Goal: Task Accomplishment & Management: Use online tool/utility

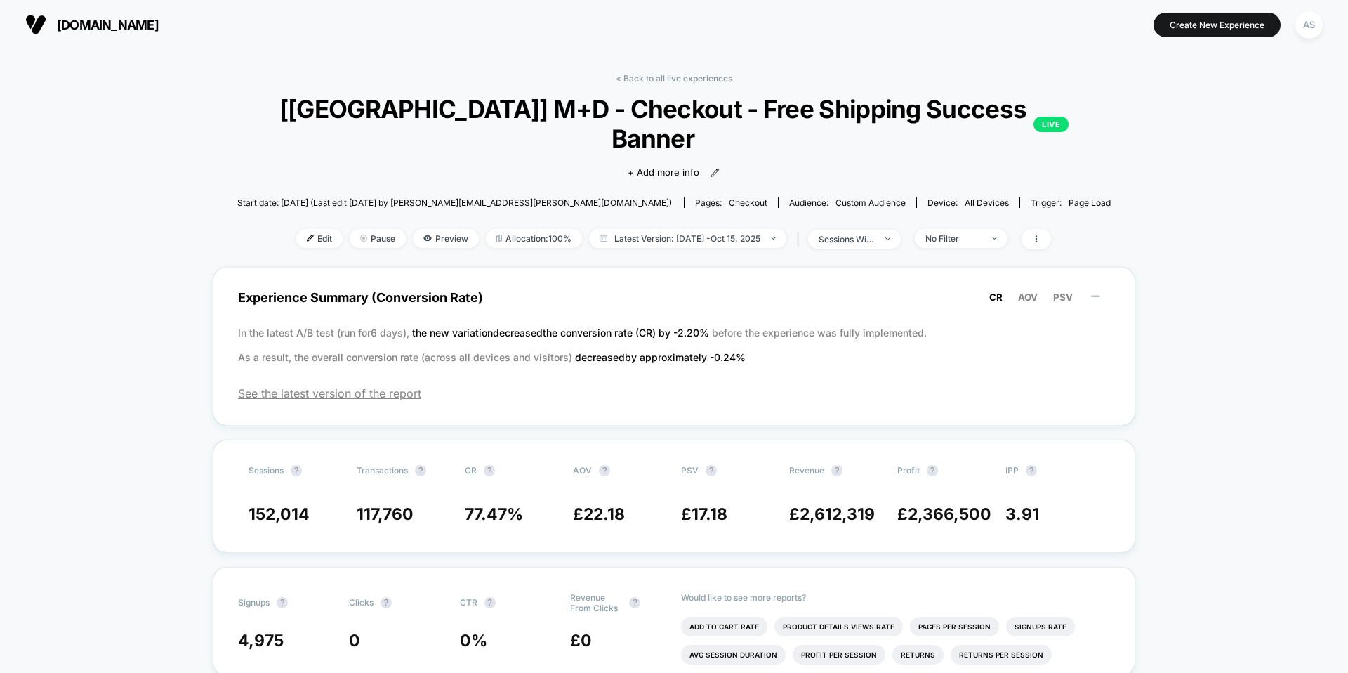
click at [121, 23] on span "[DOMAIN_NAME]" at bounding box center [108, 25] width 102 height 15
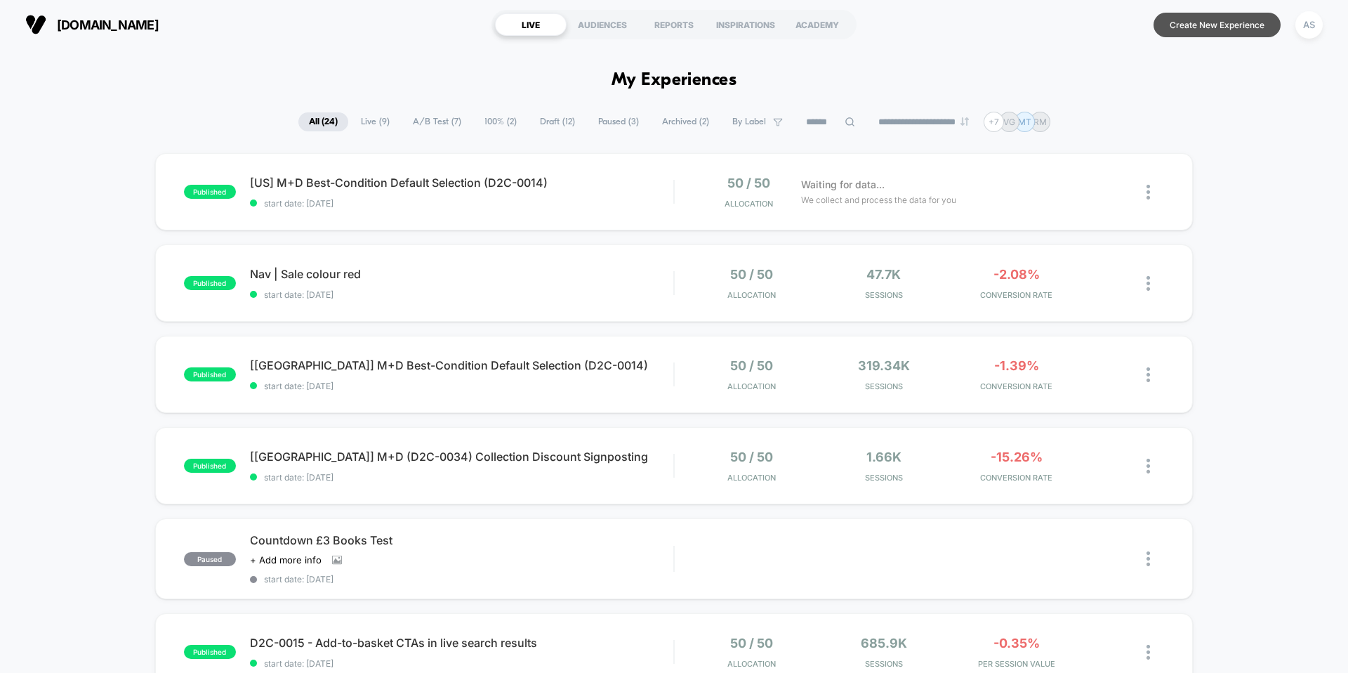
click at [1177, 21] on button "Create New Experience" at bounding box center [1217, 25] width 127 height 25
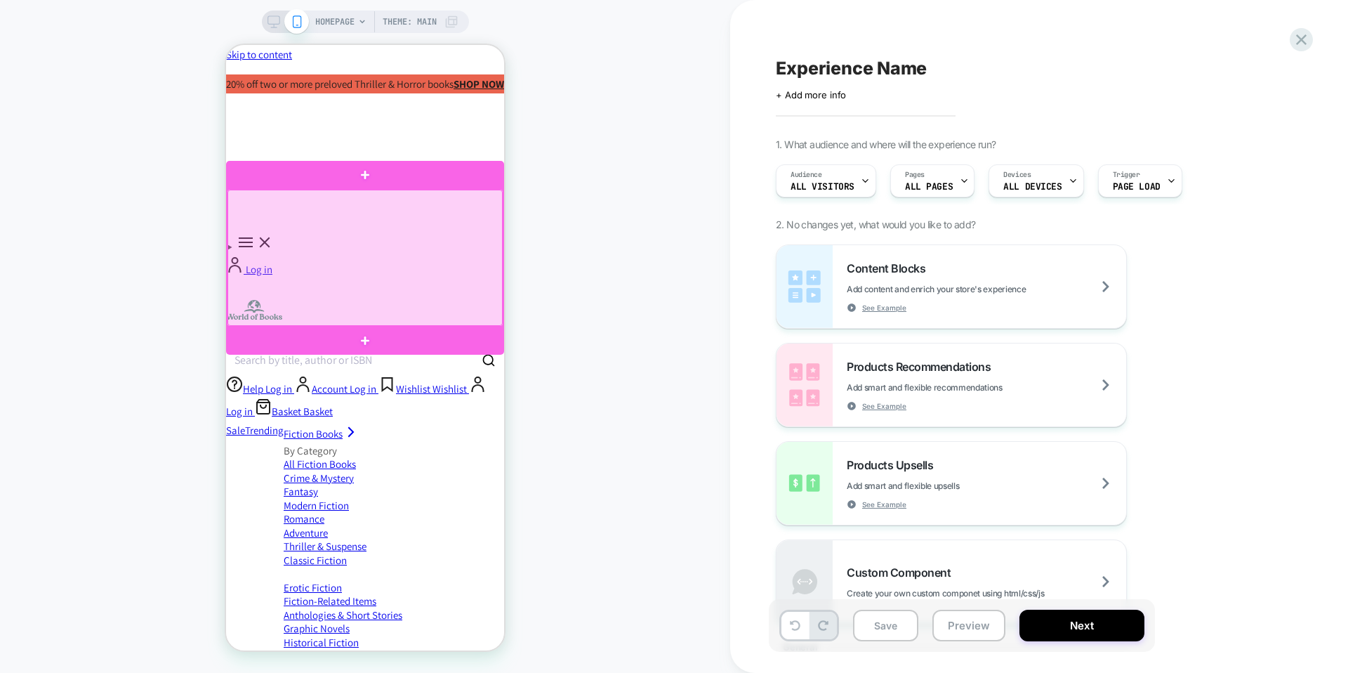
click at [487, 265] on div at bounding box center [365, 258] width 275 height 136
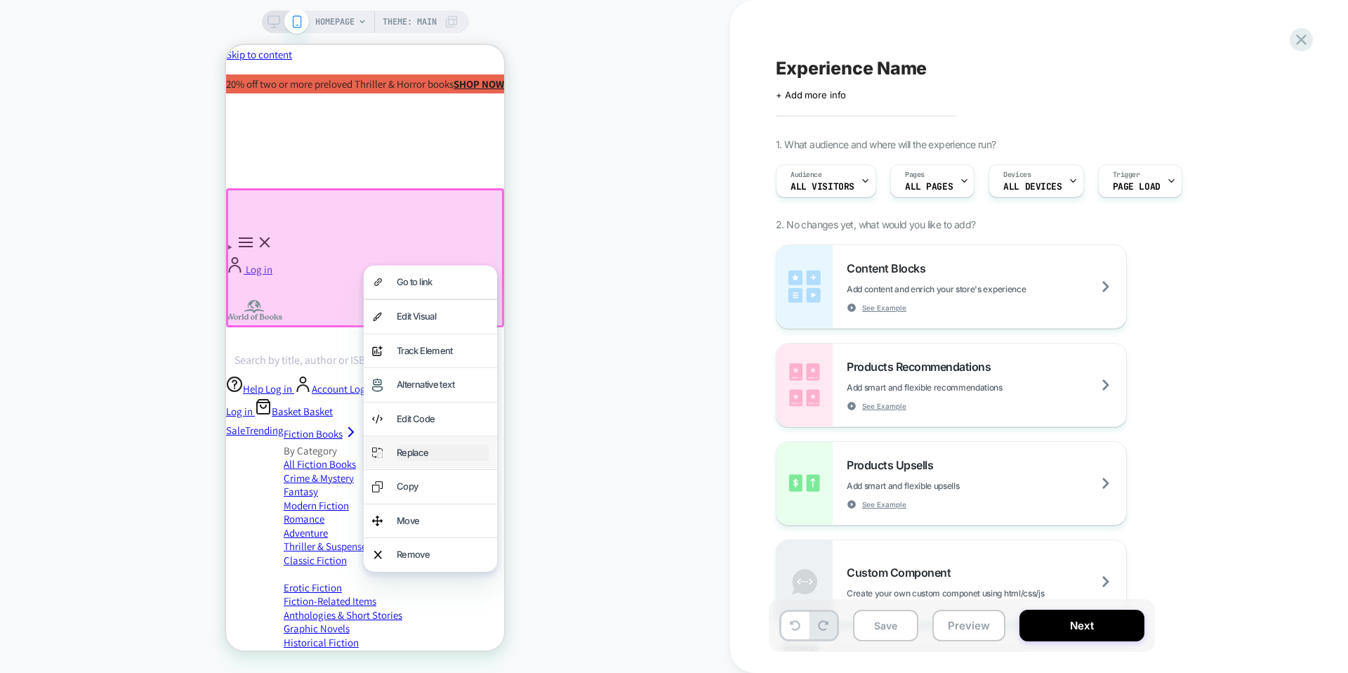
click at [423, 445] on div "Replace" at bounding box center [443, 453] width 92 height 16
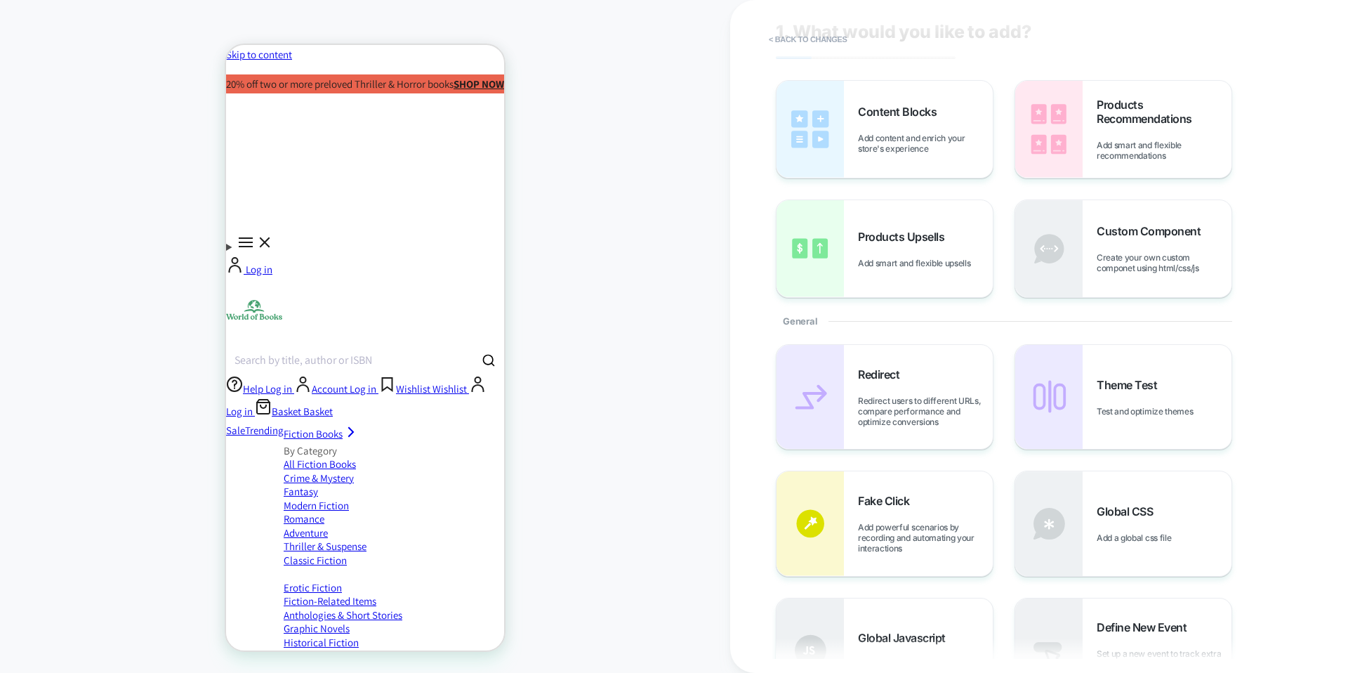
scroll to position [32, 0]
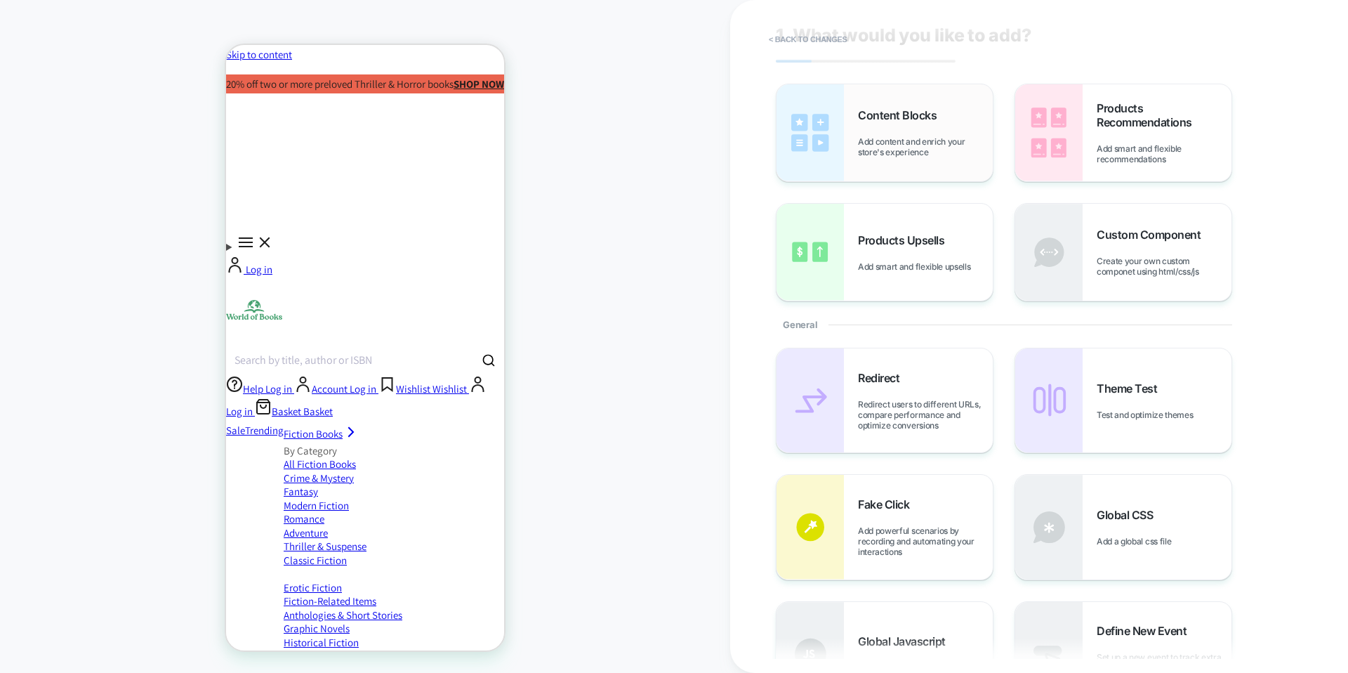
click at [942, 119] on div "Content Blocks Add content and enrich your store's experience" at bounding box center [925, 132] width 135 height 49
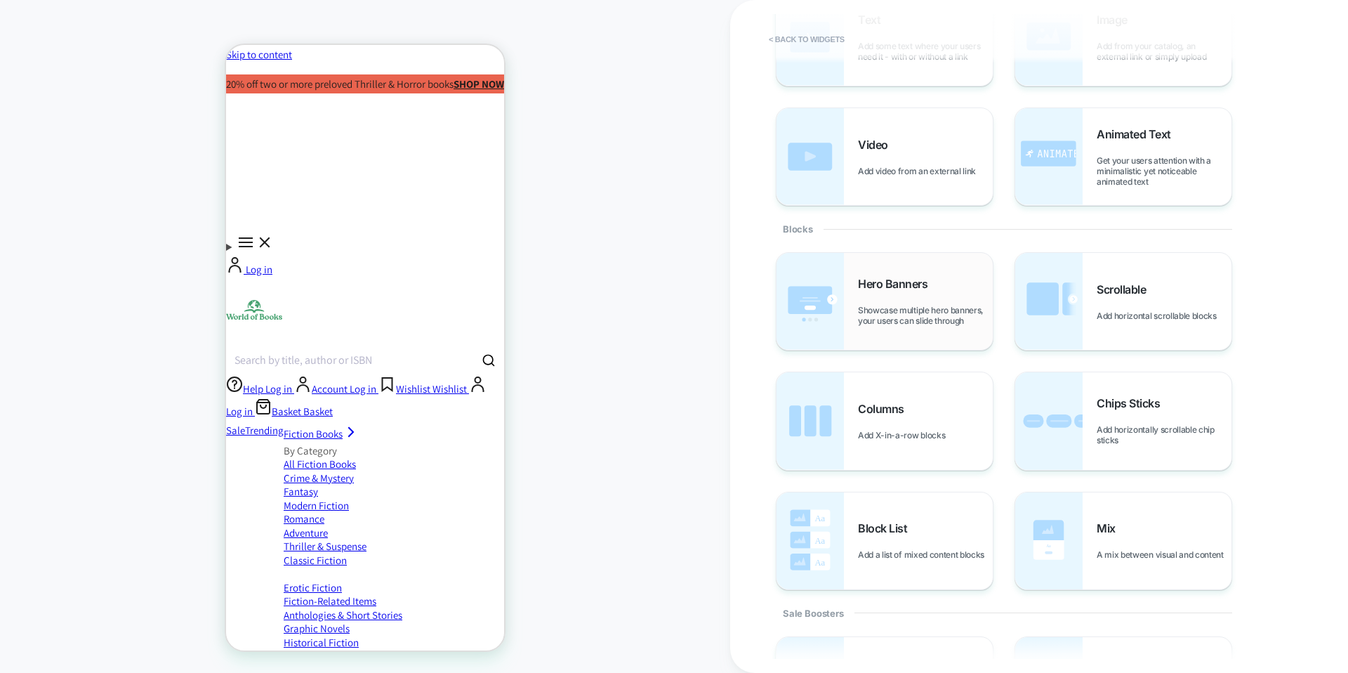
scroll to position [117, 0]
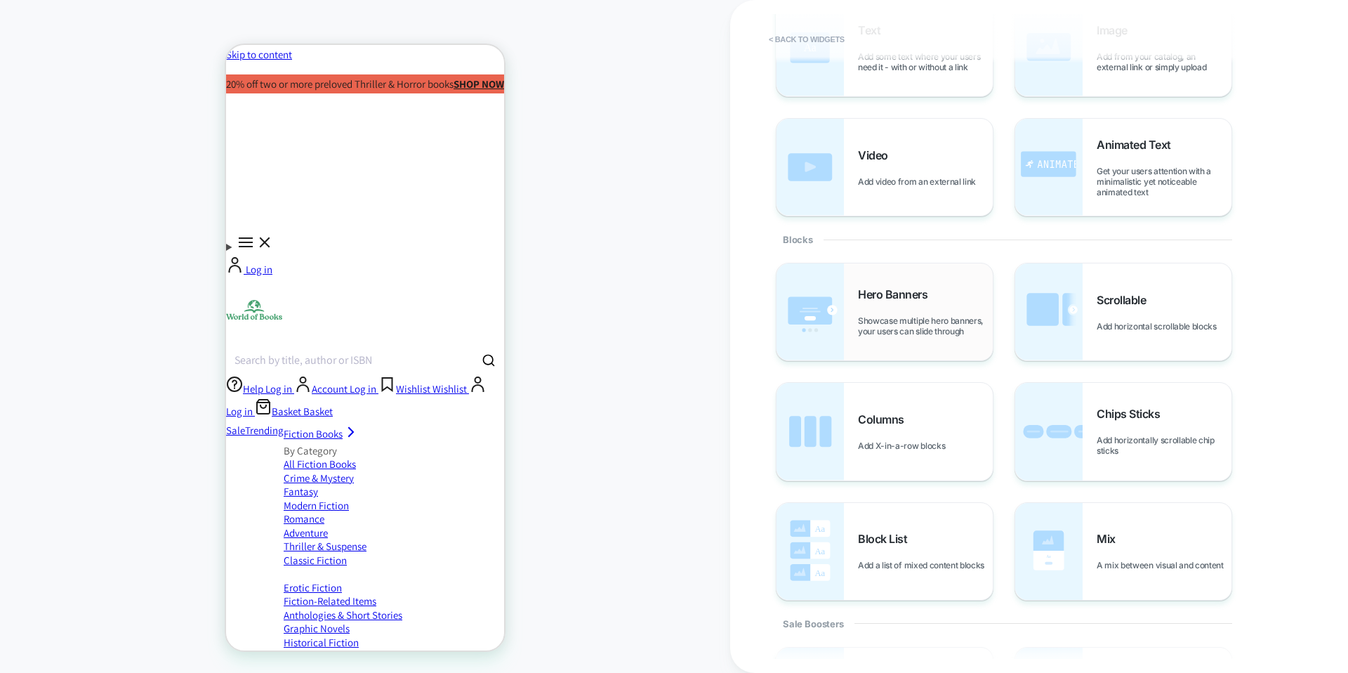
click at [923, 334] on span "Showcase multiple hero banners, your users can slide through" at bounding box center [925, 325] width 135 height 21
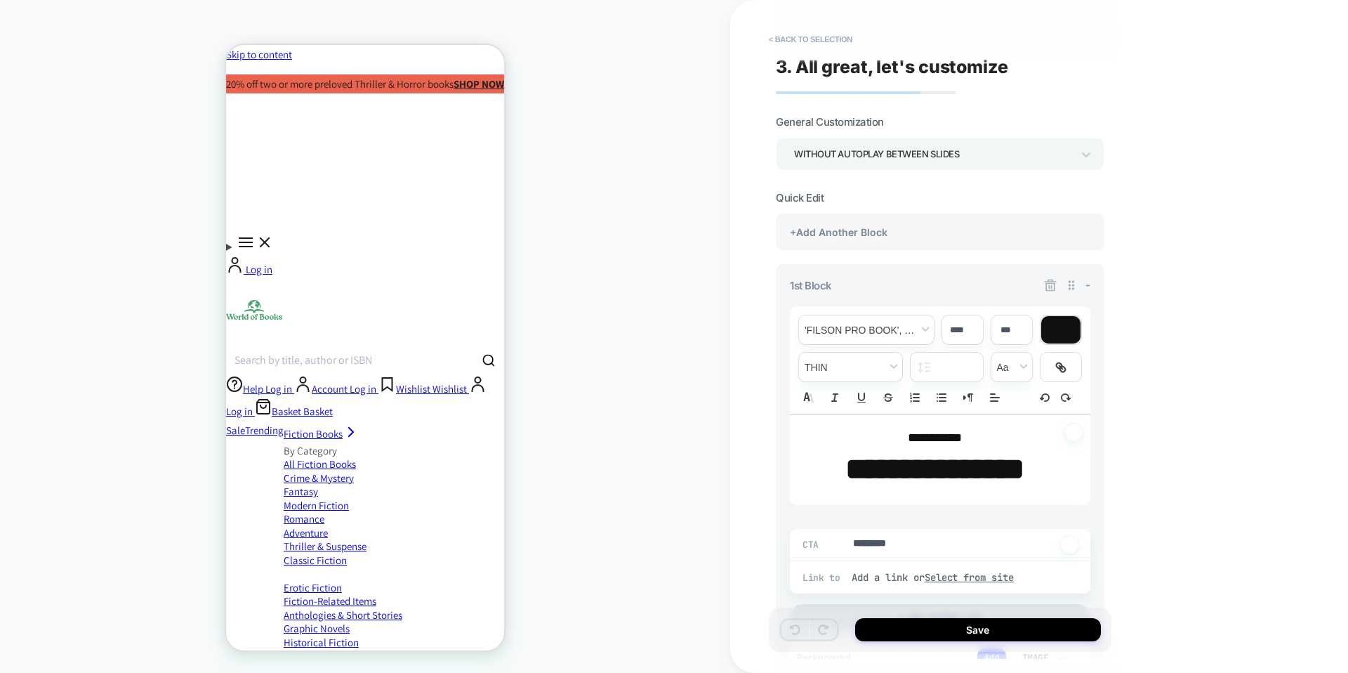
type textarea "*"
click at [924, 437] on span "**********" at bounding box center [935, 437] width 54 height 13
type input "****"
click at [924, 437] on span "**********" at bounding box center [935, 437] width 54 height 13
click at [924, 437] on span "******" at bounding box center [922, 437] width 29 height 13
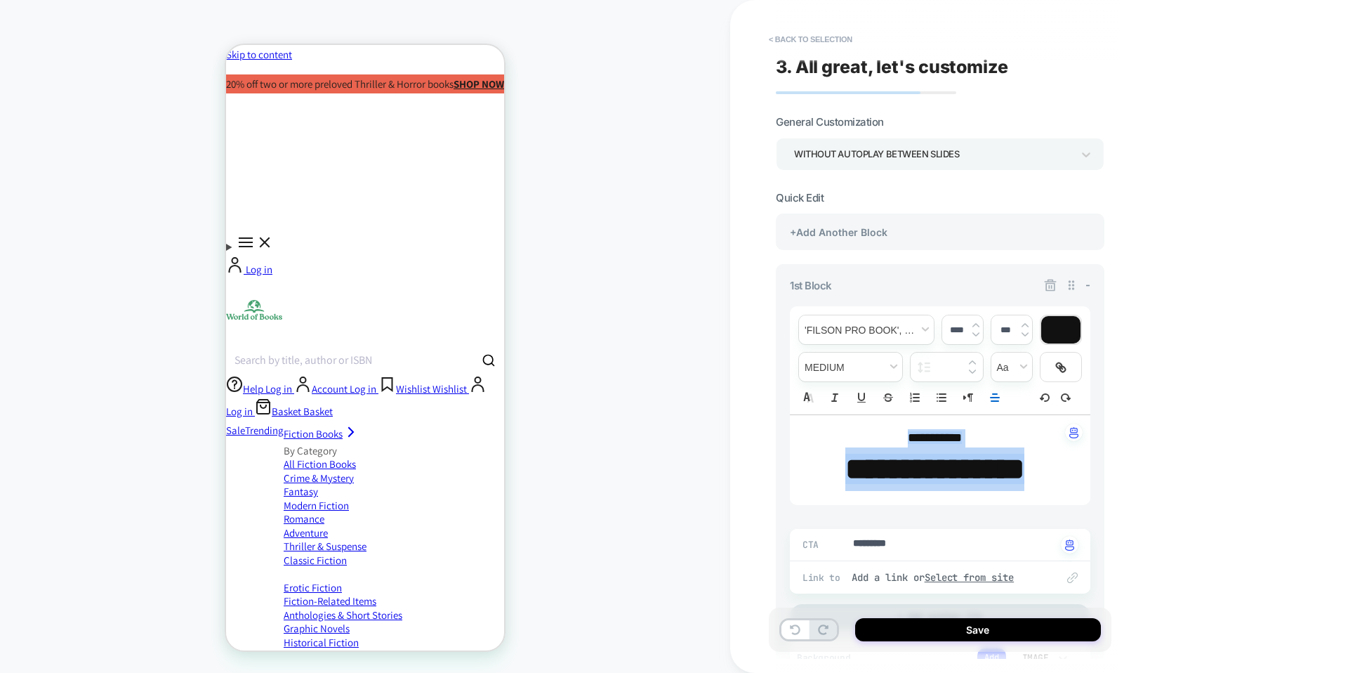
type textarea "*"
type input "****"
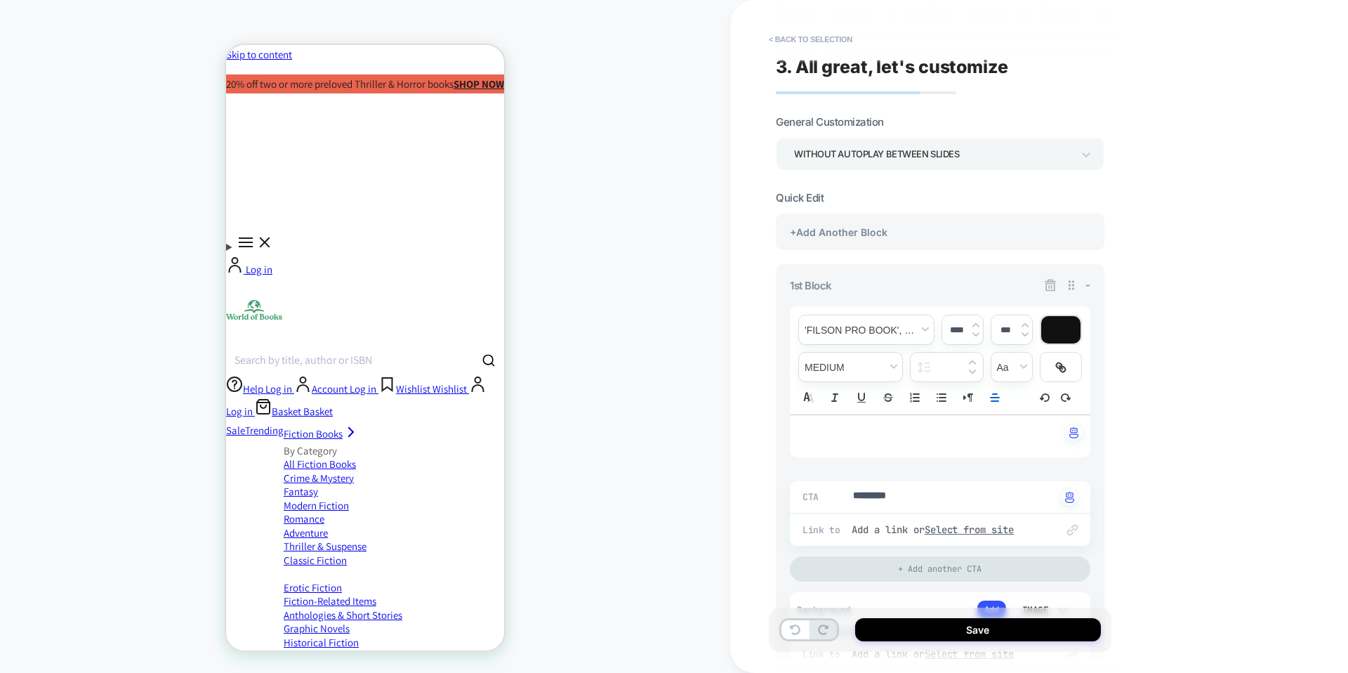
type textarea "*"
click at [895, 489] on textarea "*********" at bounding box center [954, 497] width 204 height 16
click at [953, 525] on u "Select from site" at bounding box center [970, 529] width 90 height 13
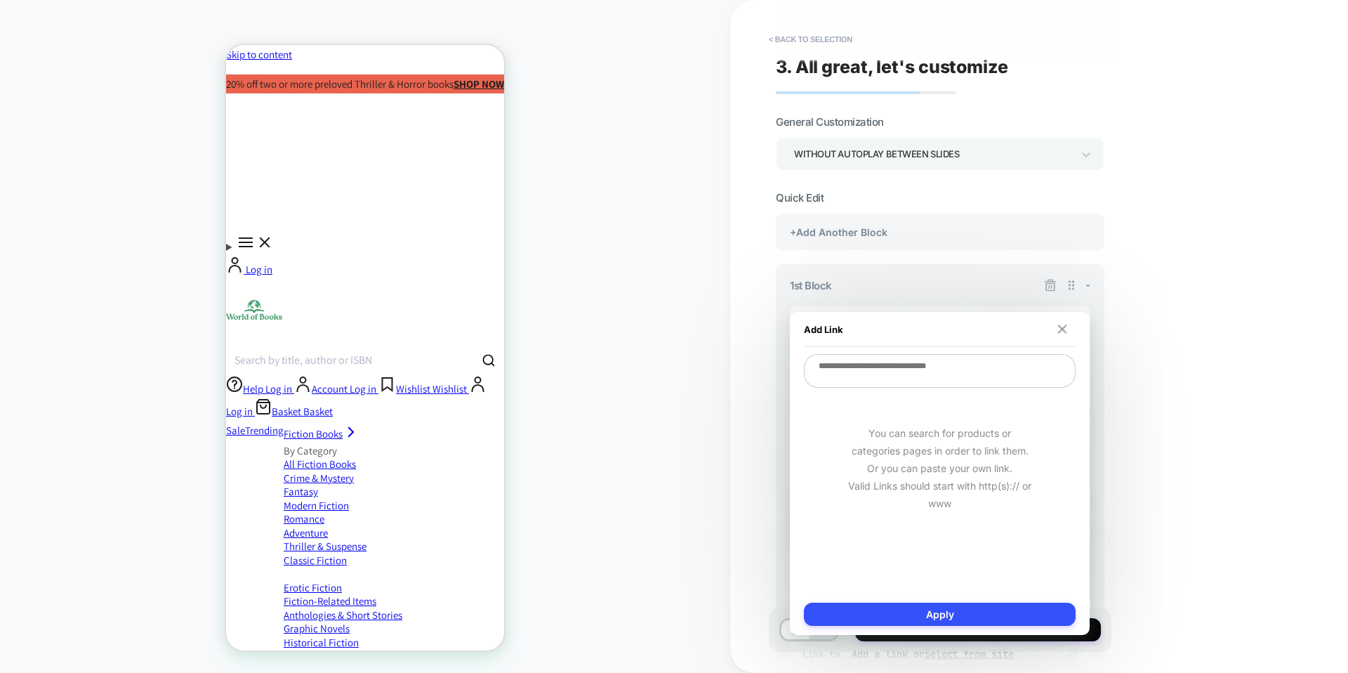
click at [1056, 333] on button at bounding box center [1062, 329] width 13 height 10
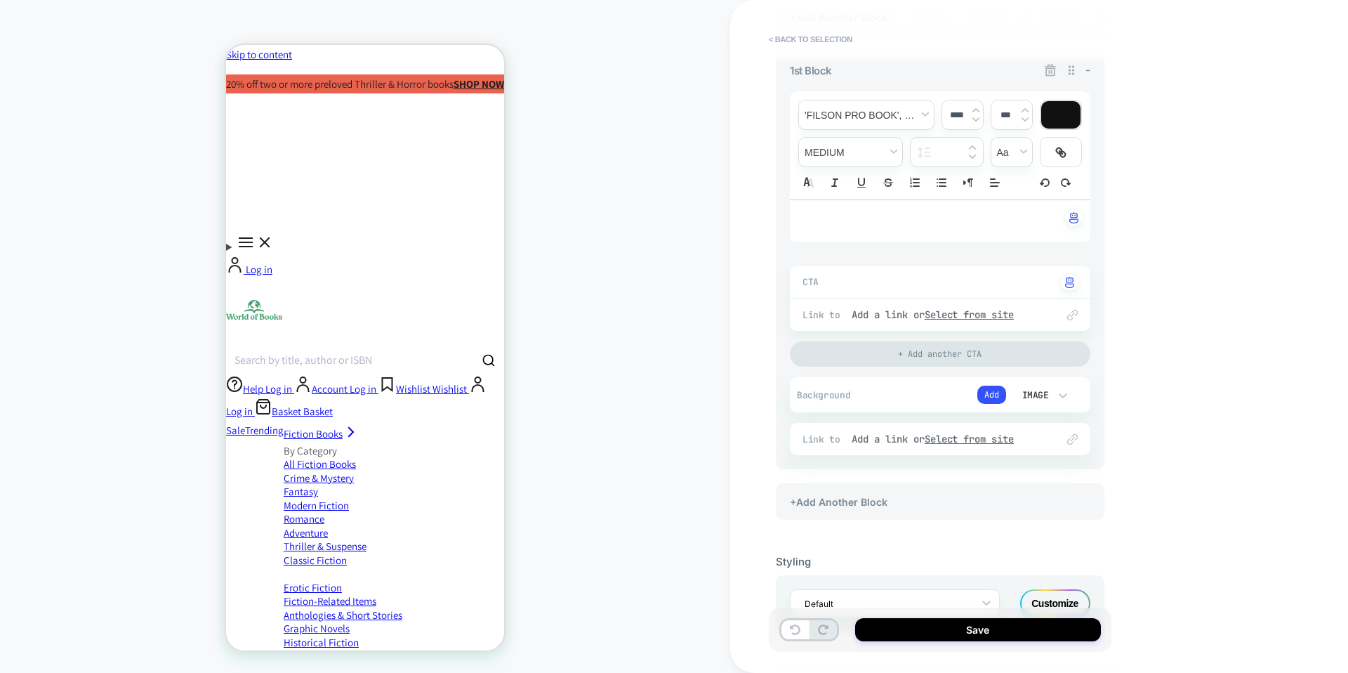
scroll to position [218, 0]
click at [1045, 386] on div "Image" at bounding box center [1034, 392] width 29 height 12
click at [985, 394] on div at bounding box center [674, 336] width 1348 height 673
click at [996, 390] on button "Add" at bounding box center [991, 392] width 29 height 18
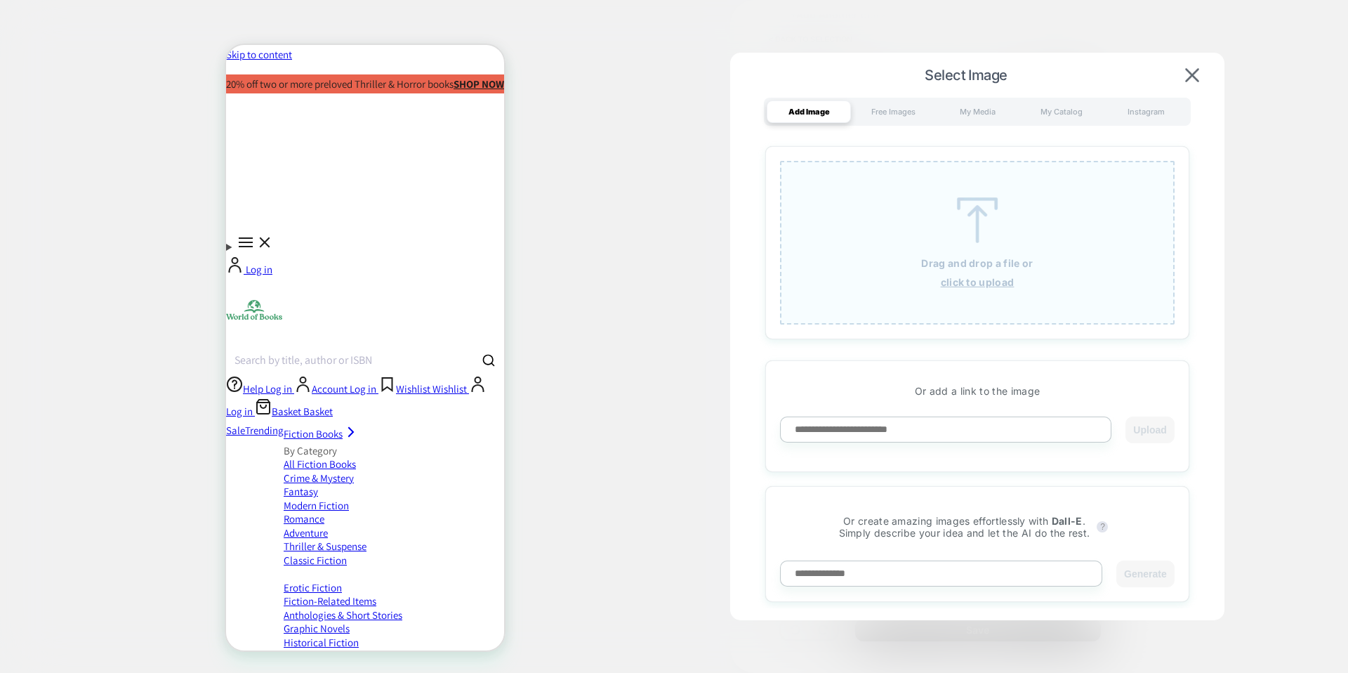
click at [931, 203] on div "Drag and drop a file or click to upload" at bounding box center [977, 243] width 395 height 164
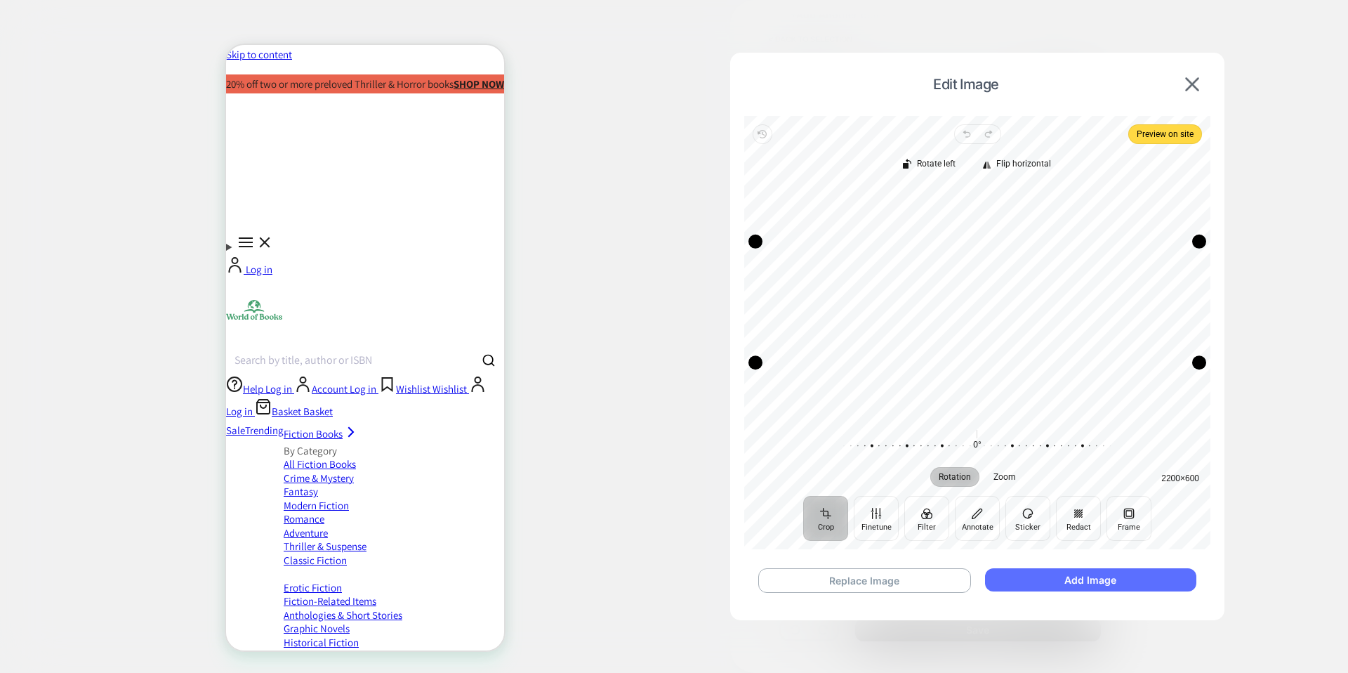
click at [1080, 578] on button "Add Image" at bounding box center [1090, 579] width 211 height 23
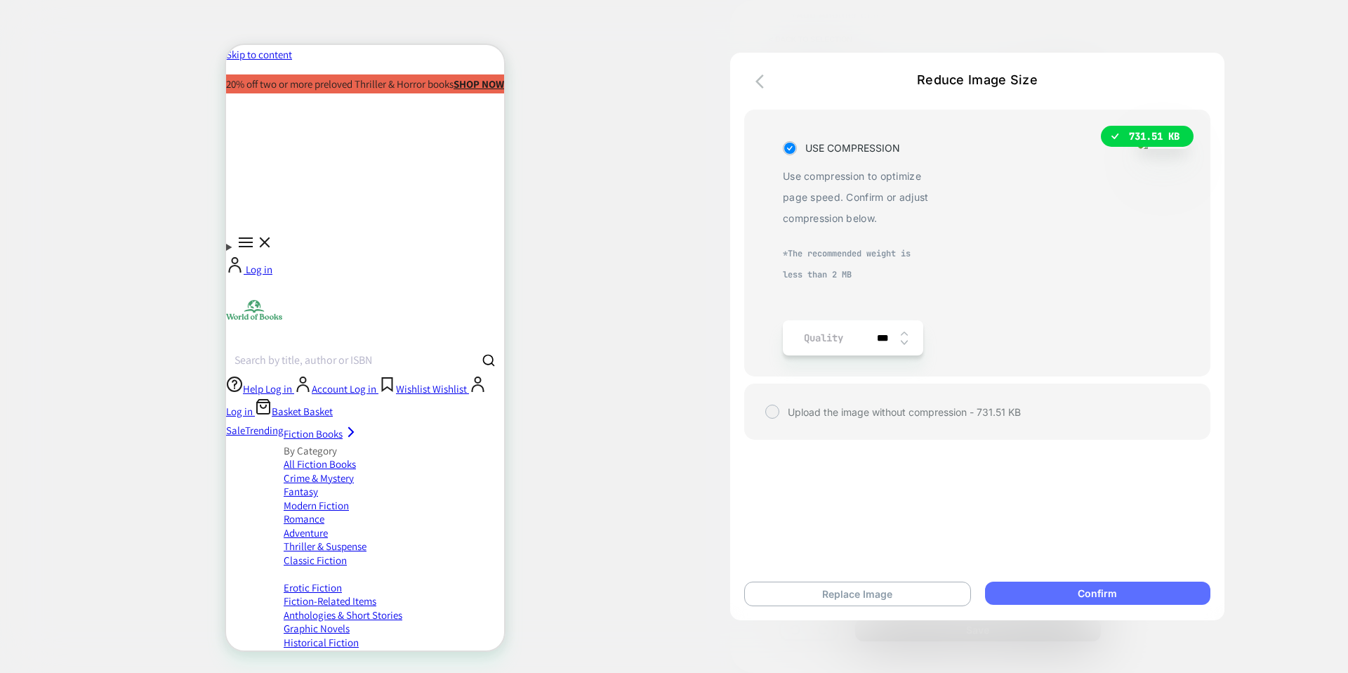
click at [1077, 590] on button "Confirm" at bounding box center [1097, 592] width 225 height 23
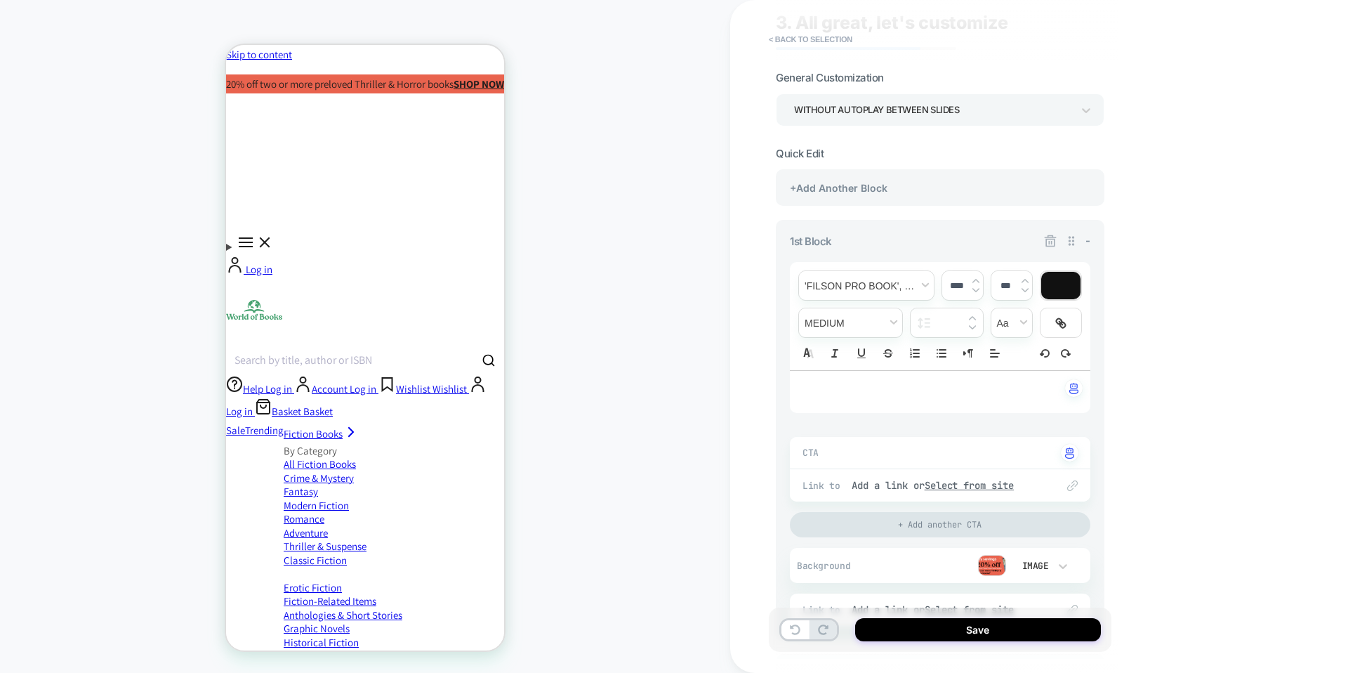
scroll to position [41, 0]
click at [1088, 240] on span "-" at bounding box center [1088, 243] width 5 height 13
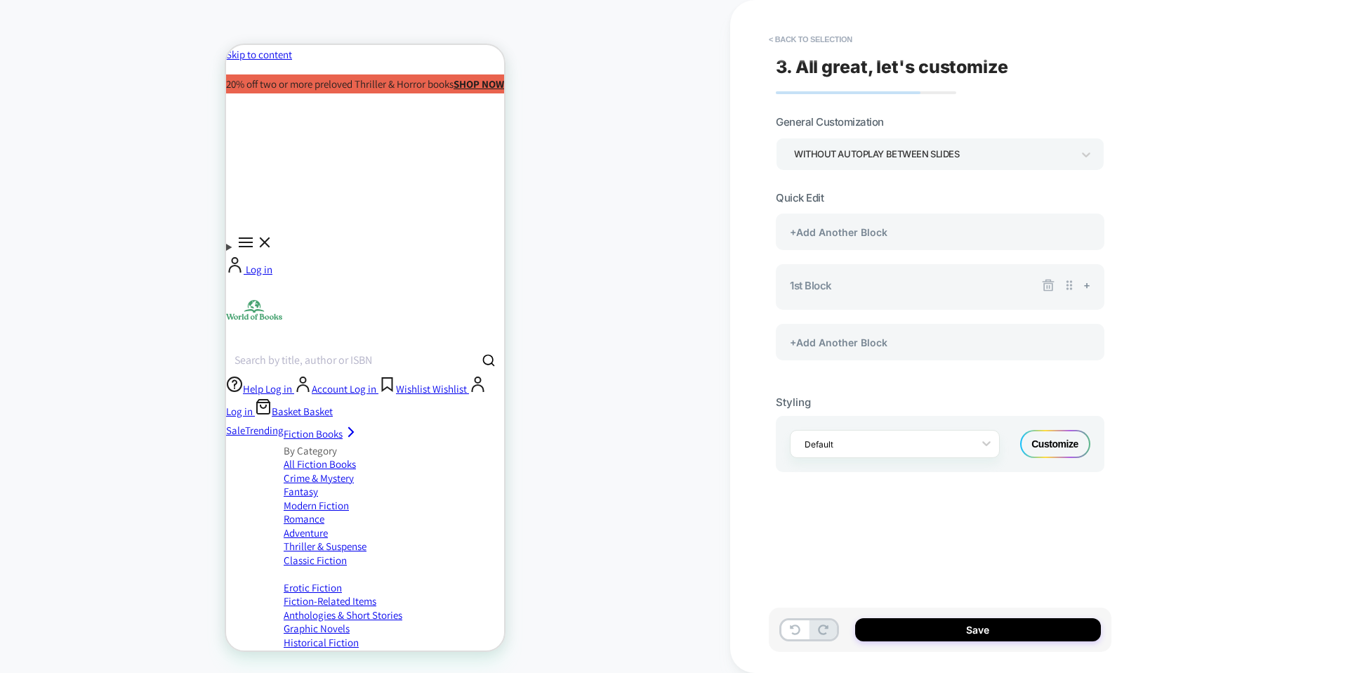
click at [1007, 171] on div "**********" at bounding box center [940, 304] width 329 height 378
click at [904, 342] on div "+Add Another Block" at bounding box center [940, 342] width 329 height 37
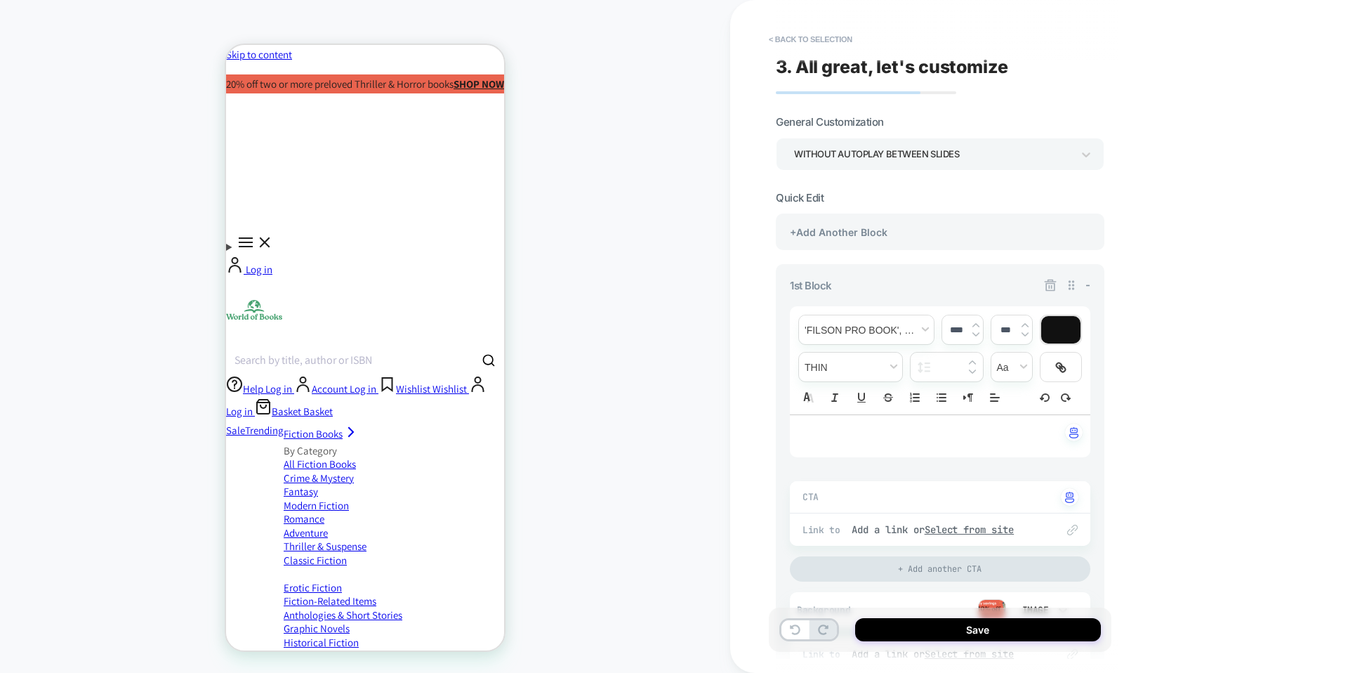
type textarea "*"
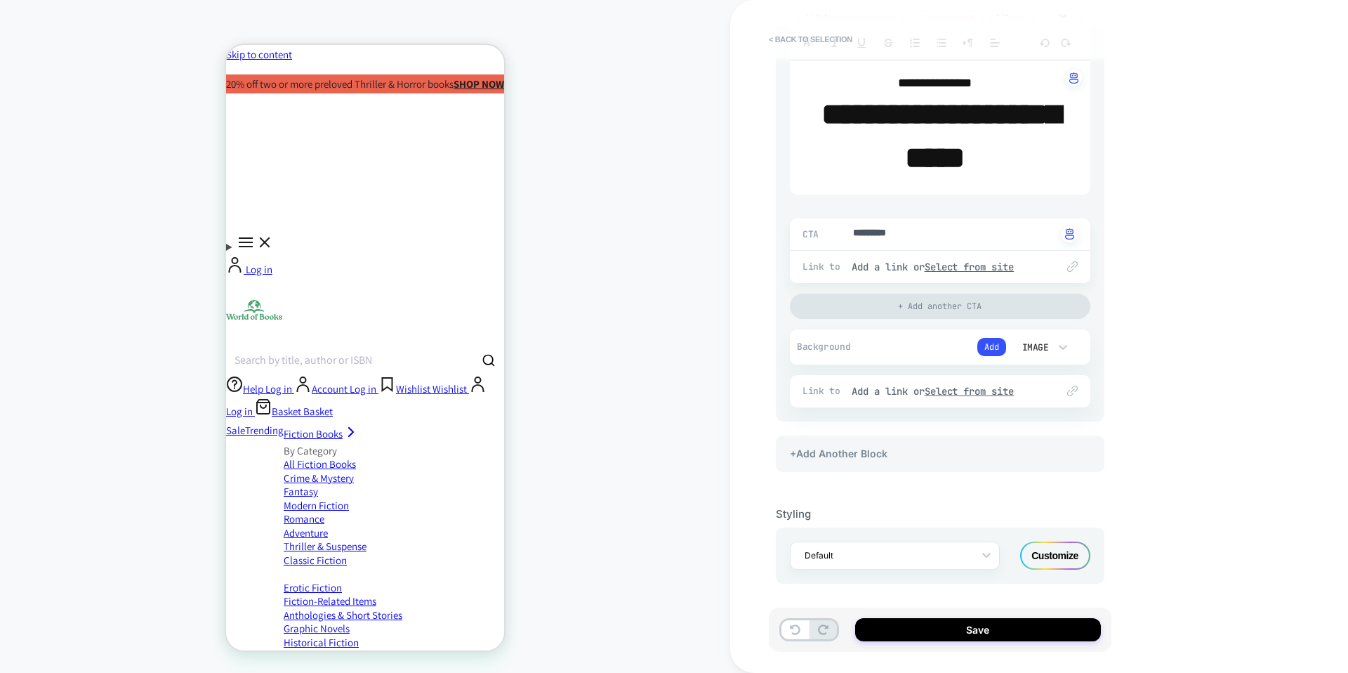
scroll to position [789, 0]
click at [969, 154] on strong "**********" at bounding box center [941, 136] width 239 height 74
type input "****"
click at [969, 154] on strong "**********" at bounding box center [941, 136] width 239 height 74
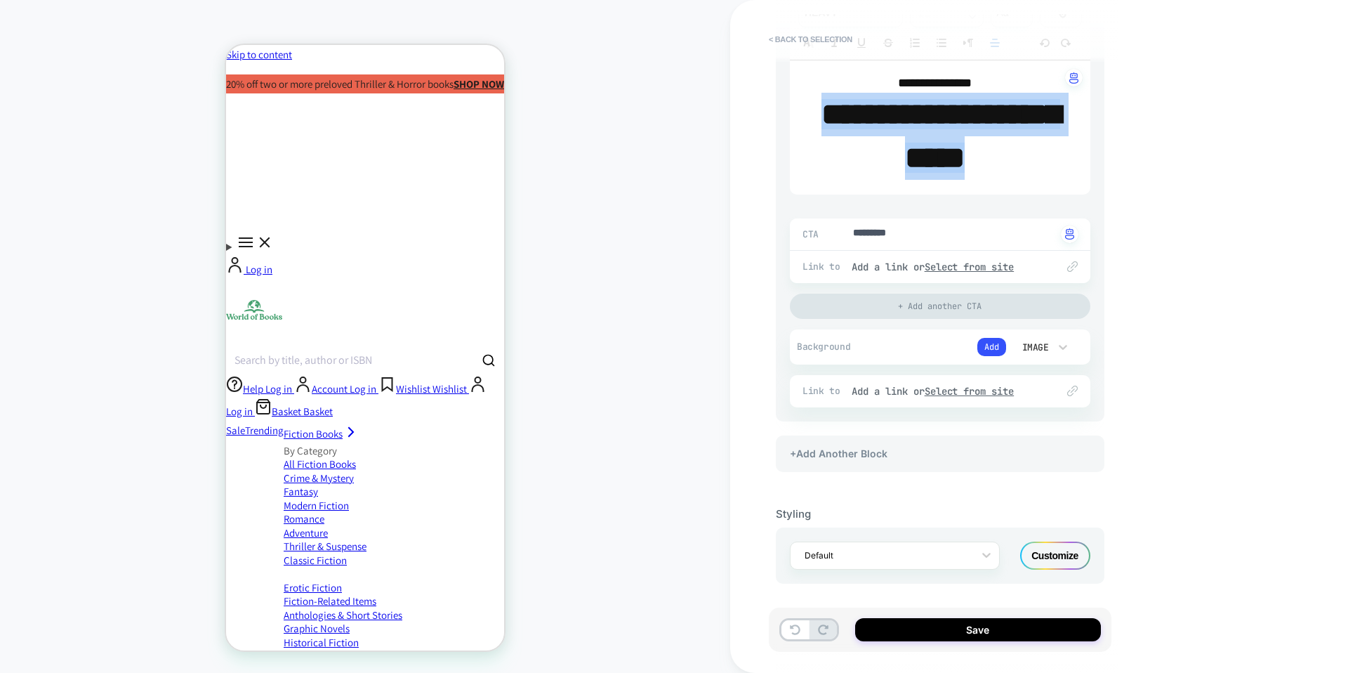
type textarea "*"
type input "****"
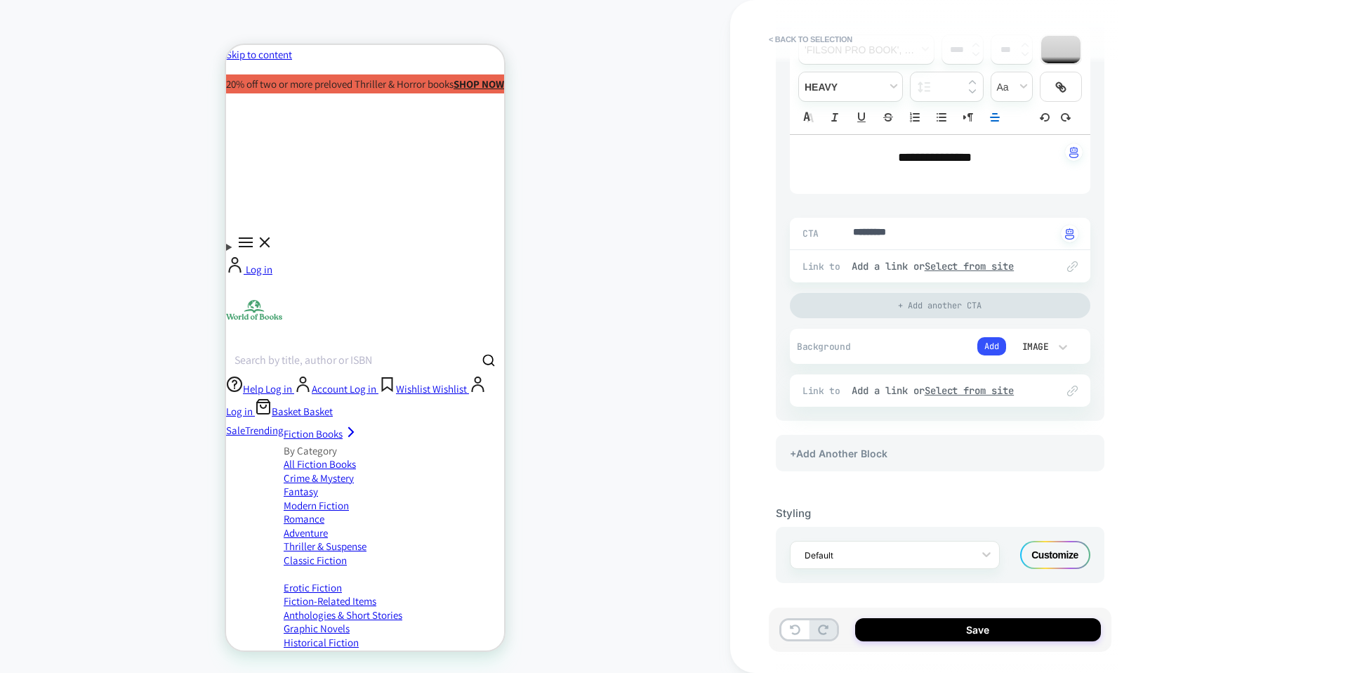
type textarea "*"
type input "****"
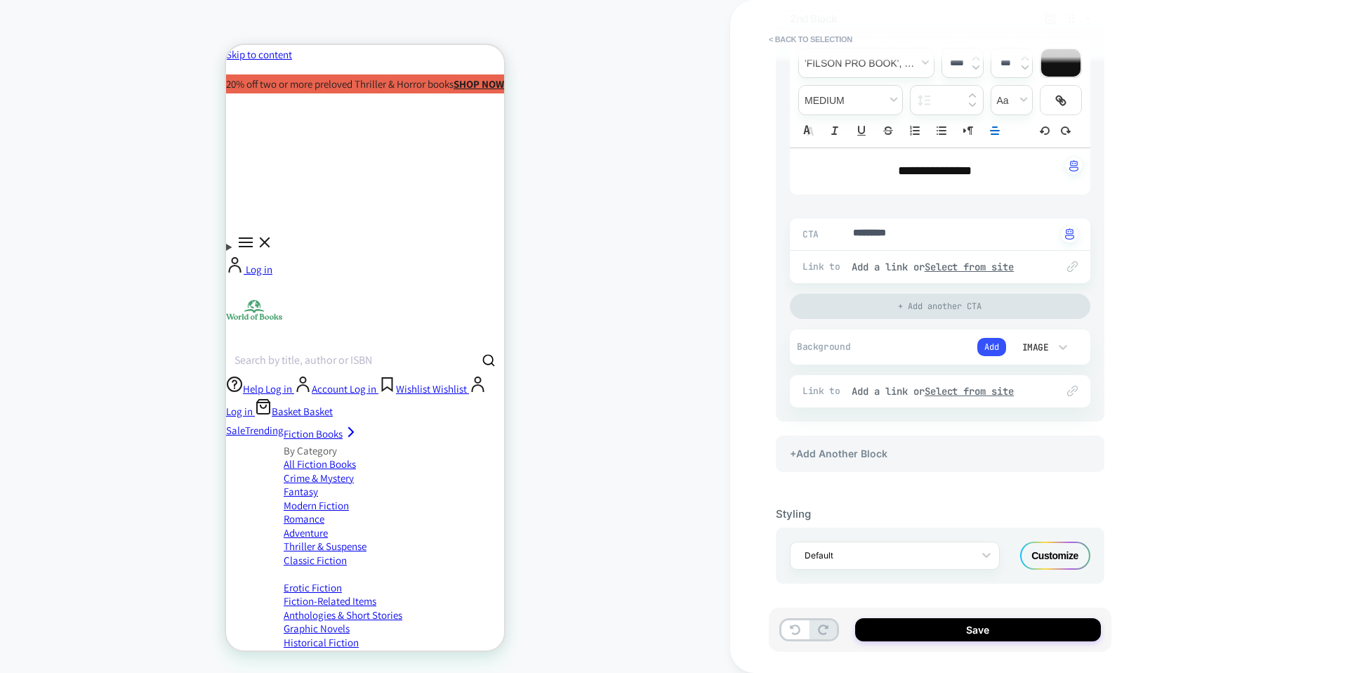
type textarea "*"
type input "****"
type textarea "*"
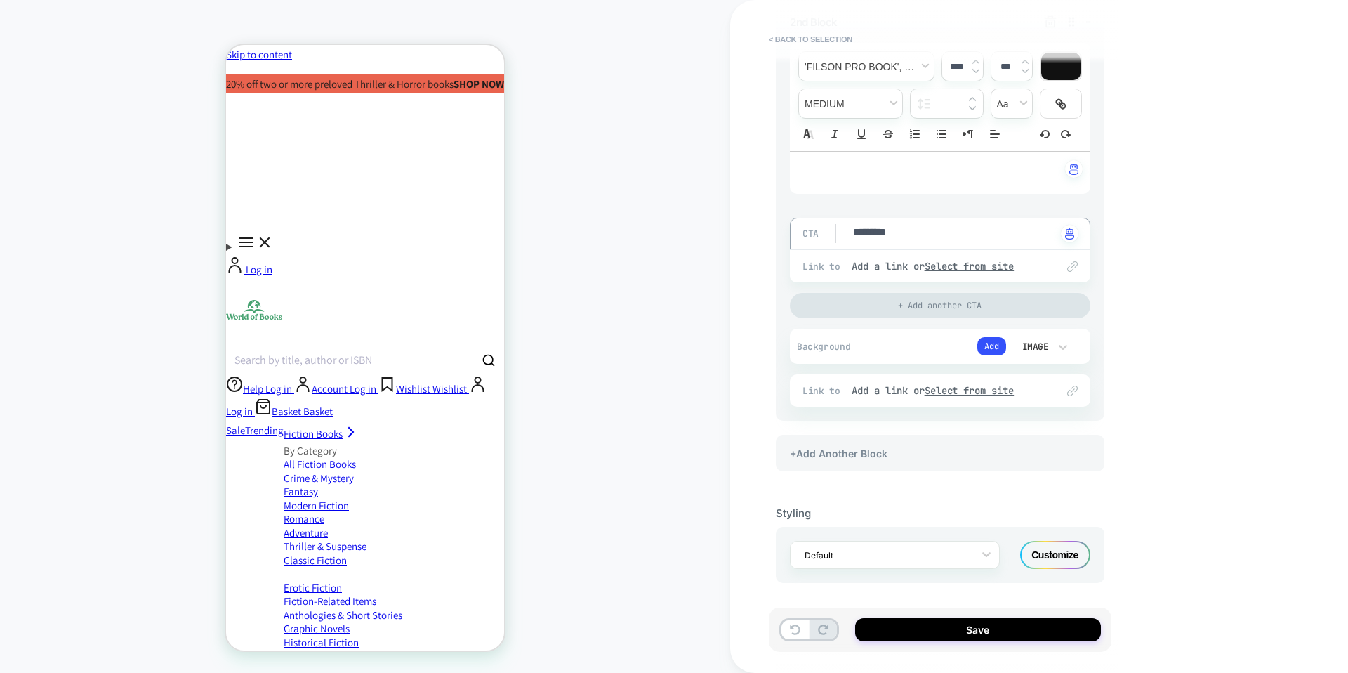
click at [929, 225] on textarea "*********" at bounding box center [954, 233] width 204 height 16
click at [1001, 338] on button "Add" at bounding box center [991, 346] width 29 height 18
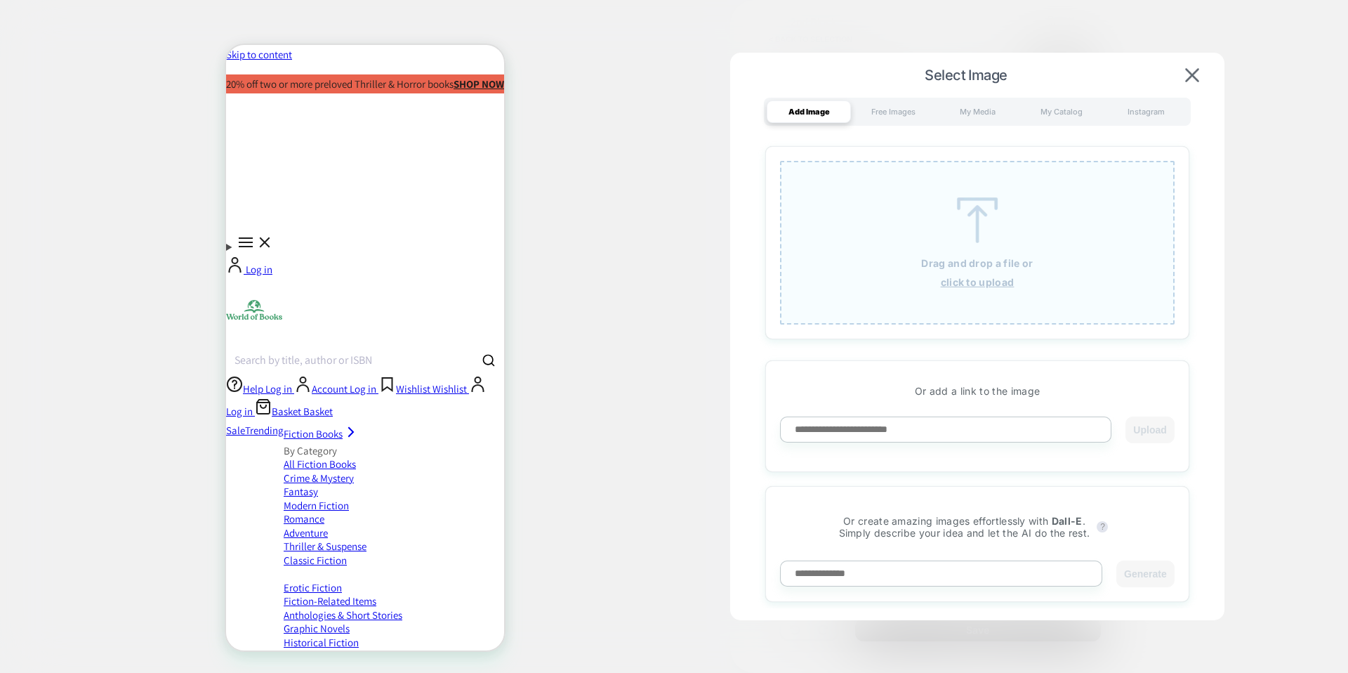
click at [1008, 269] on div "Drag and drop a file or click to upload" at bounding box center [977, 243] width 395 height 164
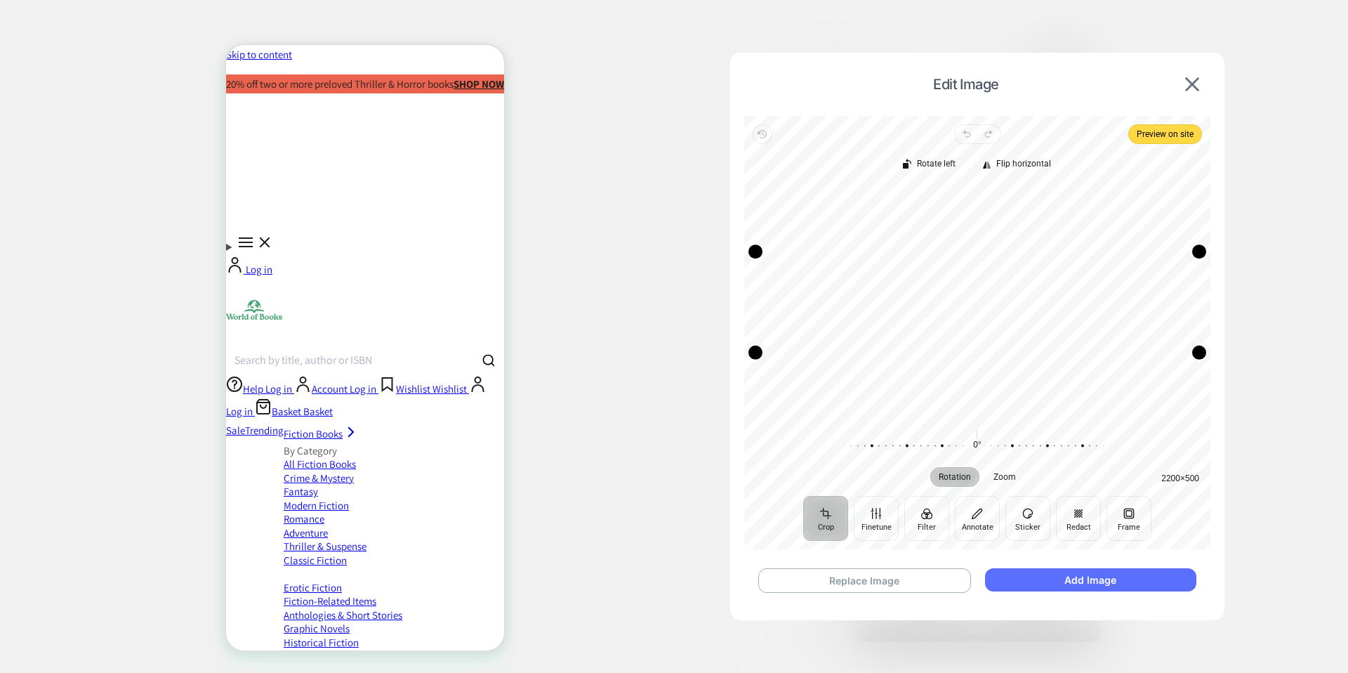
click at [1168, 581] on button "Add Image" at bounding box center [1090, 579] width 211 height 23
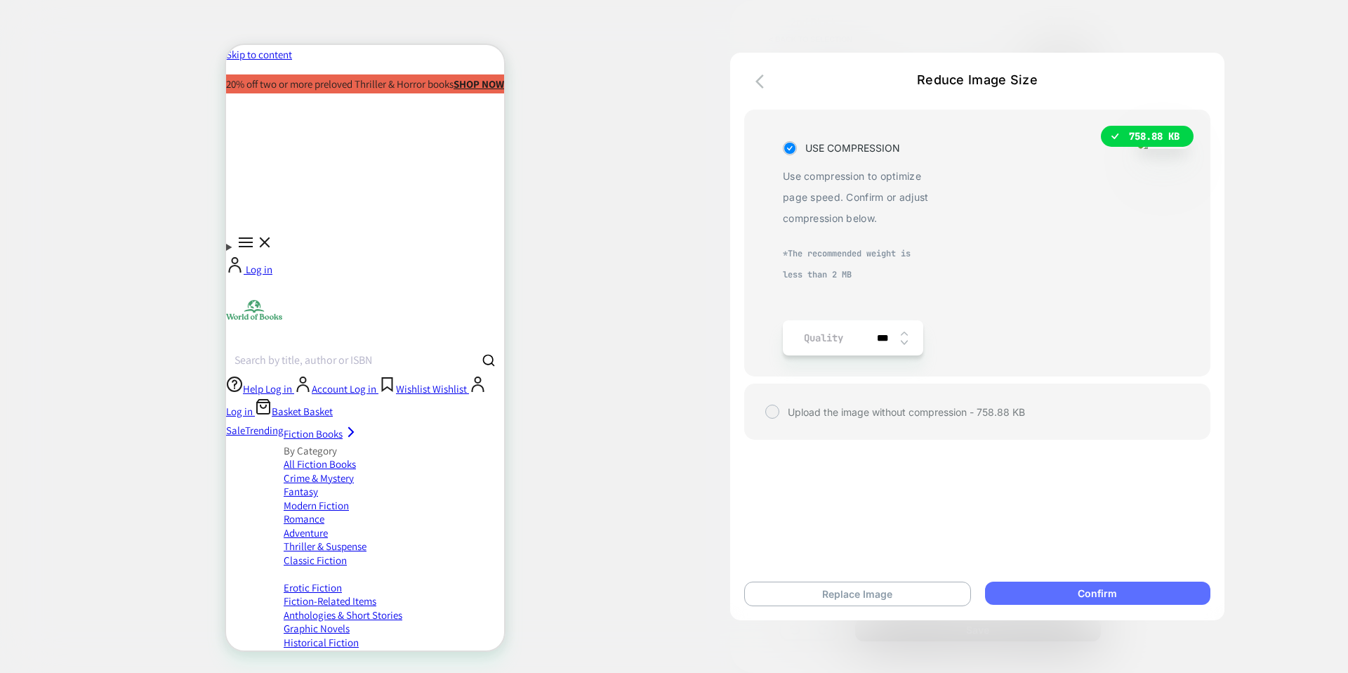
click at [1090, 593] on button "Confirm" at bounding box center [1097, 592] width 225 height 23
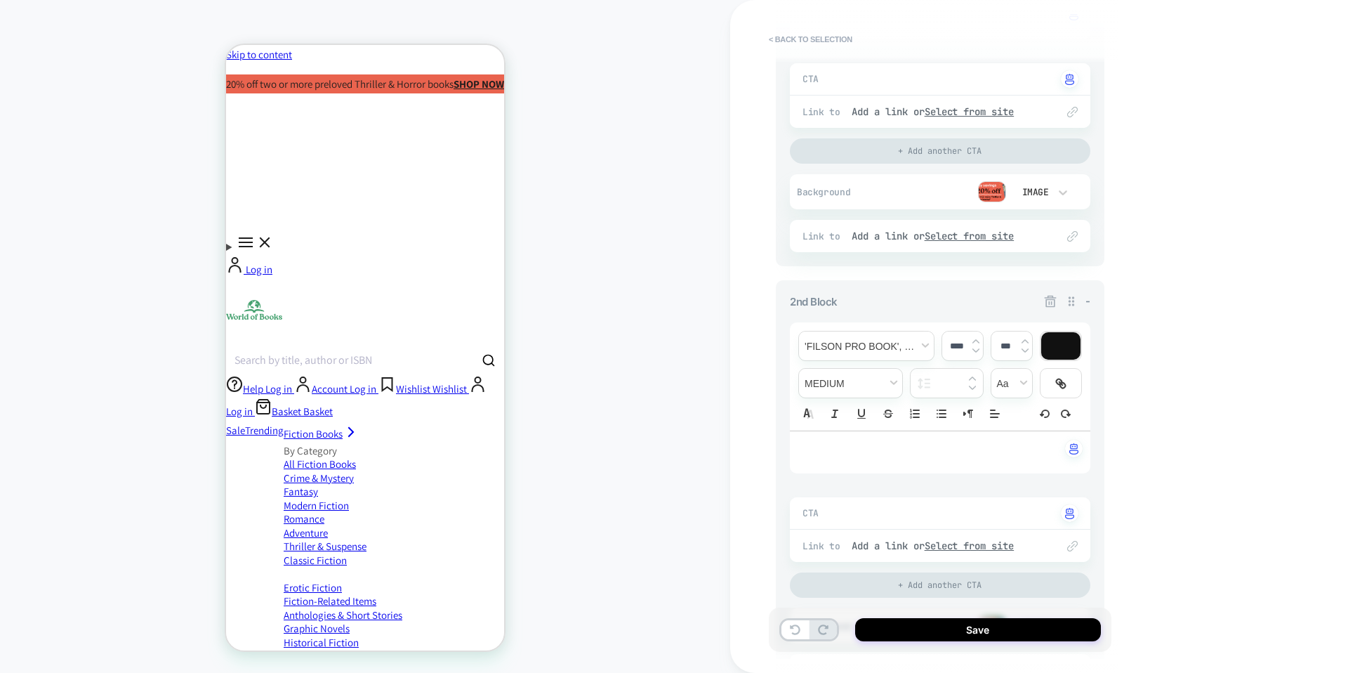
scroll to position [410, 0]
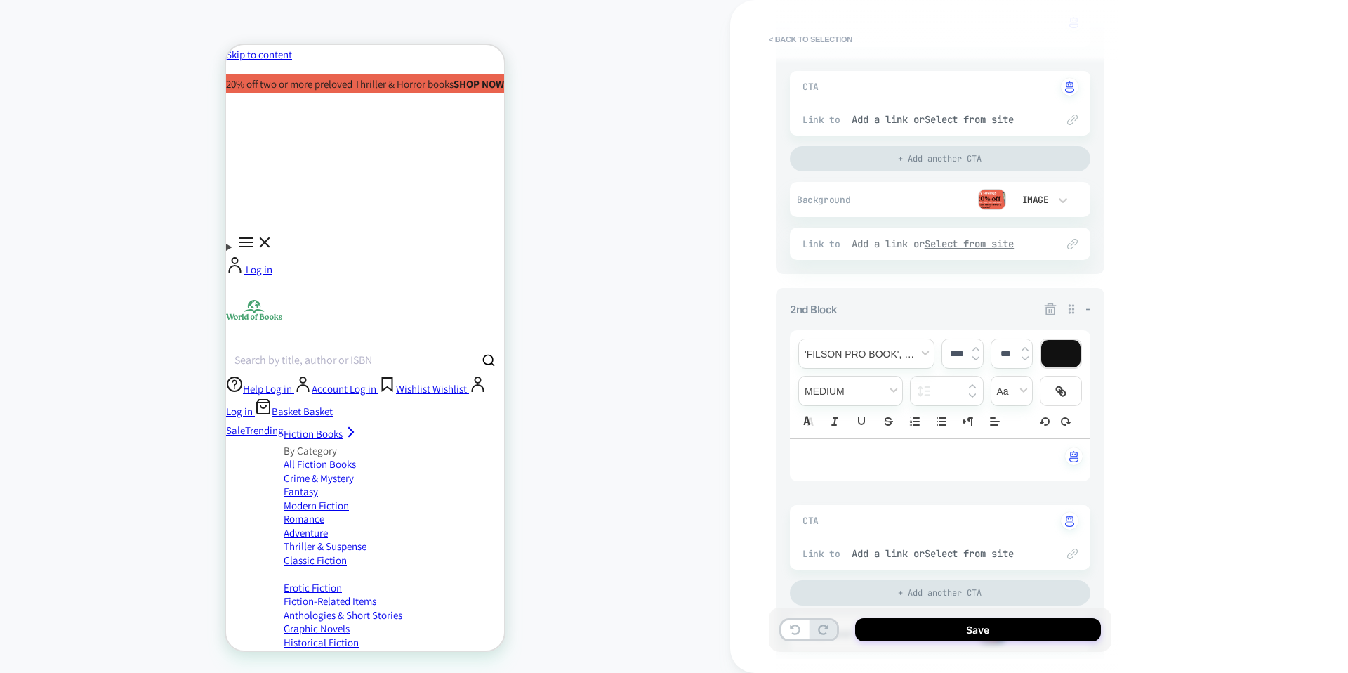
click at [883, 242] on div "Add a link or Select from site" at bounding box center [947, 243] width 191 height 13
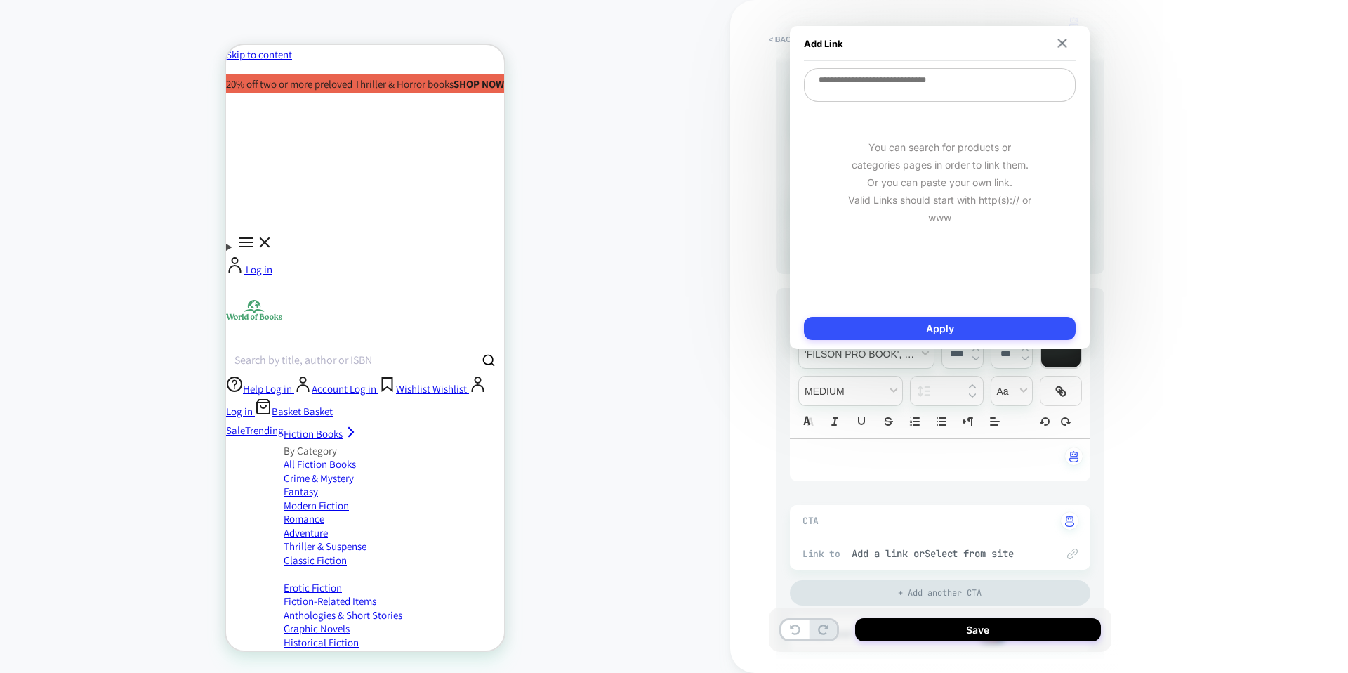
click at [881, 244] on div "You can search for products or categories pages in order to link them. Or you c…" at bounding box center [940, 182] width 272 height 158
paste textarea "**********"
type textarea "*"
type textarea "**********"
click at [925, 327] on button "Apply" at bounding box center [940, 328] width 272 height 23
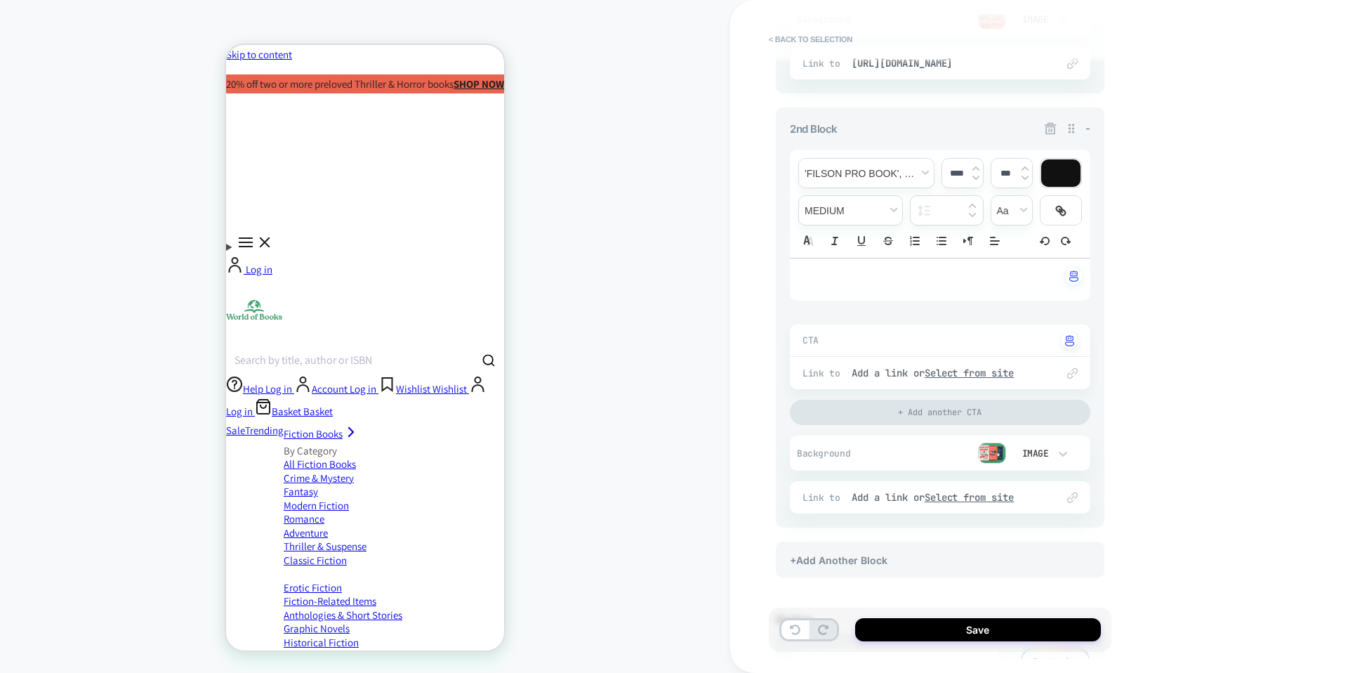
scroll to position [592, 0]
click at [902, 345] on div "CTA Click to change to alternative text" at bounding box center [940, 339] width 301 height 32
click at [894, 374] on div "Add a link or Select from site" at bounding box center [947, 371] width 191 height 13
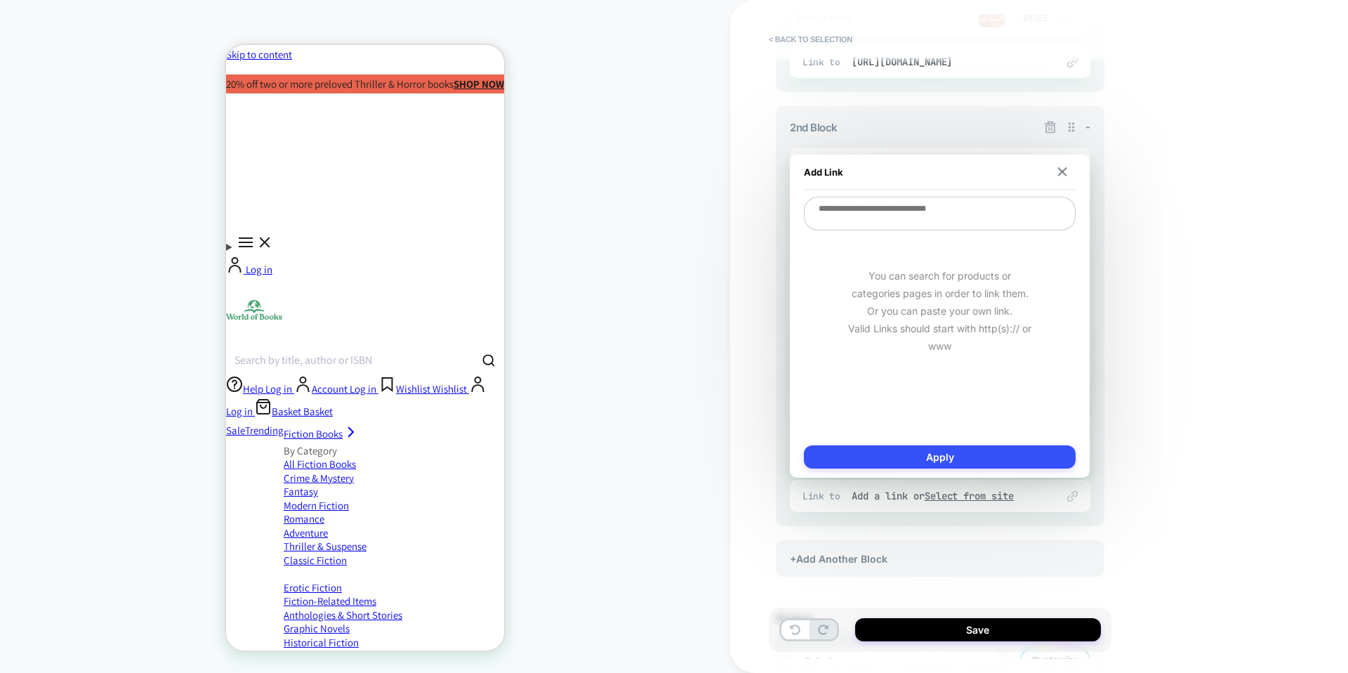
click at [1072, 171] on div "Add Link" at bounding box center [940, 171] width 272 height 35
click at [1062, 169] on img at bounding box center [1062, 171] width 9 height 9
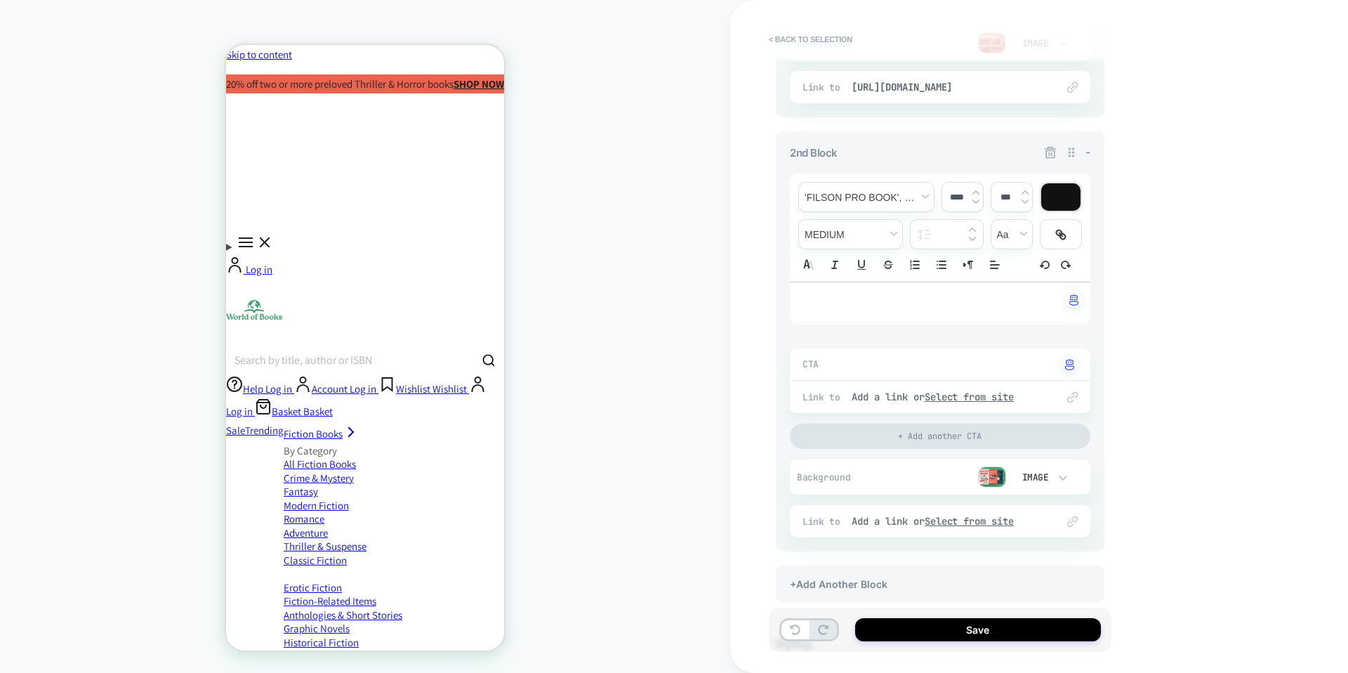
scroll to position [660, 0]
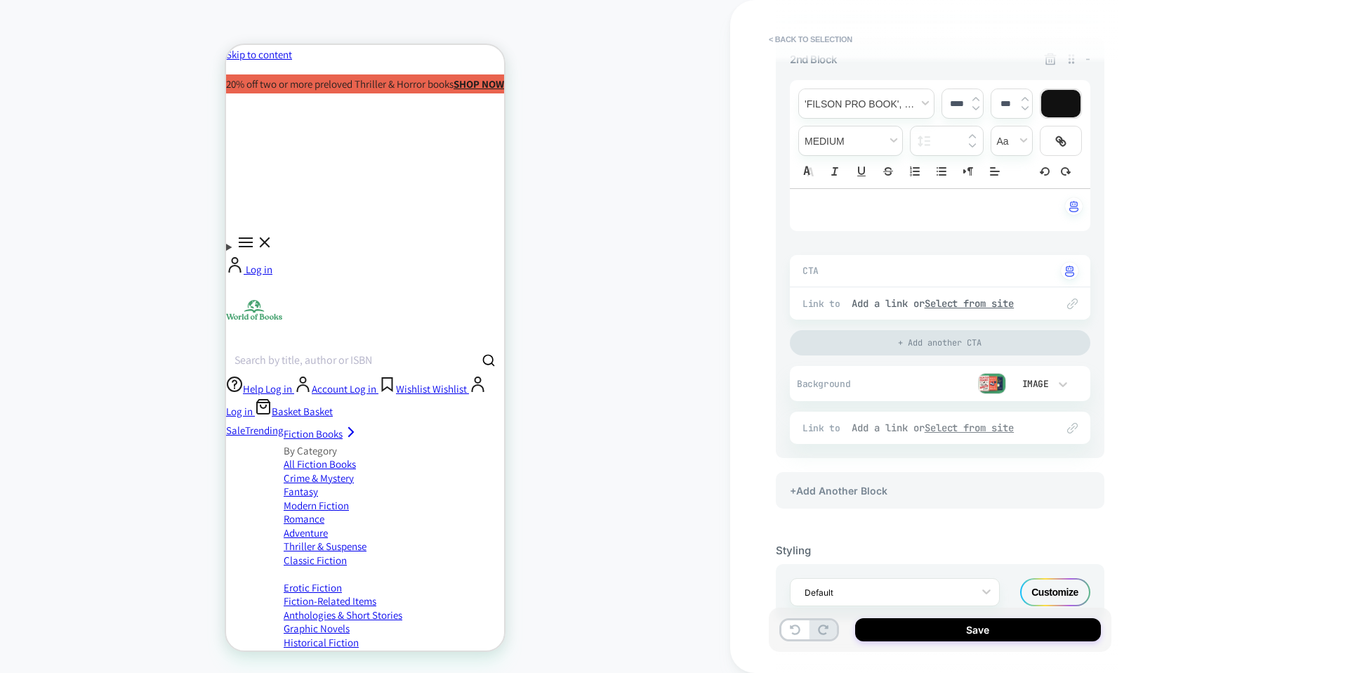
click at [888, 426] on div "Add a link or Select from site" at bounding box center [947, 427] width 191 height 13
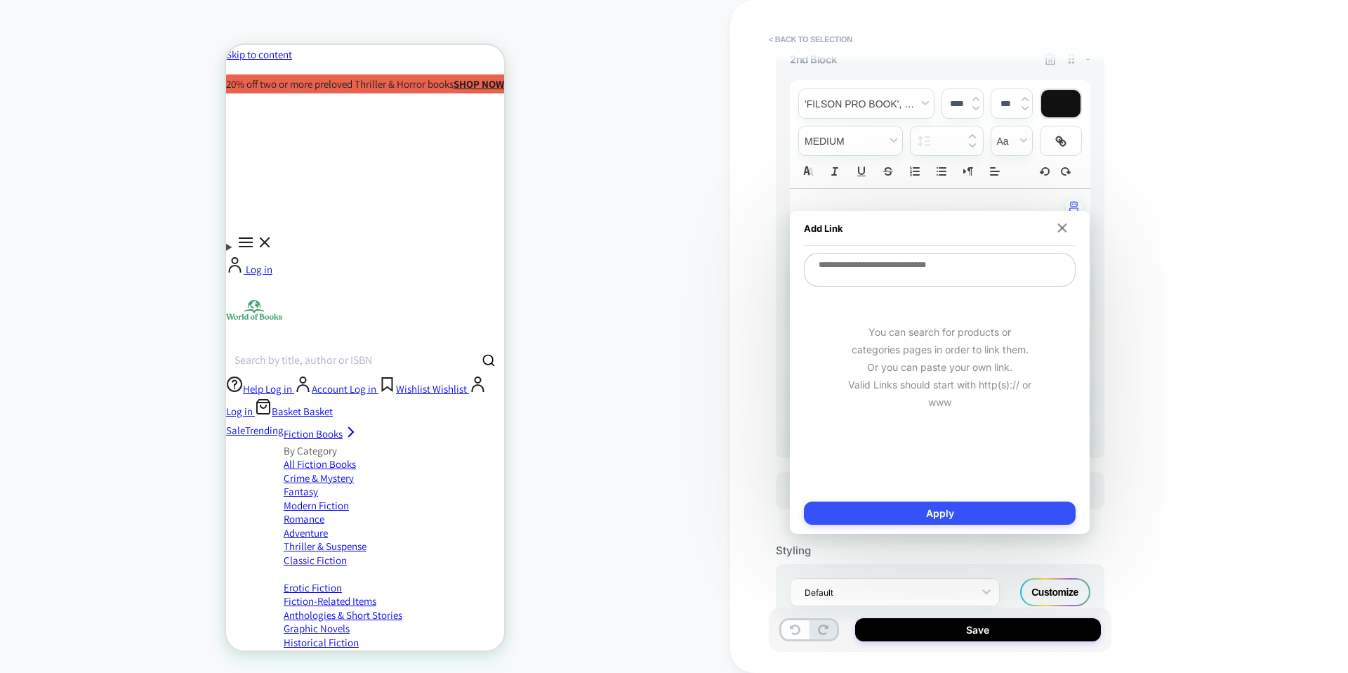
paste textarea "**********"
type textarea "*"
type textarea "**********"
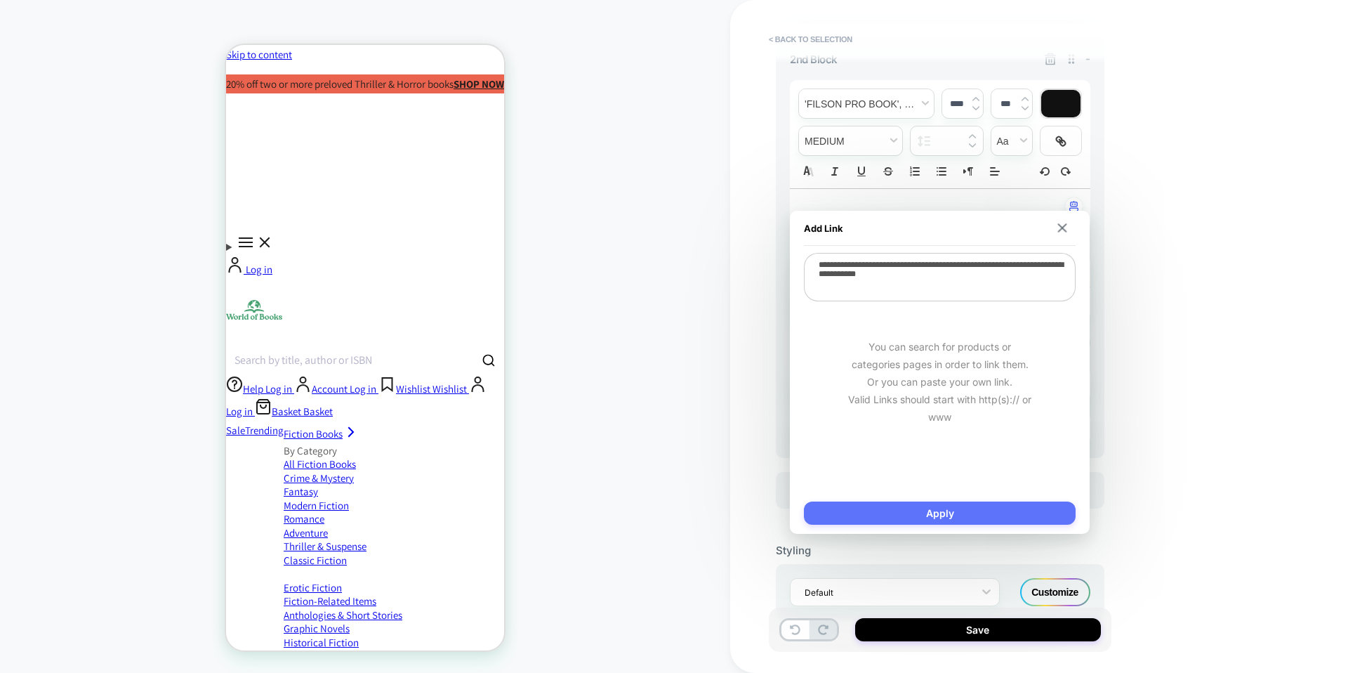
click at [935, 514] on button "Apply" at bounding box center [940, 512] width 272 height 23
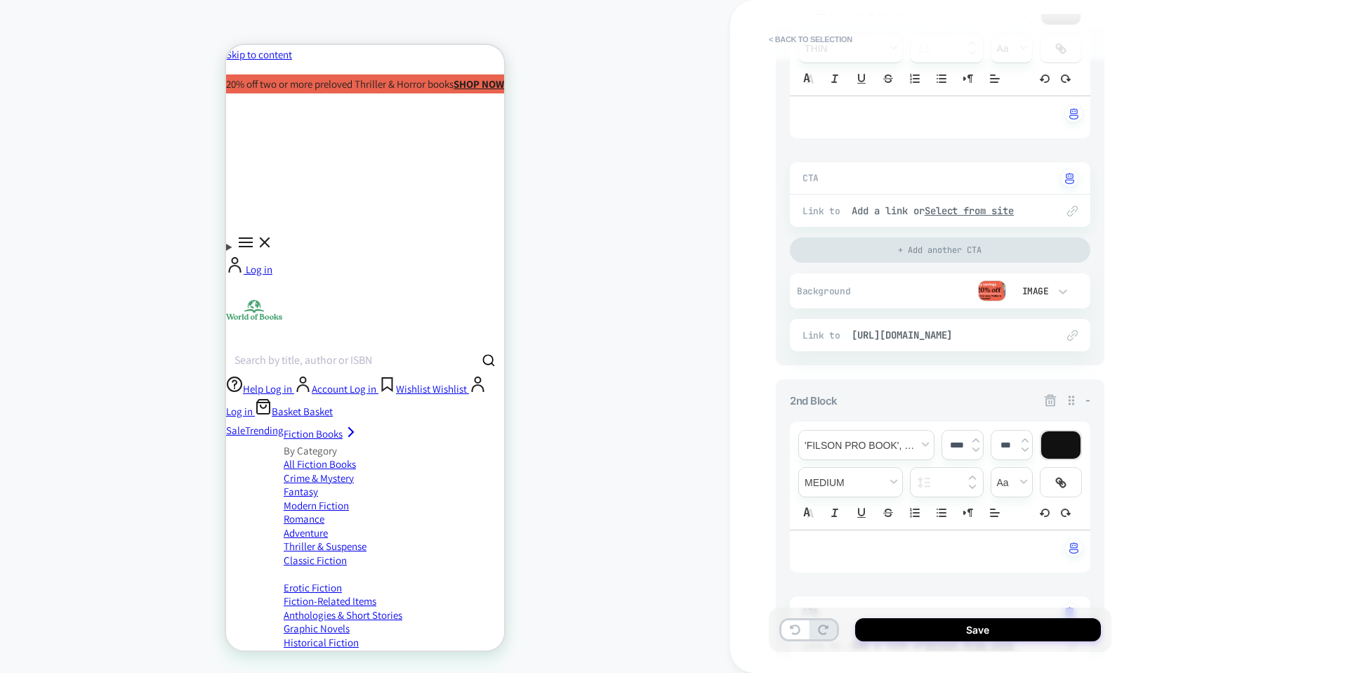
scroll to position [0, 0]
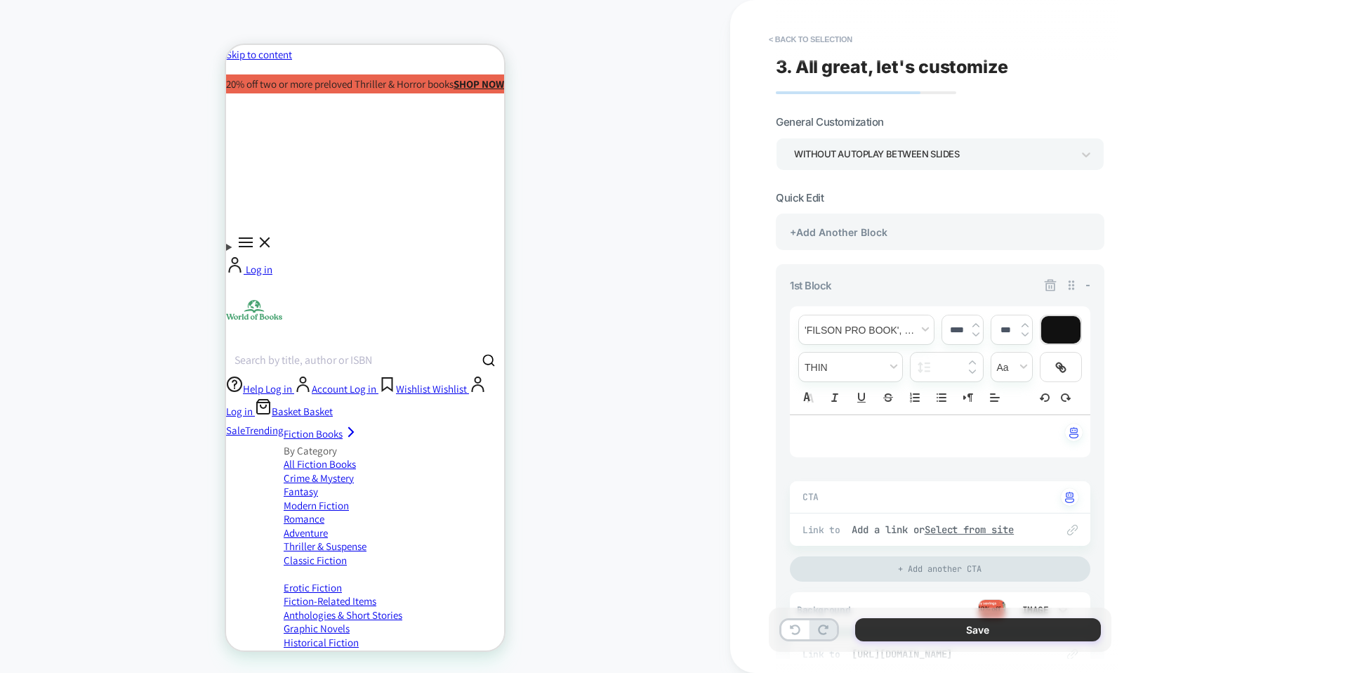
click at [962, 626] on button "Save" at bounding box center [978, 629] width 246 height 23
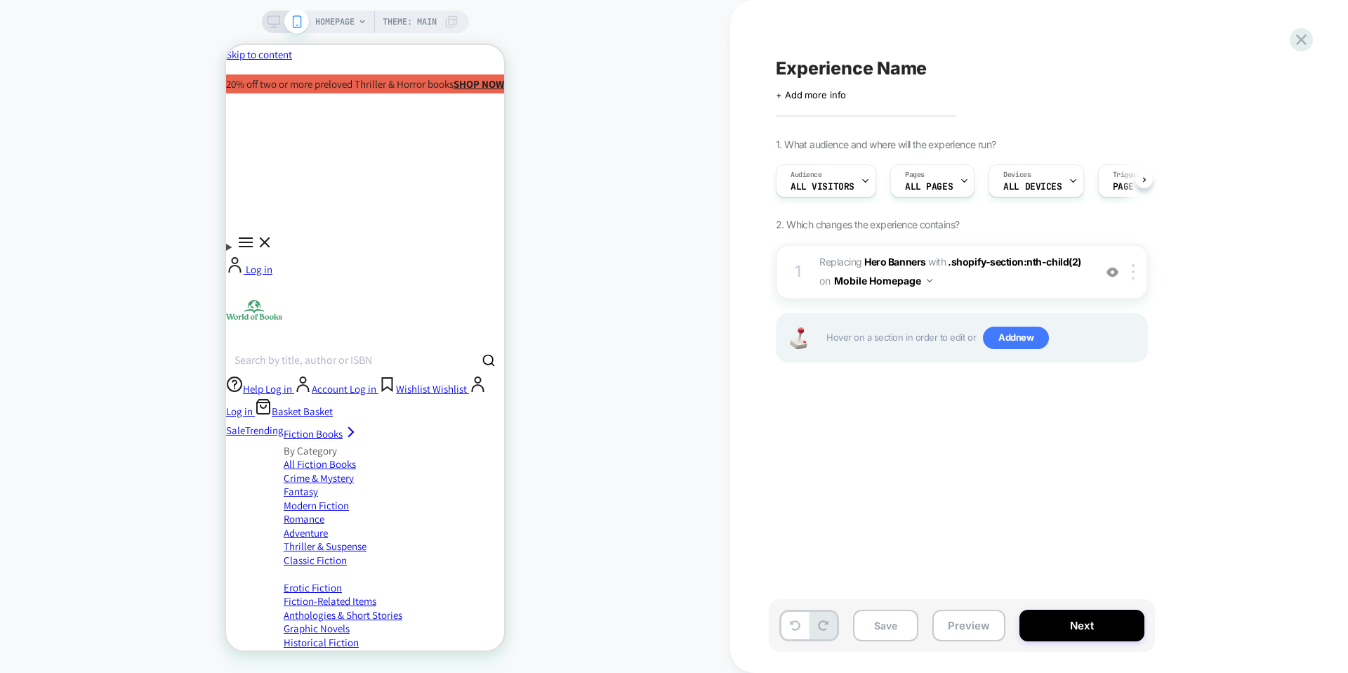
scroll to position [0, 1]
click at [1131, 265] on div at bounding box center [1135, 271] width 23 height 15
click at [1128, 267] on div at bounding box center [1135, 271] width 23 height 15
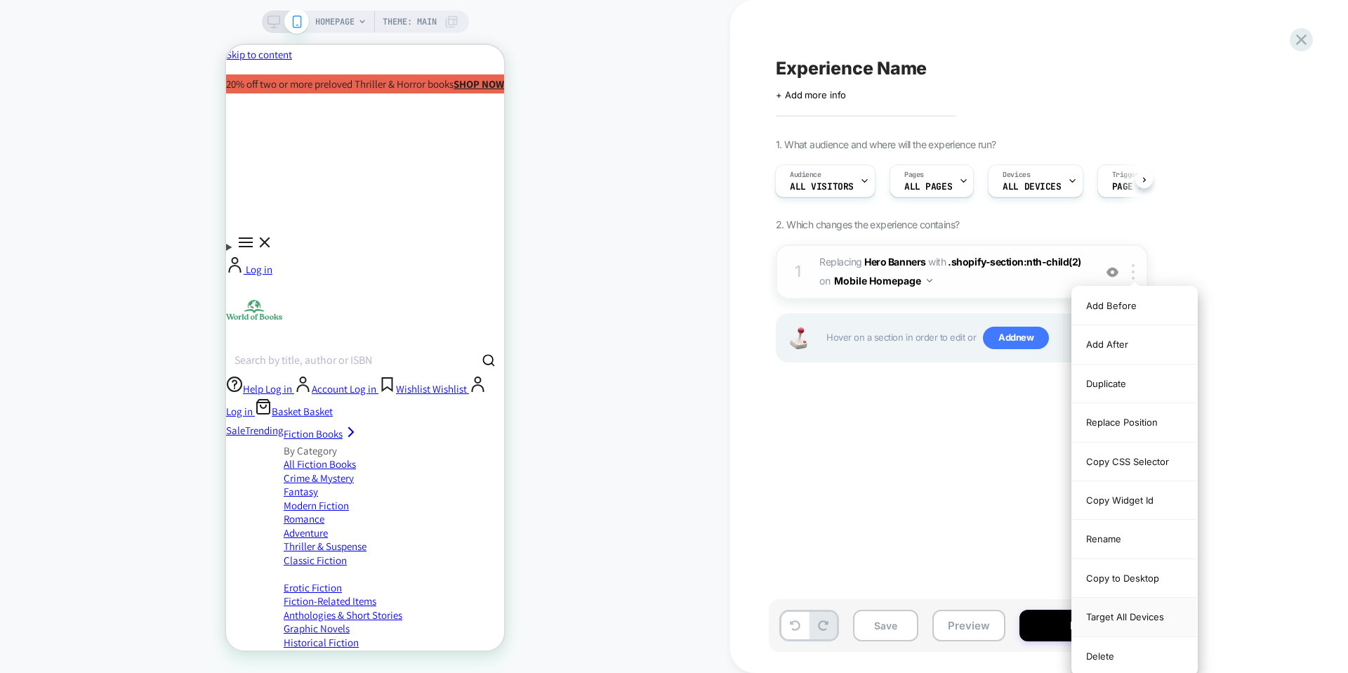
click at [1105, 618] on div "Target All Devices" at bounding box center [1134, 617] width 125 height 39
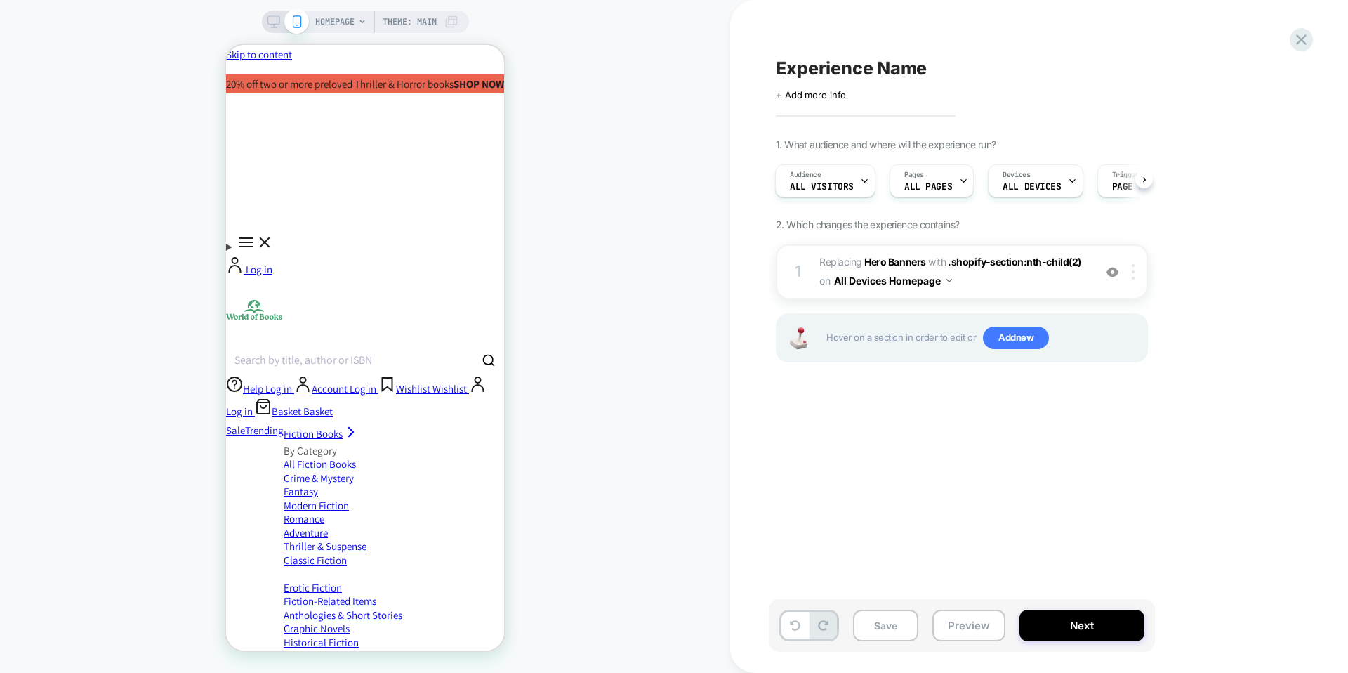
click at [1129, 270] on div at bounding box center [1135, 271] width 23 height 15
click at [945, 281] on button "All Devices Homepage" at bounding box center [893, 280] width 118 height 20
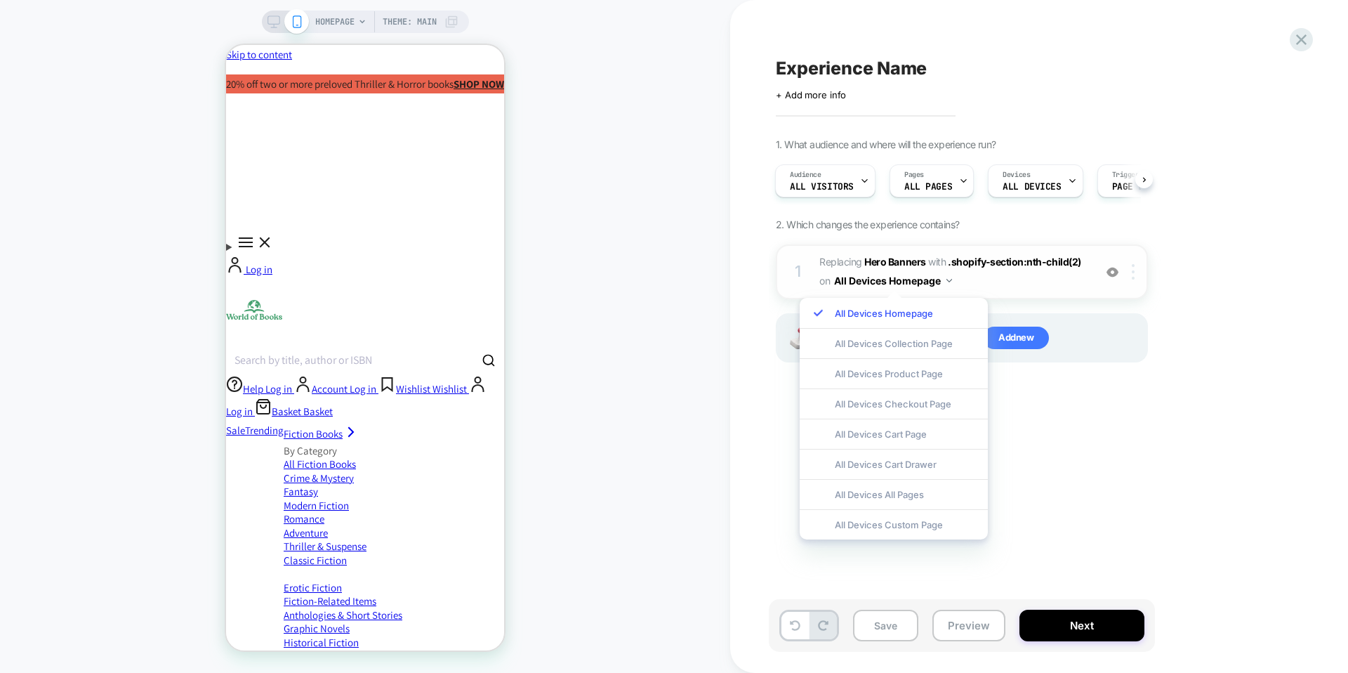
click at [1139, 272] on div at bounding box center [1135, 271] width 23 height 15
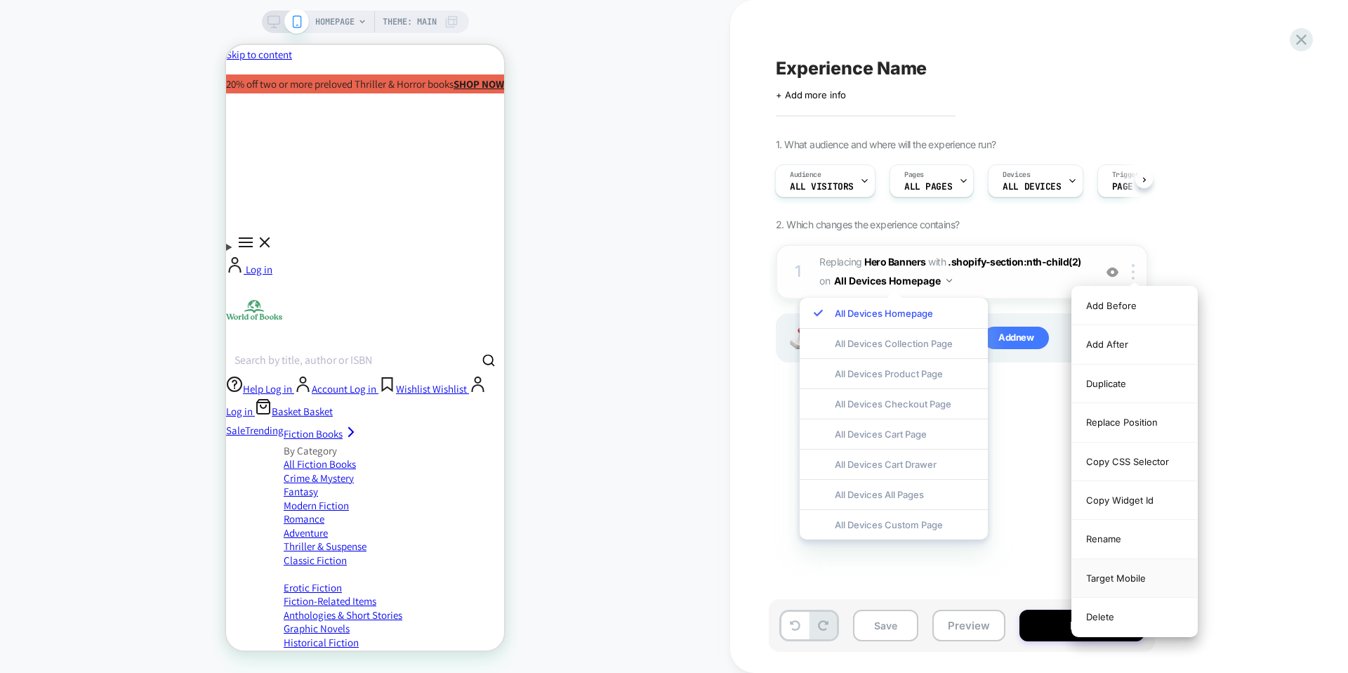
click at [1105, 574] on div "Target Mobile" at bounding box center [1134, 578] width 125 height 39
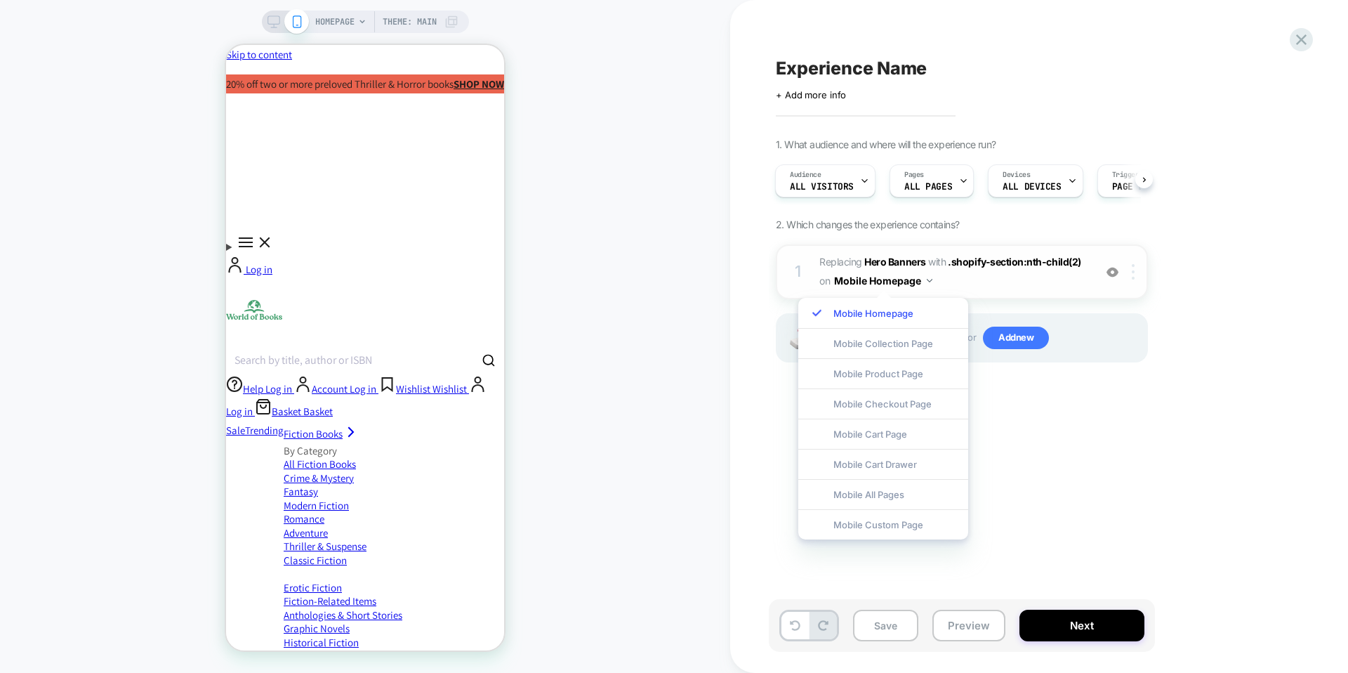
click at [1133, 270] on img at bounding box center [1133, 271] width 3 height 15
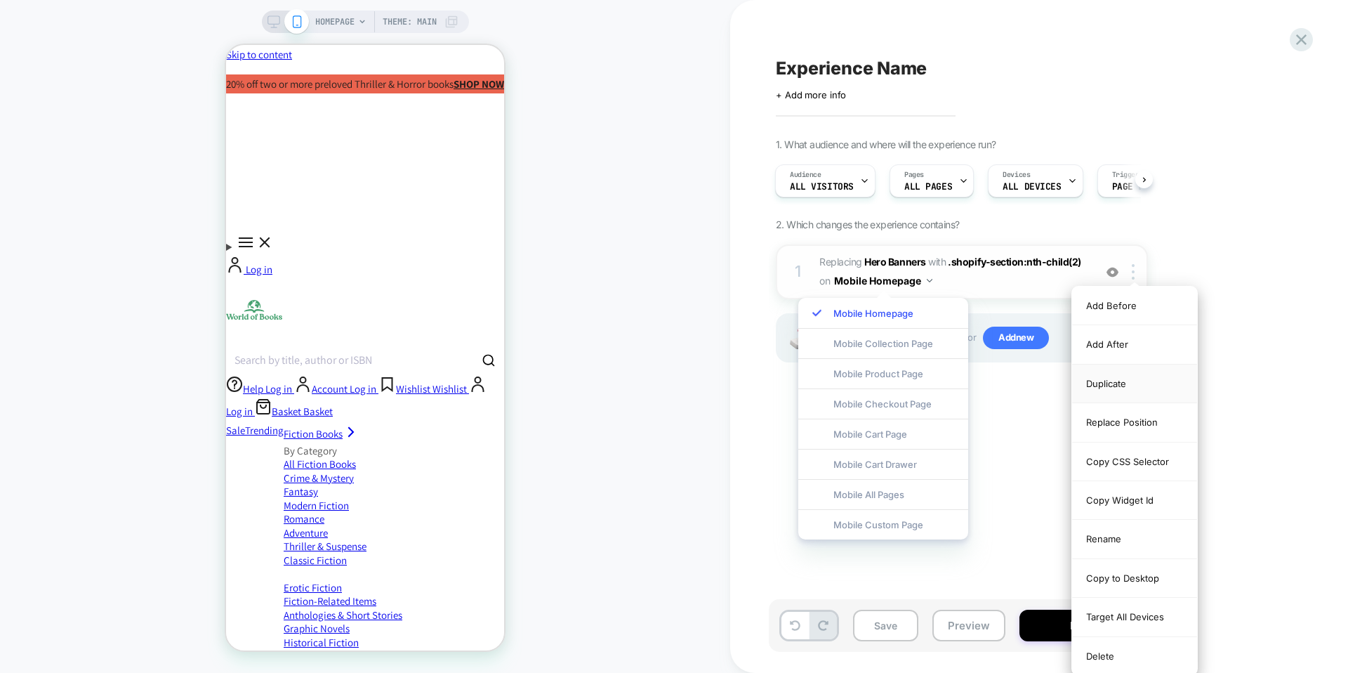
click at [1111, 394] on div "Duplicate" at bounding box center [1134, 383] width 125 height 39
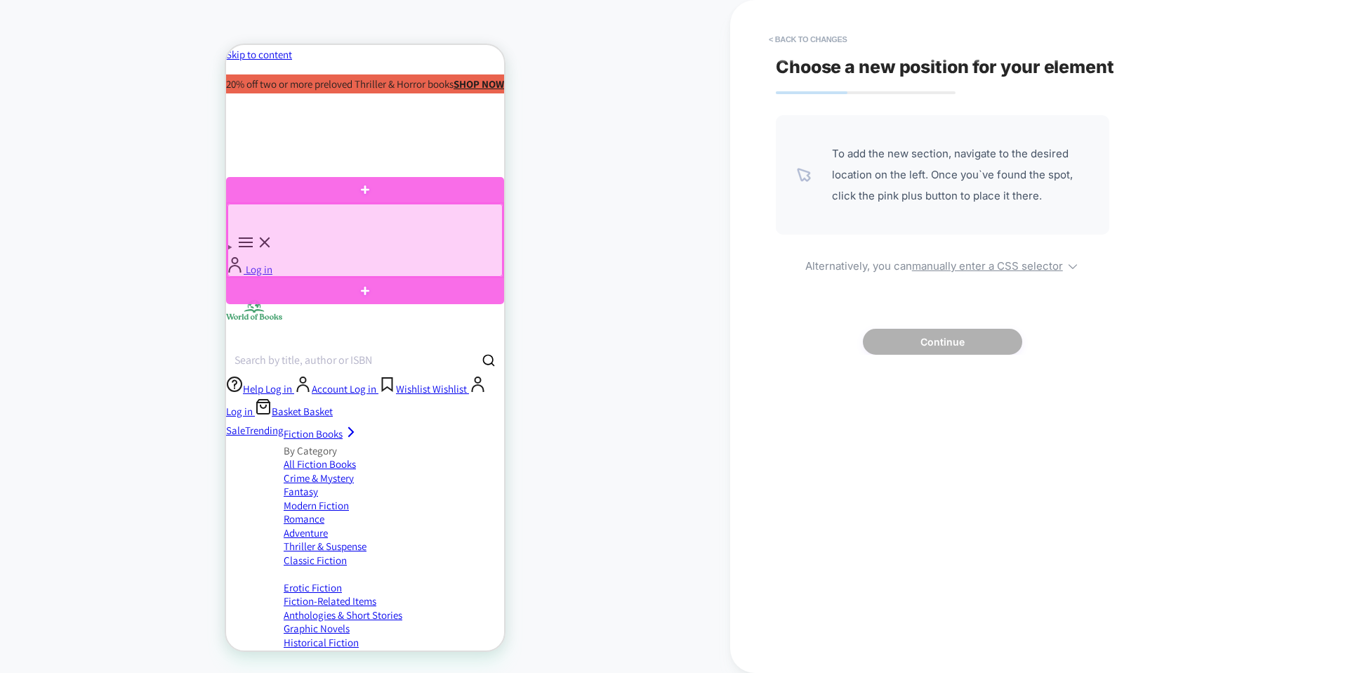
click at [447, 244] on div at bounding box center [365, 240] width 275 height 73
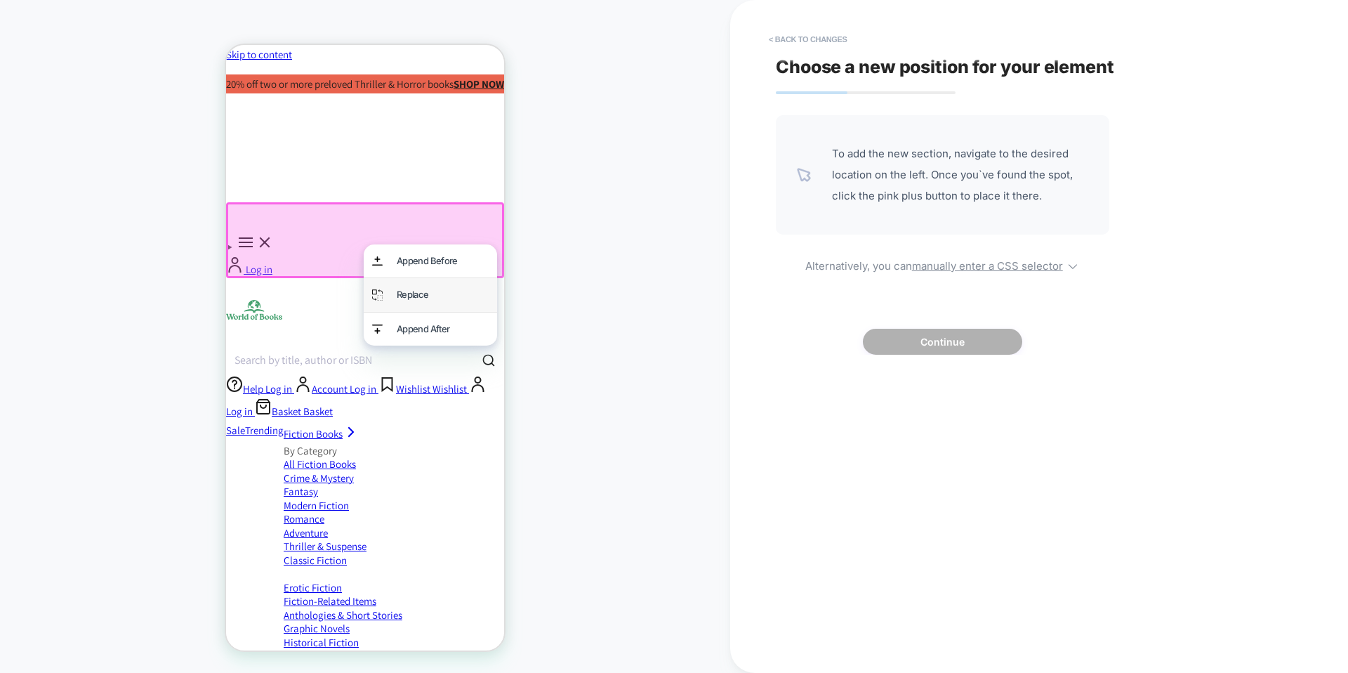
click at [461, 279] on div "Replace" at bounding box center [430, 294] width 133 height 33
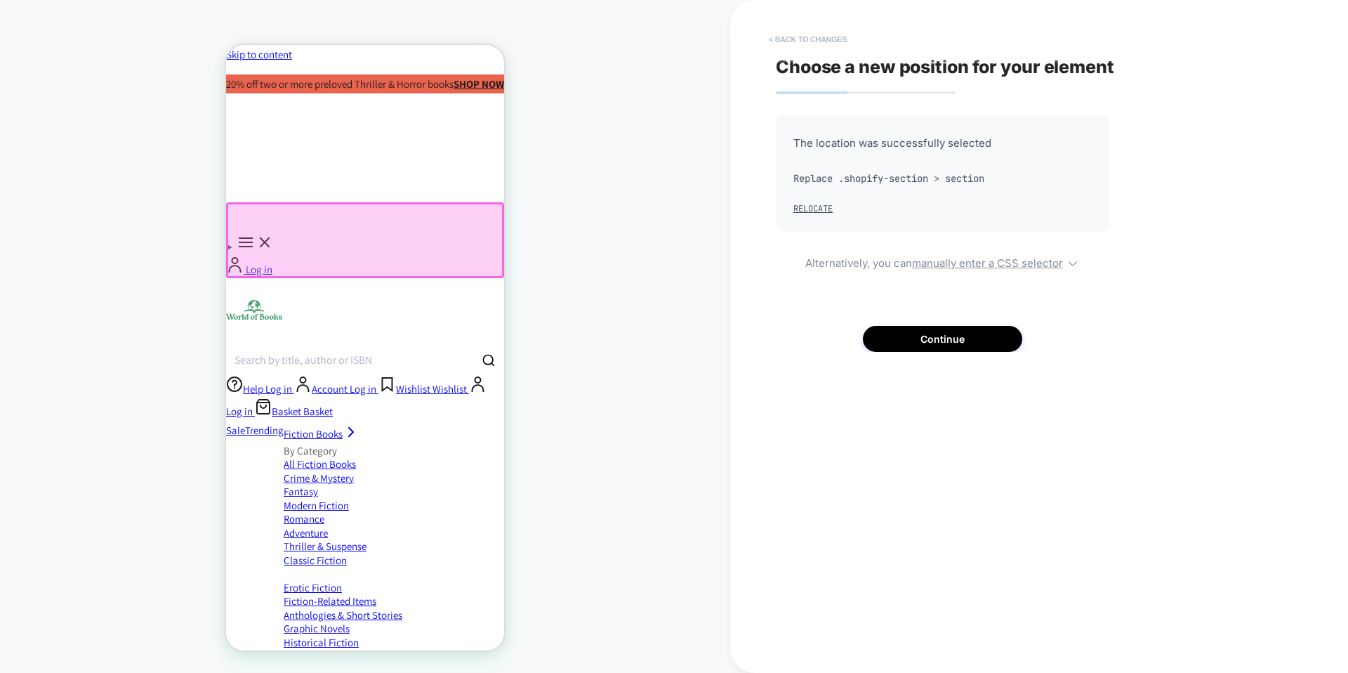
click at [835, 32] on button "< Back to changes" at bounding box center [808, 39] width 93 height 22
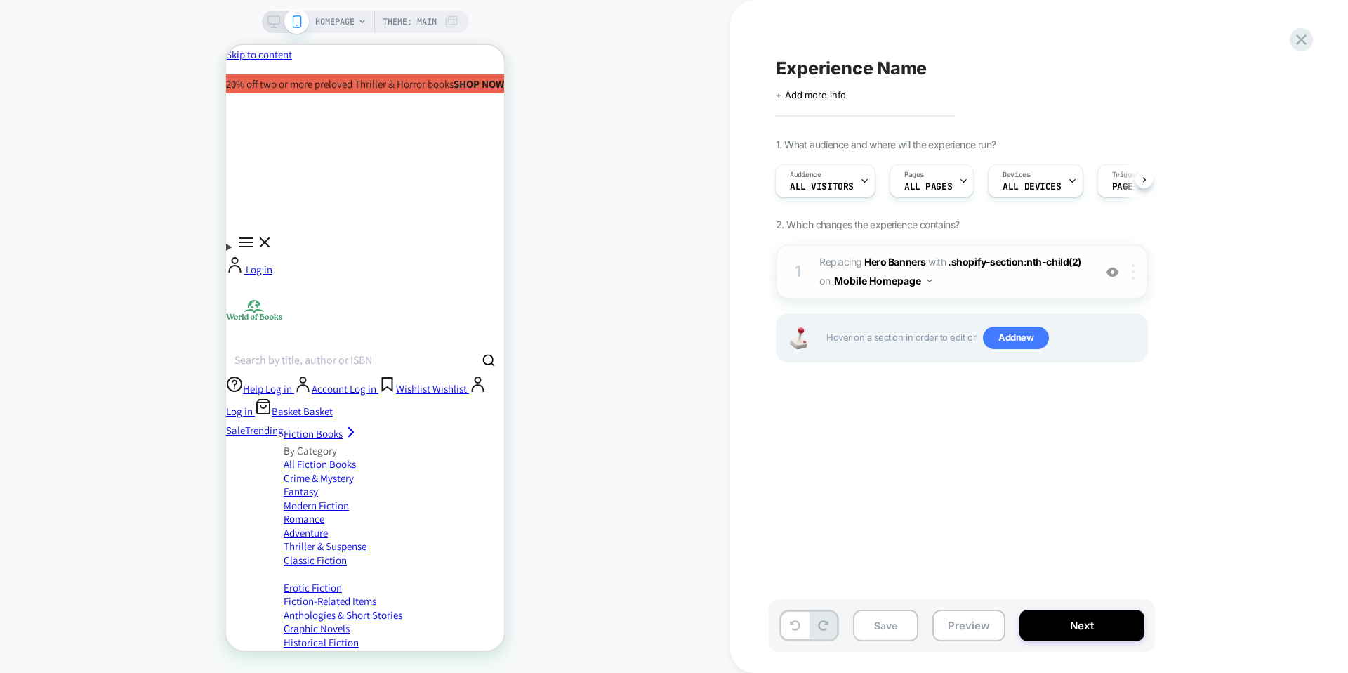
click at [1138, 275] on div at bounding box center [1135, 271] width 23 height 15
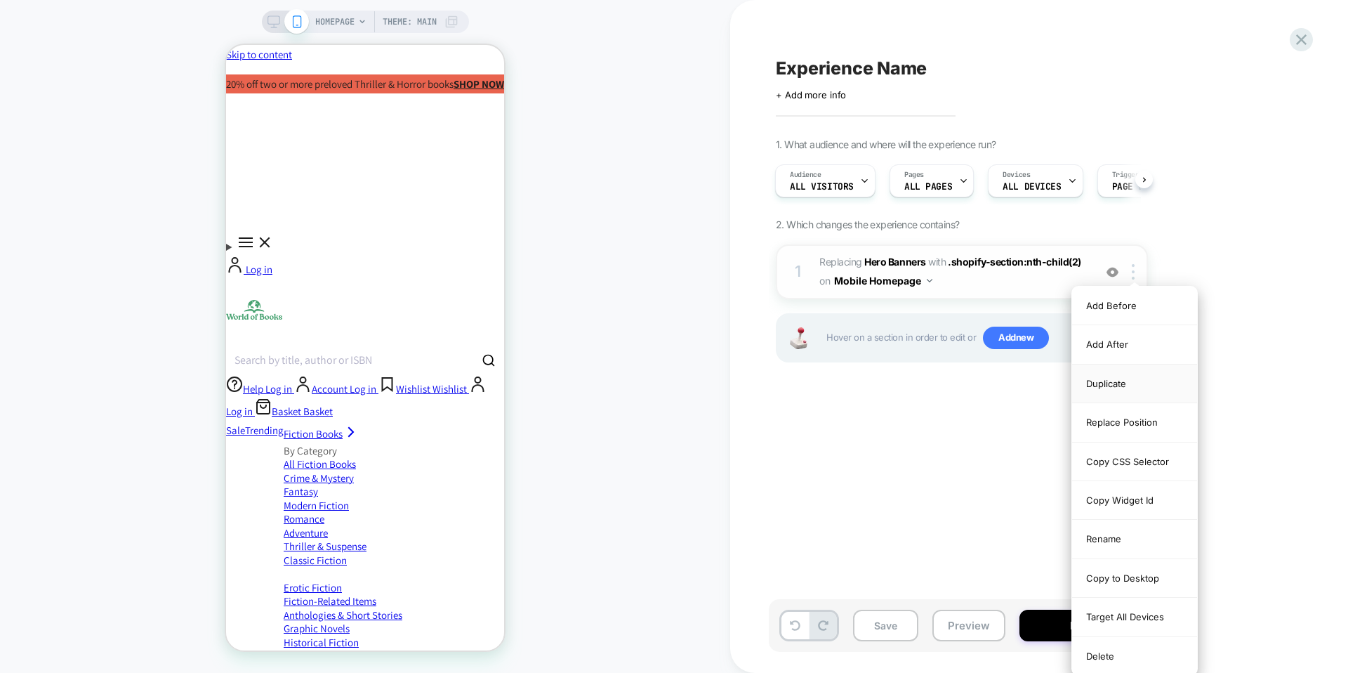
click at [1131, 384] on div "Duplicate" at bounding box center [1134, 383] width 125 height 39
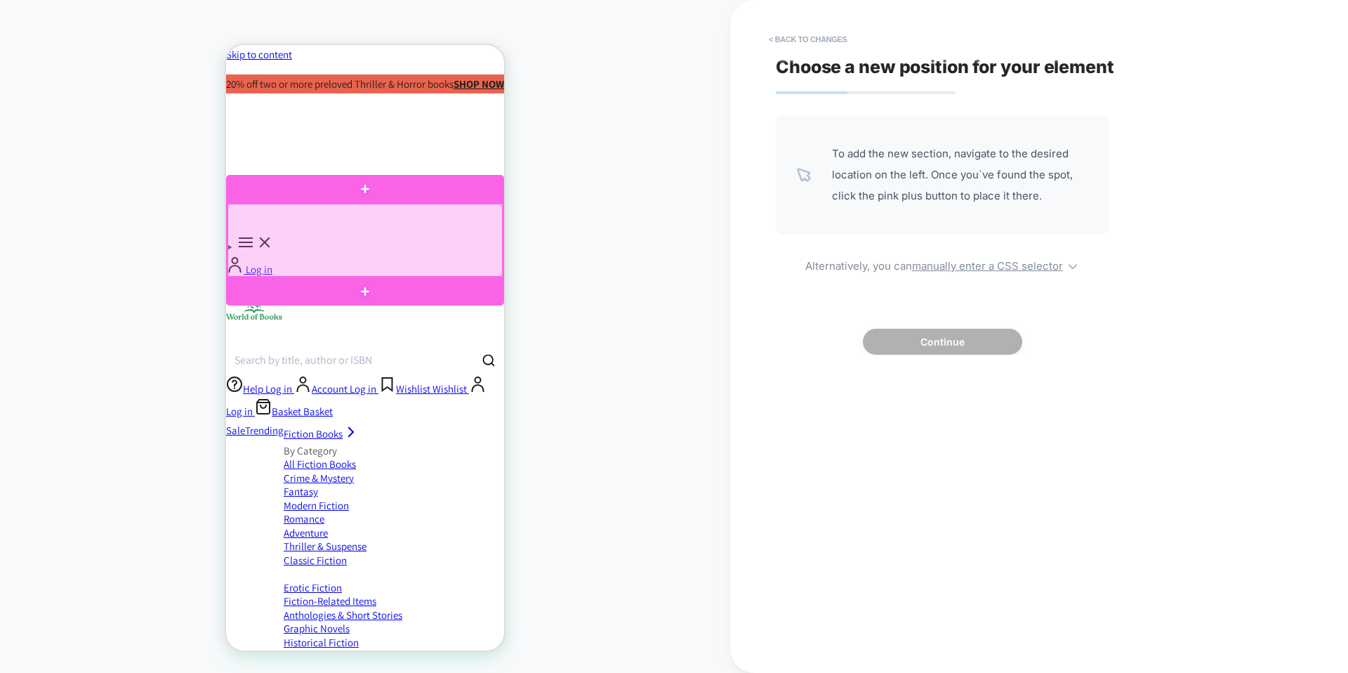
click at [404, 248] on div at bounding box center [365, 240] width 275 height 73
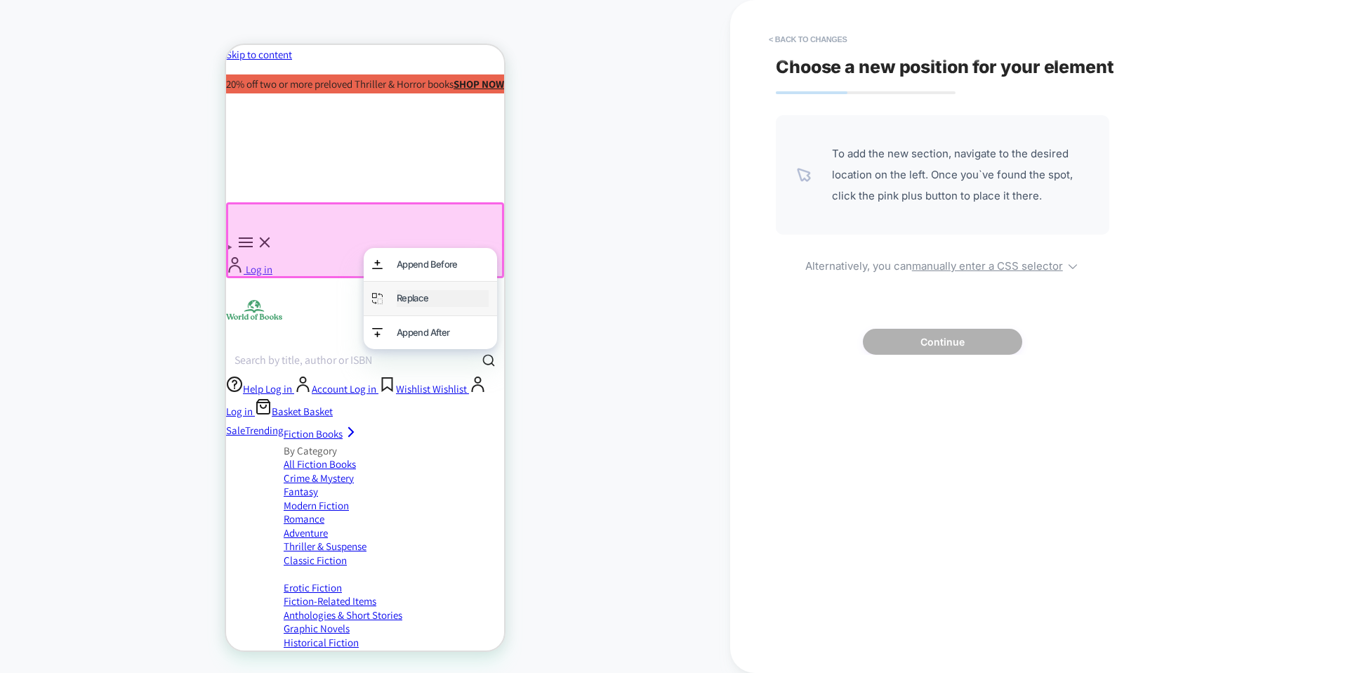
click at [423, 291] on div "Replace" at bounding box center [443, 298] width 92 height 16
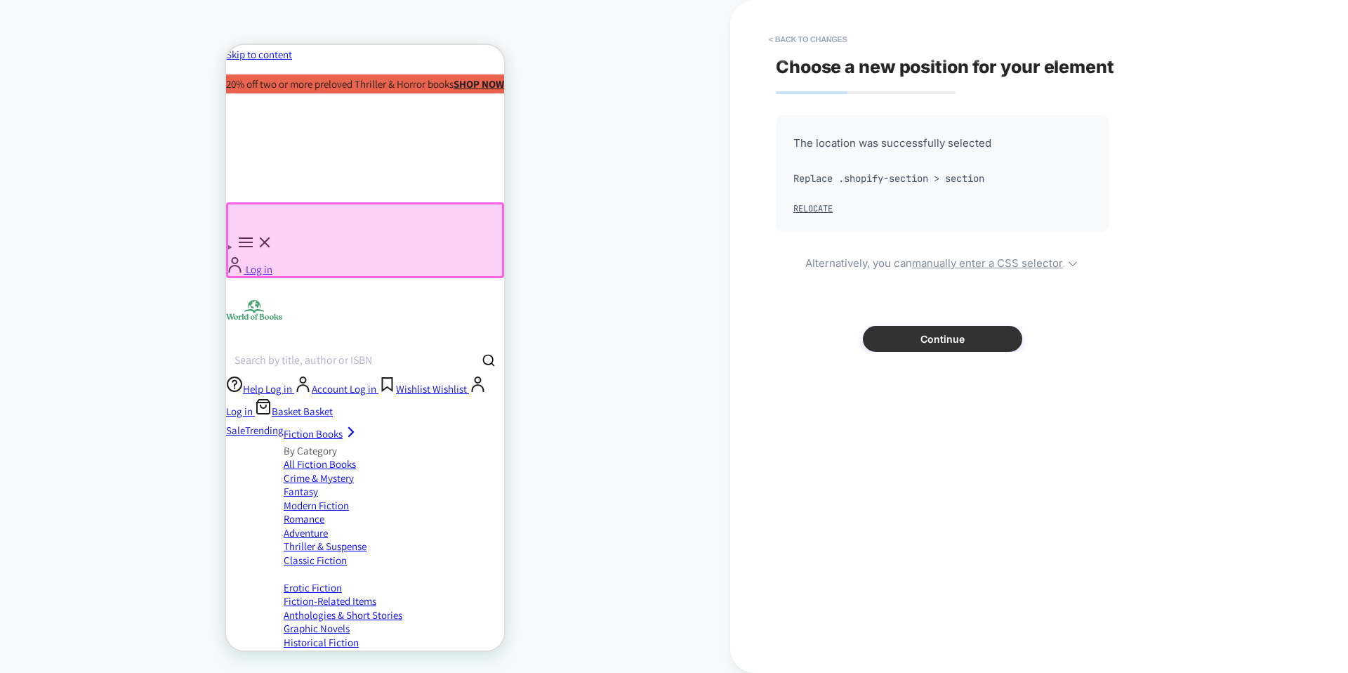
click at [925, 330] on button "Continue" at bounding box center [942, 339] width 159 height 26
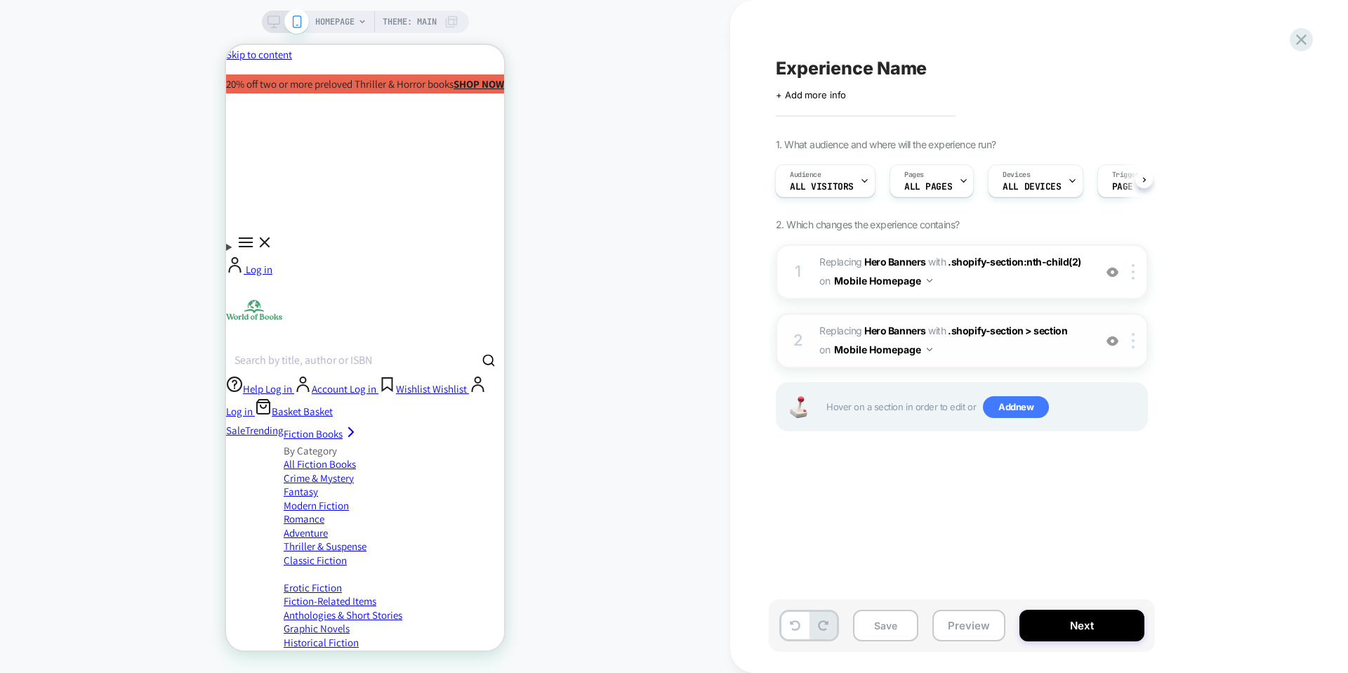
click at [914, 349] on button "Mobile Homepage" at bounding box center [883, 349] width 98 height 20
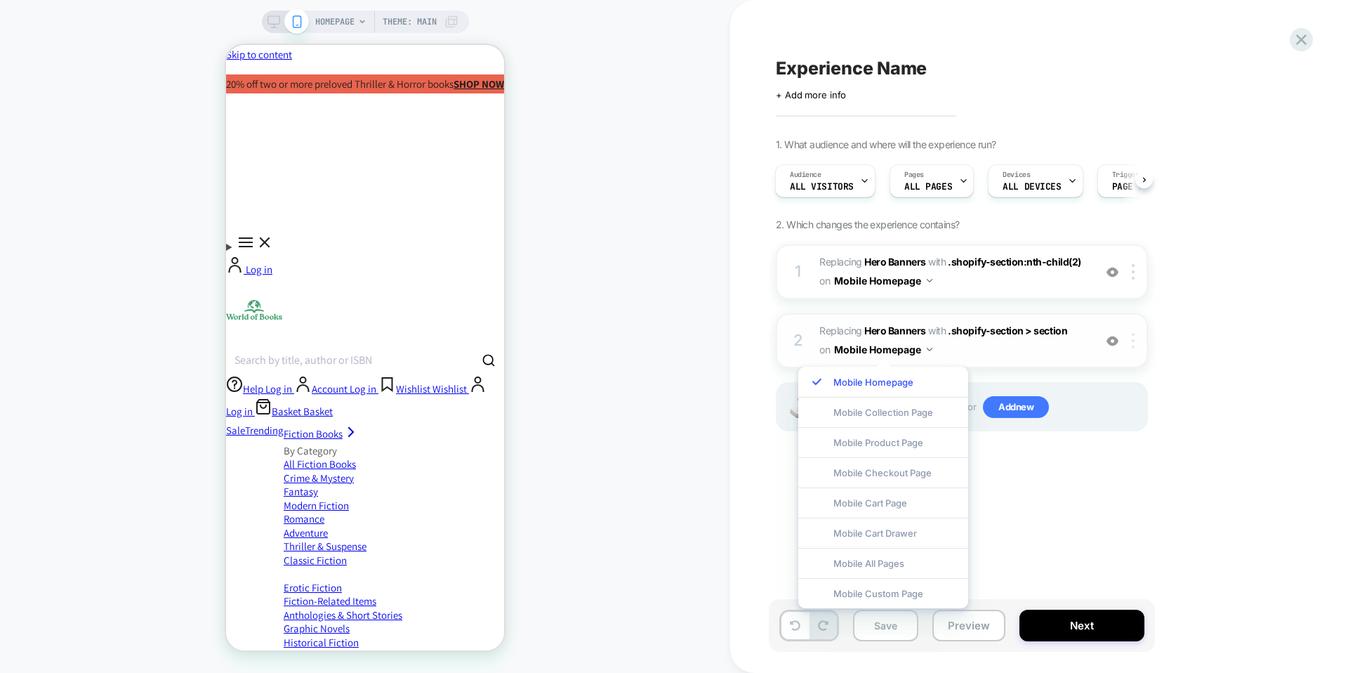
click at [1128, 339] on div at bounding box center [1135, 340] width 23 height 15
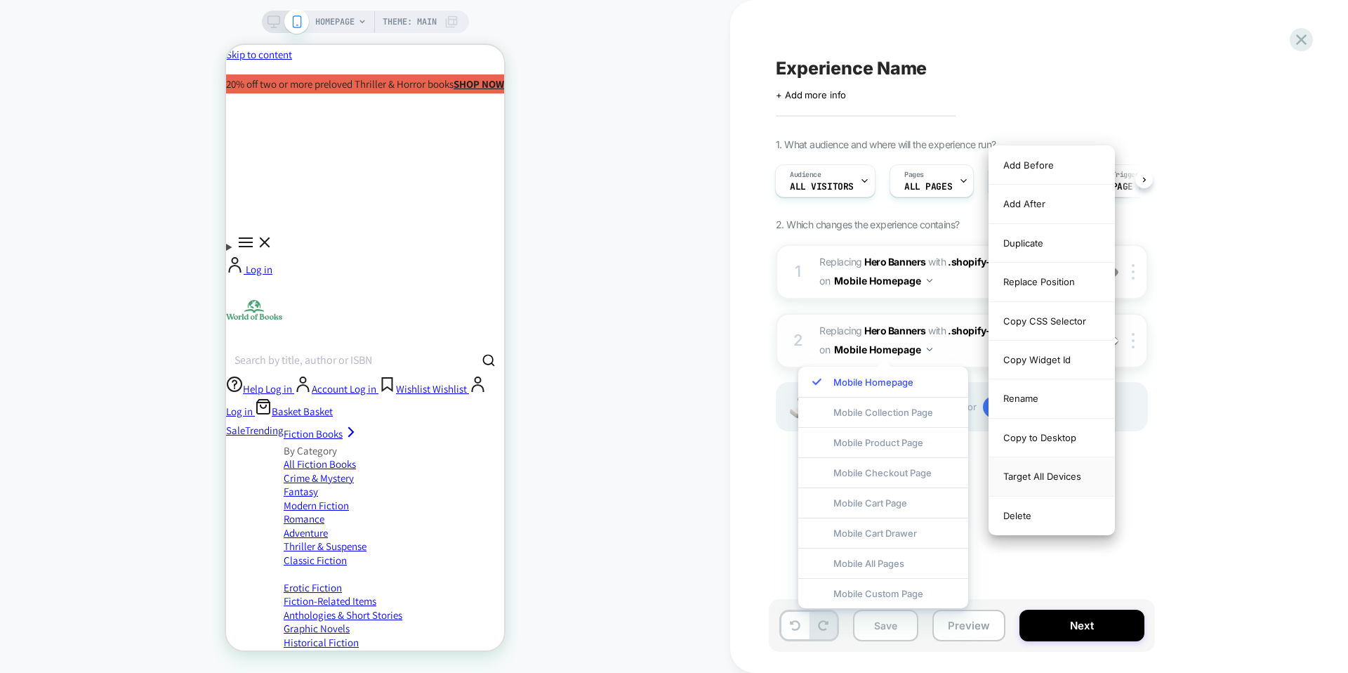
click at [1061, 468] on div "Target All Devices" at bounding box center [1051, 476] width 125 height 39
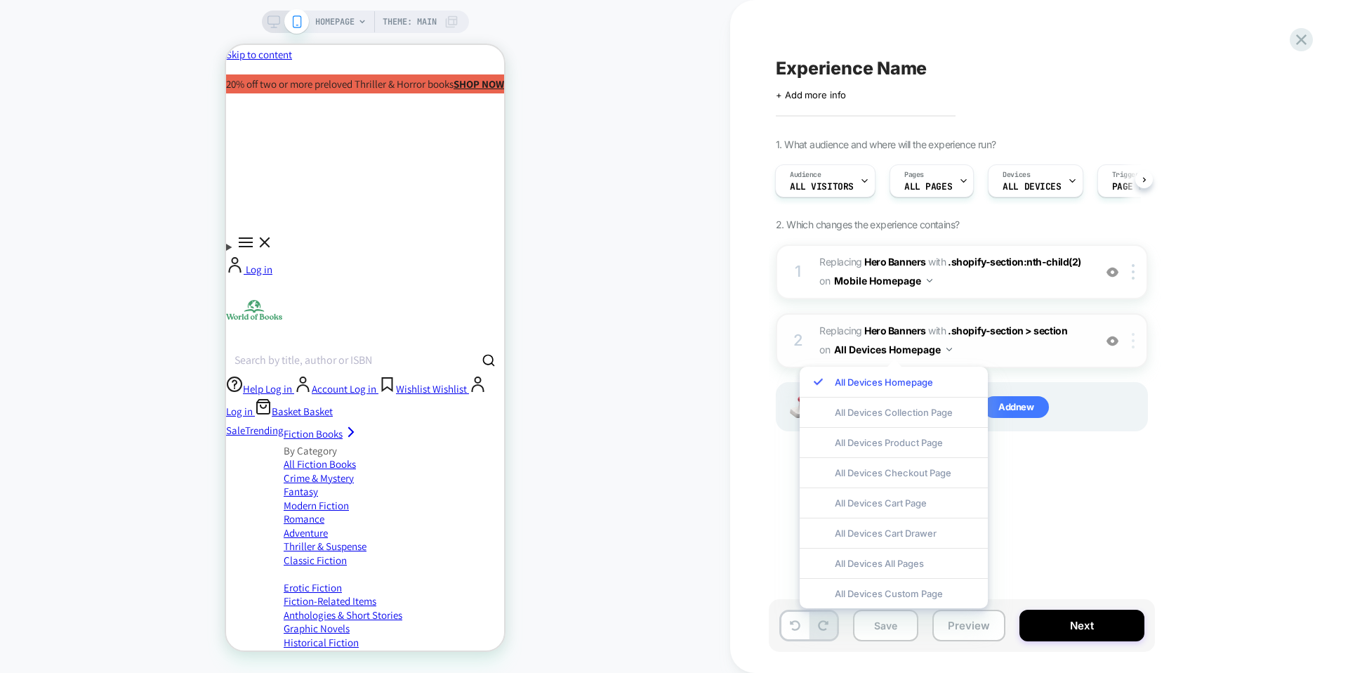
click at [1124, 346] on div at bounding box center [1124, 340] width 46 height 15
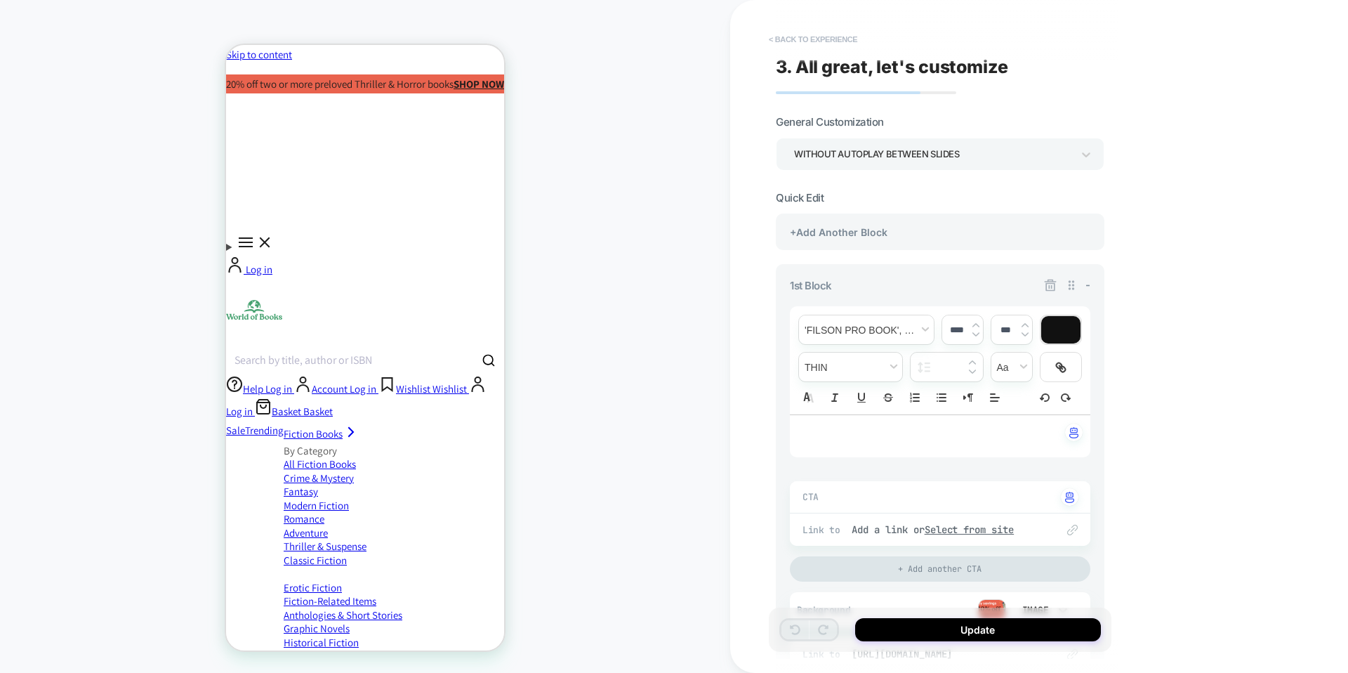
click at [790, 38] on button "< Back to experience" at bounding box center [813, 39] width 103 height 22
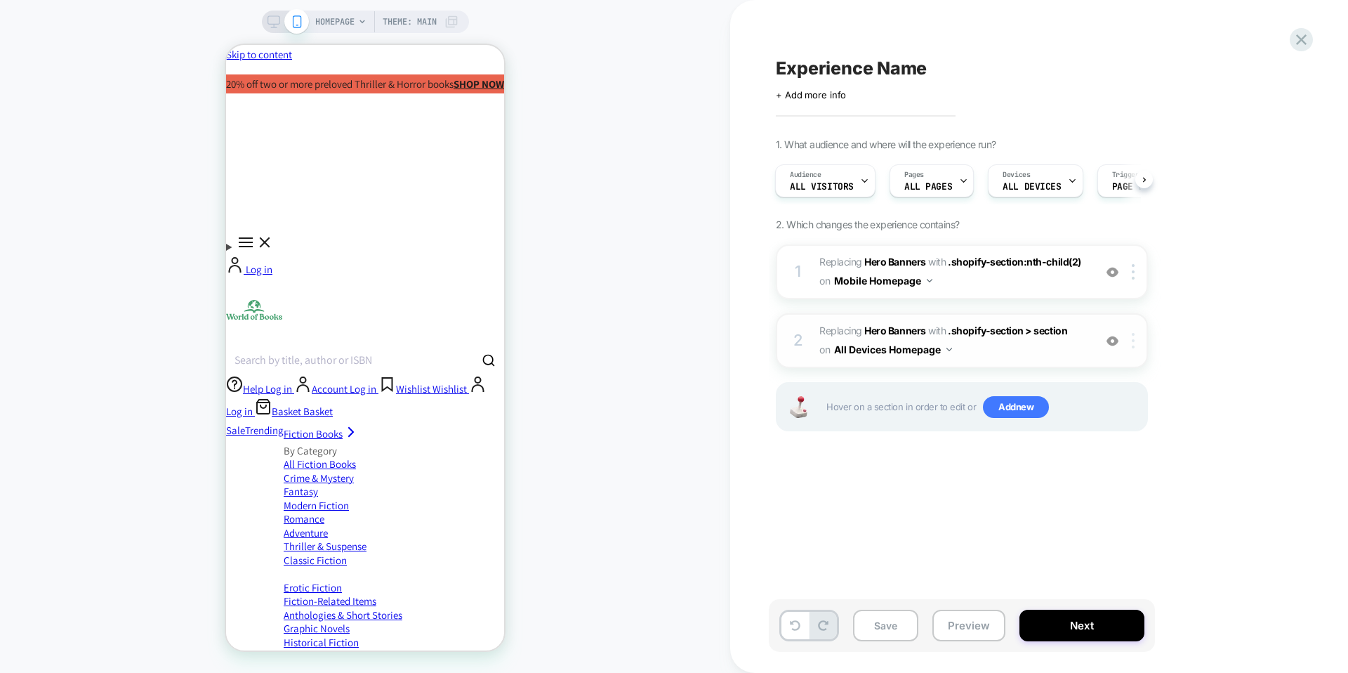
click at [1135, 344] on div at bounding box center [1135, 340] width 23 height 15
click at [1135, 343] on div at bounding box center [1135, 340] width 23 height 15
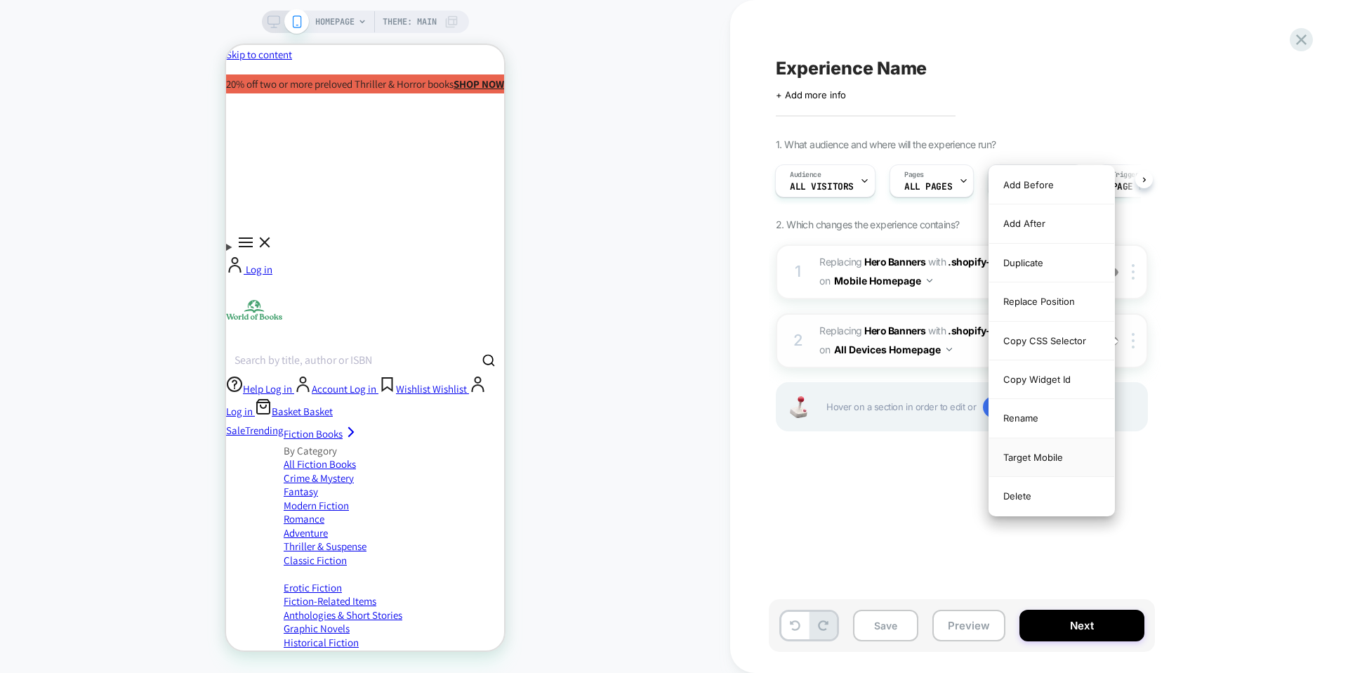
click at [1055, 454] on div "Target Mobile" at bounding box center [1051, 457] width 125 height 39
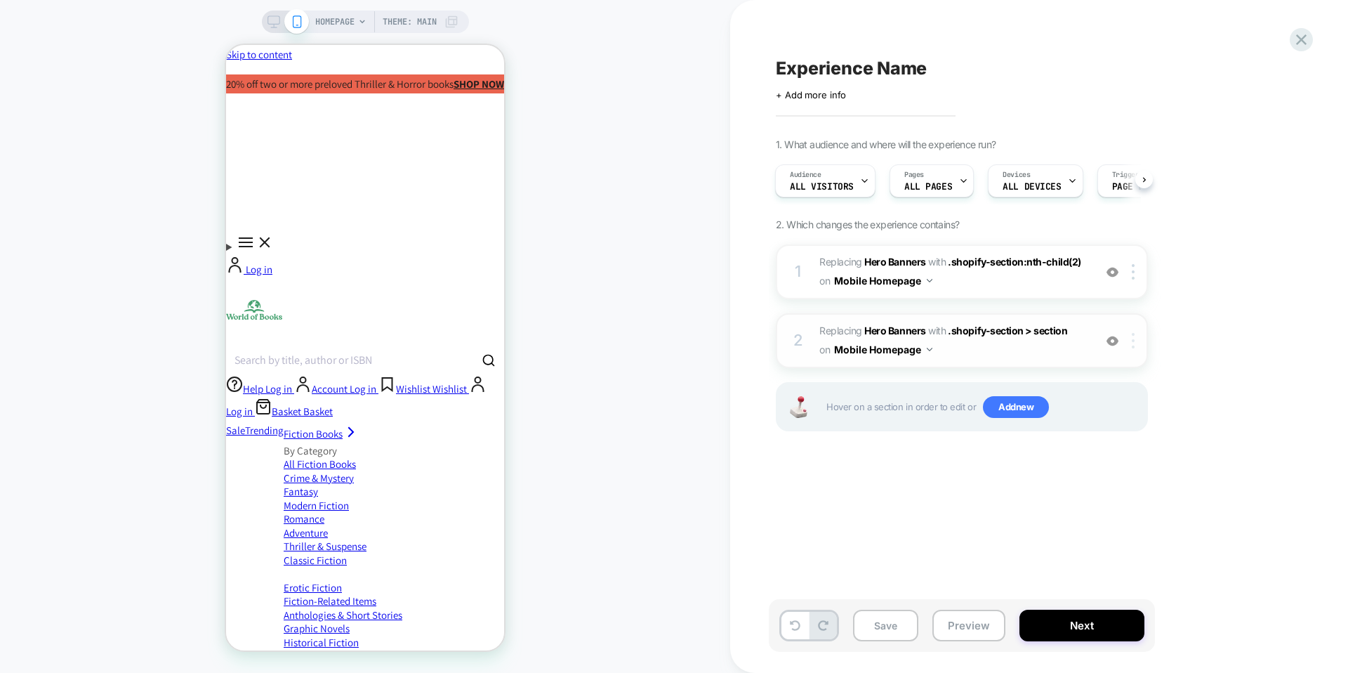
click at [1134, 345] on img at bounding box center [1133, 340] width 3 height 15
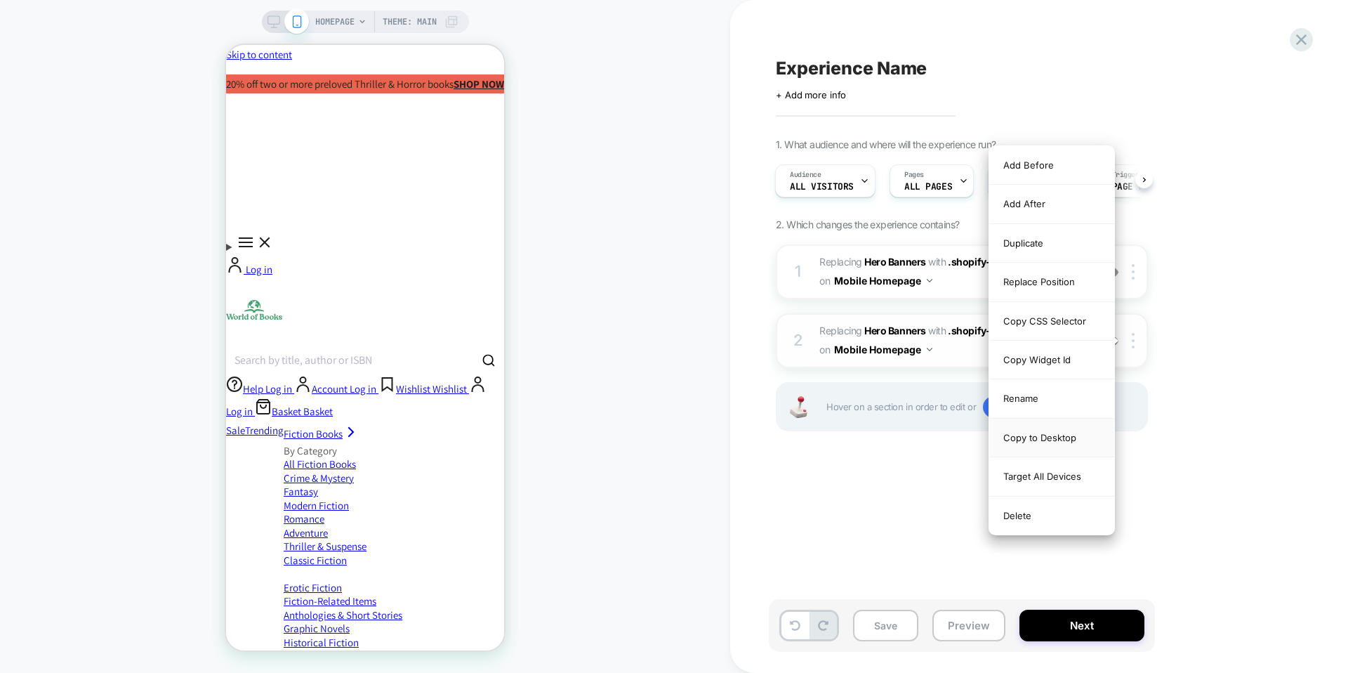
click at [1046, 438] on div "Copy to Desktop" at bounding box center [1051, 438] width 125 height 39
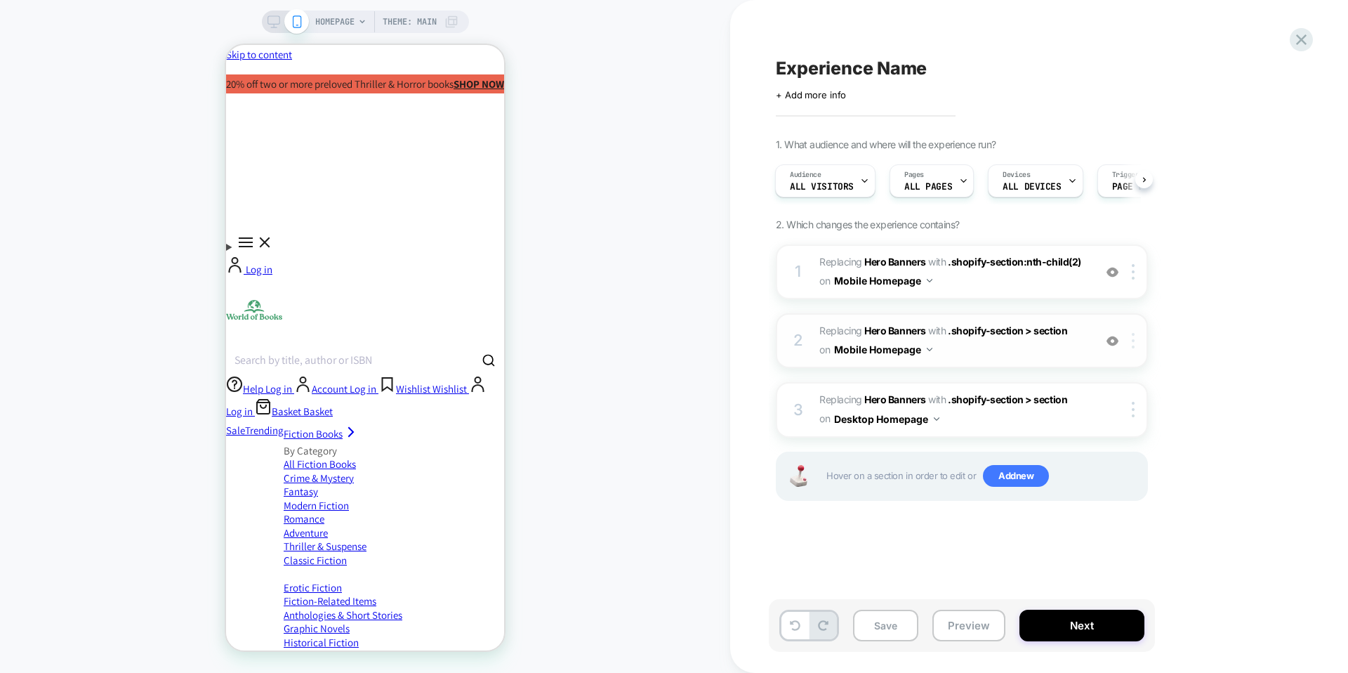
click at [1136, 343] on div at bounding box center [1135, 340] width 23 height 15
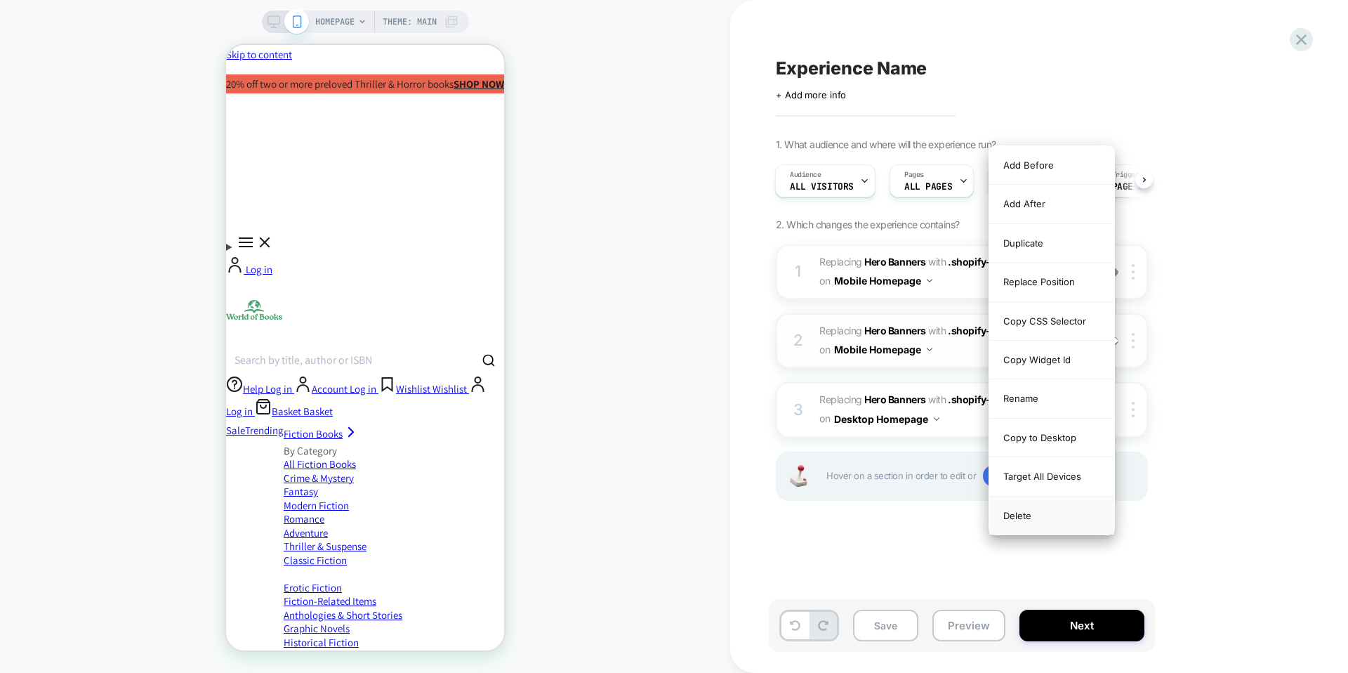
click at [1015, 515] on div "Delete" at bounding box center [1051, 515] width 125 height 38
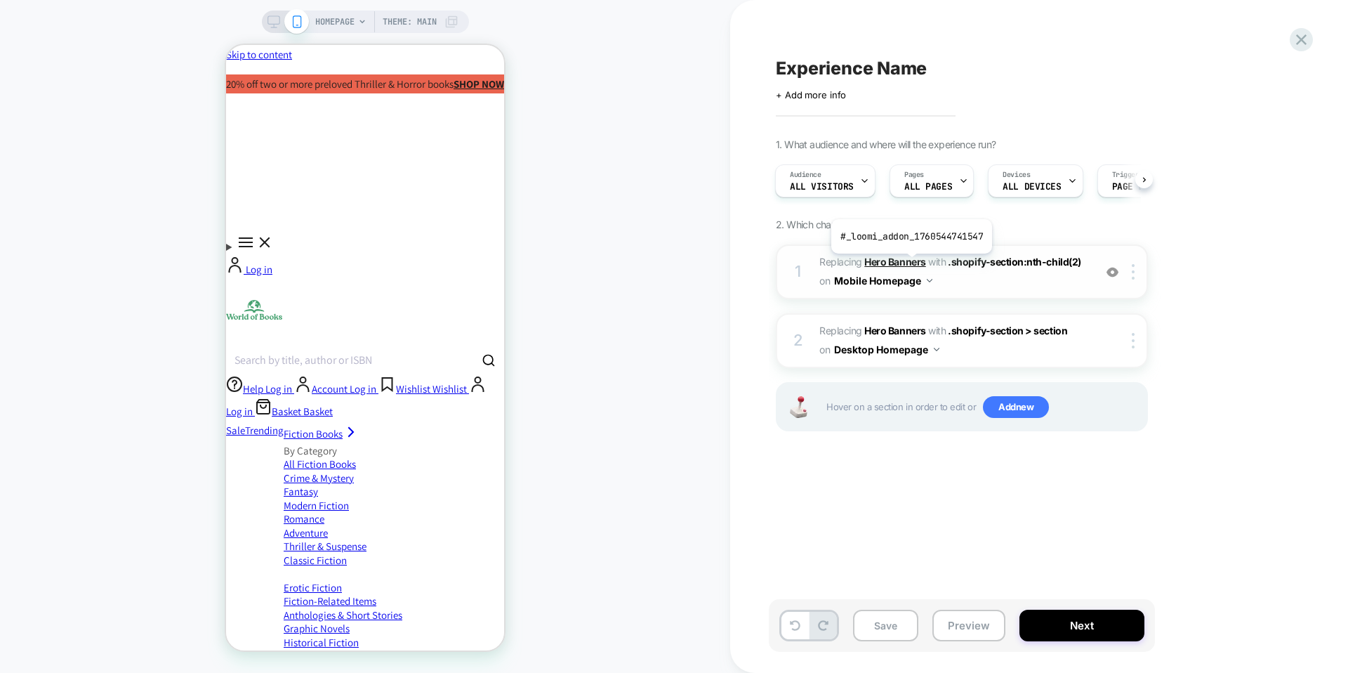
click at [910, 264] on b "Hero Banners" at bounding box center [894, 262] width 61 height 12
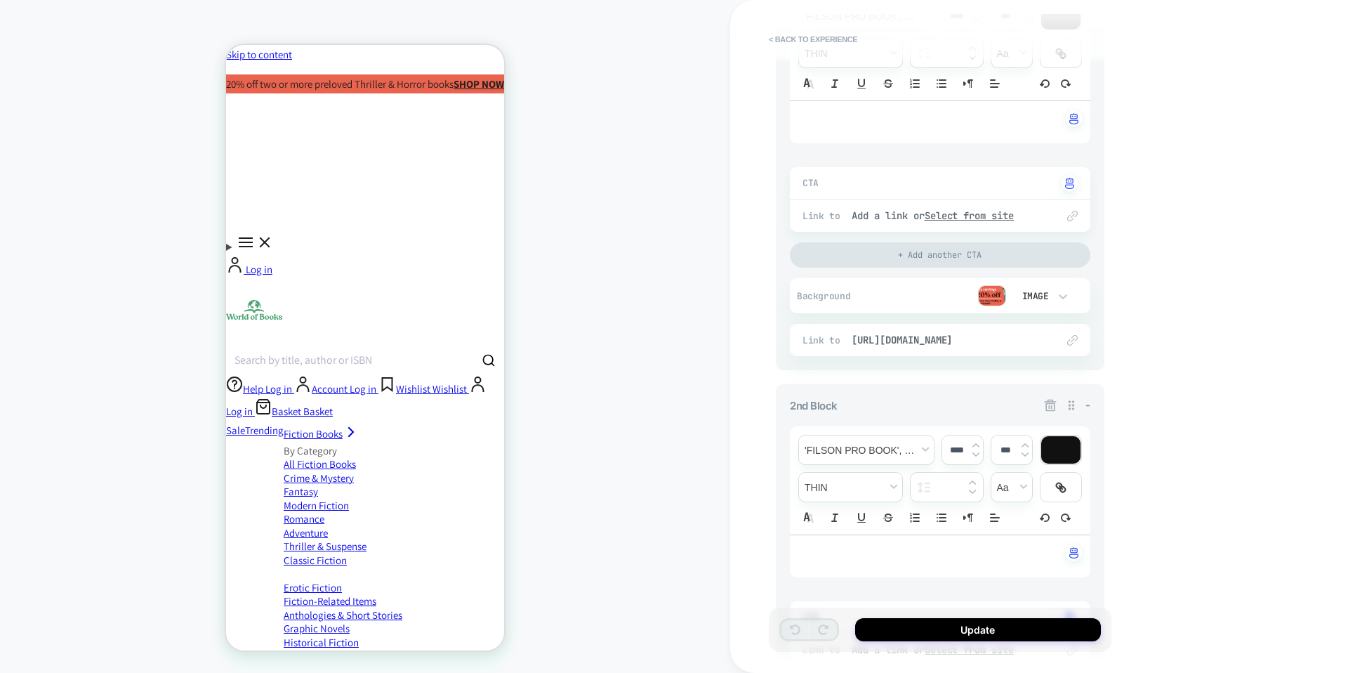
scroll to position [485, 0]
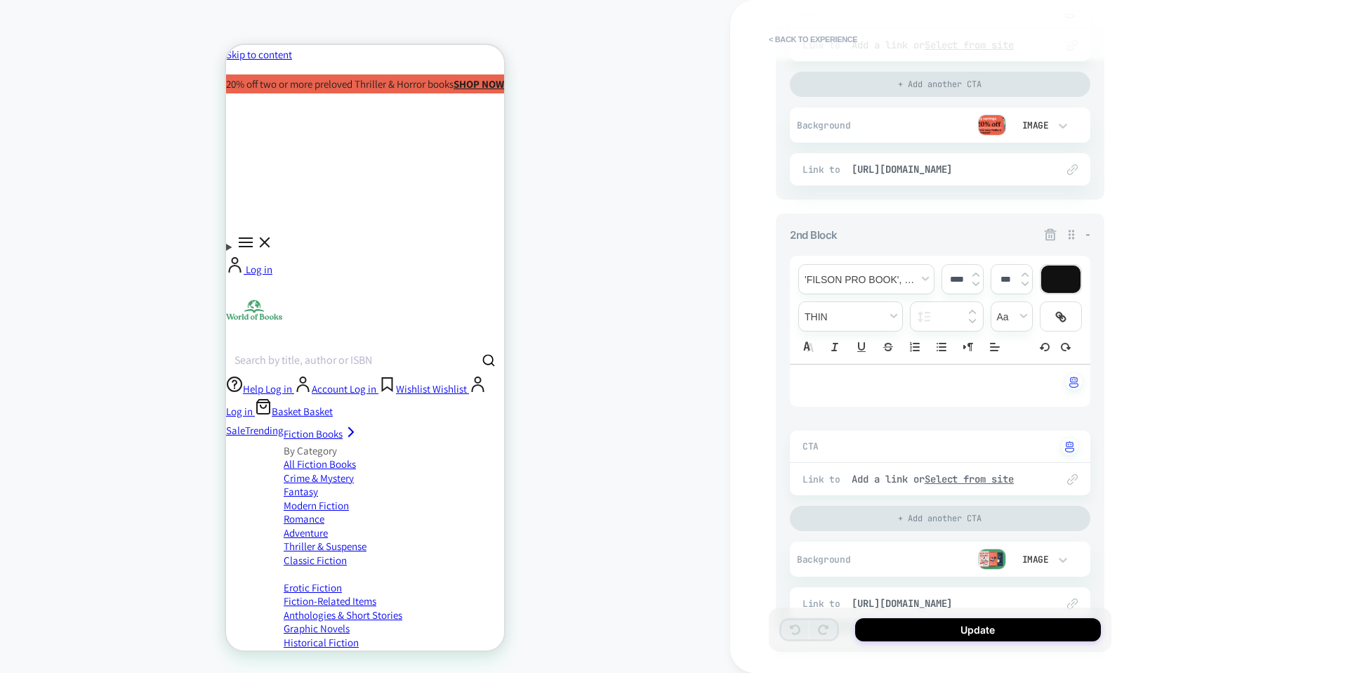
click at [992, 122] on img at bounding box center [992, 124] width 28 height 21
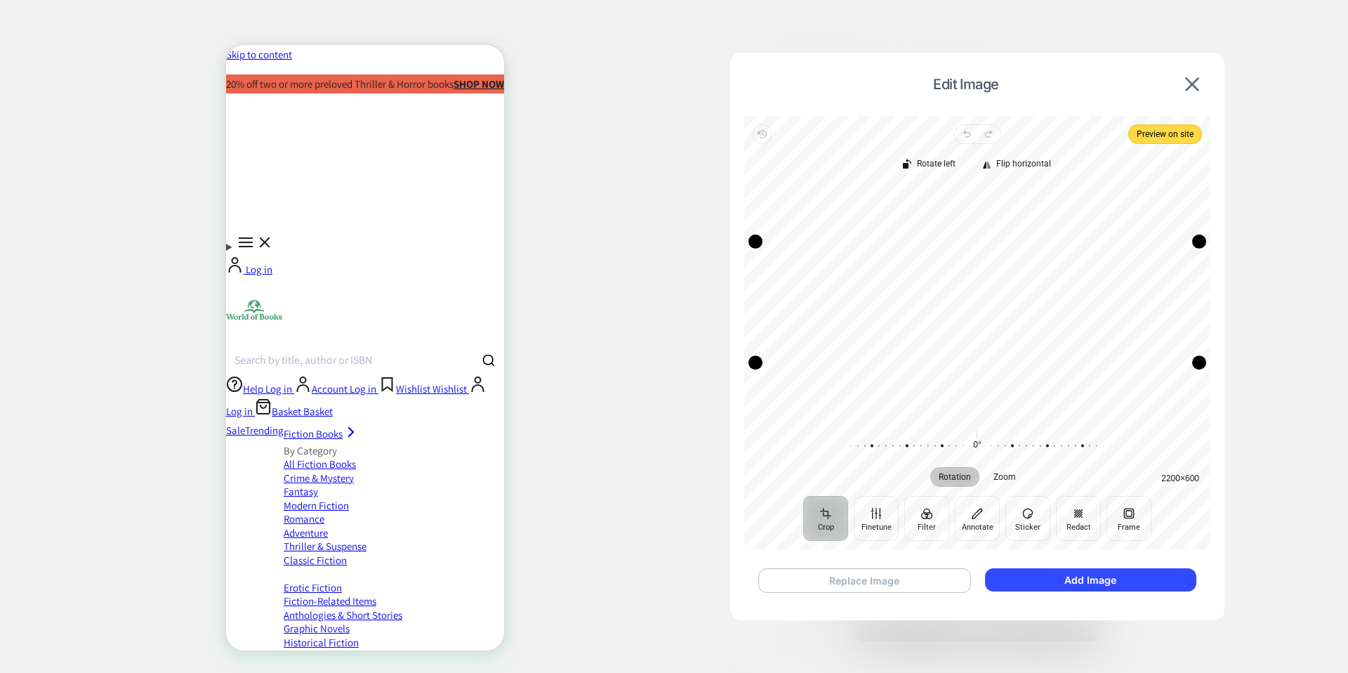
click at [879, 582] on button "Replace Image" at bounding box center [864, 580] width 213 height 25
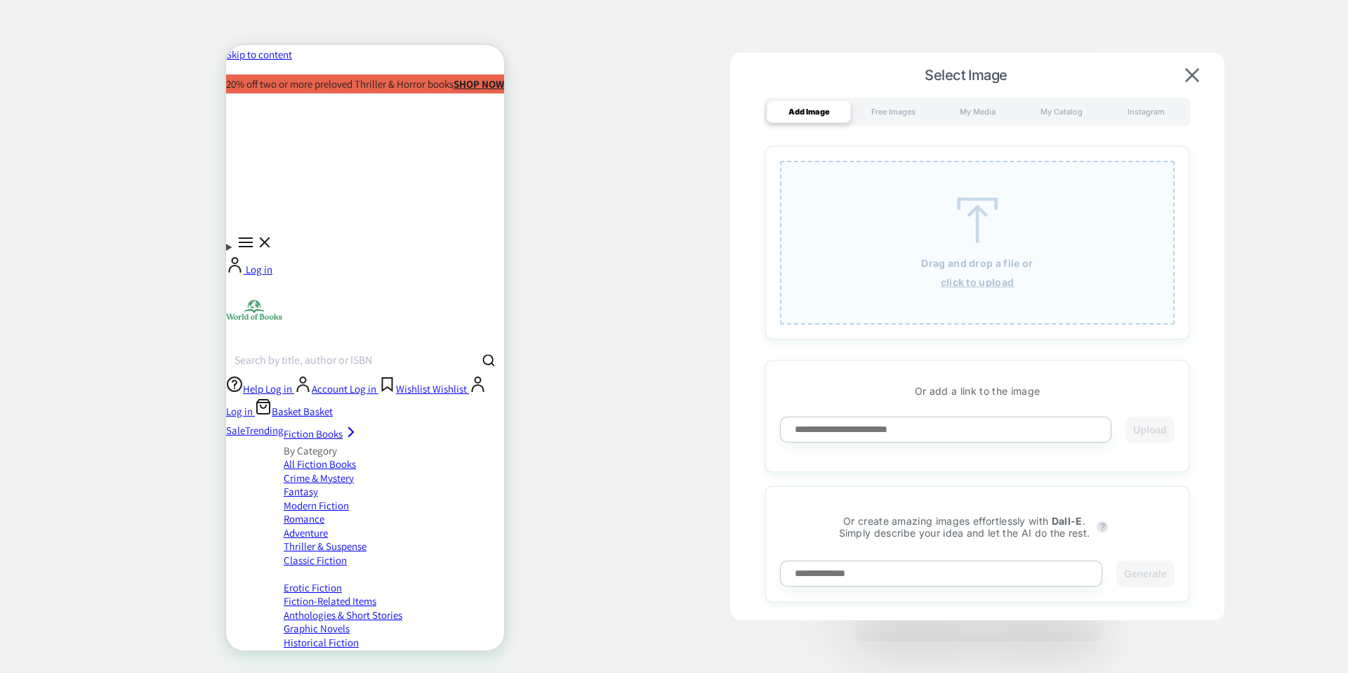
click at [991, 280] on u "click to upload" at bounding box center [978, 282] width 74 height 12
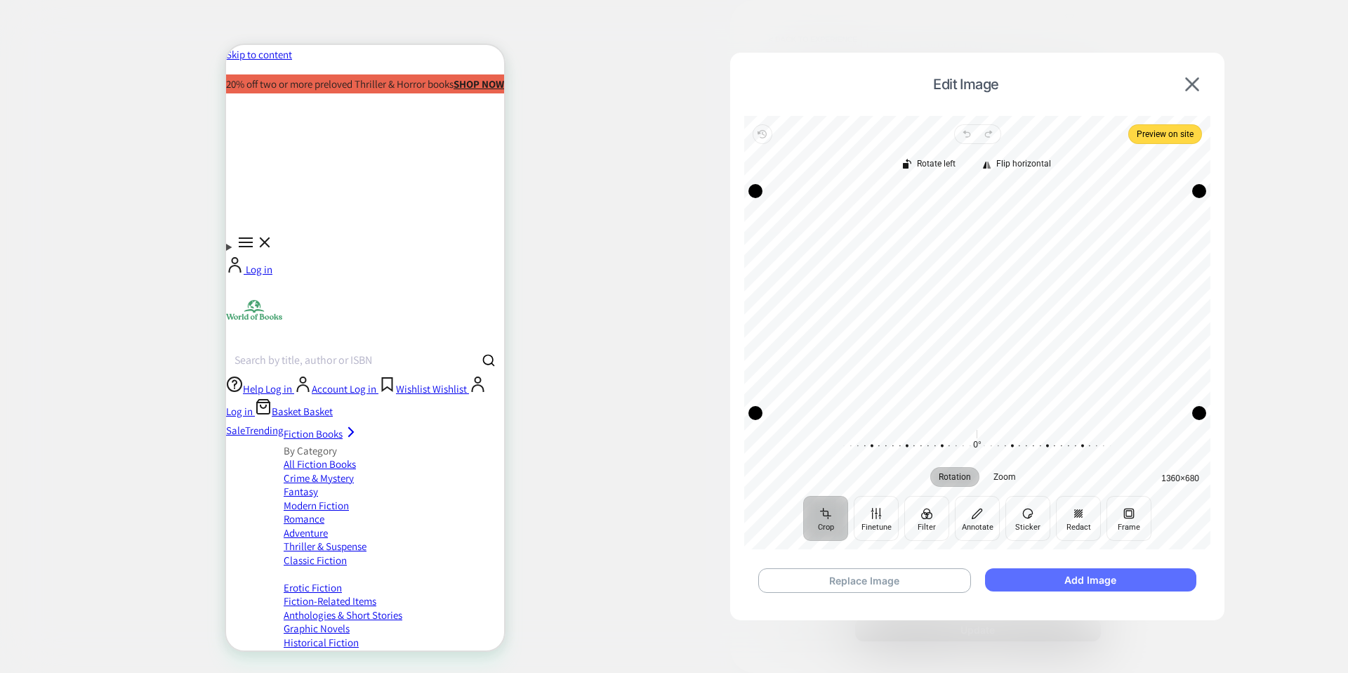
click at [1126, 579] on button "Add Image" at bounding box center [1090, 579] width 211 height 23
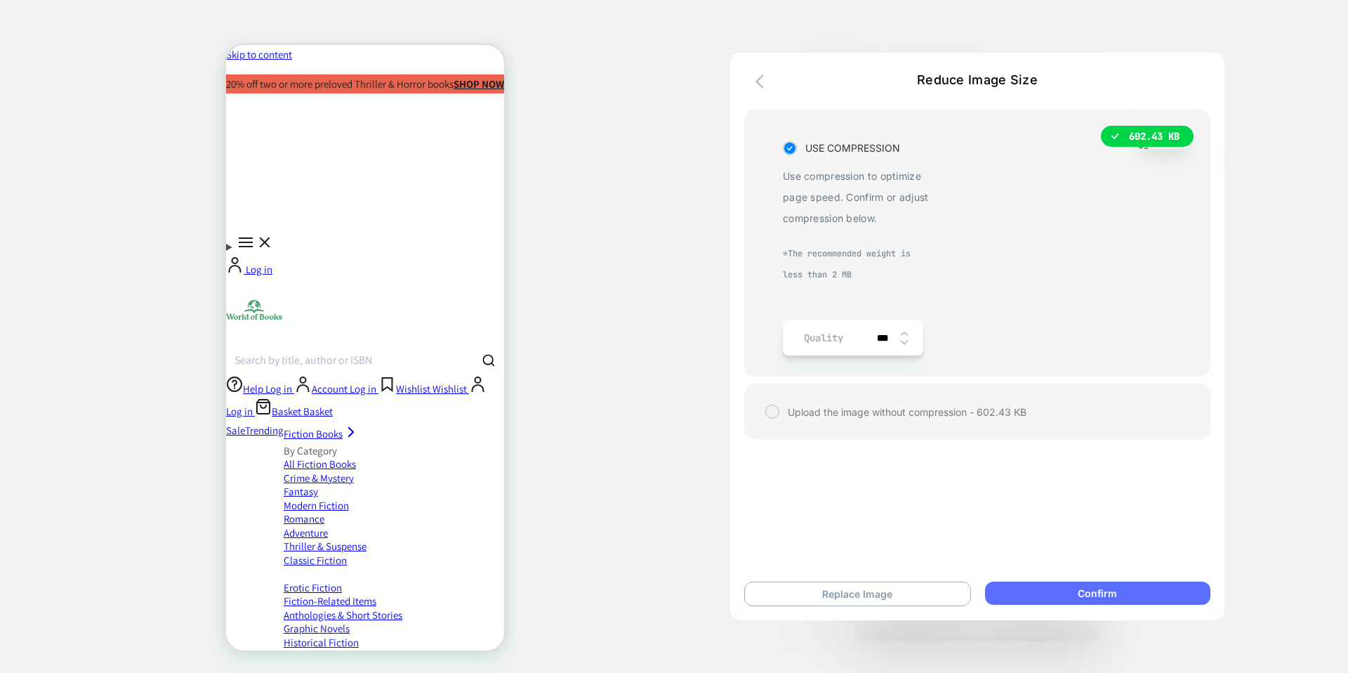
click at [1043, 588] on button "Confirm" at bounding box center [1097, 592] width 225 height 23
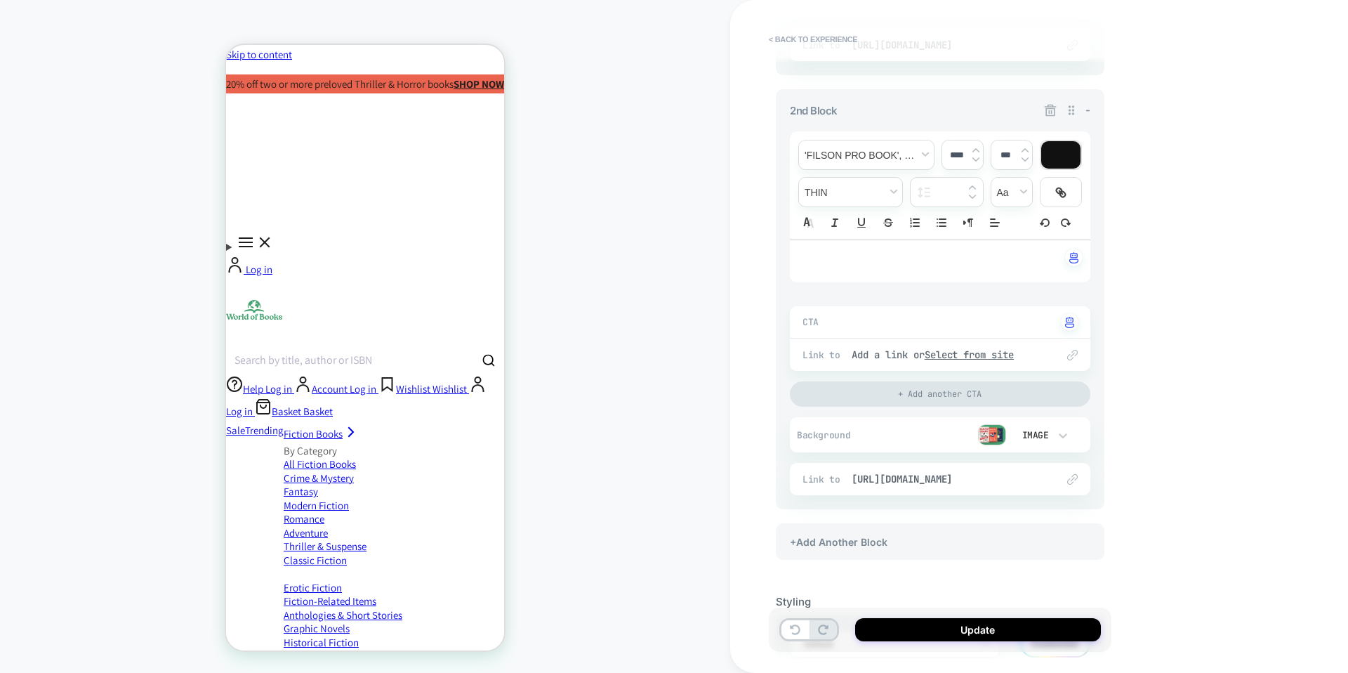
scroll to position [614, 0]
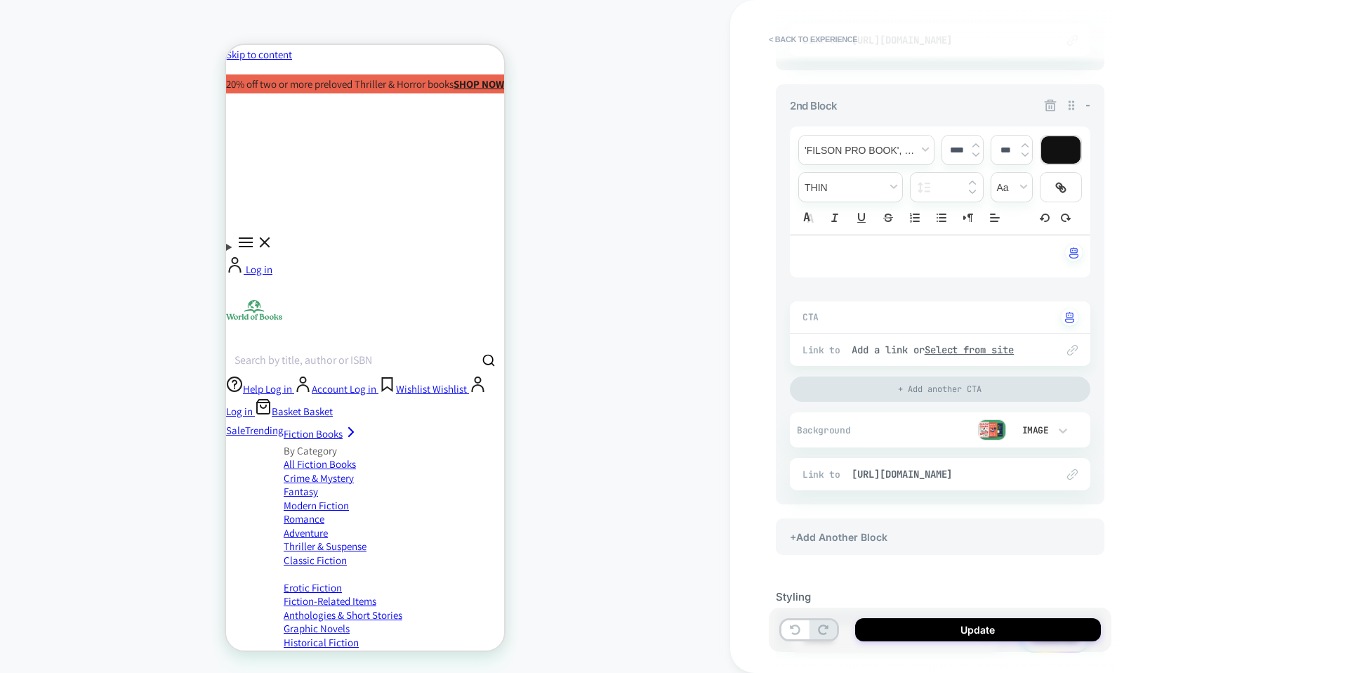
click at [994, 433] on img at bounding box center [992, 429] width 28 height 21
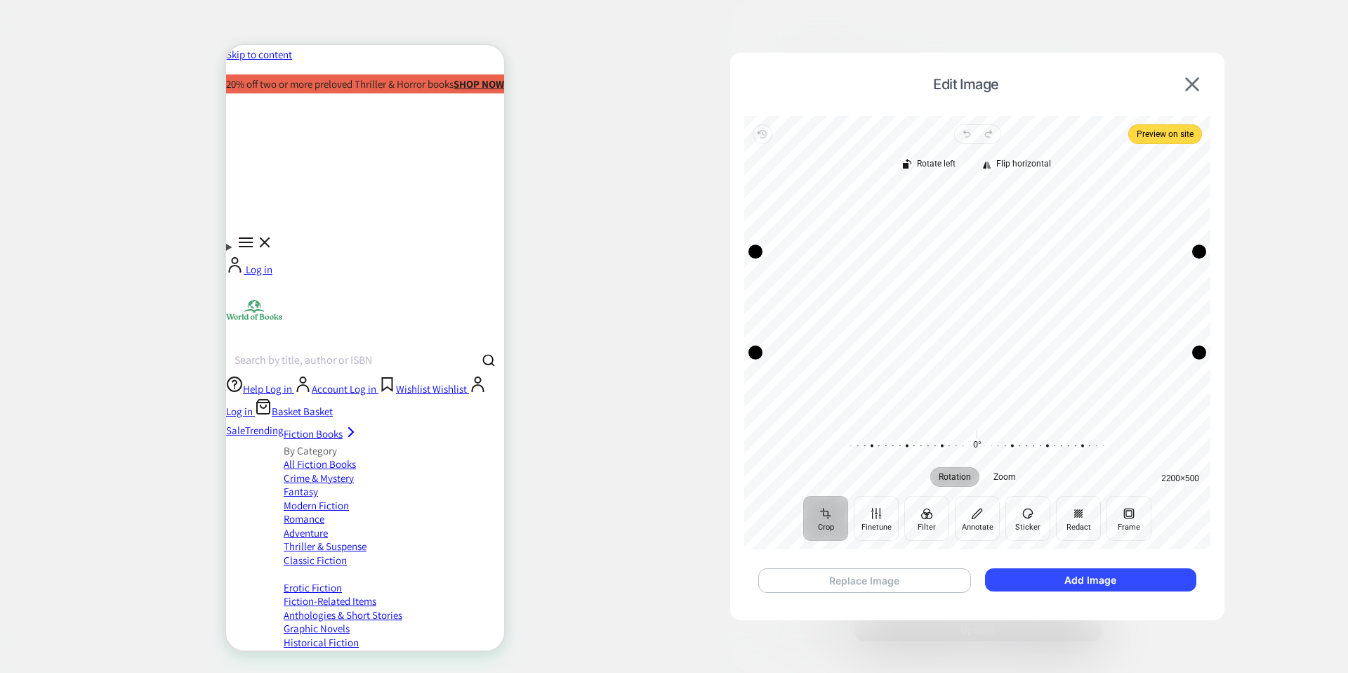
click at [920, 576] on button "Replace Image" at bounding box center [864, 580] width 213 height 25
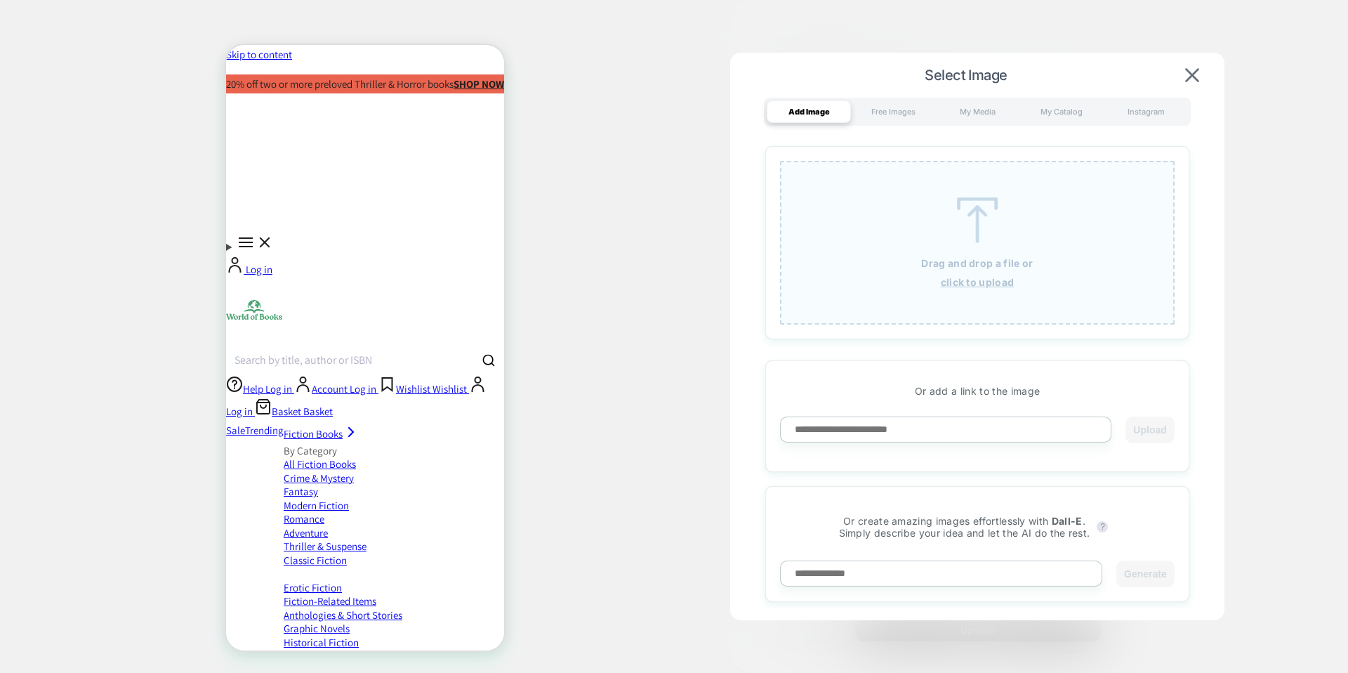
click at [1088, 244] on div "Drag and drop a file or click to upload" at bounding box center [977, 243] width 395 height 164
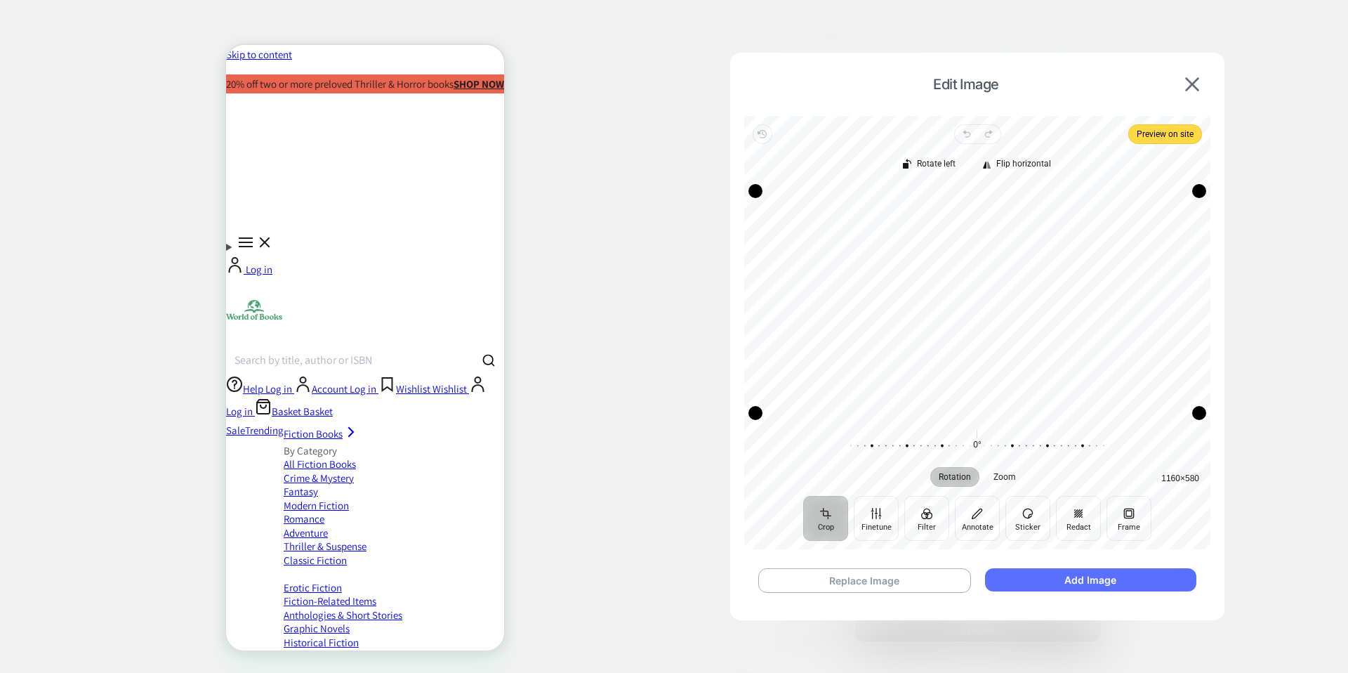
click at [1088, 585] on button "Add Image" at bounding box center [1090, 579] width 211 height 23
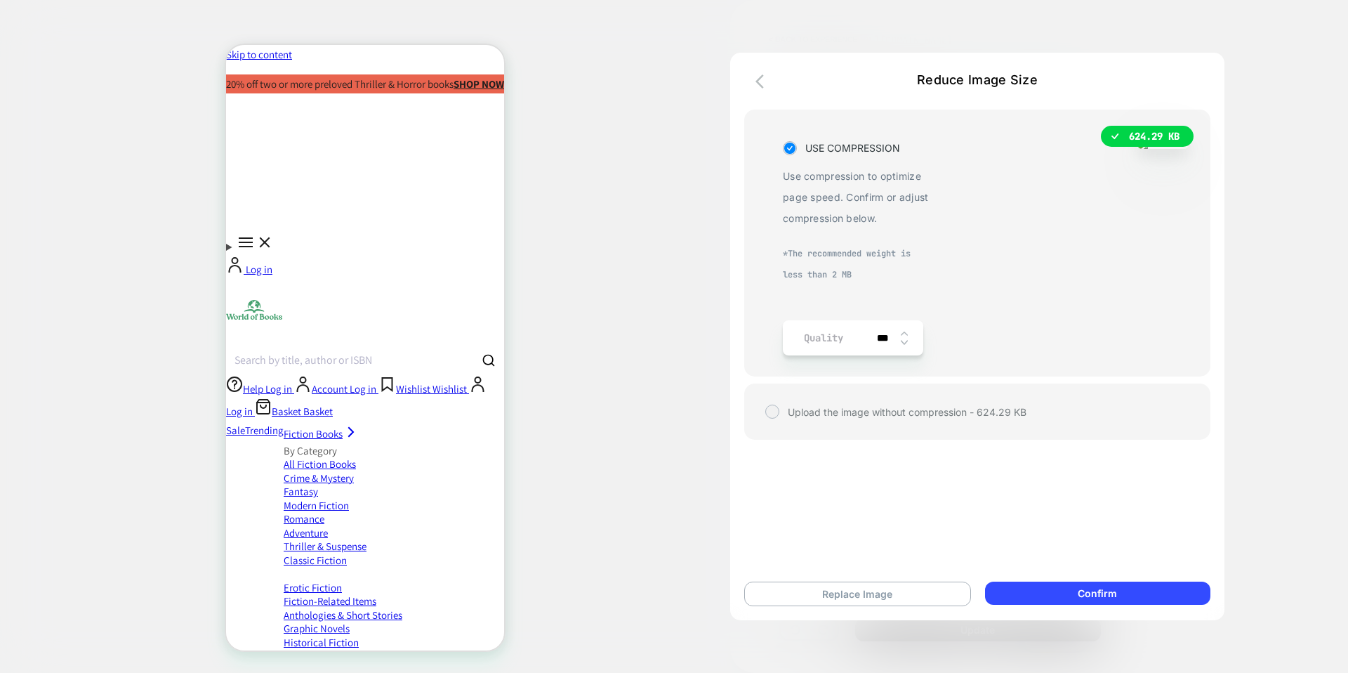
click at [1088, 585] on button "Confirm" at bounding box center [1097, 592] width 225 height 23
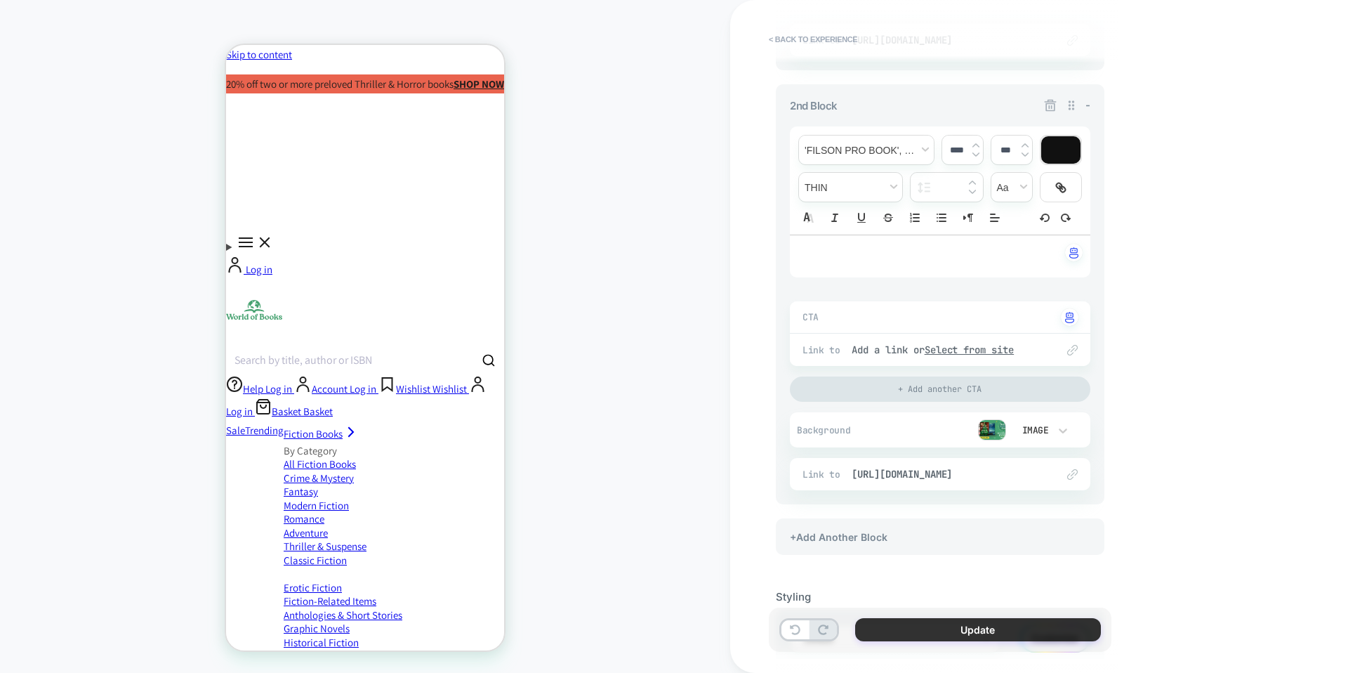
click at [1022, 621] on button "Update" at bounding box center [978, 629] width 246 height 23
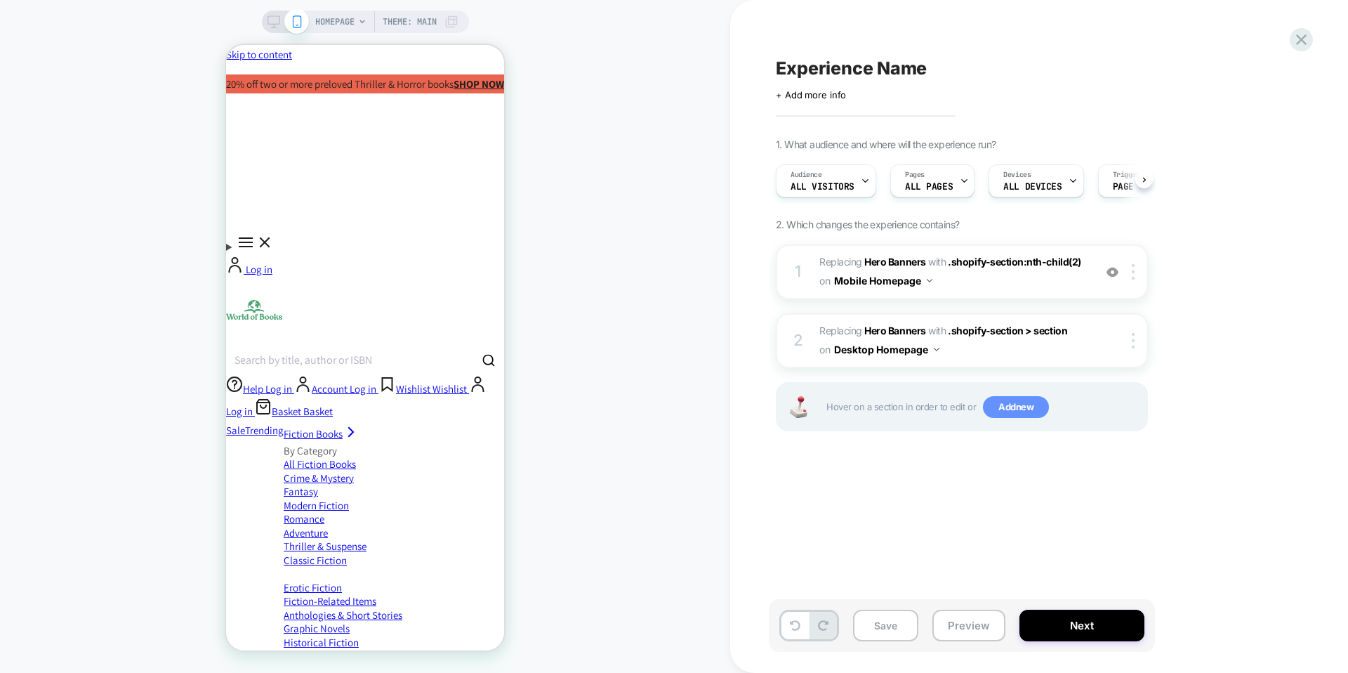
scroll to position [0, 1]
click at [268, 22] on icon at bounding box center [274, 21] width 13 height 13
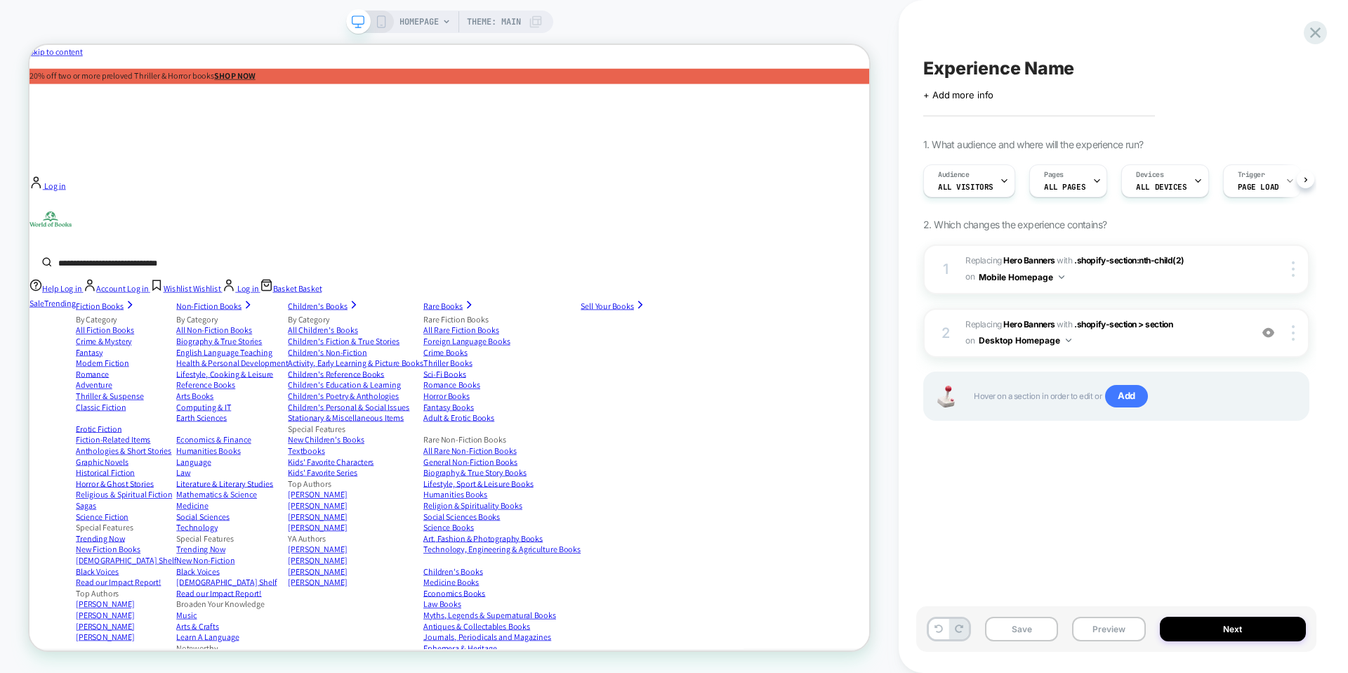
scroll to position [0, 1]
click at [1041, 319] on b "Hero Banners" at bounding box center [1028, 324] width 51 height 11
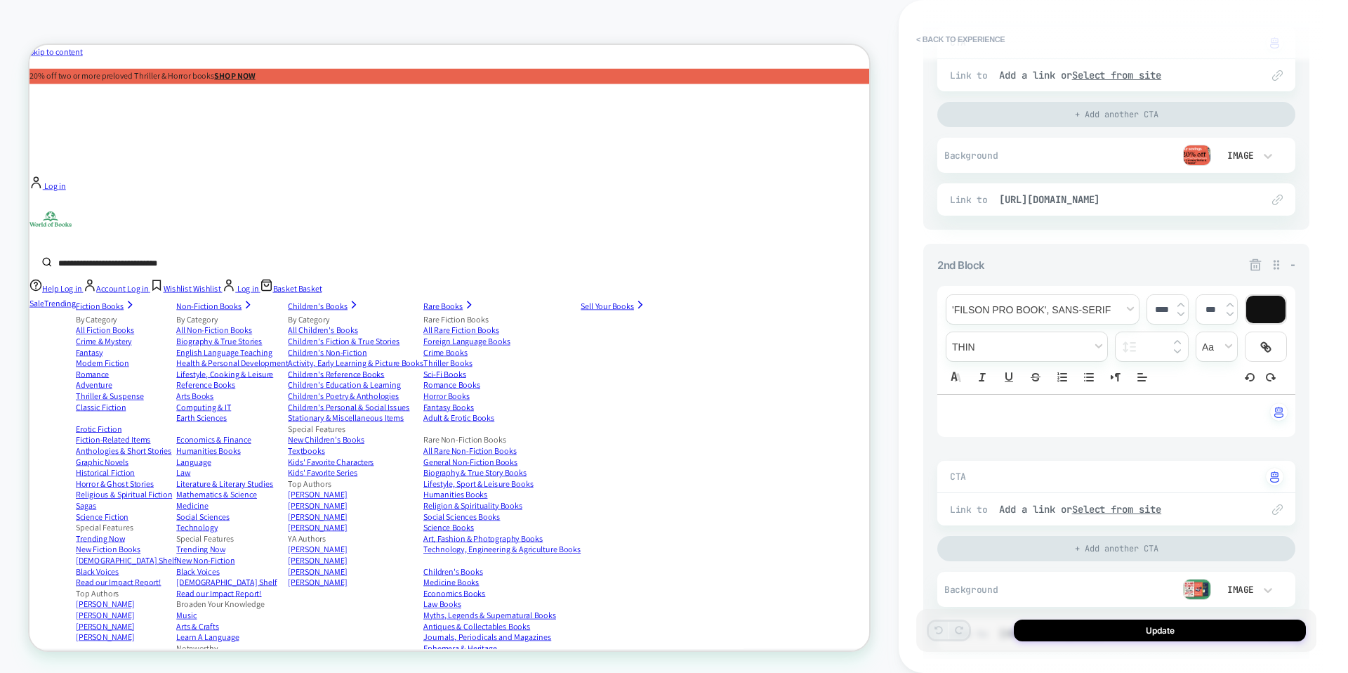
scroll to position [0, 0]
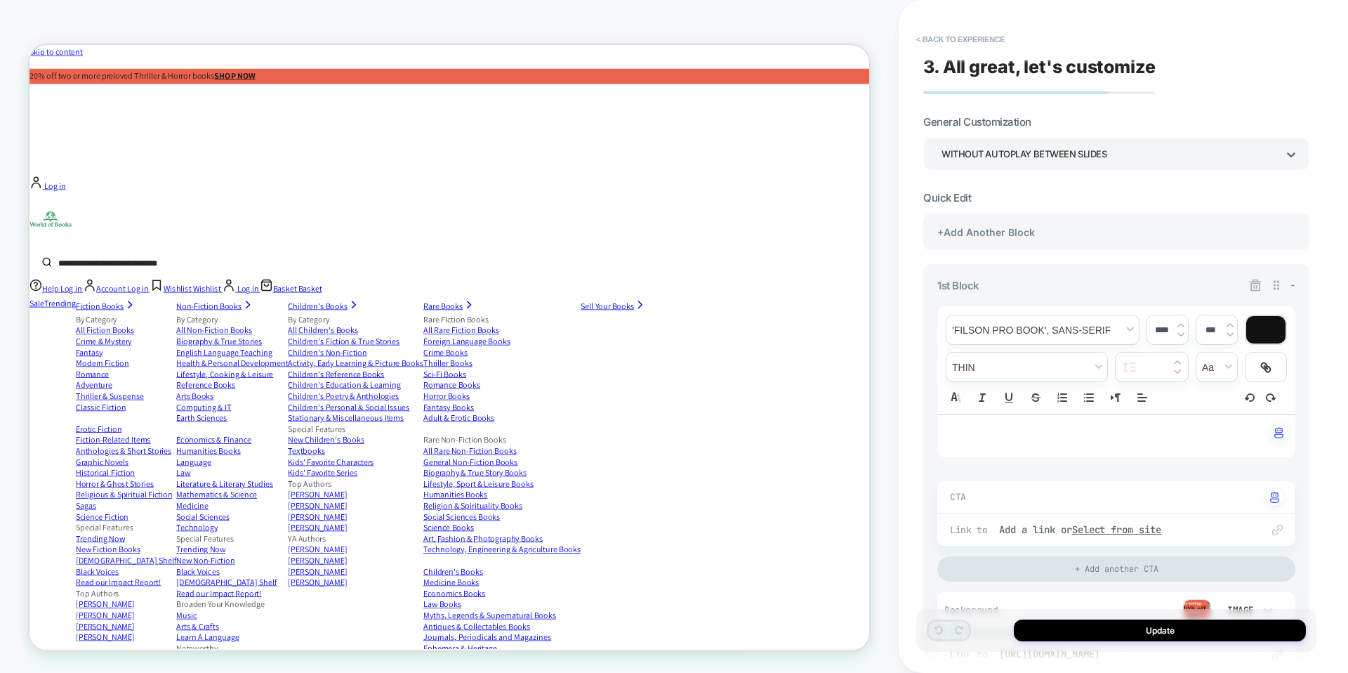
click at [999, 150] on div "WITHOUT AUTOPLAY BETWEEN SLIDES" at bounding box center [1110, 154] width 336 height 19
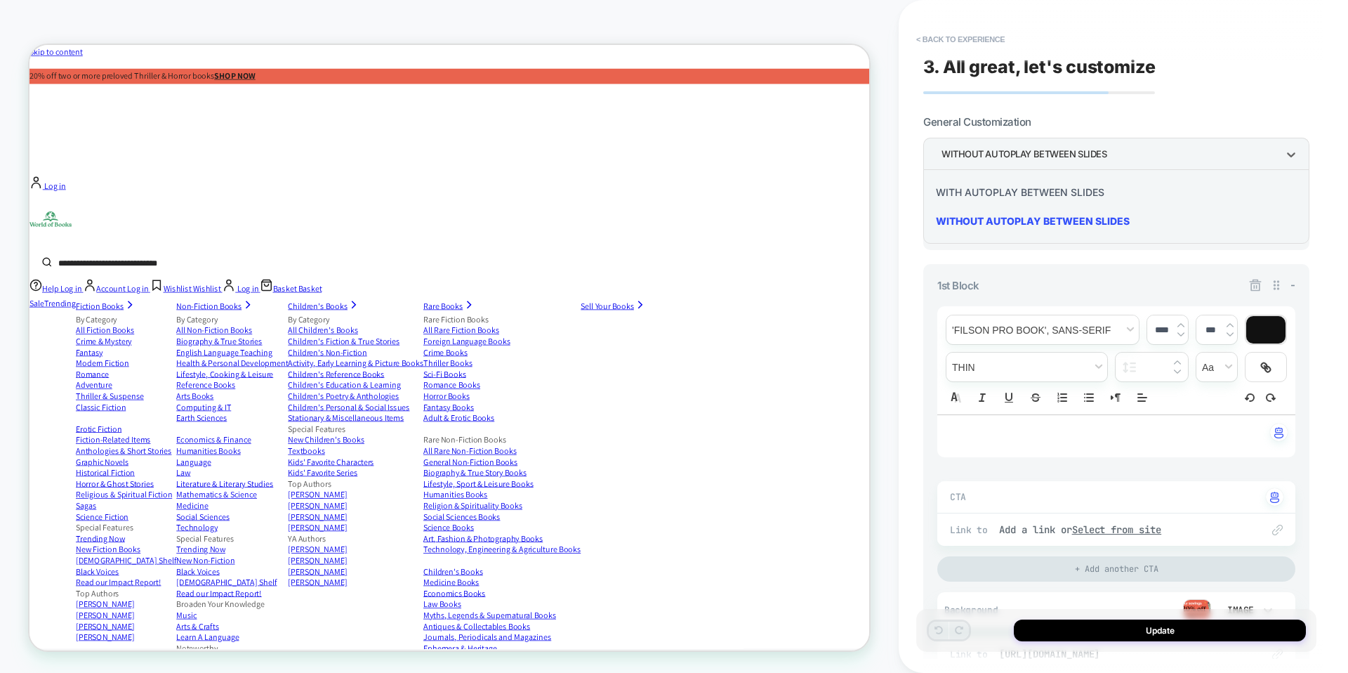
click at [994, 194] on div "WITH AUTOPLAY BETWEEN SLIDES" at bounding box center [1116, 192] width 375 height 29
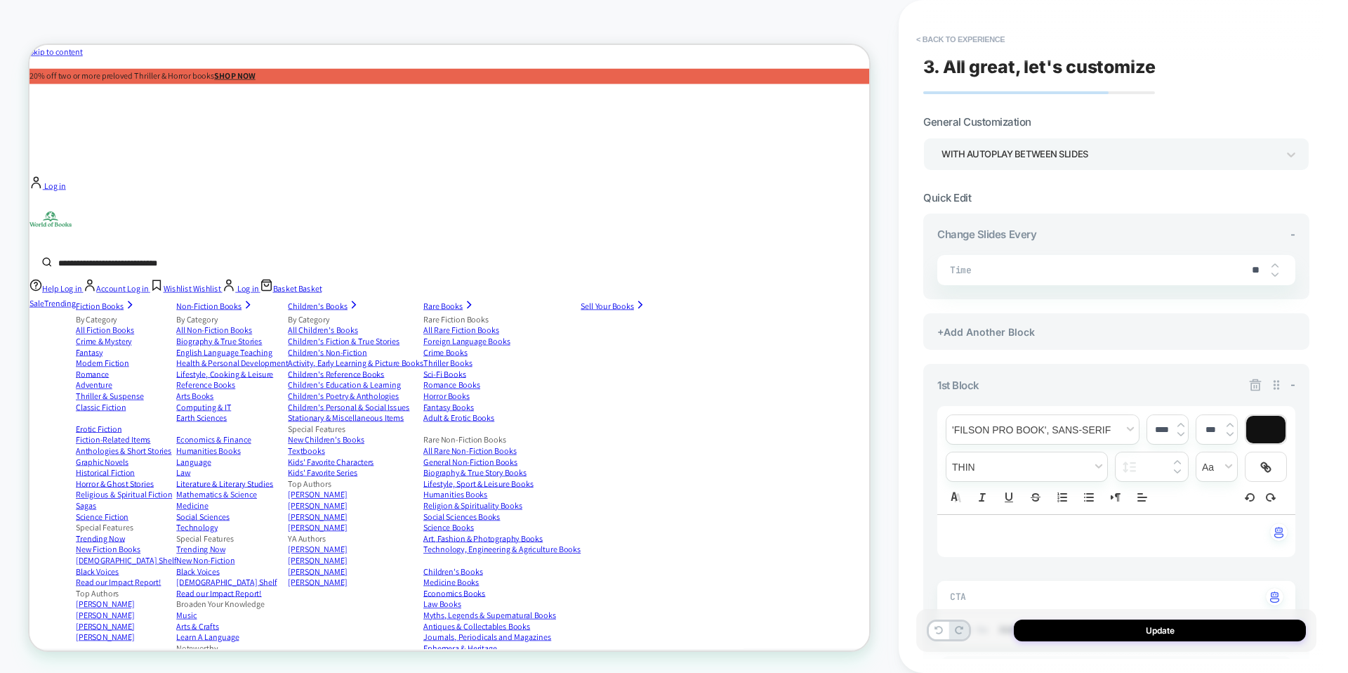
click at [1279, 261] on div "**" at bounding box center [1262, 270] width 42 height 29
click at [1060, 630] on button "Update" at bounding box center [1160, 630] width 292 height 22
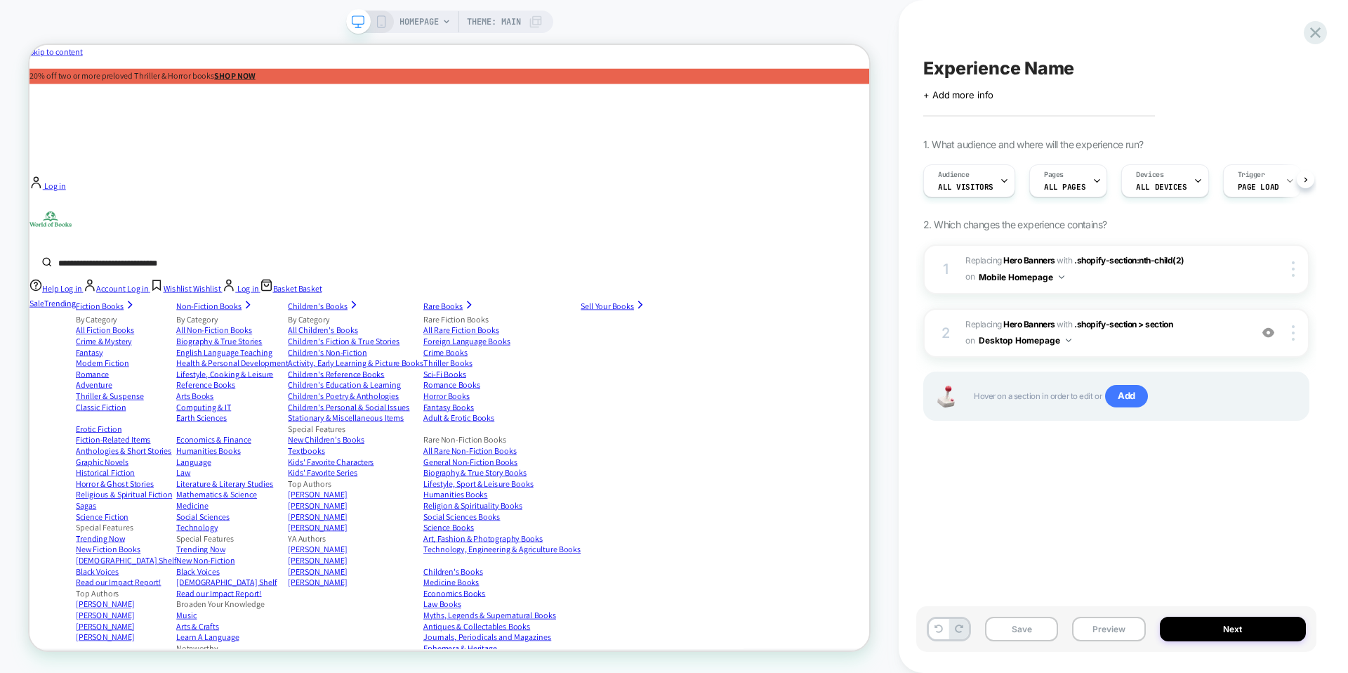
scroll to position [0, 1]
click at [1296, 329] on div at bounding box center [1295, 332] width 27 height 15
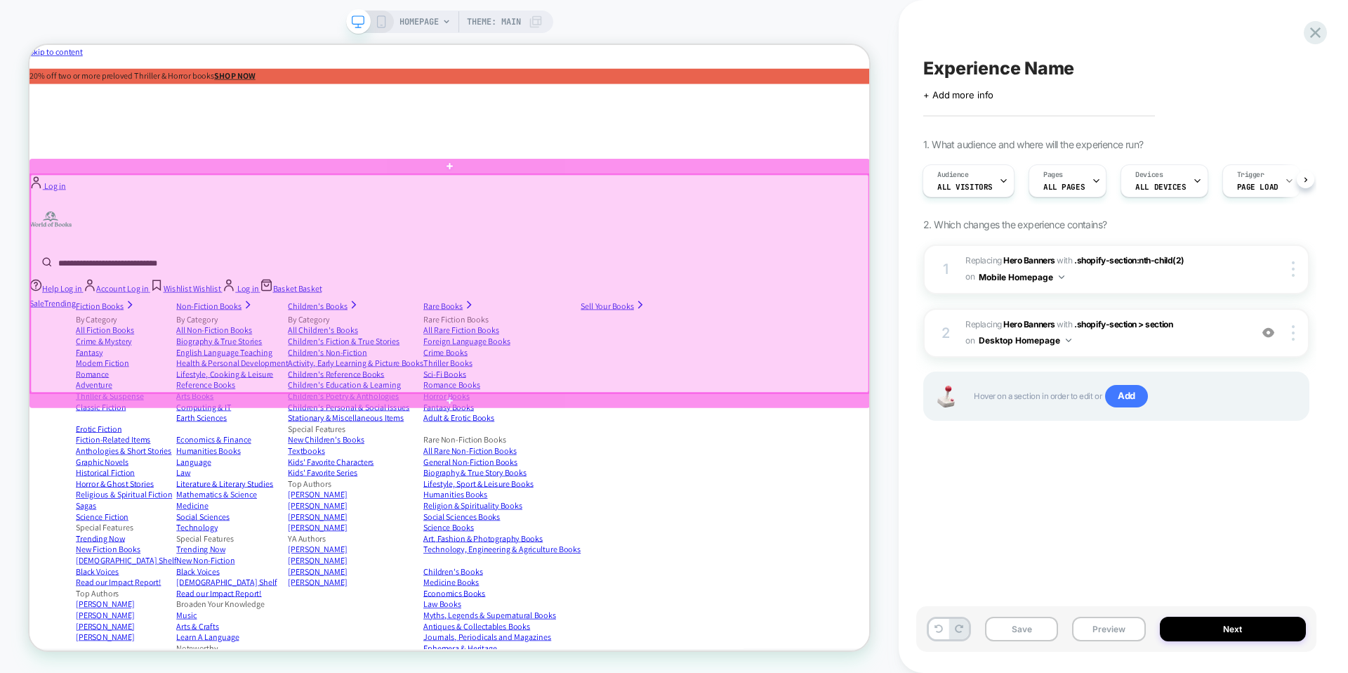
click at [895, 361] on div at bounding box center [590, 363] width 1118 height 291
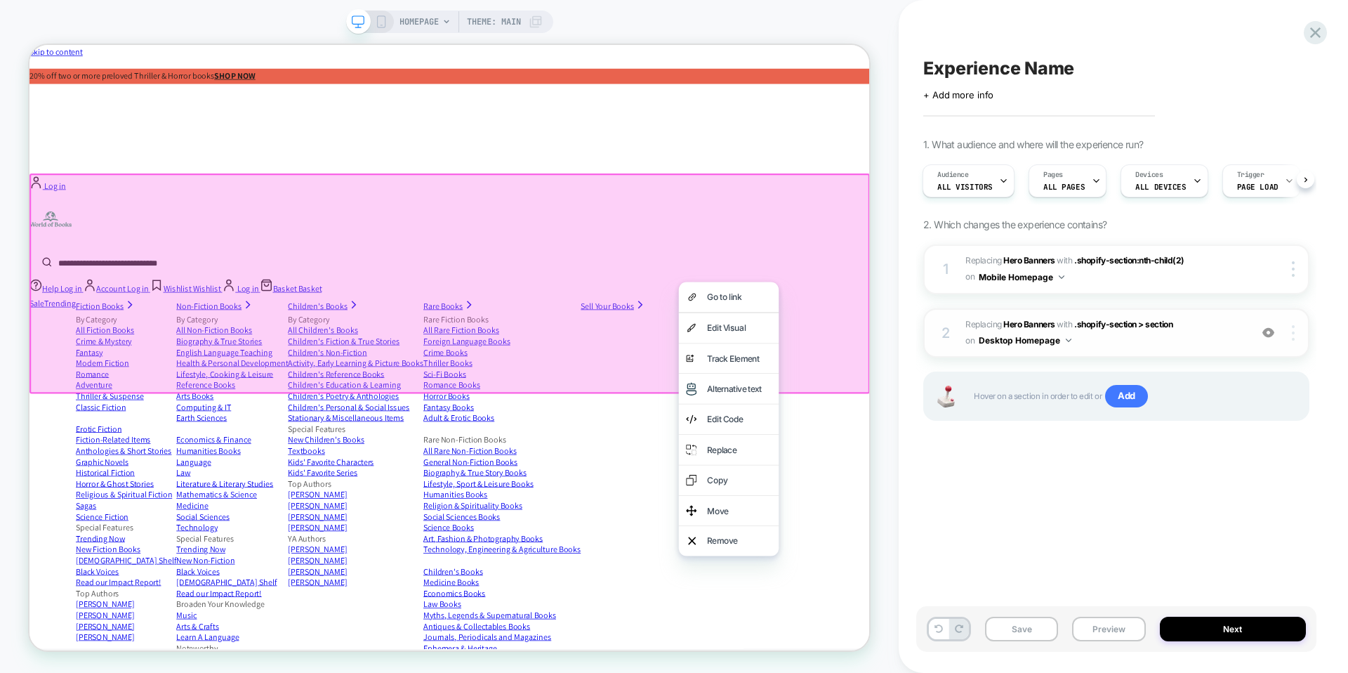
click at [1303, 331] on div at bounding box center [1295, 332] width 27 height 15
click at [940, 574] on div "Replace" at bounding box center [976, 584] width 86 height 20
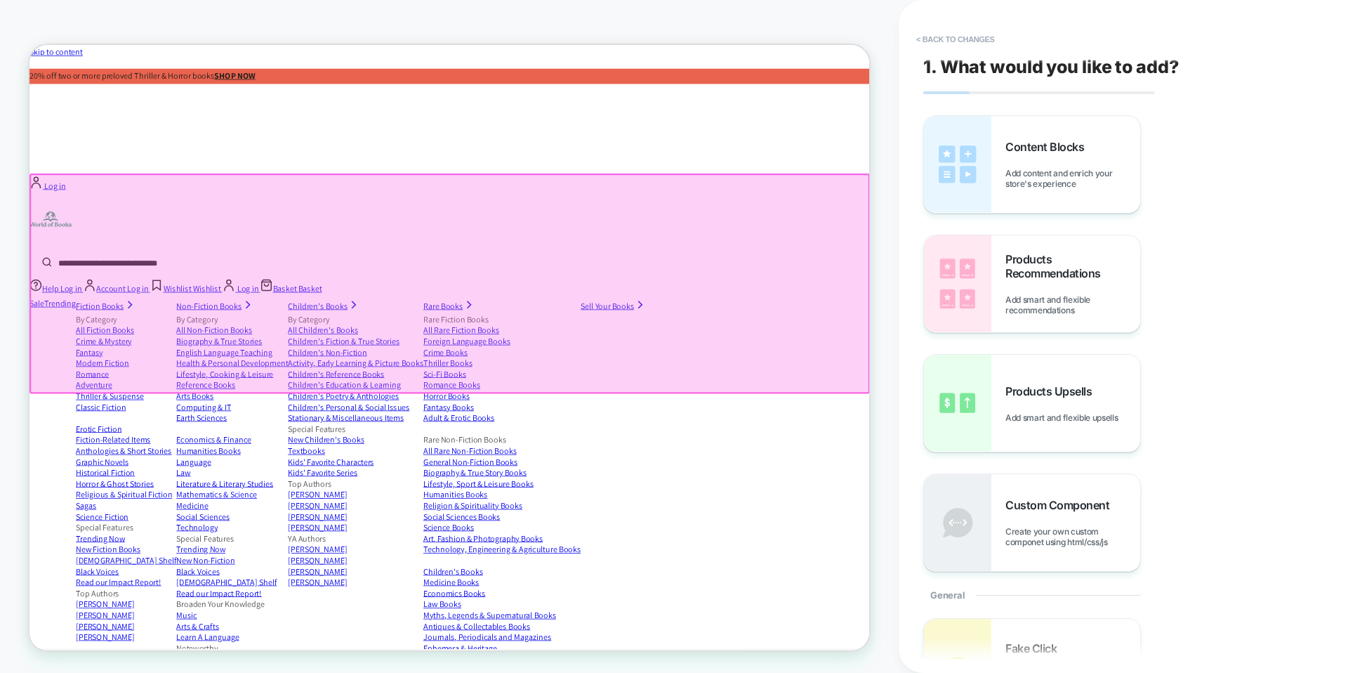
scroll to position [0, 0]
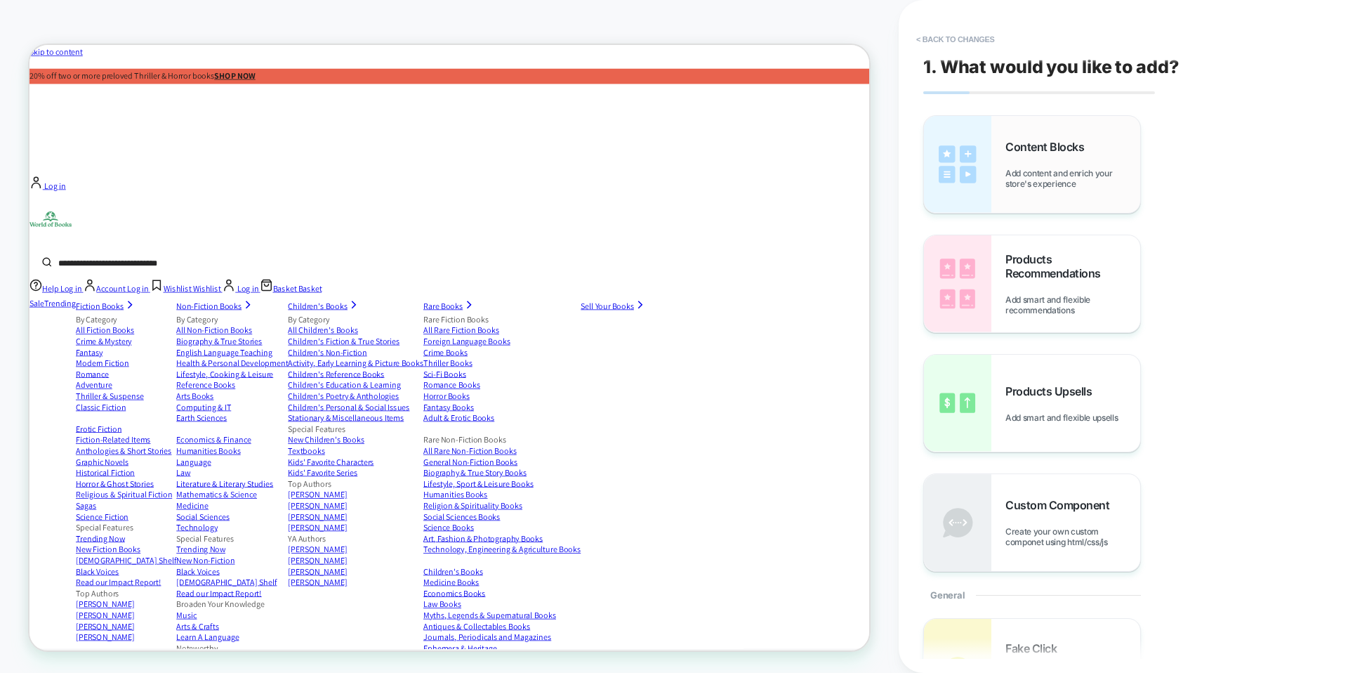
click at [1027, 170] on span "Add content and enrich your store's experience" at bounding box center [1073, 178] width 135 height 21
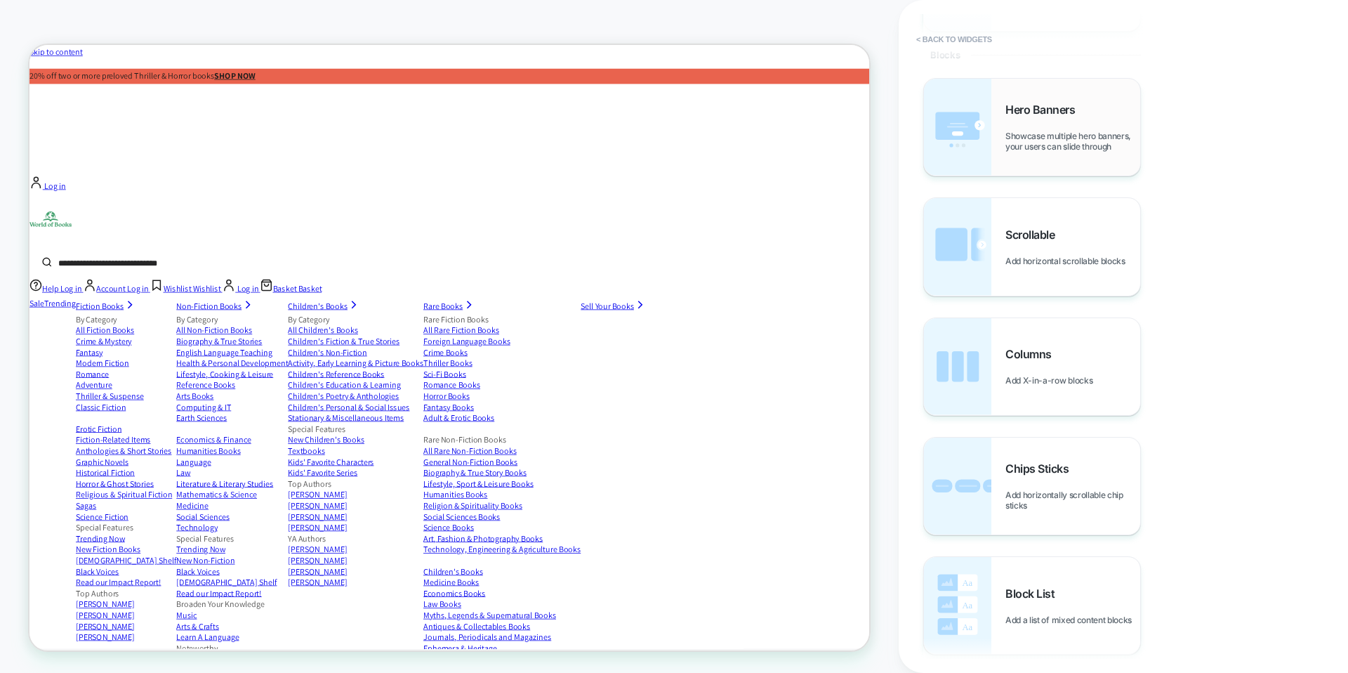
scroll to position [0, 2255]
click at [1079, 124] on div "Hero Banners Showcase multiple hero banners, your users can slide through" at bounding box center [1073, 127] width 135 height 49
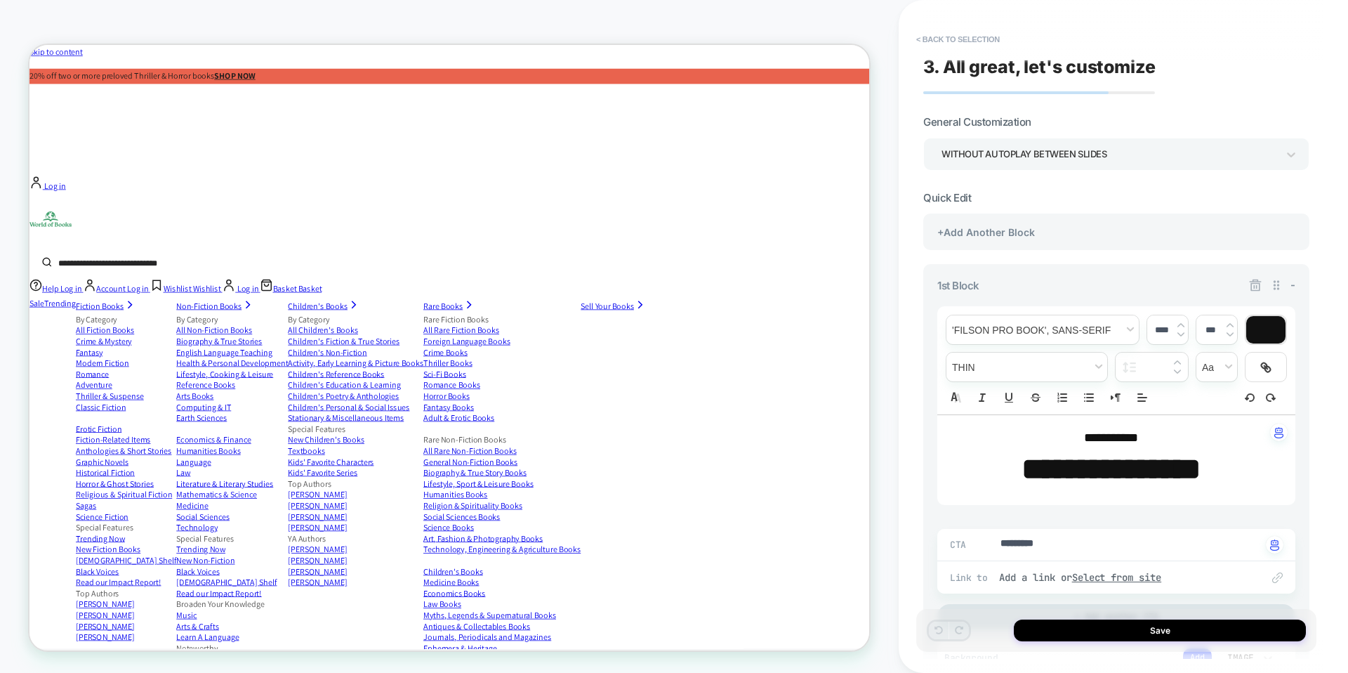
scroll to position [0, 3382]
click at [1099, 623] on button "Save" at bounding box center [1160, 630] width 292 height 22
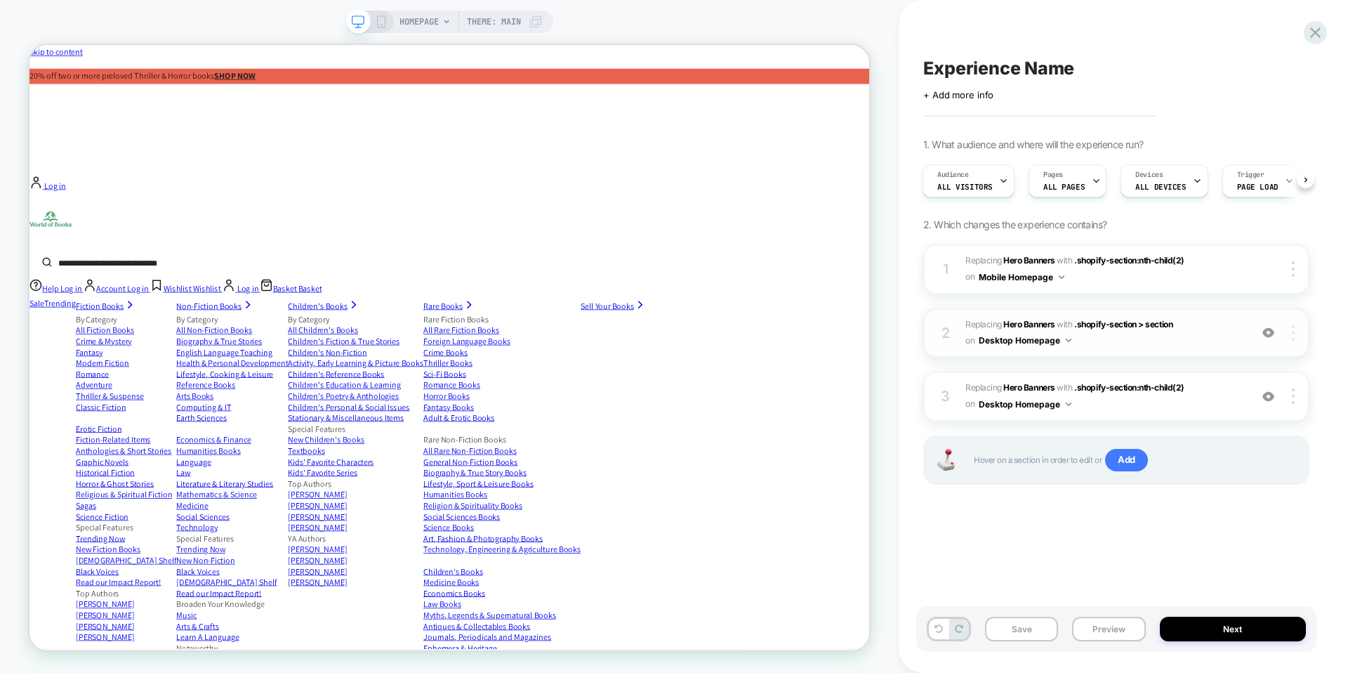
click at [1295, 338] on div at bounding box center [1295, 332] width 27 height 15
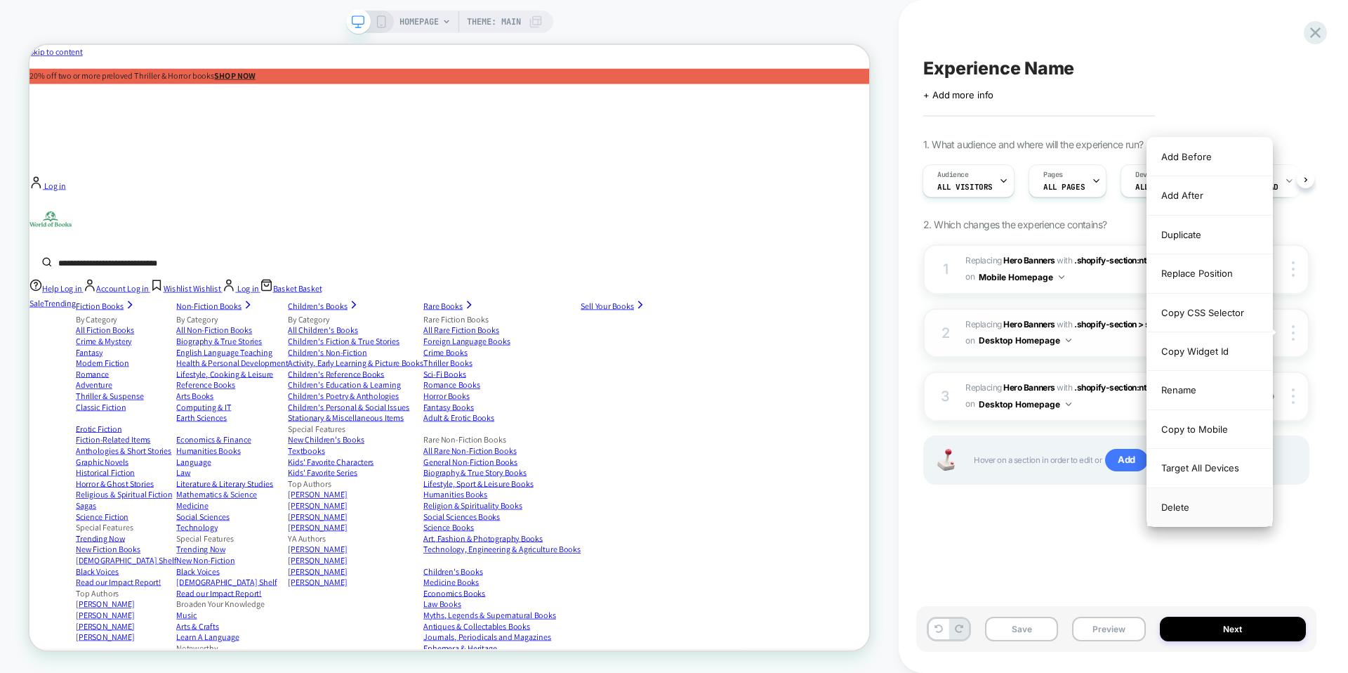
click at [1189, 509] on div "Delete" at bounding box center [1209, 507] width 125 height 38
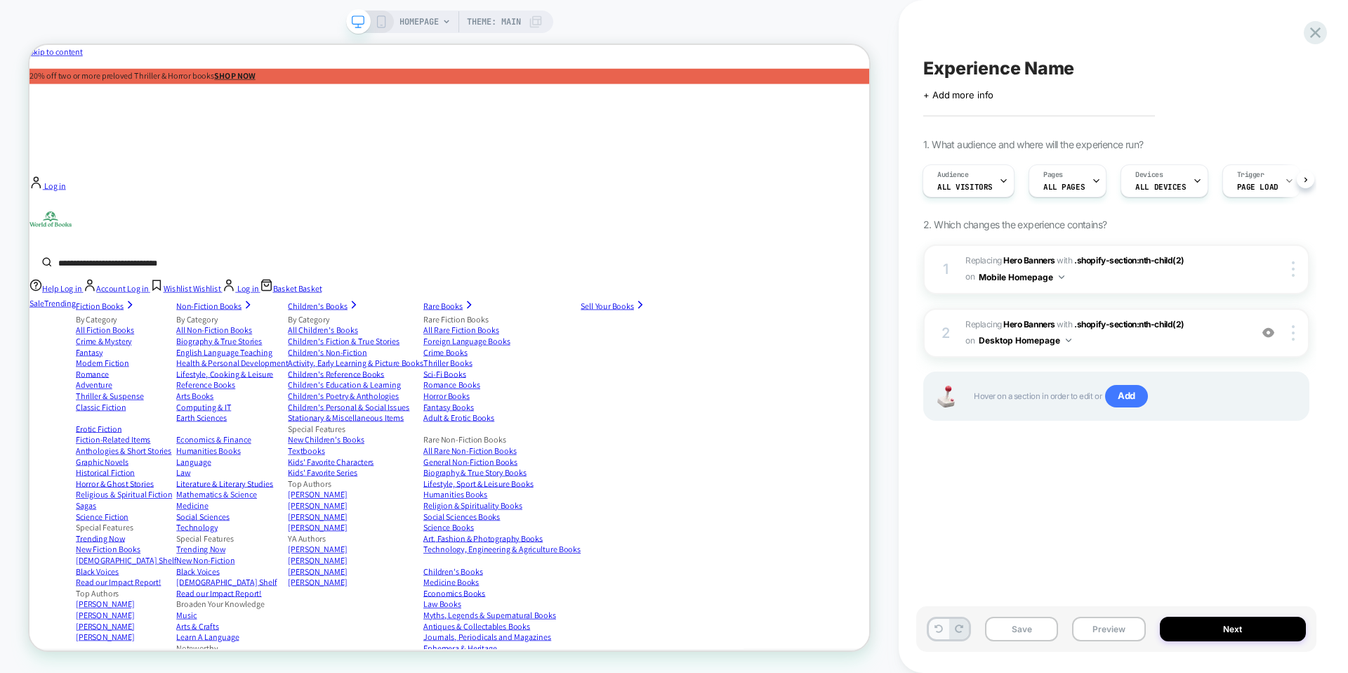
click at [931, 629] on button at bounding box center [939, 629] width 20 height 20
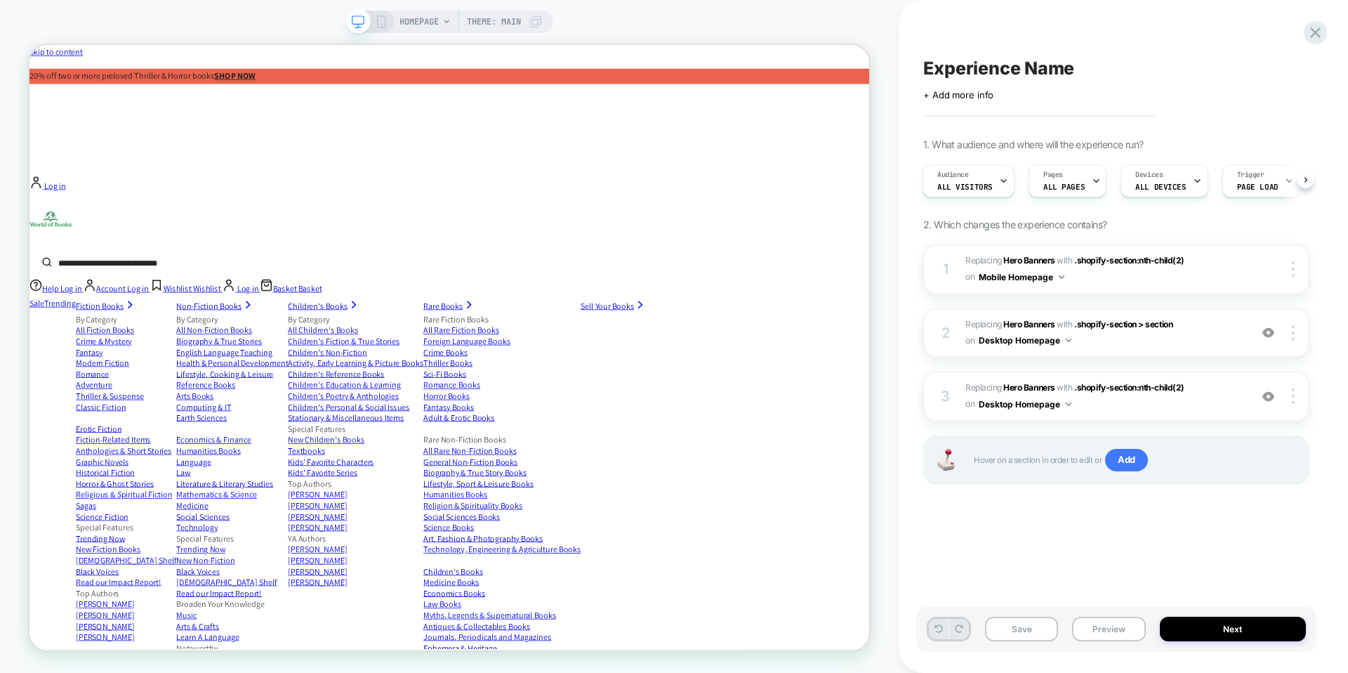
scroll to position [0, 2255]
click at [1293, 394] on img at bounding box center [1293, 395] width 3 height 15
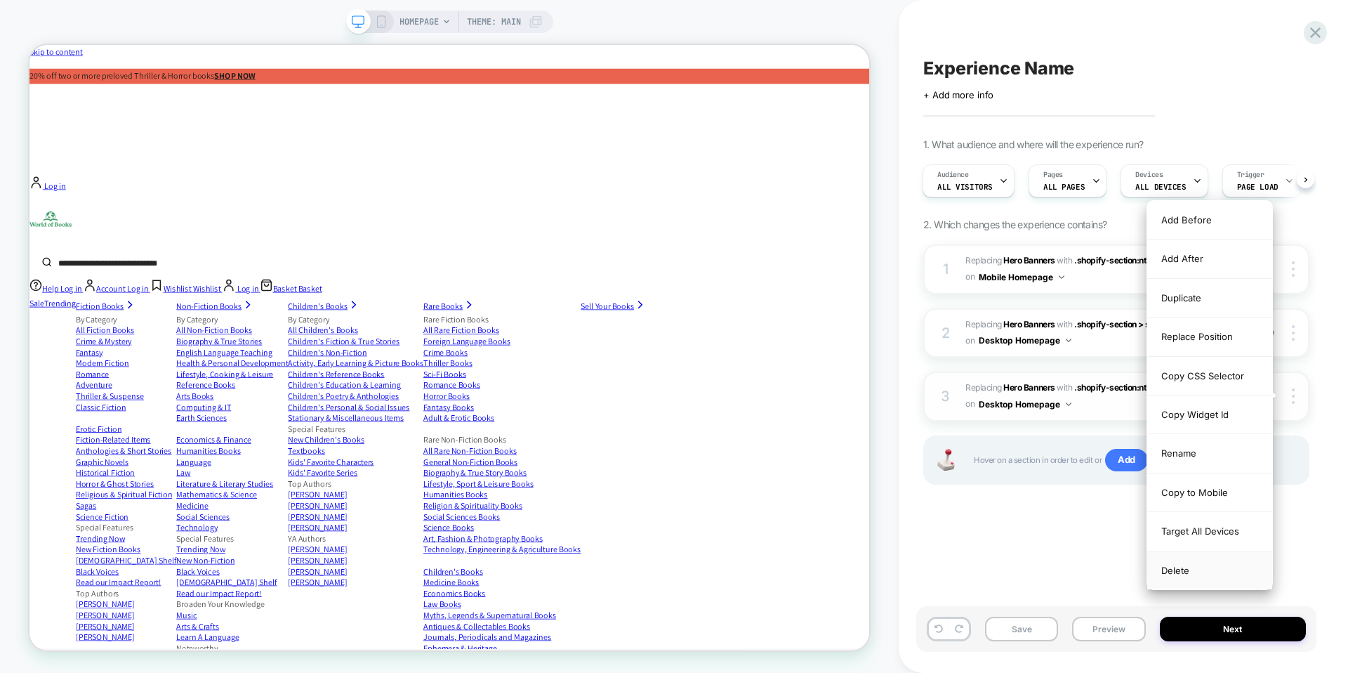
click at [1171, 568] on div "Delete" at bounding box center [1209, 570] width 125 height 38
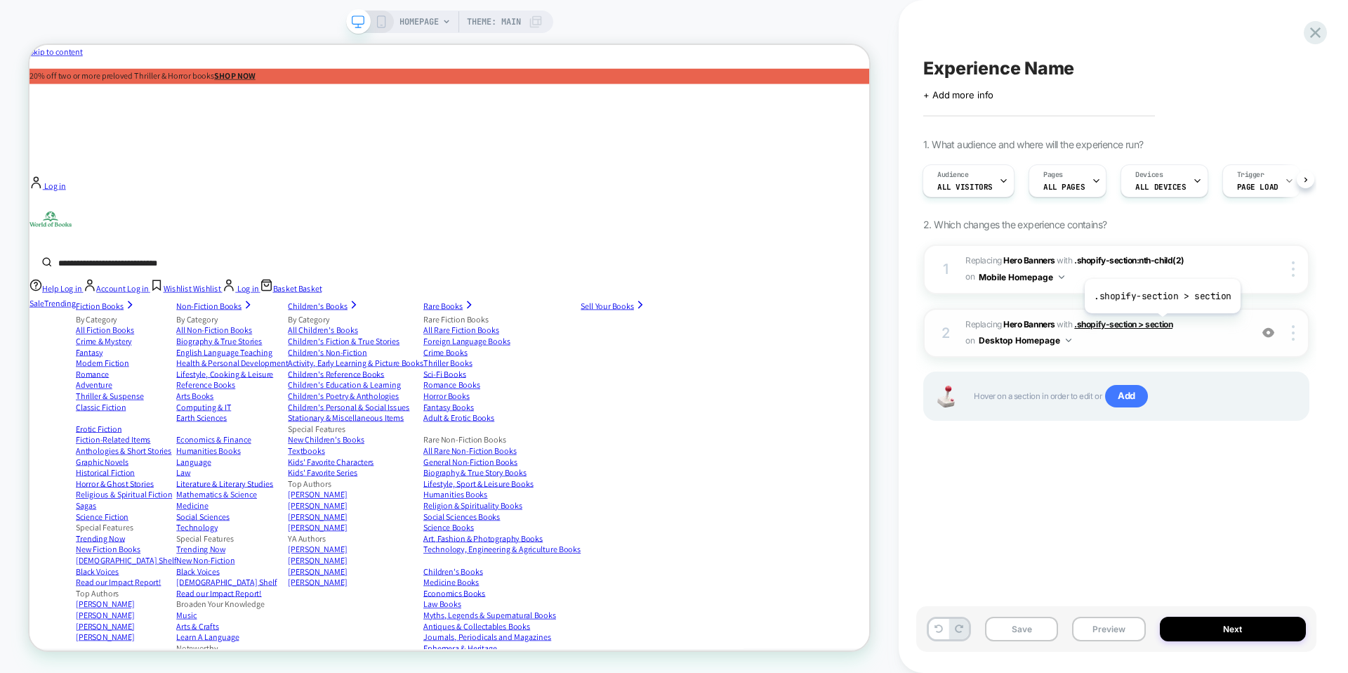
click at [1161, 324] on span ".shopify-section > section" at bounding box center [1123, 324] width 98 height 11
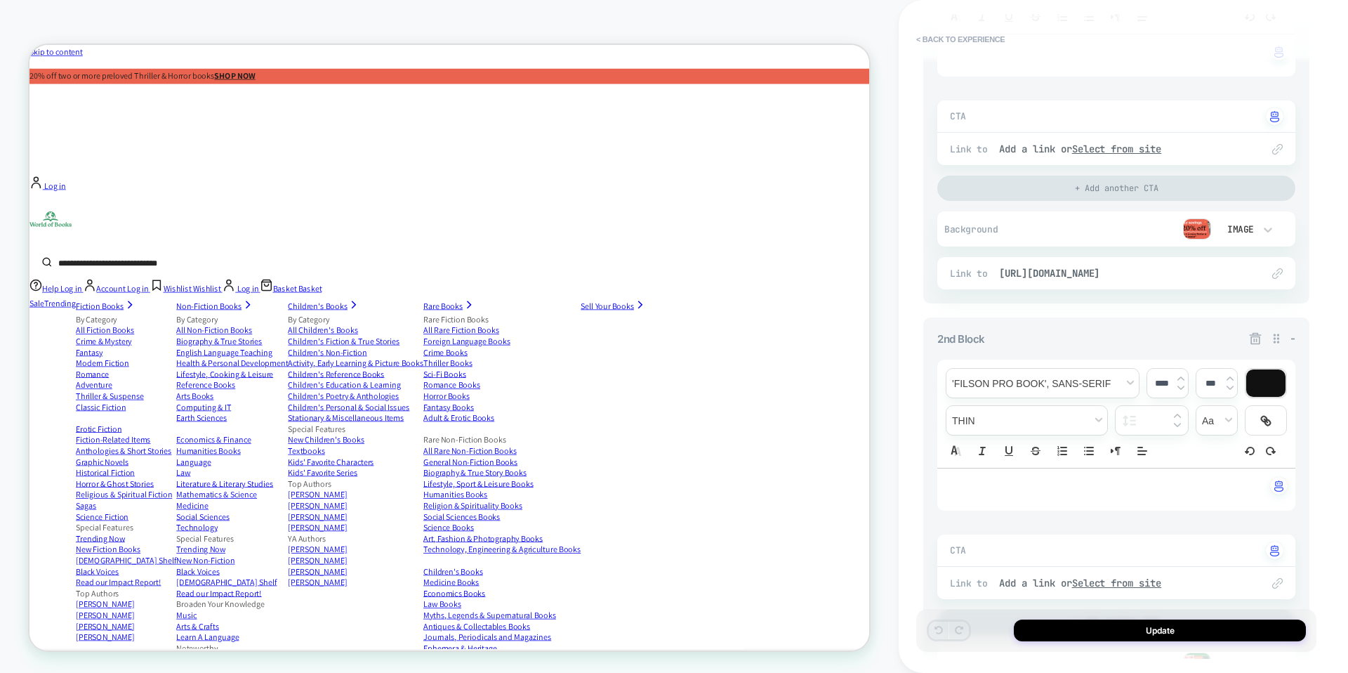
scroll to position [0, 0]
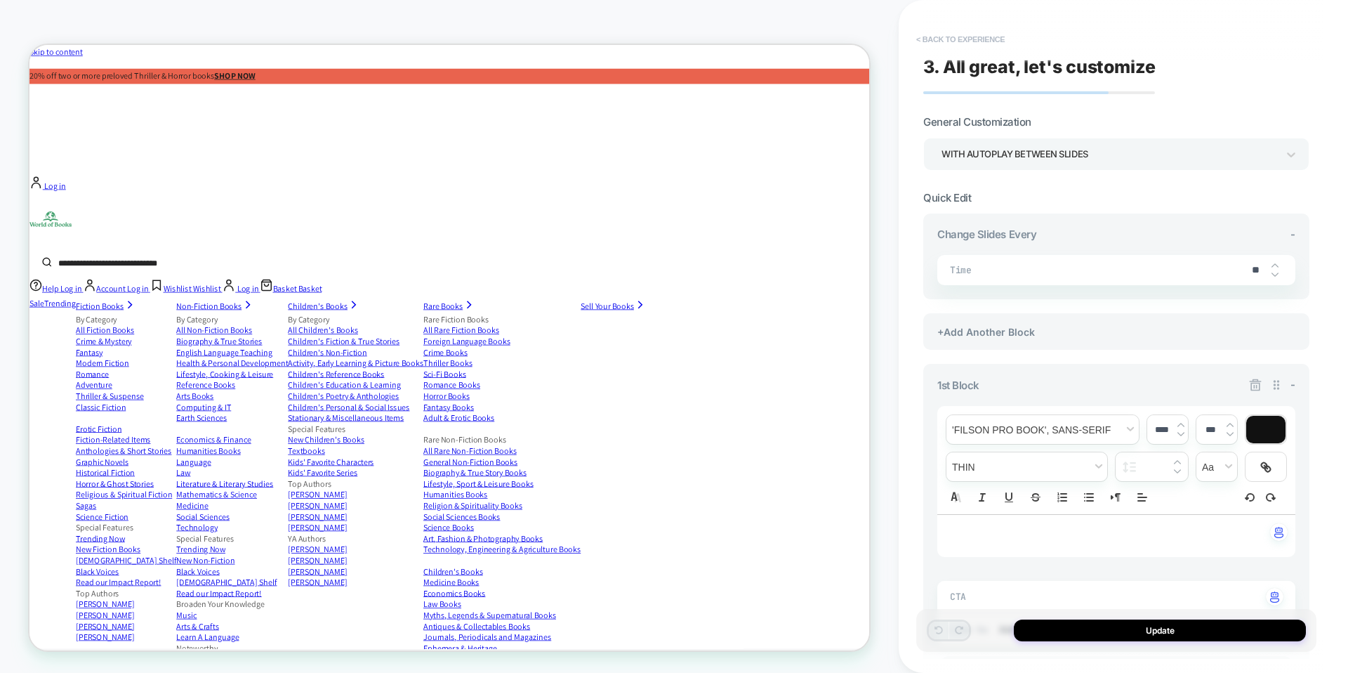
click at [998, 31] on button "< Back to experience" at bounding box center [960, 39] width 103 height 22
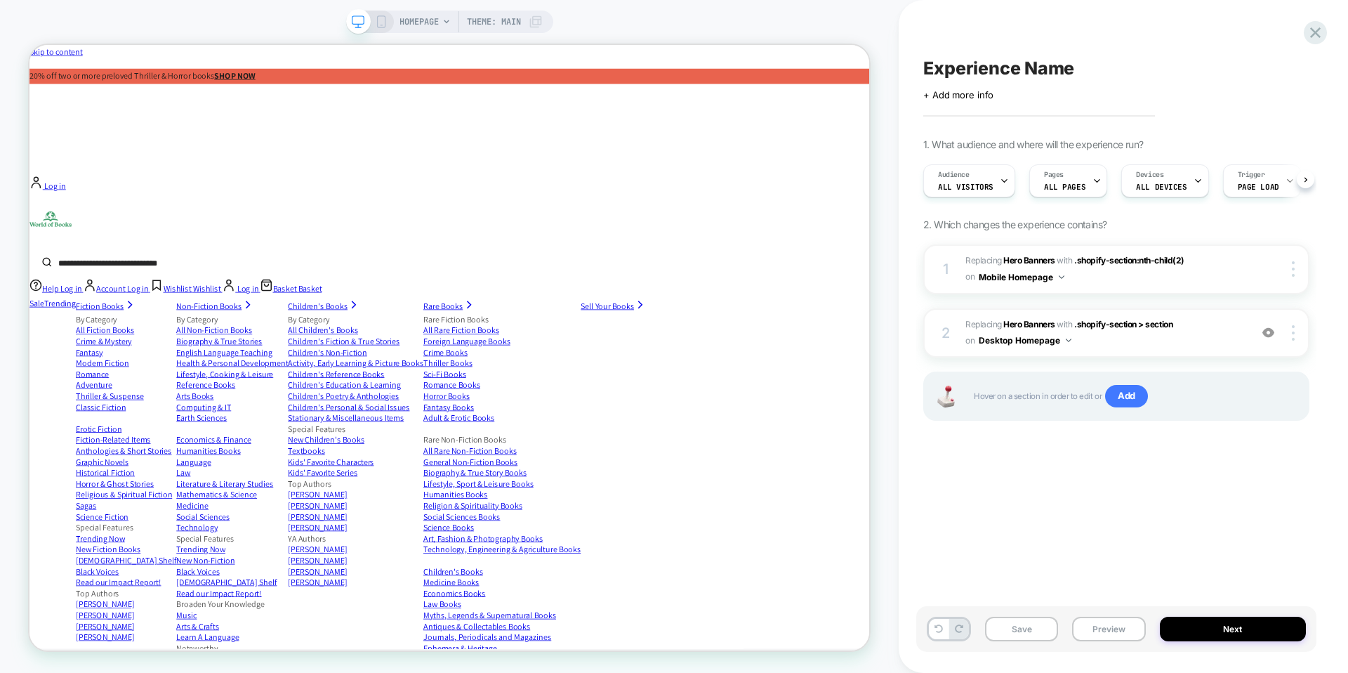
scroll to position [0, 1]
click at [1296, 330] on div at bounding box center [1295, 332] width 27 height 15
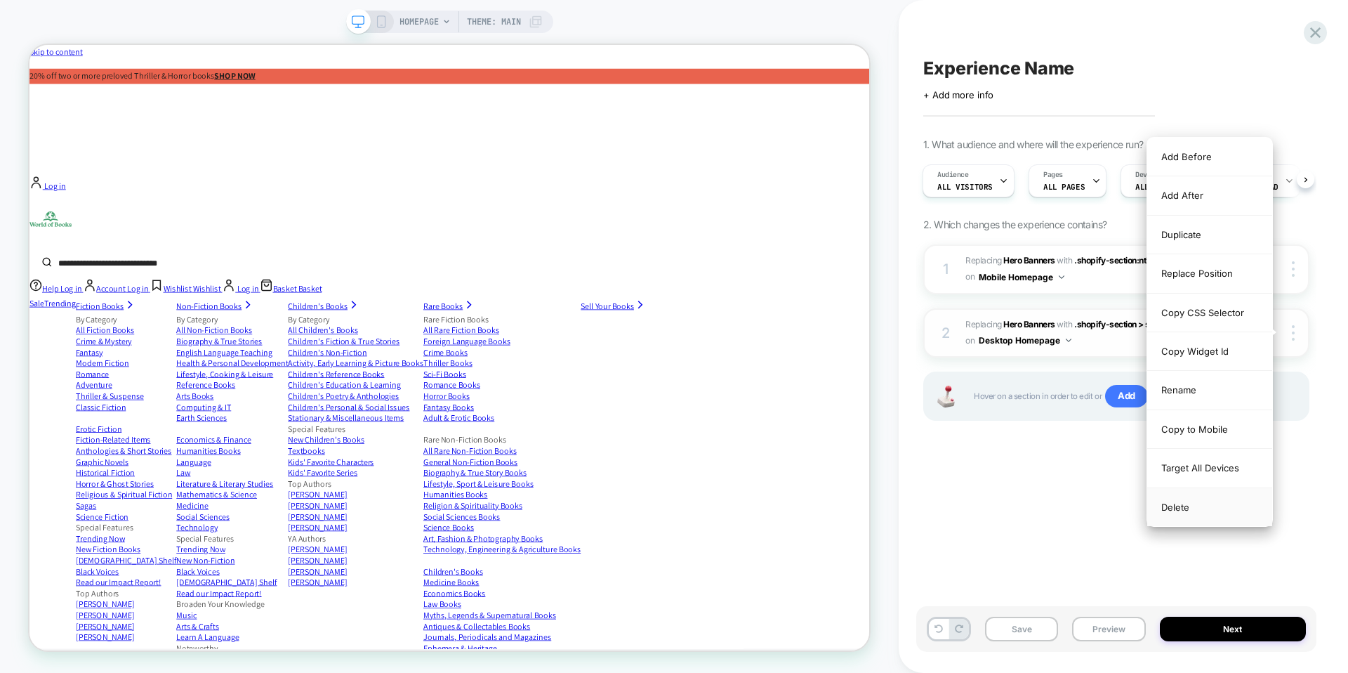
click at [1204, 504] on div "Delete" at bounding box center [1209, 507] width 125 height 38
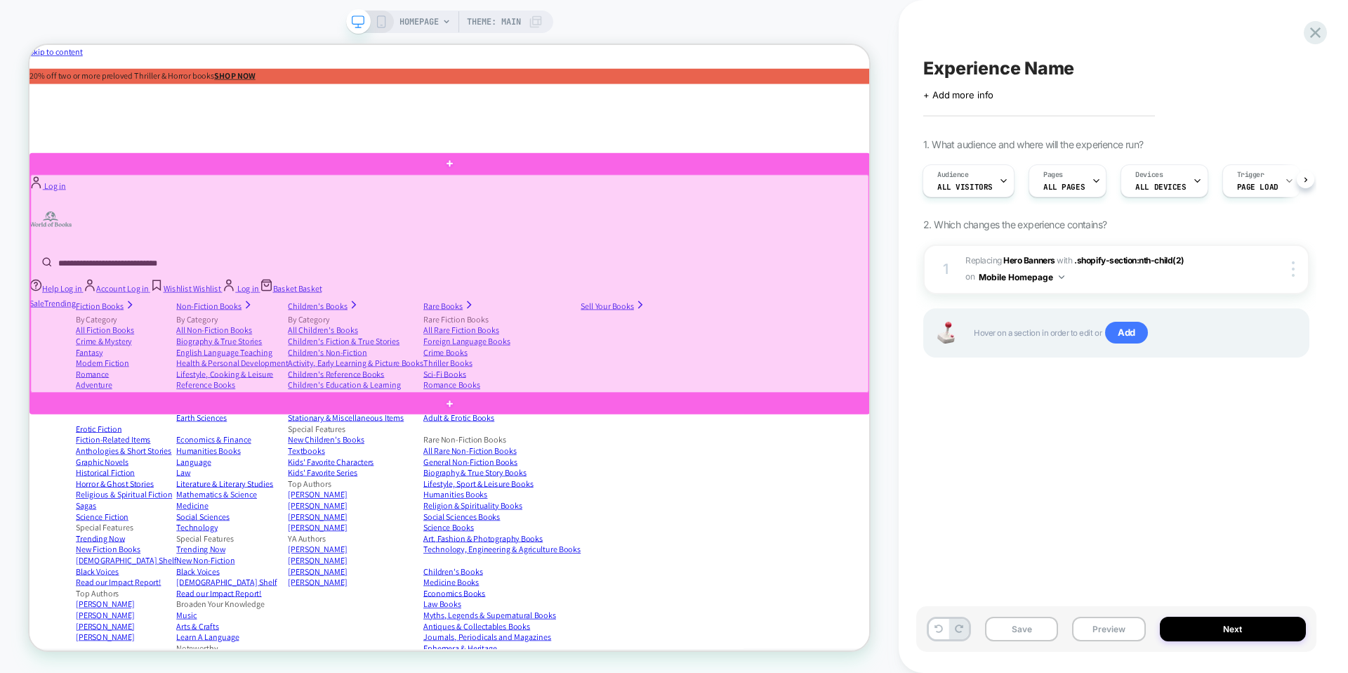
click at [867, 422] on div at bounding box center [590, 363] width 1118 height 291
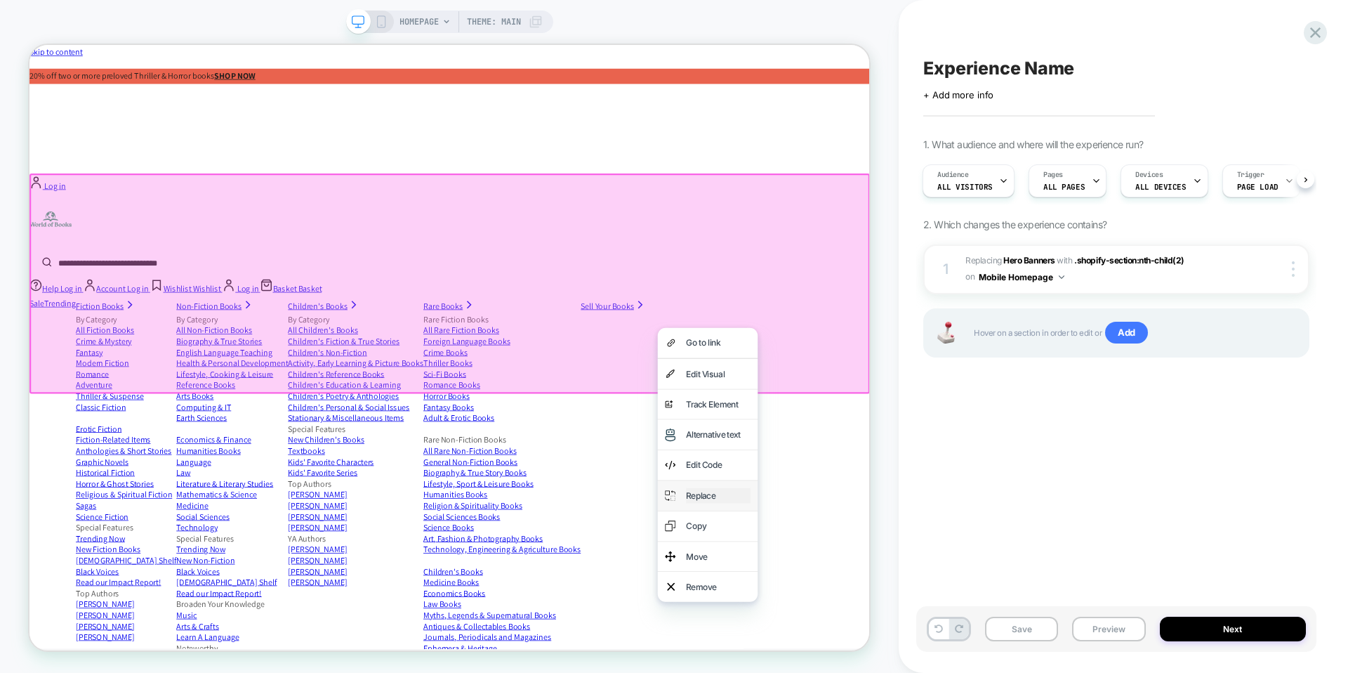
click at [937, 636] on div "Replace" at bounding box center [948, 646] width 86 height 20
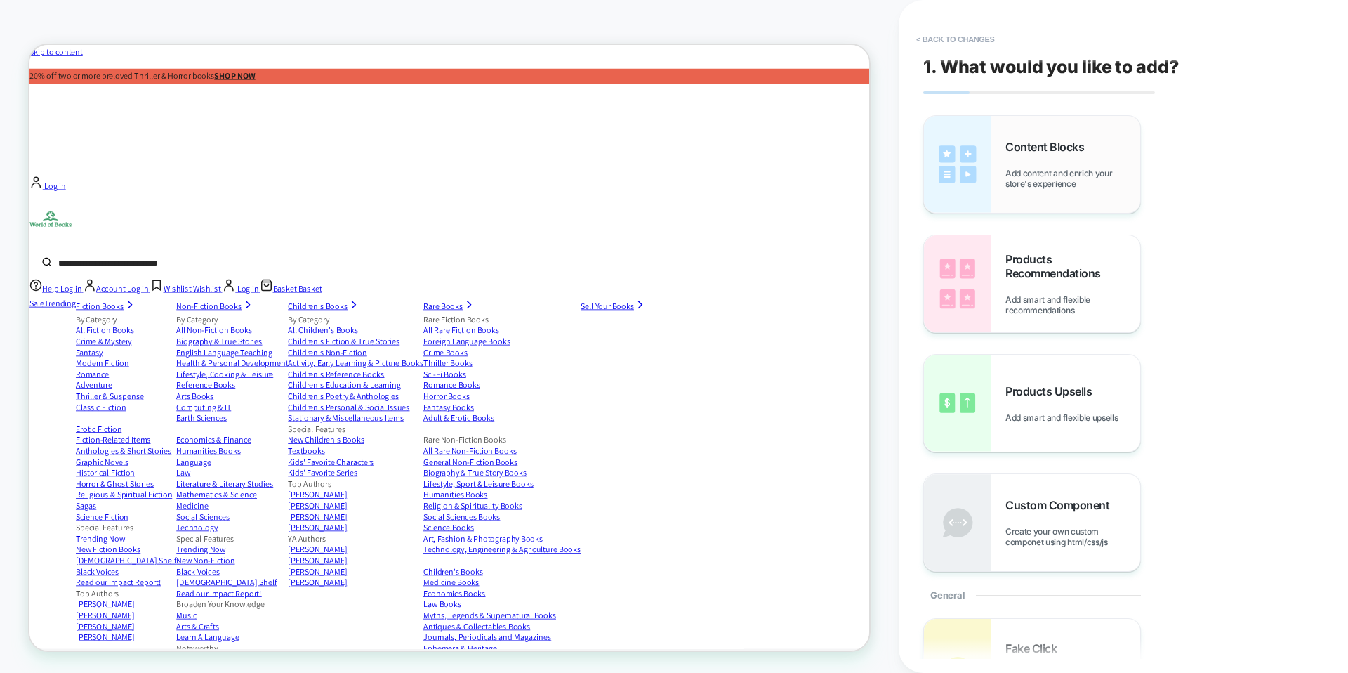
click at [1055, 180] on span "Add content and enrich your store's experience" at bounding box center [1073, 178] width 135 height 21
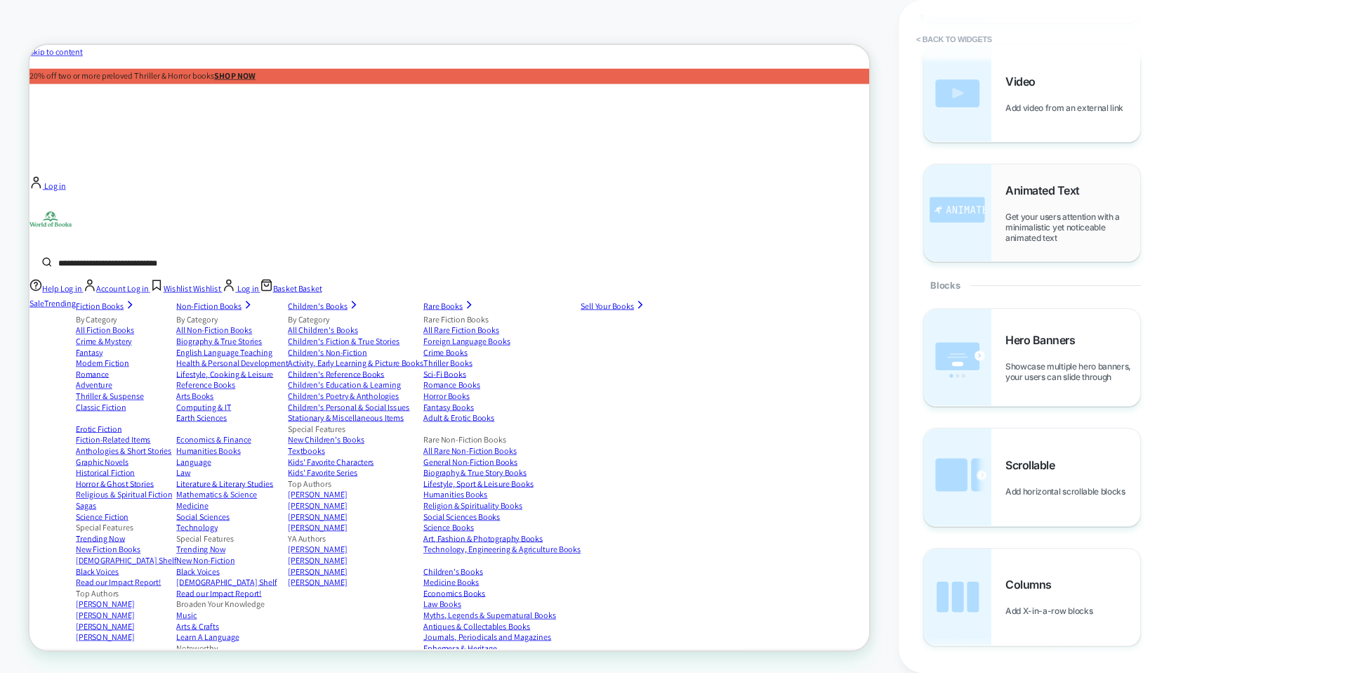
scroll to position [315, 0]
click at [1036, 357] on span "Showcase multiple hero banners, your users can slide through" at bounding box center [1073, 366] width 135 height 21
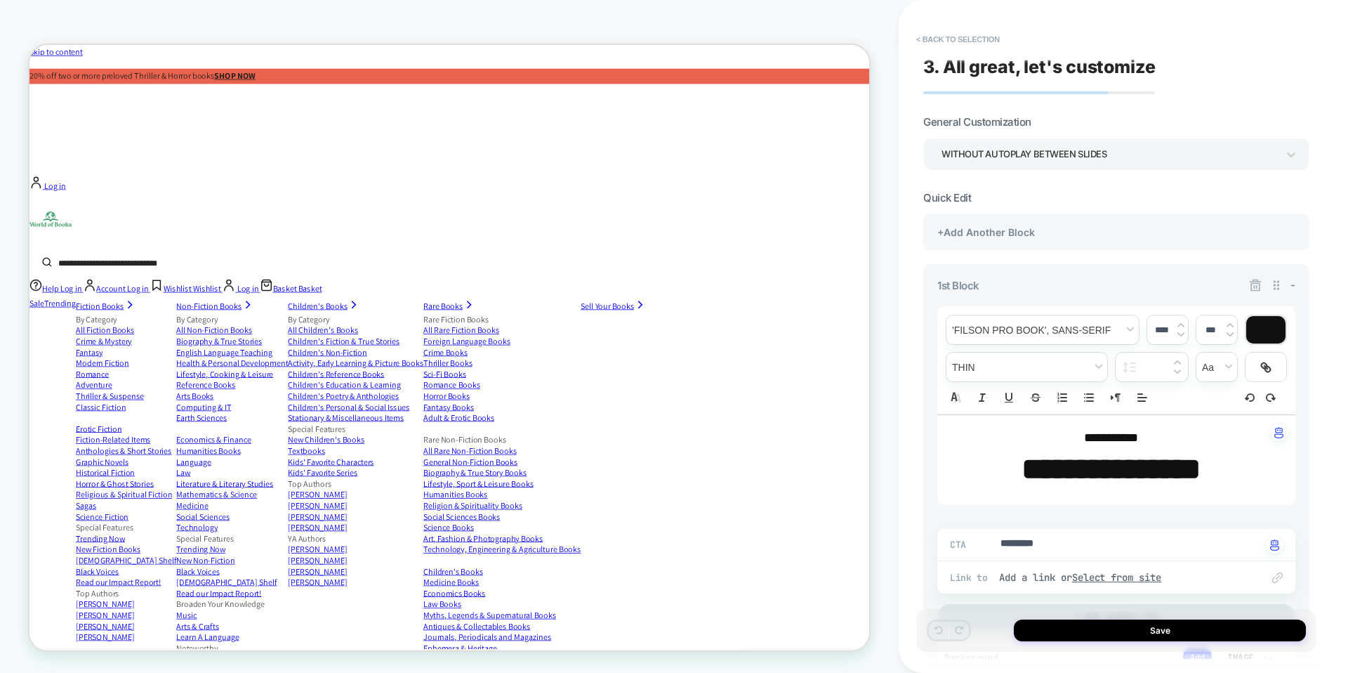
click at [1085, 473] on strong "**********" at bounding box center [1111, 469] width 179 height 30
type textarea "*"
type input "****"
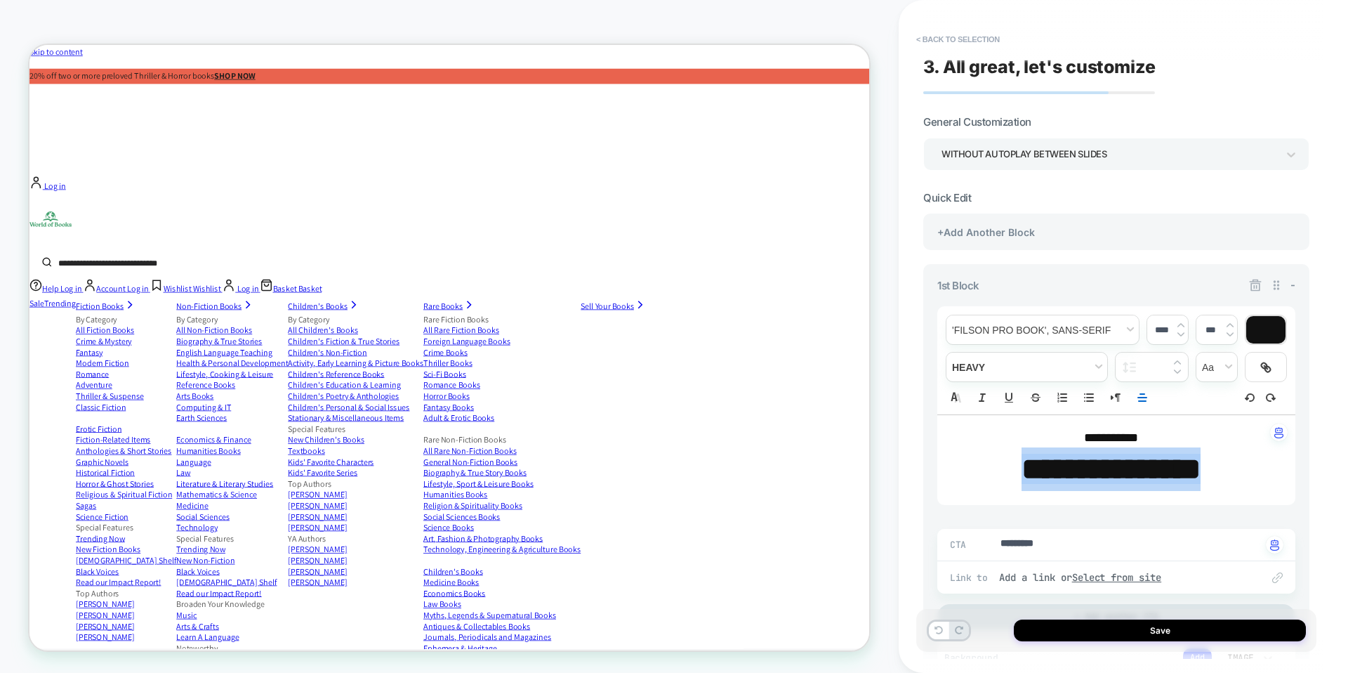
type textarea "*"
type input "****"
type textarea "*"
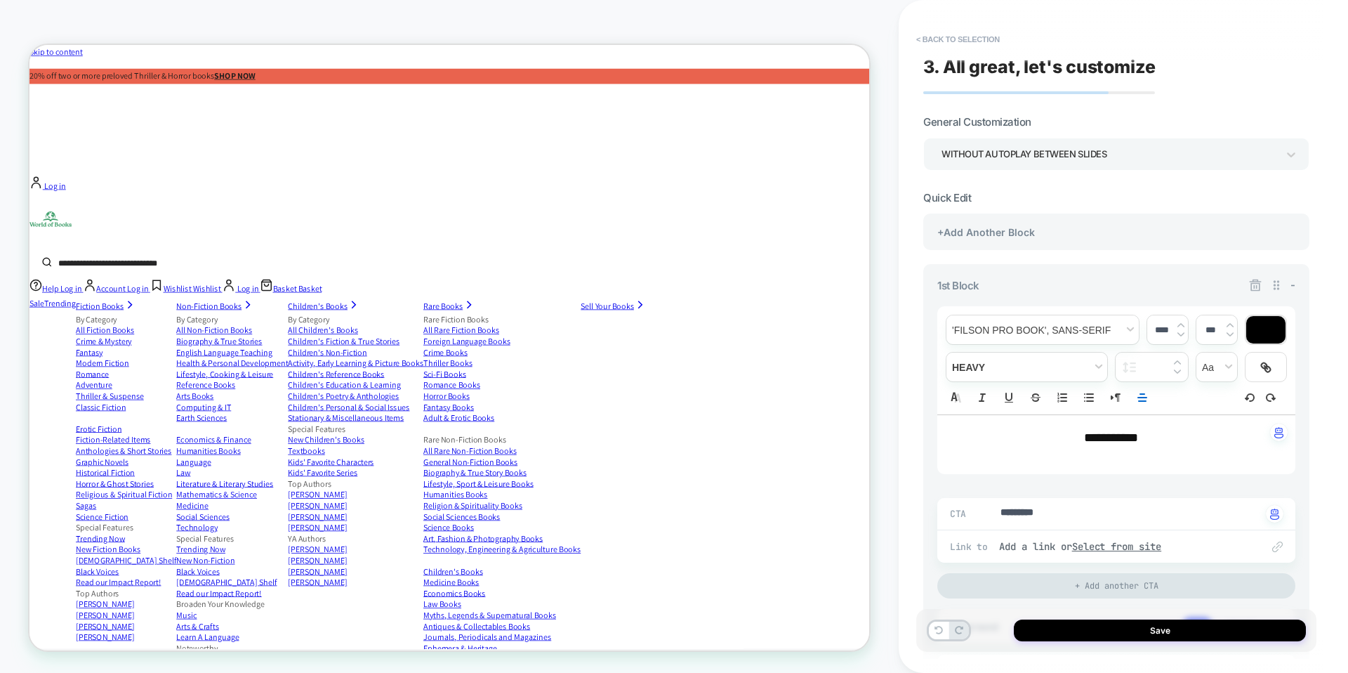
click at [1088, 440] on span "**********" at bounding box center [1111, 437] width 54 height 13
type input "****"
click at [1088, 440] on span "**********" at bounding box center [1111, 437] width 54 height 13
type textarea "*"
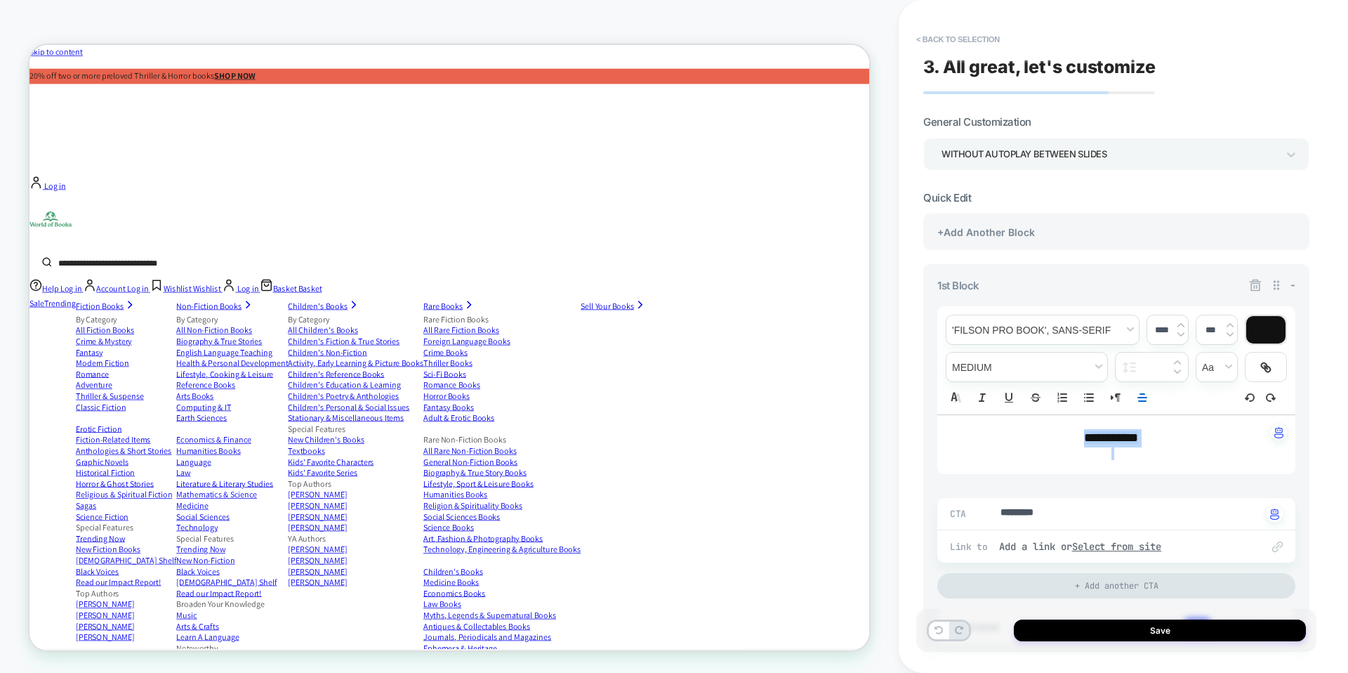
type input "****"
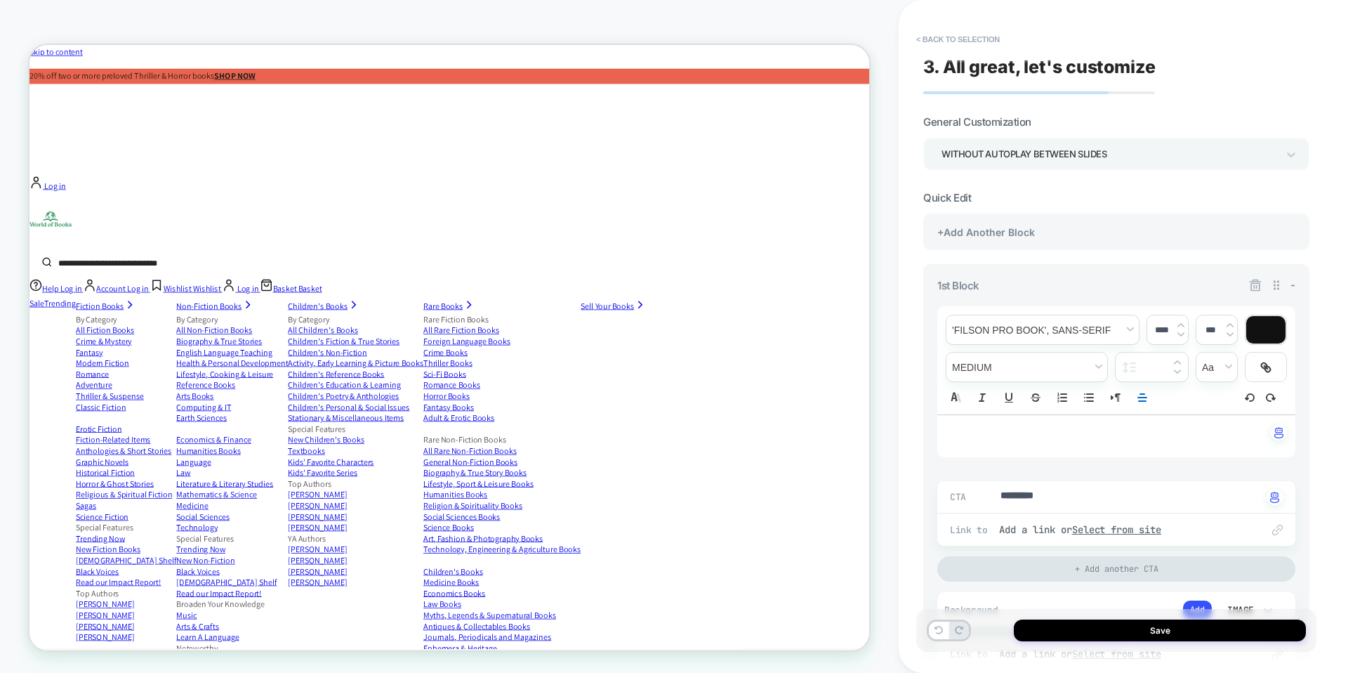
type textarea "*"
click at [1052, 503] on textarea "*********" at bounding box center [1130, 497] width 263 height 16
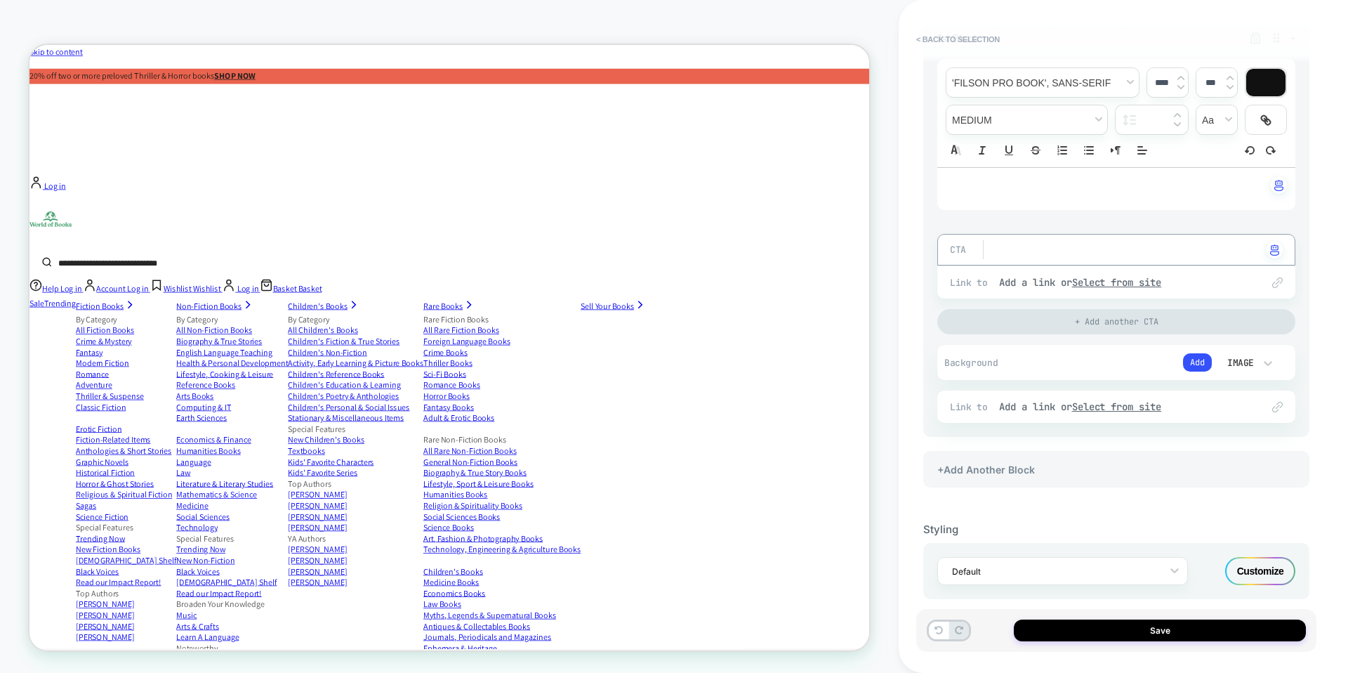
scroll to position [249, 0]
click at [1194, 353] on button "Add" at bounding box center [1197, 360] width 29 height 18
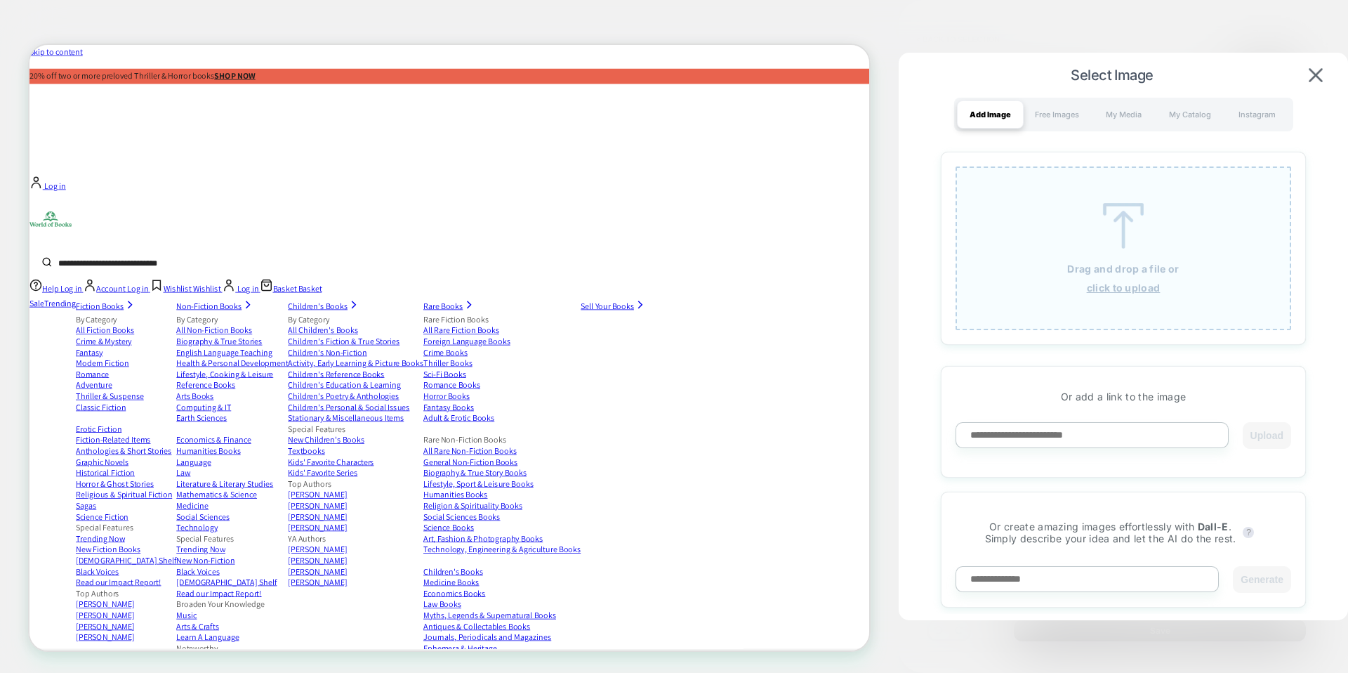
click at [1126, 256] on div "Drag and drop a file or click to upload" at bounding box center [1124, 248] width 336 height 164
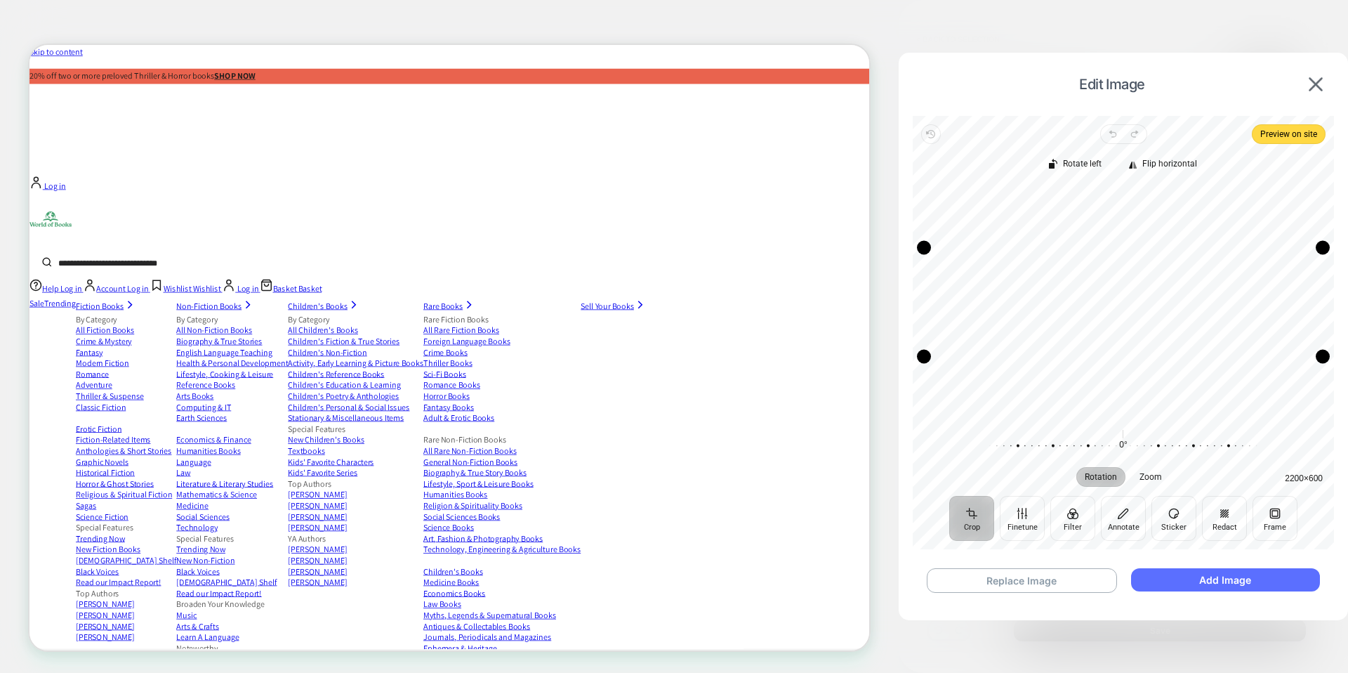
click at [1182, 575] on button "Add Image" at bounding box center [1225, 579] width 189 height 23
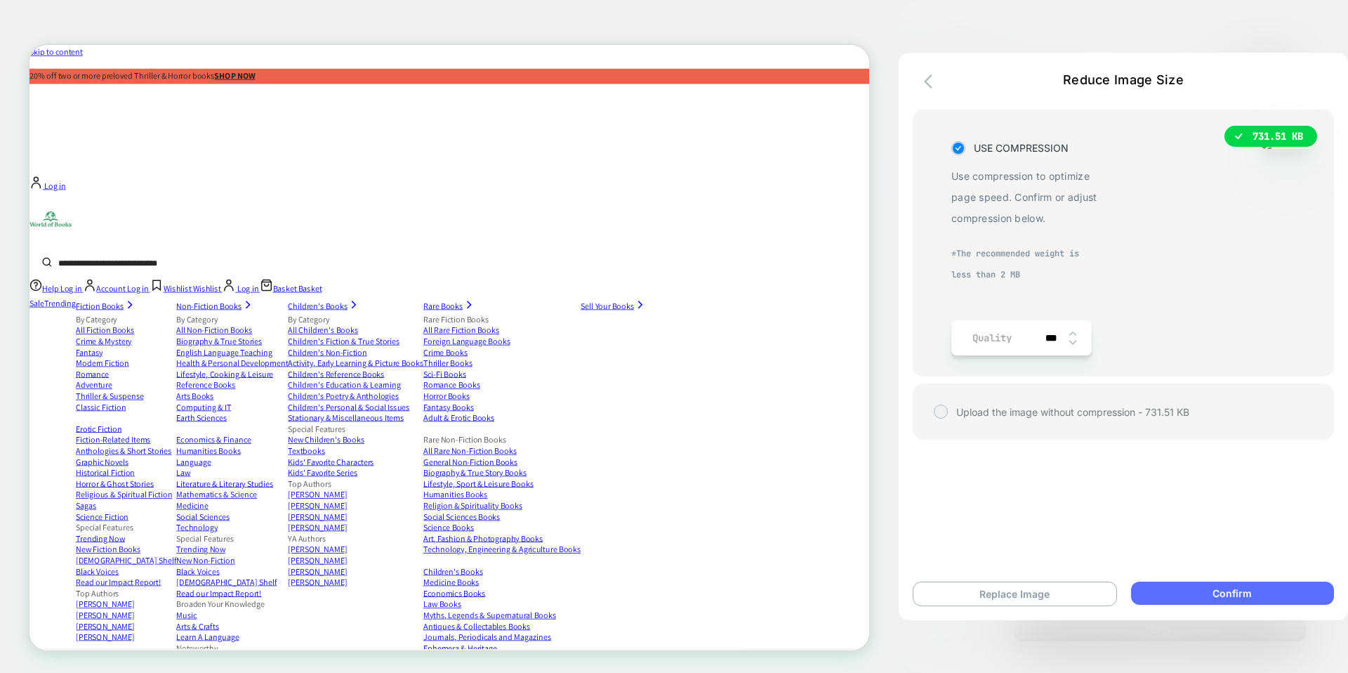
click at [1218, 598] on button "Confirm" at bounding box center [1232, 592] width 203 height 23
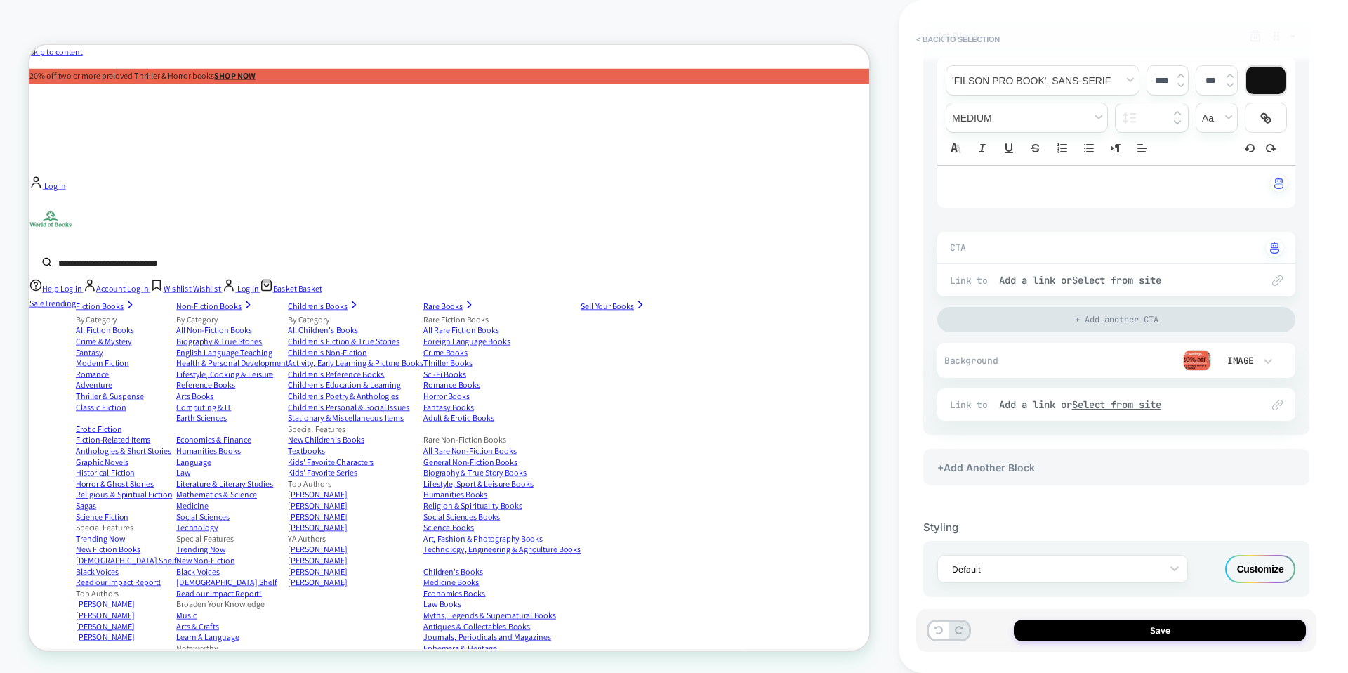
scroll to position [263, 0]
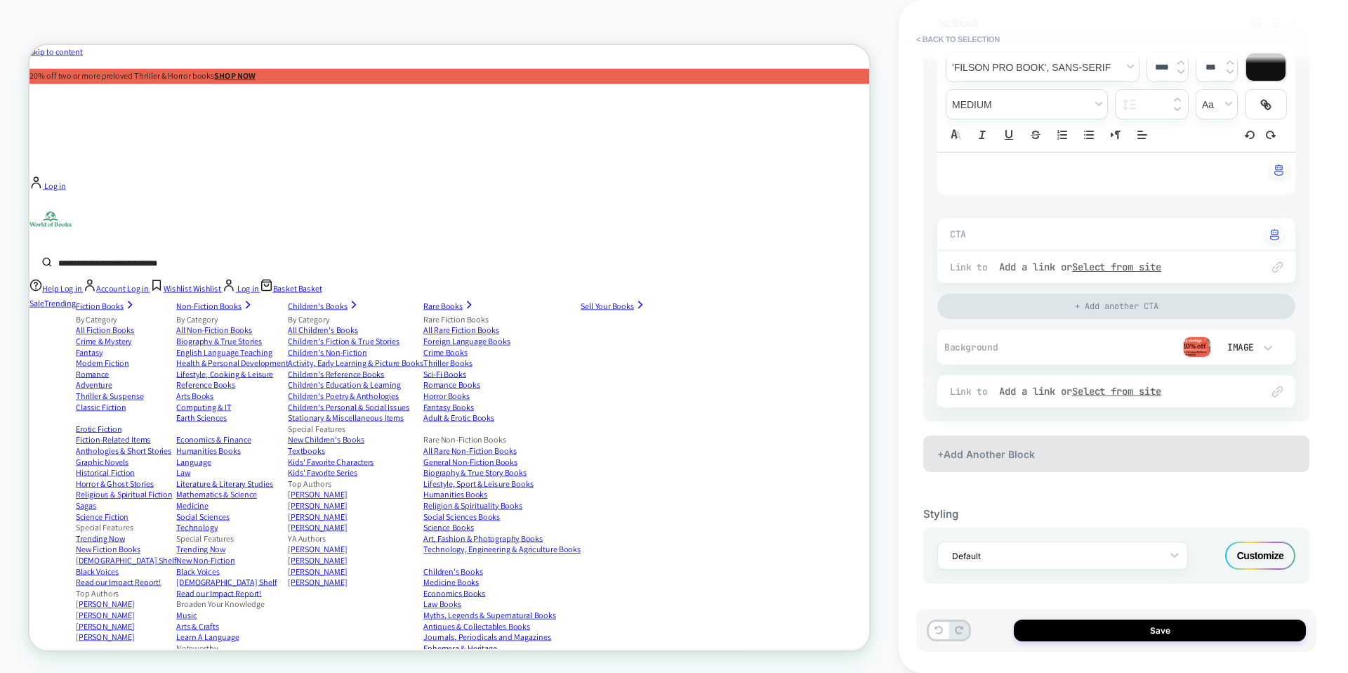
click at [1052, 445] on div "+Add Another Block" at bounding box center [1116, 453] width 386 height 37
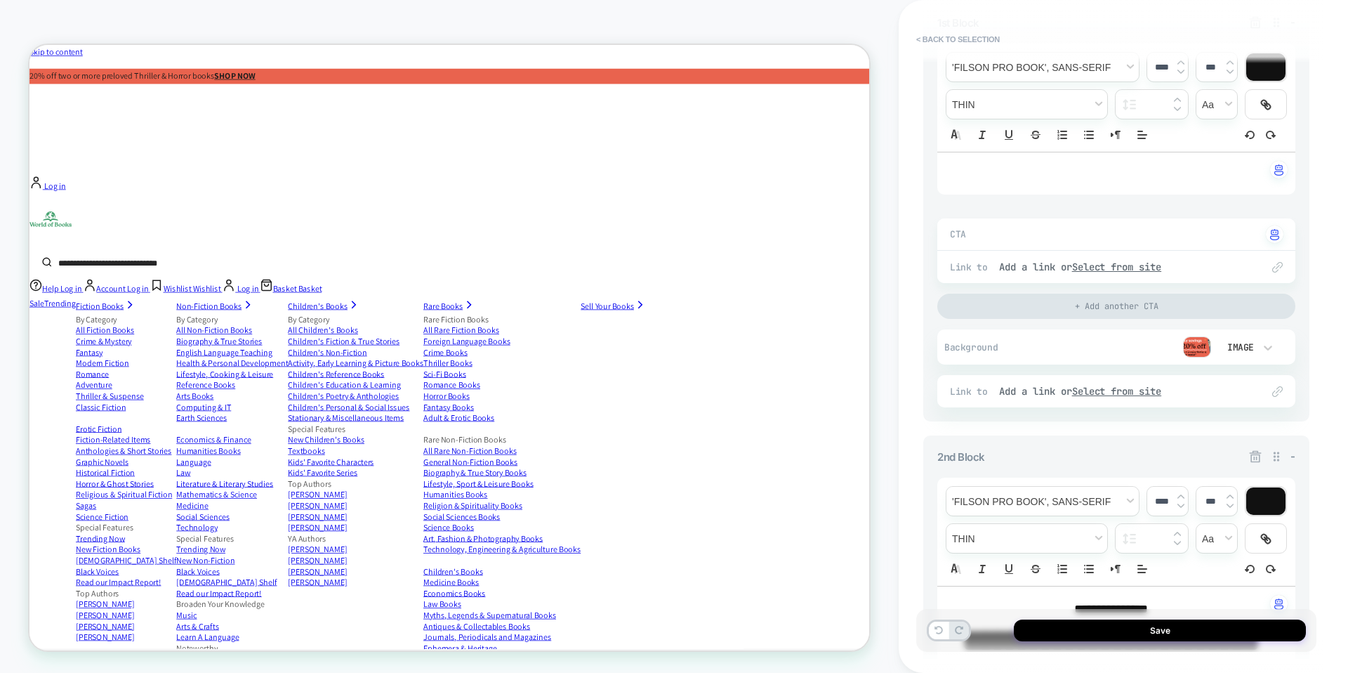
scroll to position [0, 0]
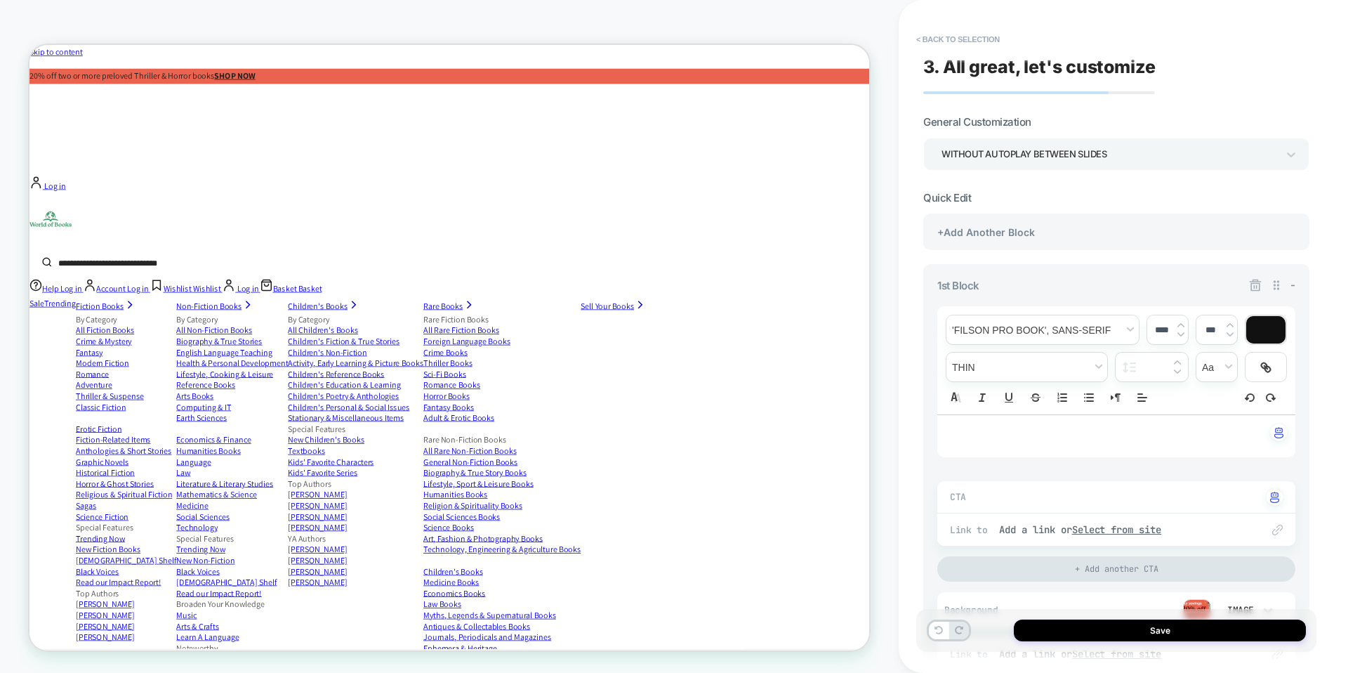
type textarea "*"
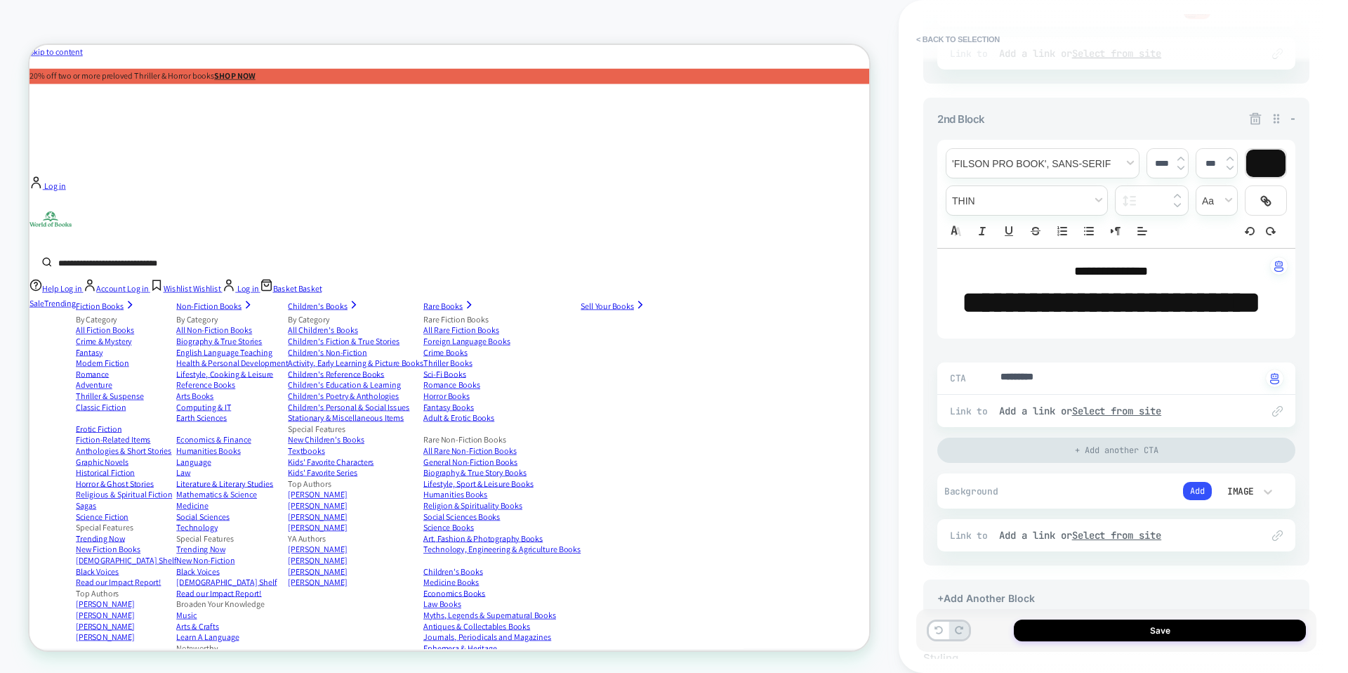
scroll to position [591, 0]
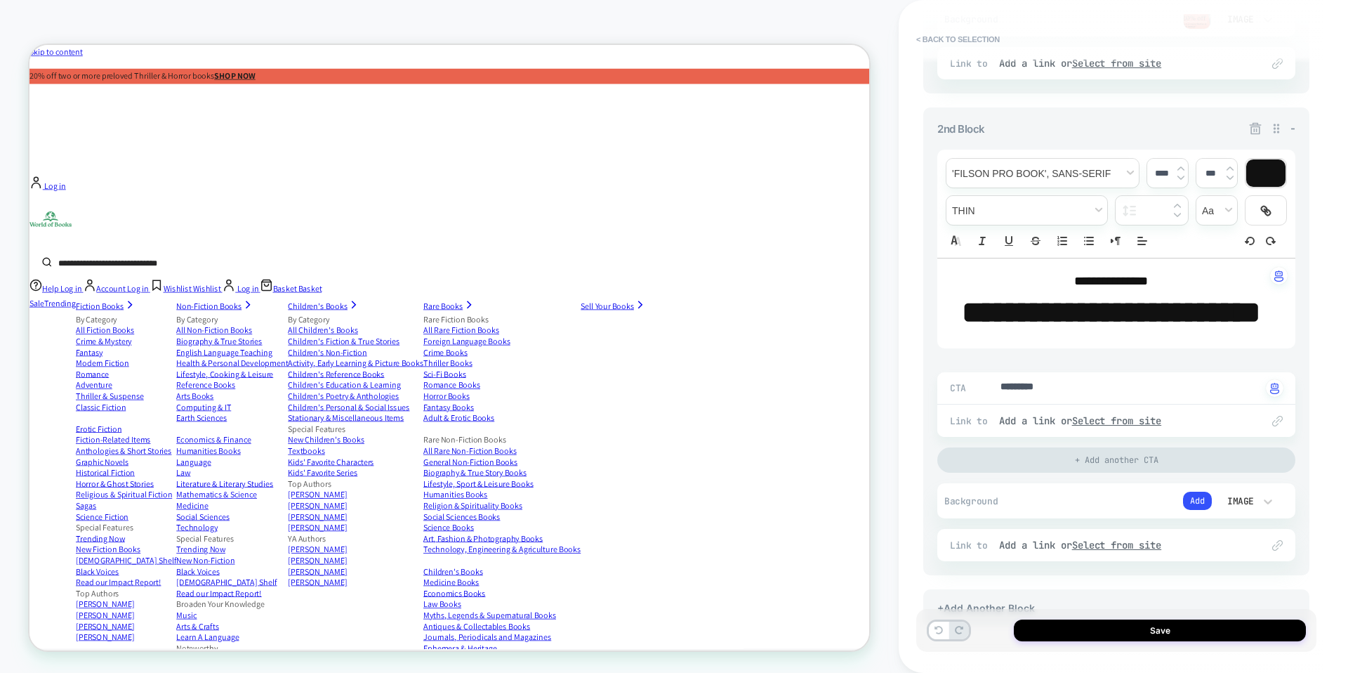
click at [1088, 329] on p "**********" at bounding box center [1112, 313] width 320 height 44
type input "****"
click at [1088, 329] on p "**********" at bounding box center [1112, 313] width 320 height 44
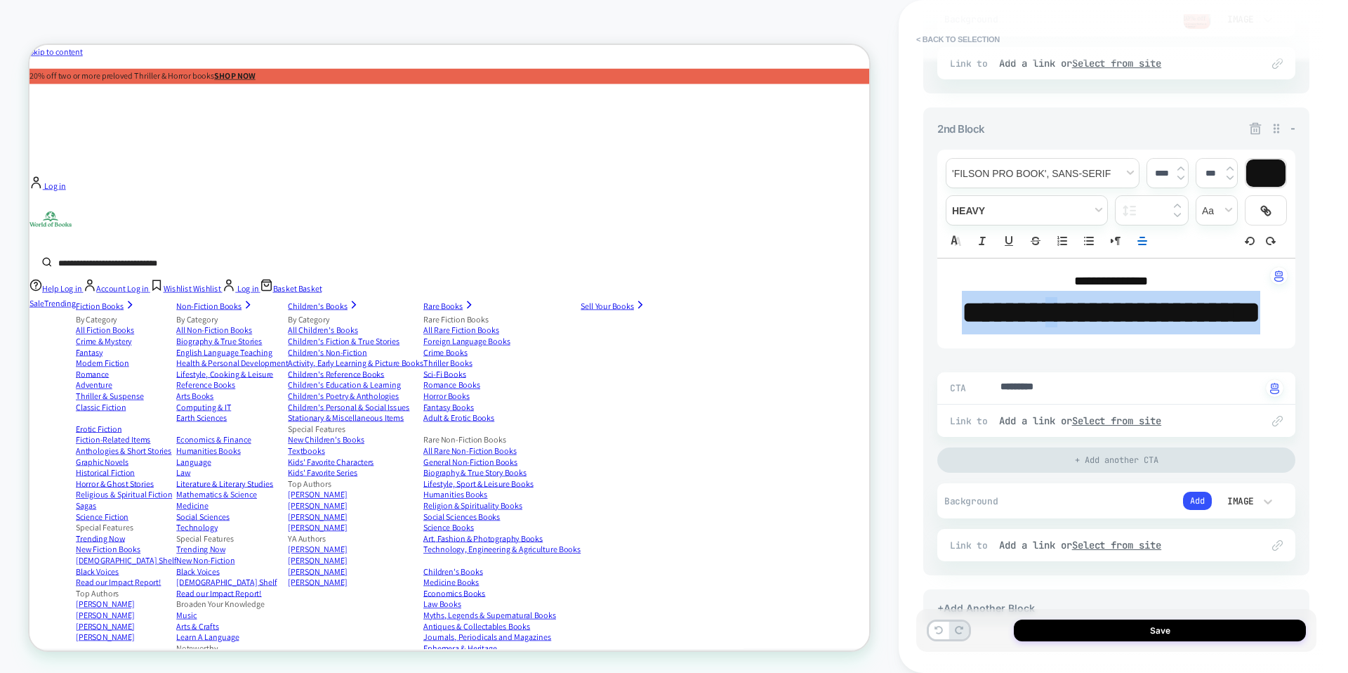
click at [1088, 329] on p "**********" at bounding box center [1112, 313] width 320 height 44
type textarea "*"
type input "****"
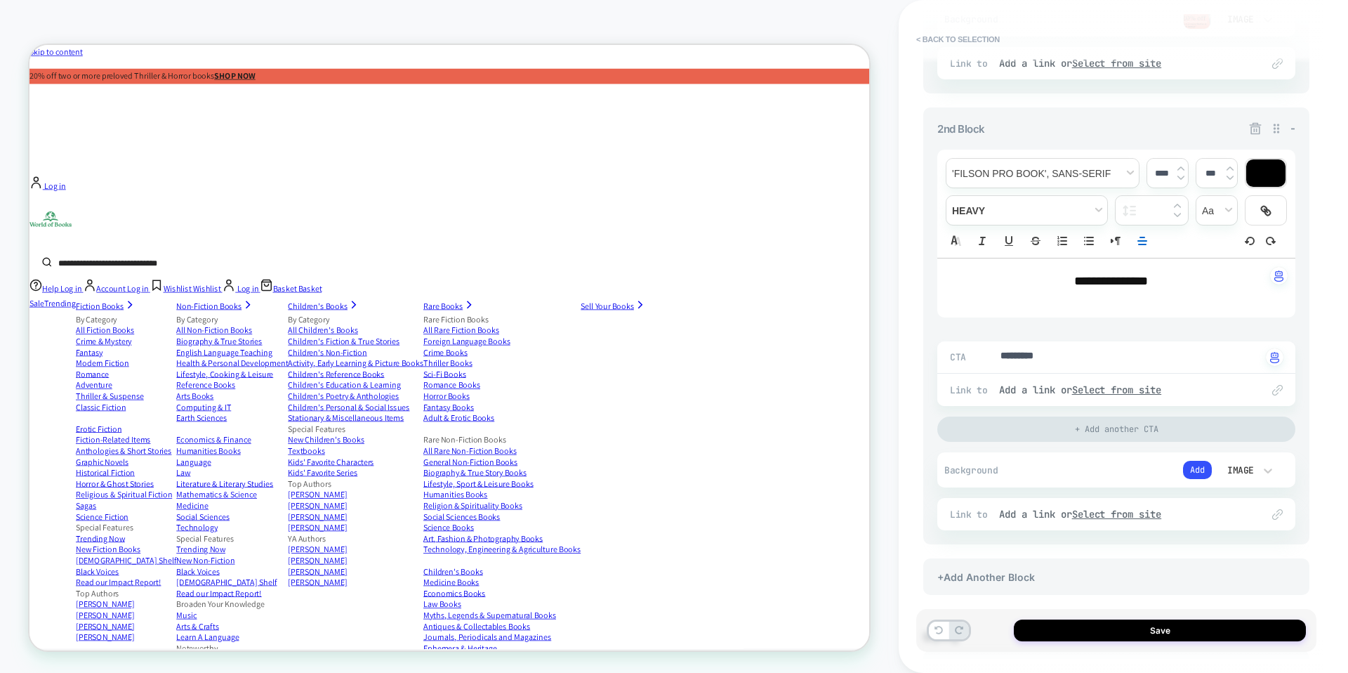
type textarea "*"
click at [1106, 277] on span "**********" at bounding box center [1111, 281] width 74 height 13
type input "****"
click at [1106, 277] on span "**********" at bounding box center [1111, 281] width 74 height 13
type textarea "*"
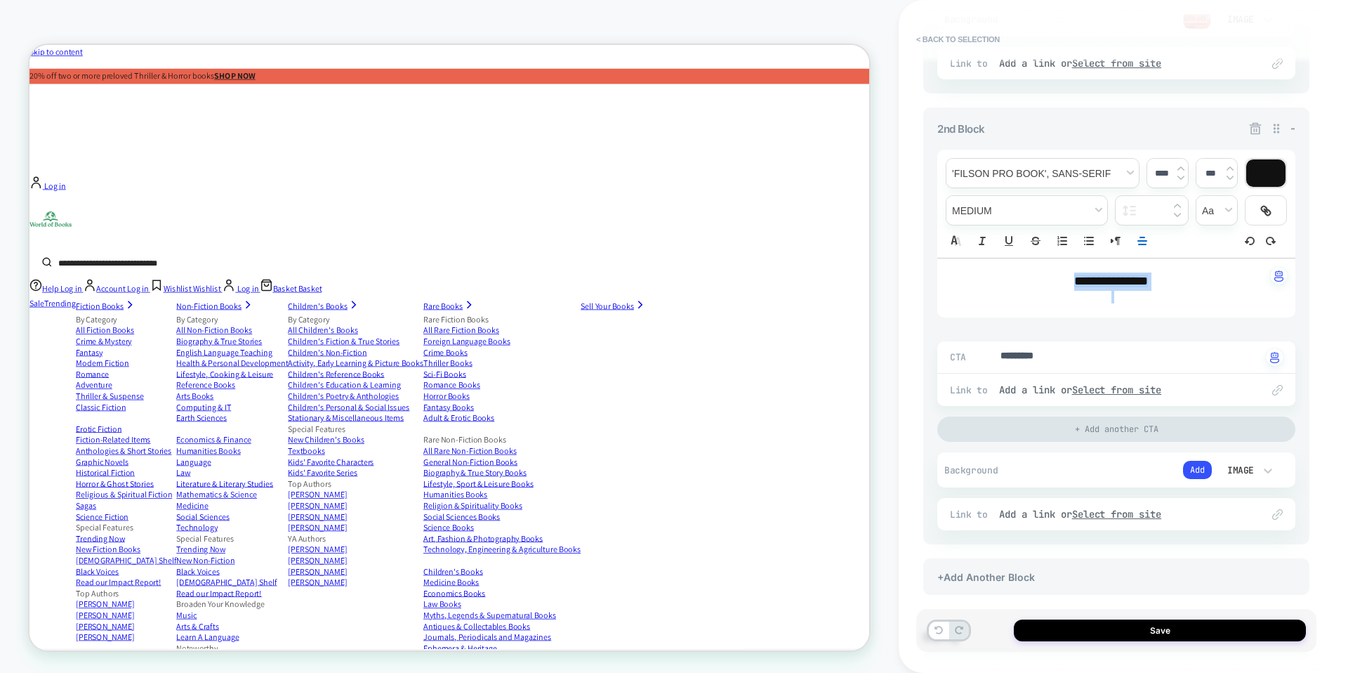
type input "****"
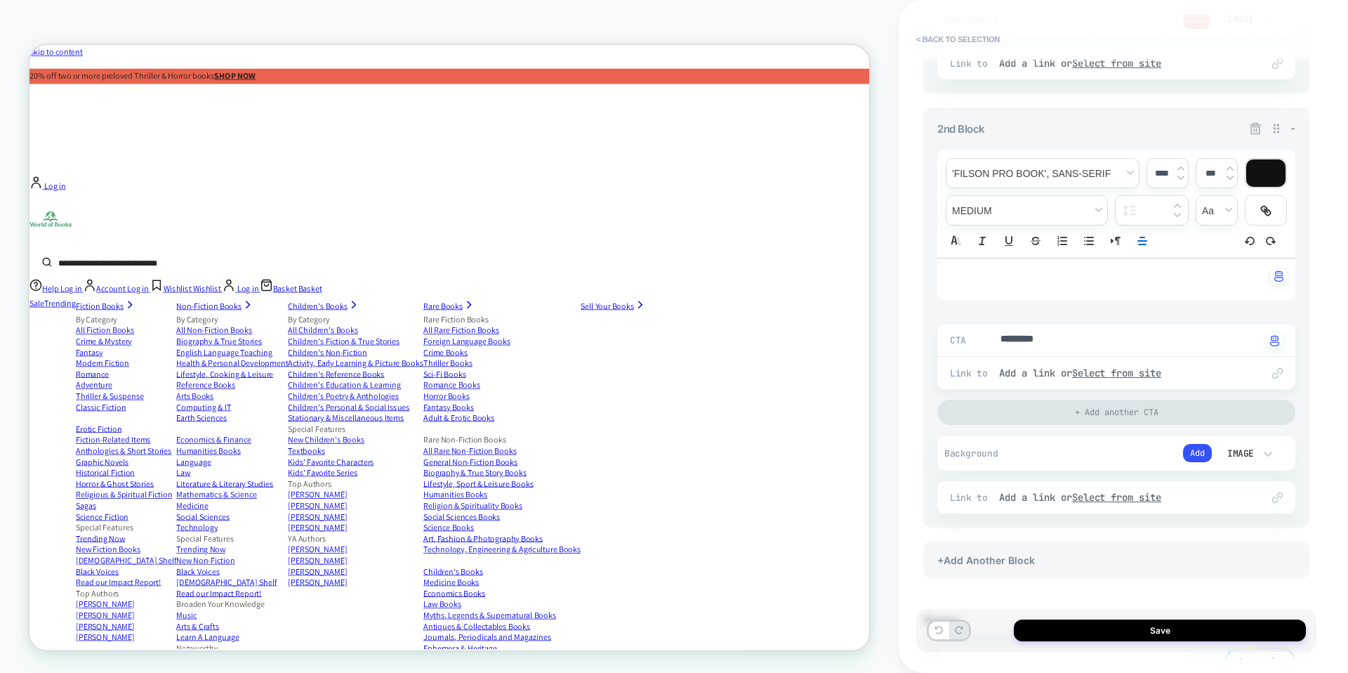
click at [1043, 329] on div "CTA ********* Click to change to alternative text" at bounding box center [1116, 340] width 358 height 32
type textarea "*"
click at [1045, 339] on textarea "*********" at bounding box center [1130, 340] width 263 height 16
click at [1044, 374] on div "Add a link or Select from site" at bounding box center [1123, 373] width 249 height 13
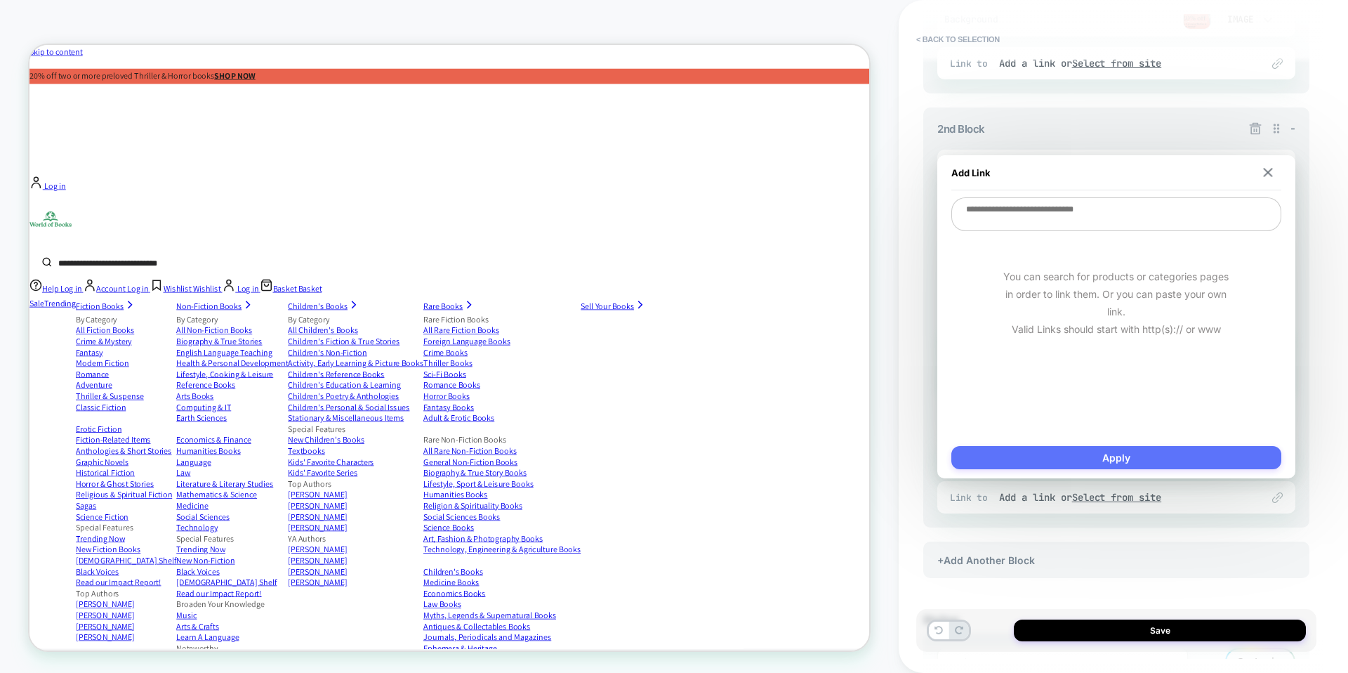
click at [1197, 453] on button "Apply" at bounding box center [1117, 457] width 330 height 23
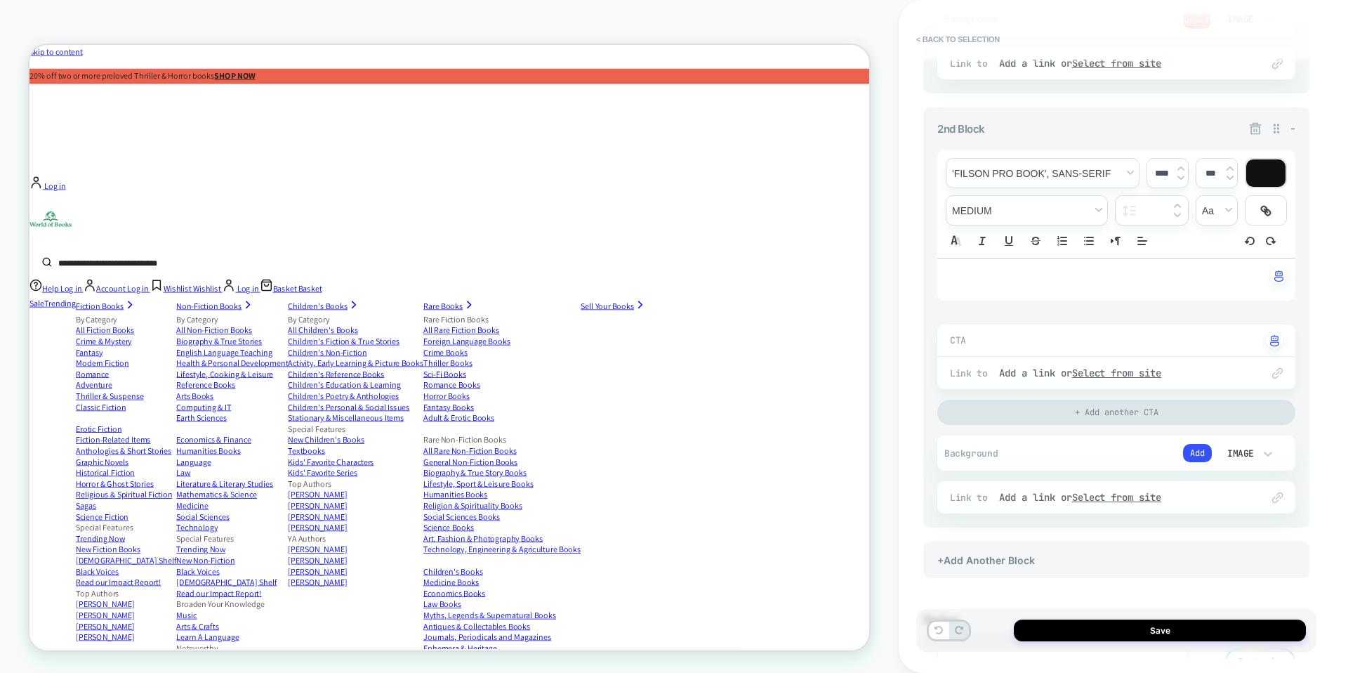
click at [1197, 453] on button "Add" at bounding box center [1197, 453] width 29 height 18
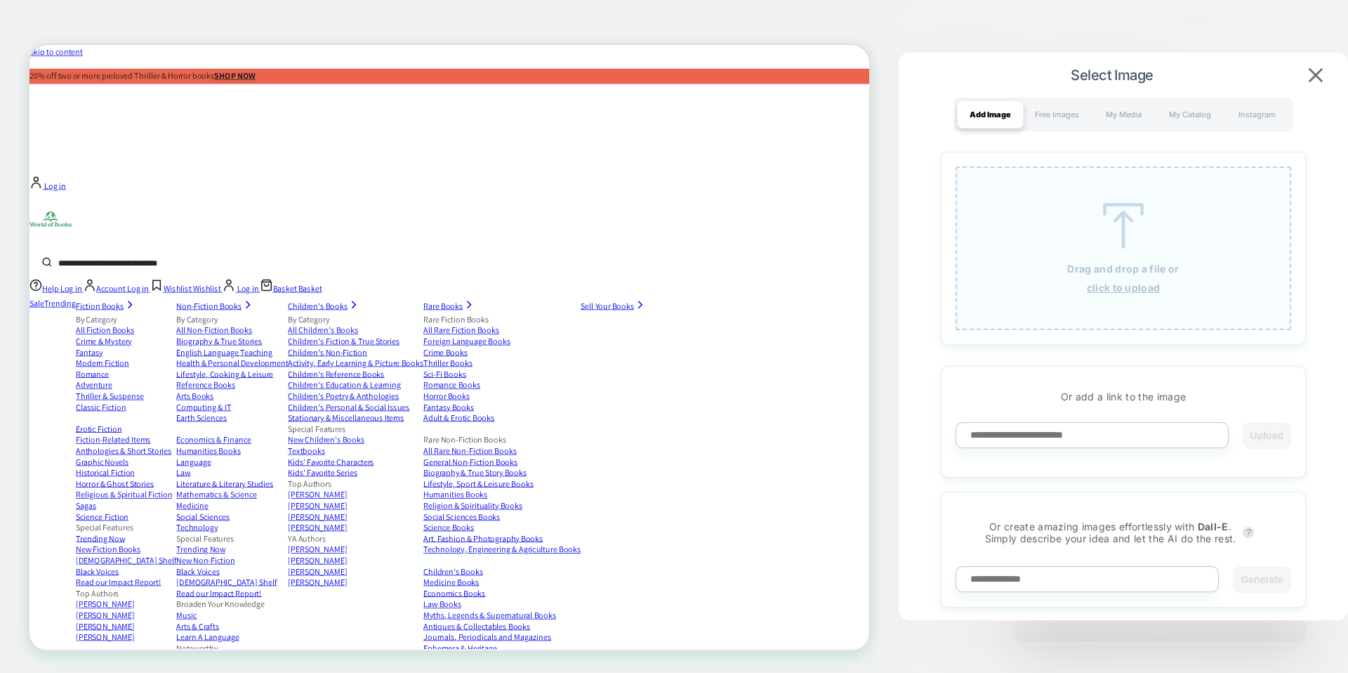
click at [1125, 282] on u "click to upload" at bounding box center [1124, 288] width 74 height 12
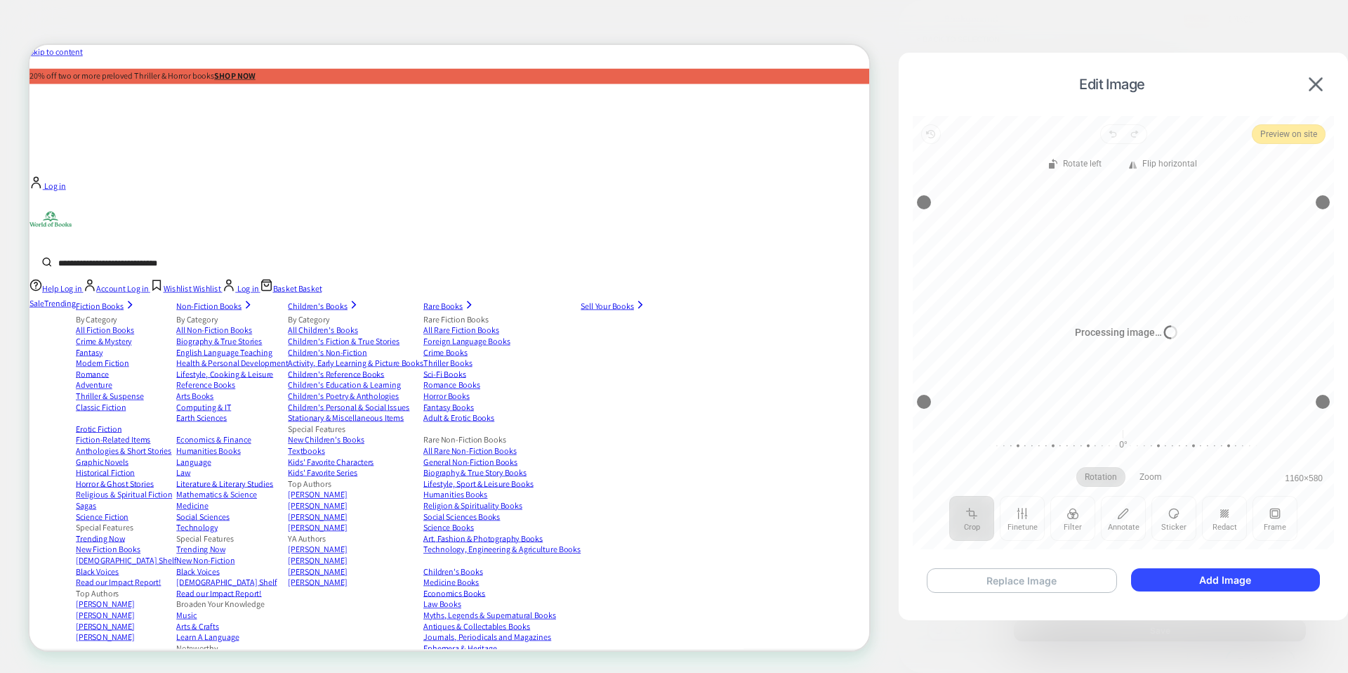
click at [1074, 579] on button "Replace Image" at bounding box center [1022, 580] width 190 height 25
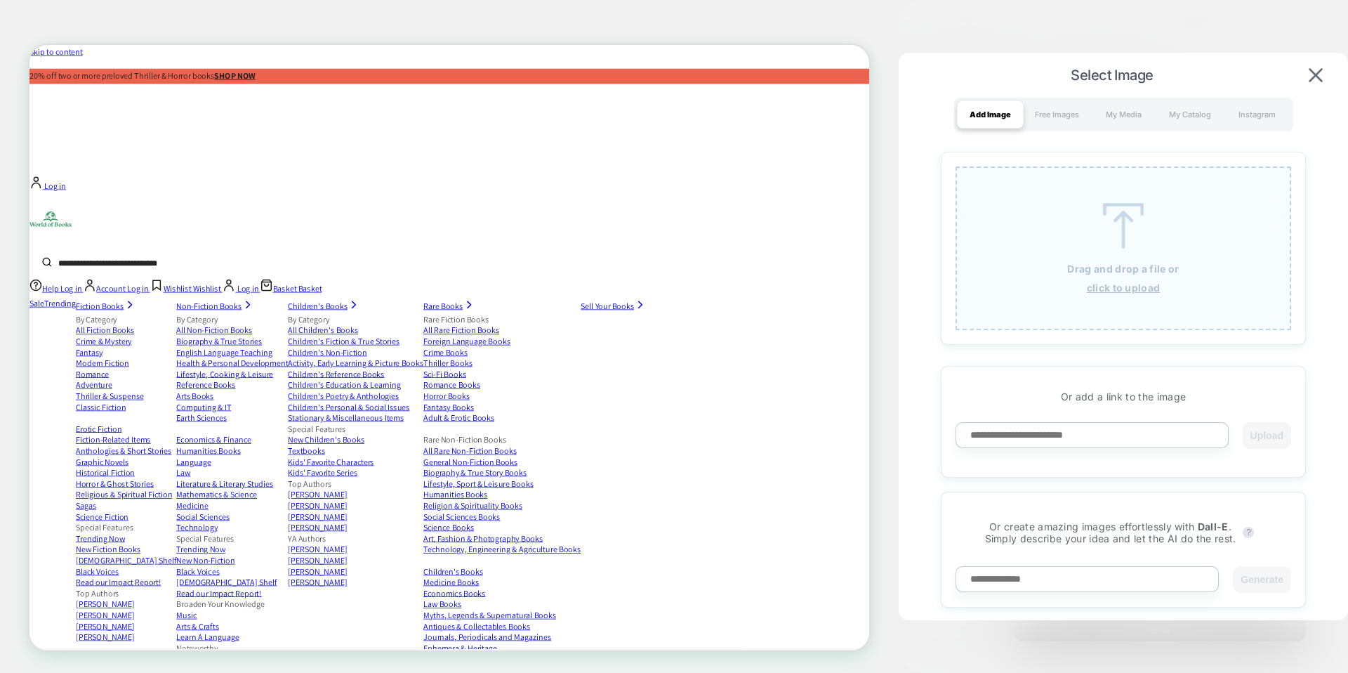
click at [1128, 270] on p "Drag and drop a file or" at bounding box center [1123, 269] width 112 height 12
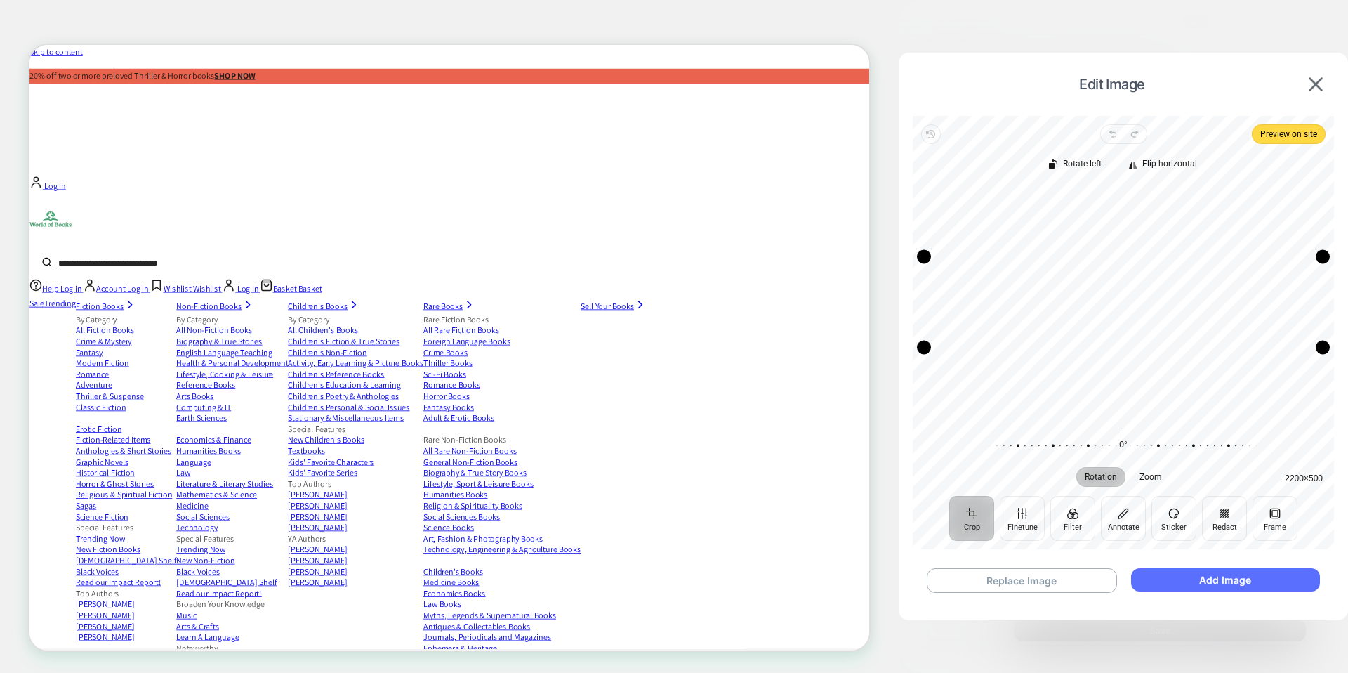
click at [1209, 576] on button "Add Image" at bounding box center [1225, 579] width 189 height 23
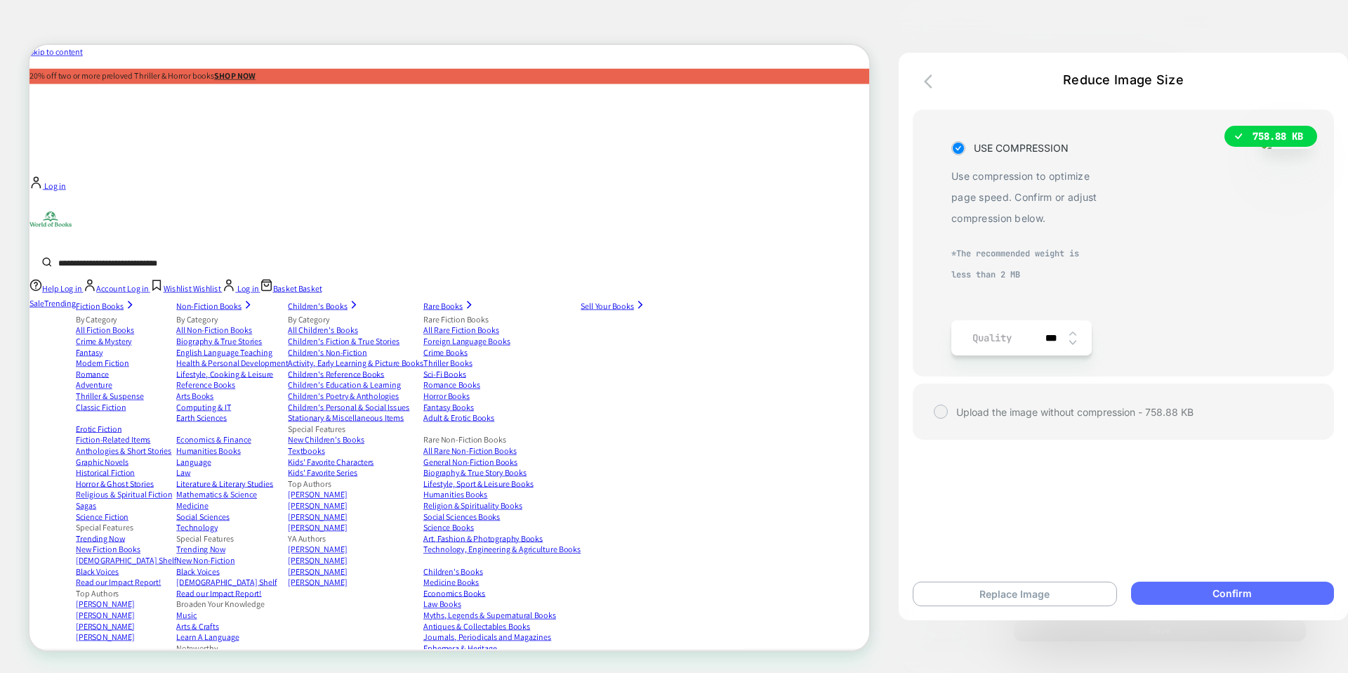
click at [1210, 593] on button "Confirm" at bounding box center [1232, 592] width 203 height 23
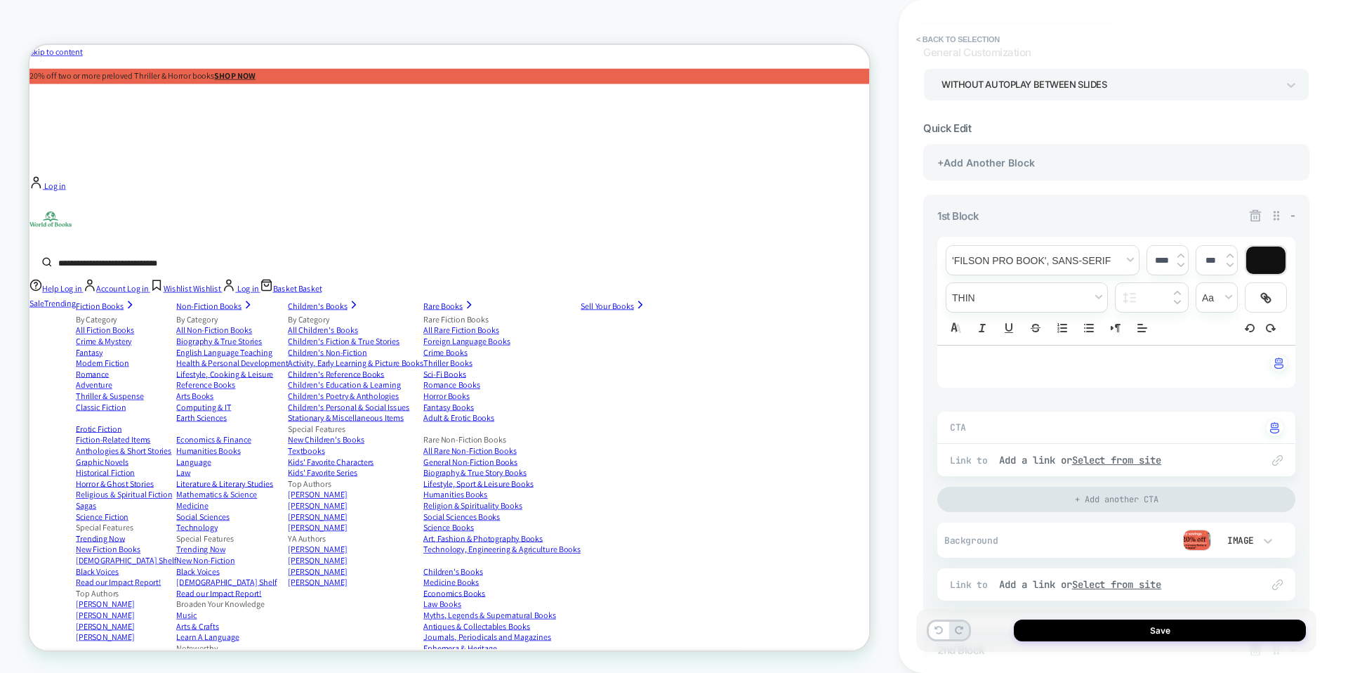
scroll to position [0, 0]
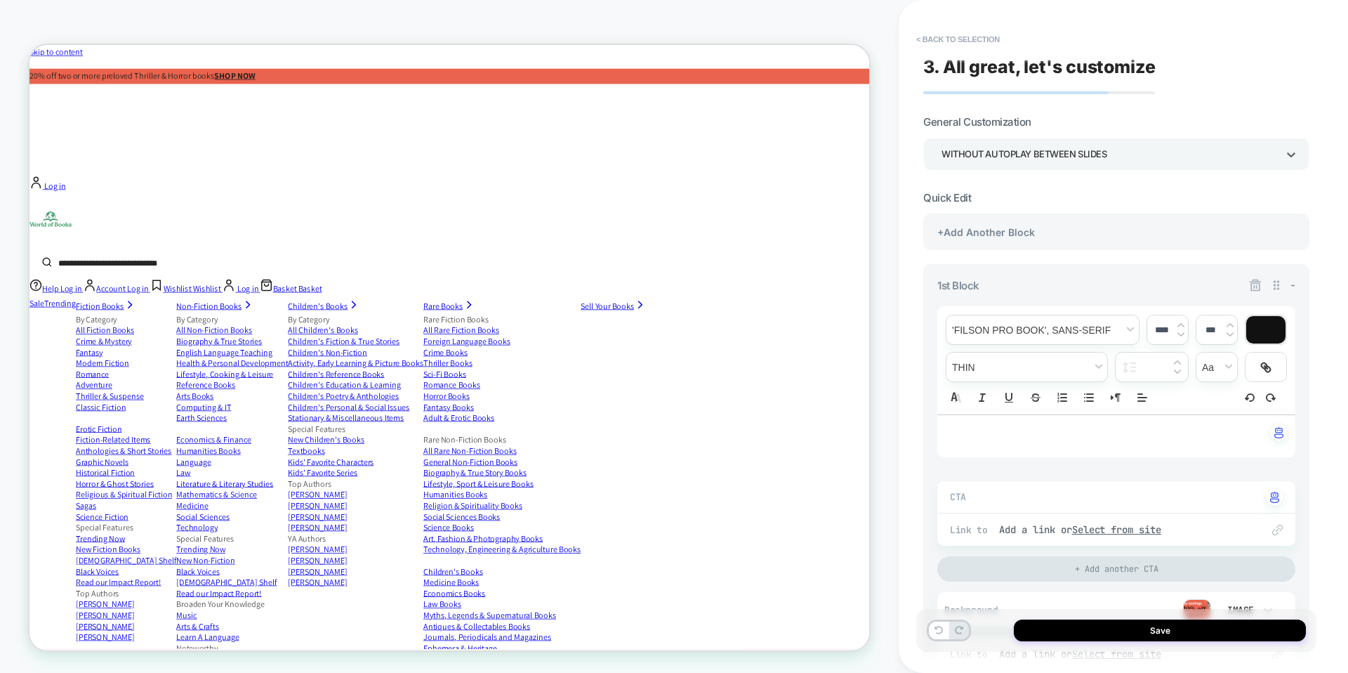
click at [1149, 145] on div "WITHOUT AUTOPLAY BETWEEN SLIDES" at bounding box center [1110, 154] width 336 height 19
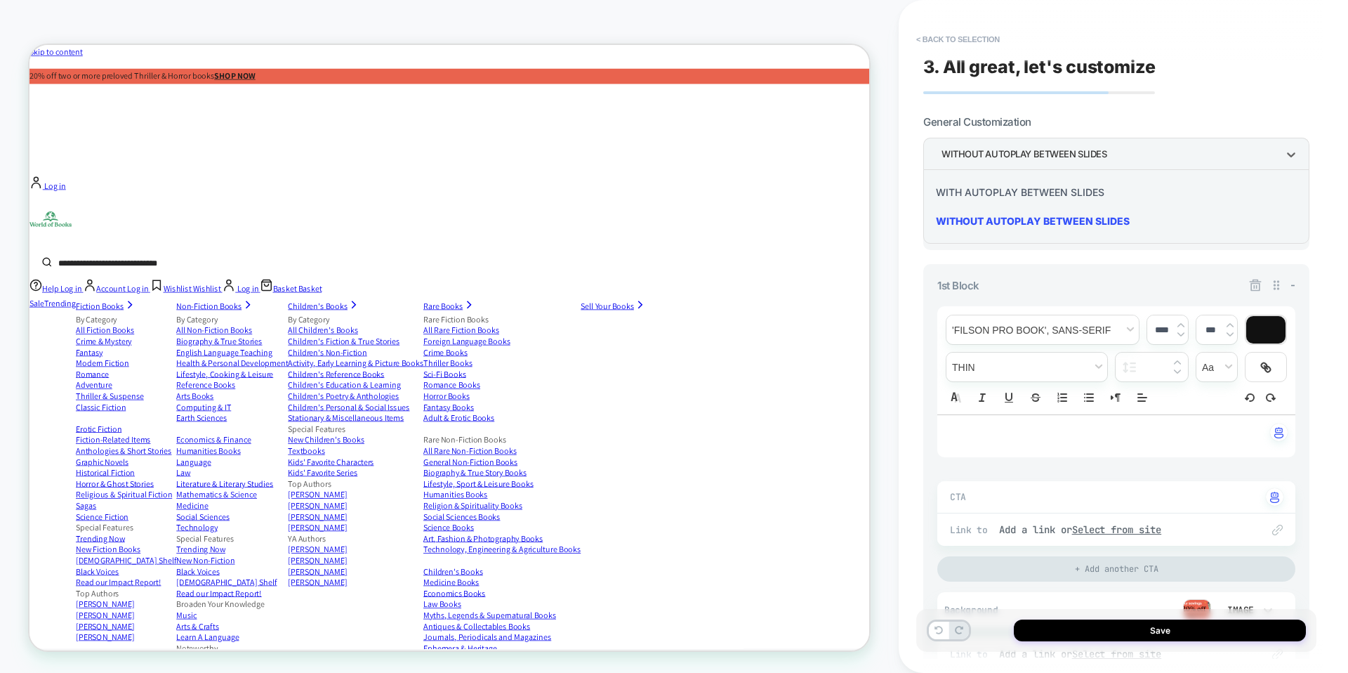
click at [1114, 192] on div "WITH AUTOPLAY BETWEEN SLIDES" at bounding box center [1116, 192] width 375 height 29
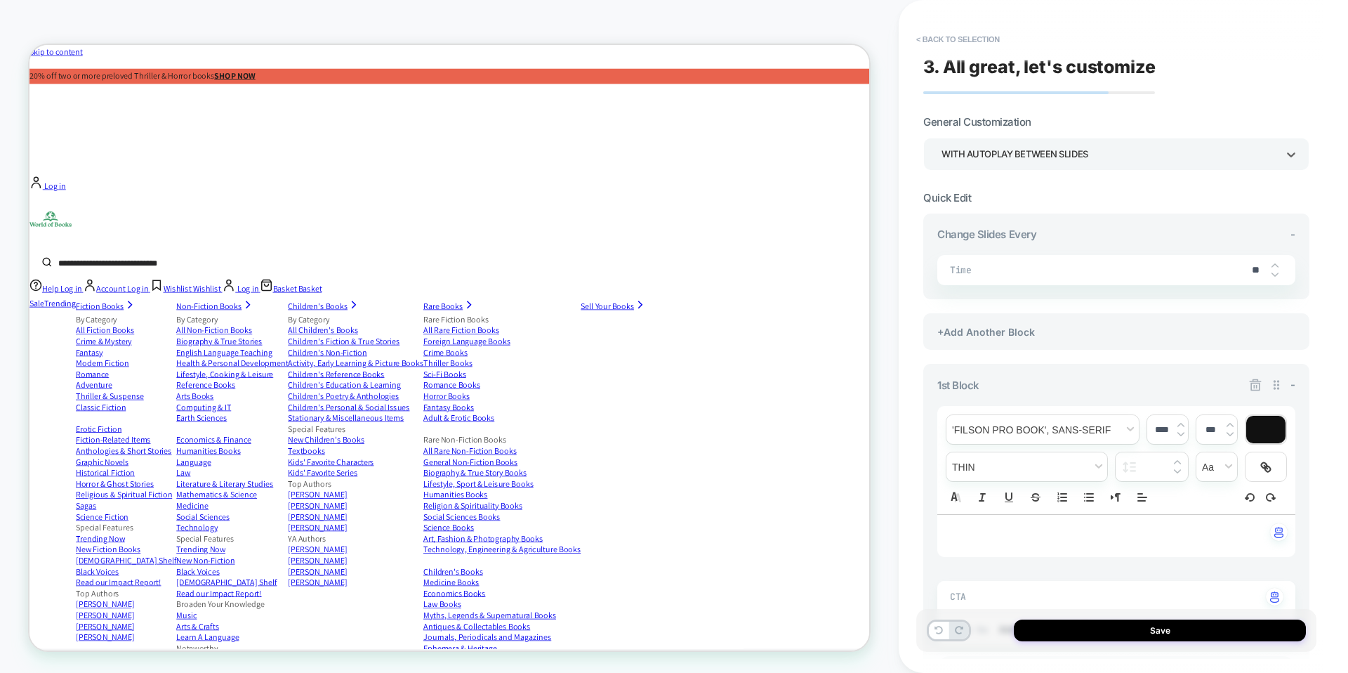
scroll to position [0, 2255]
click at [1111, 621] on button "Save" at bounding box center [1160, 630] width 292 height 22
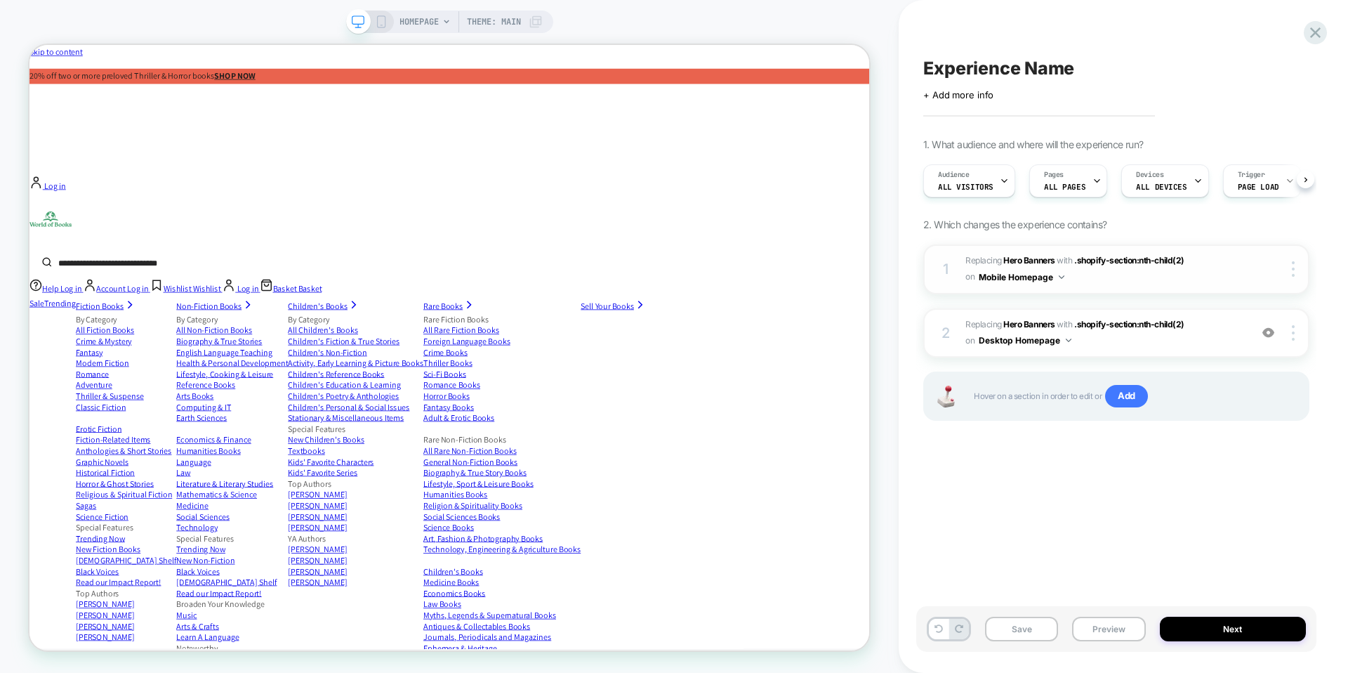
scroll to position [0, 1]
click at [1025, 261] on b "Hero Banners" at bounding box center [1028, 260] width 51 height 11
click at [1043, 258] on b "Hero Banners" at bounding box center [1028, 260] width 51 height 11
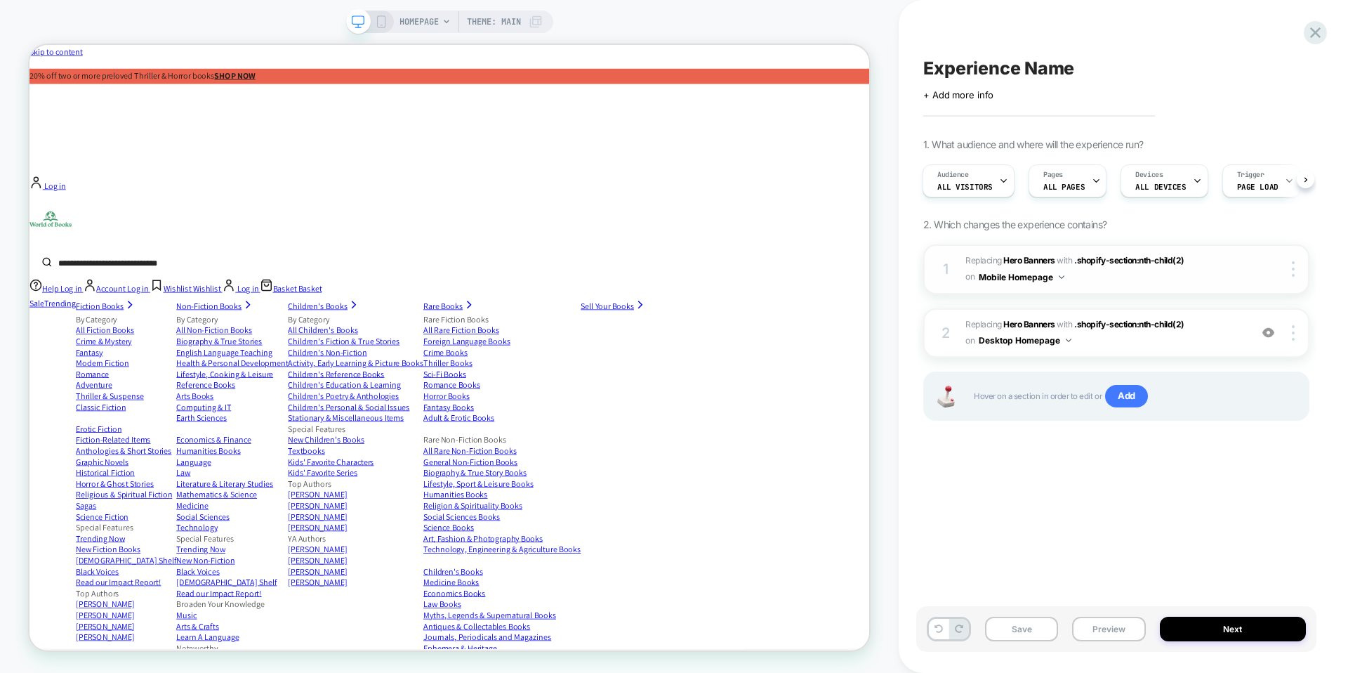
scroll to position [0, 3382]
click at [1208, 258] on span "#_loomi_addon_1760544741547 Replacing Hero Banners WITH .shopify-section:nth-ch…" at bounding box center [1104, 269] width 277 height 33
click at [1124, 258] on span ".shopify-section:nth-child(2)" at bounding box center [1129, 260] width 110 height 11
click at [1001, 275] on button "Mobile Homepage" at bounding box center [1022, 277] width 86 height 18
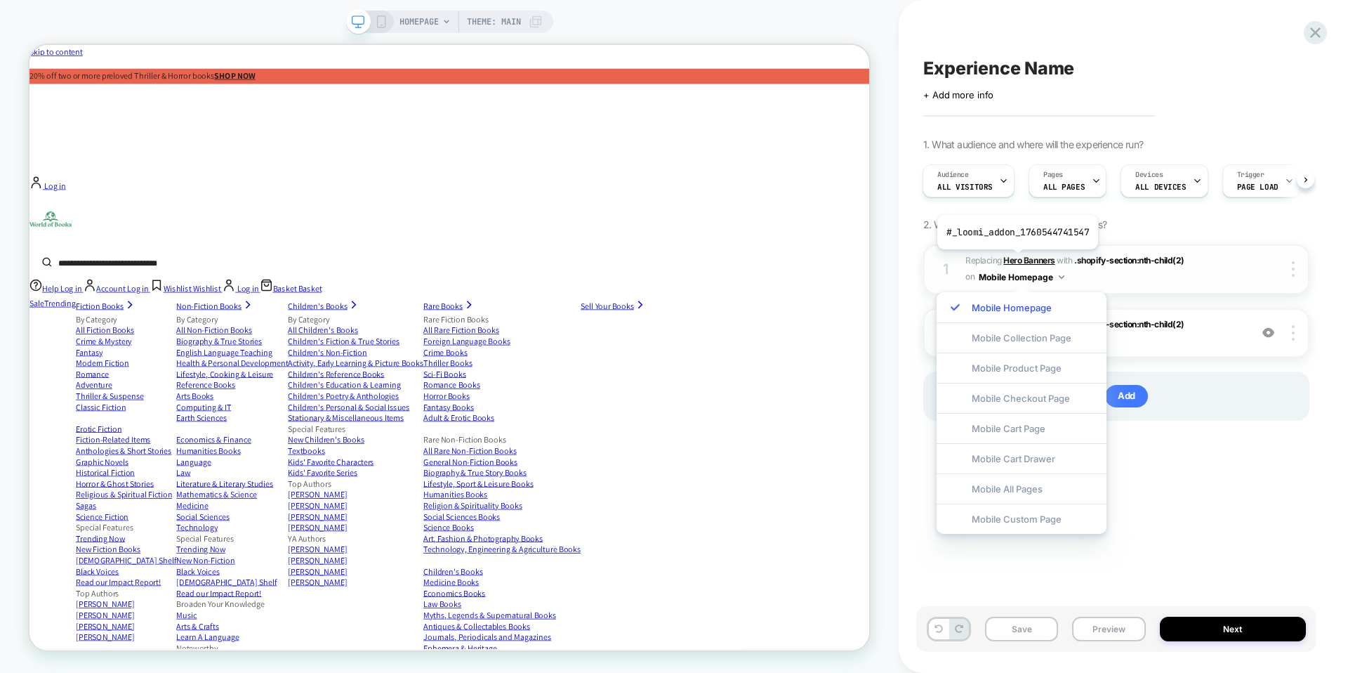
click at [1016, 260] on b "Hero Banners" at bounding box center [1028, 260] width 51 height 11
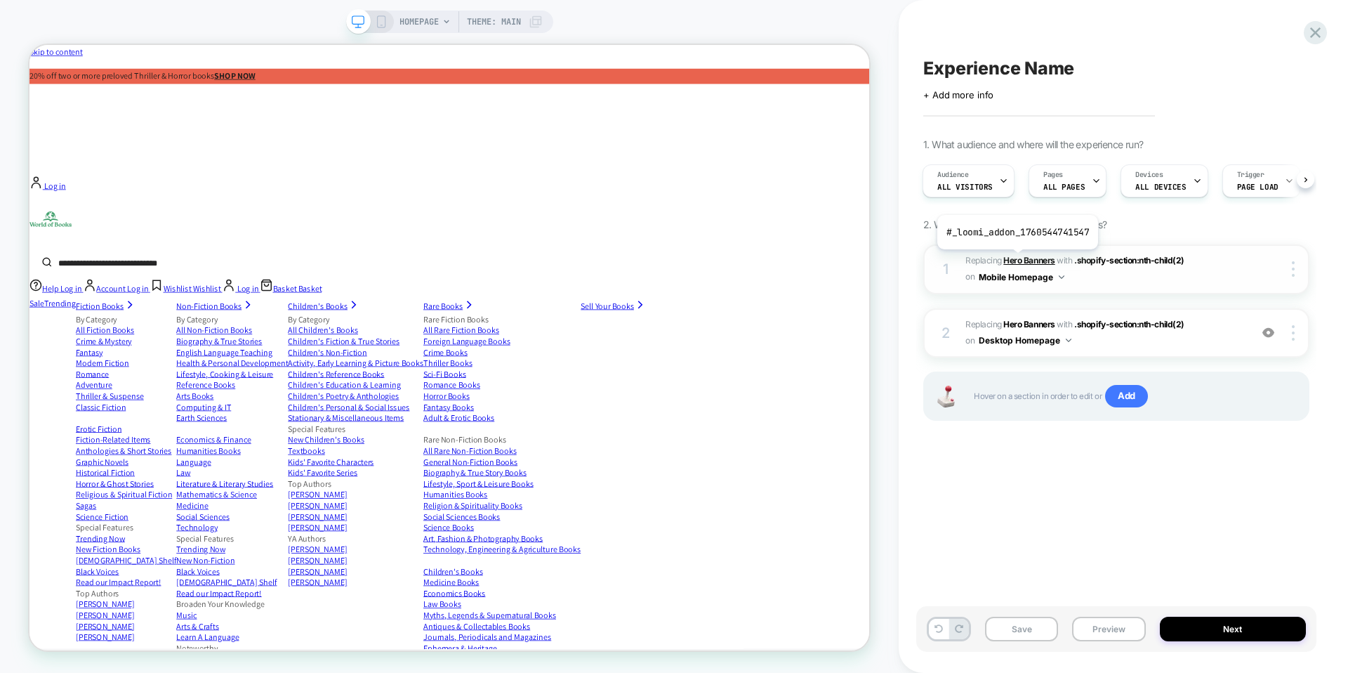
click at [1016, 260] on b "Hero Banners" at bounding box center [1028, 260] width 51 height 11
click at [1050, 267] on span "#_loomi_addon_1760544741547 Replacing Hero Banners WITH .shopify-section:nth-ch…" at bounding box center [1104, 269] width 277 height 33
click at [1046, 258] on b "Hero Banners" at bounding box center [1028, 260] width 51 height 11
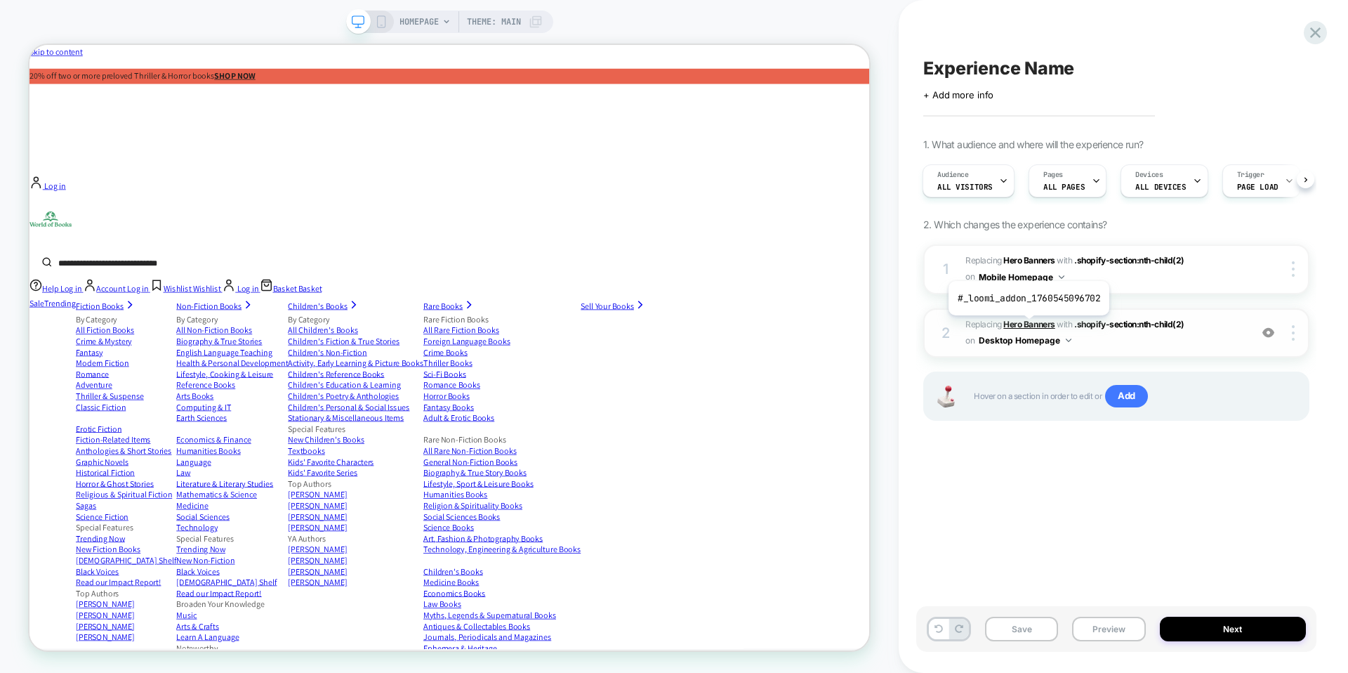
click at [1027, 326] on b "Hero Banners" at bounding box center [1028, 324] width 51 height 11
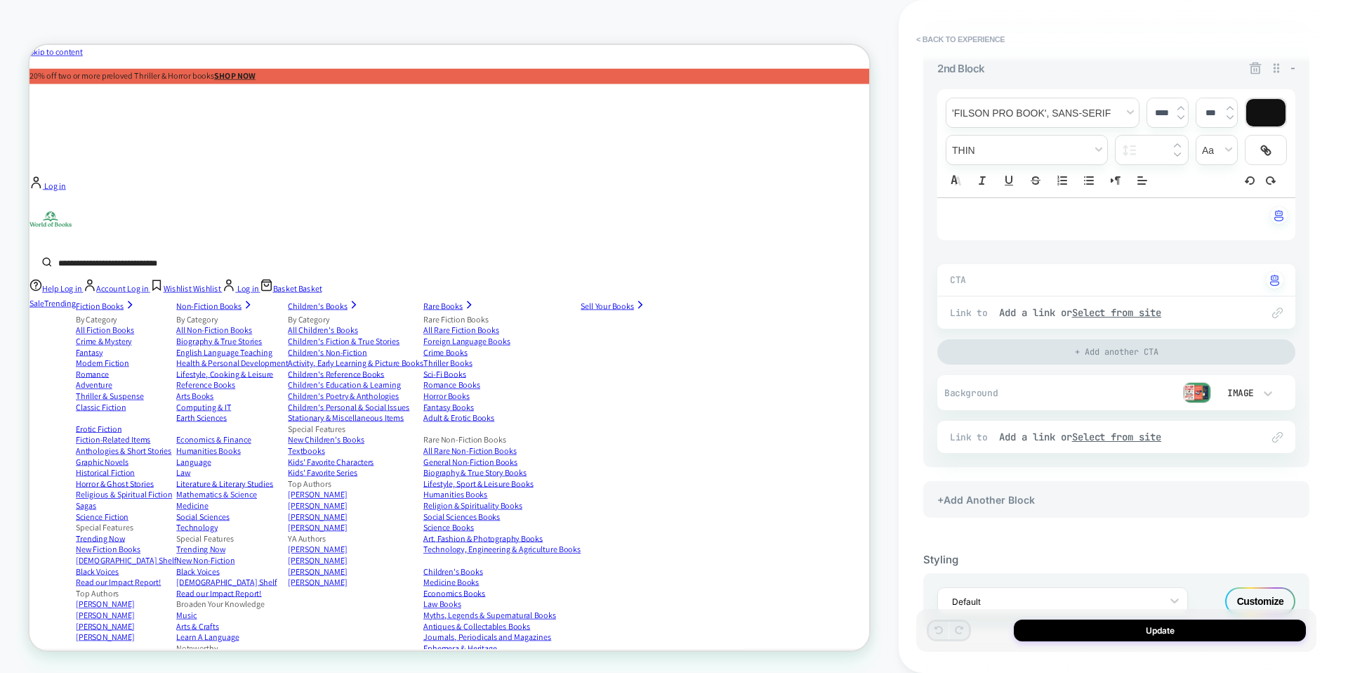
scroll to position [761, 0]
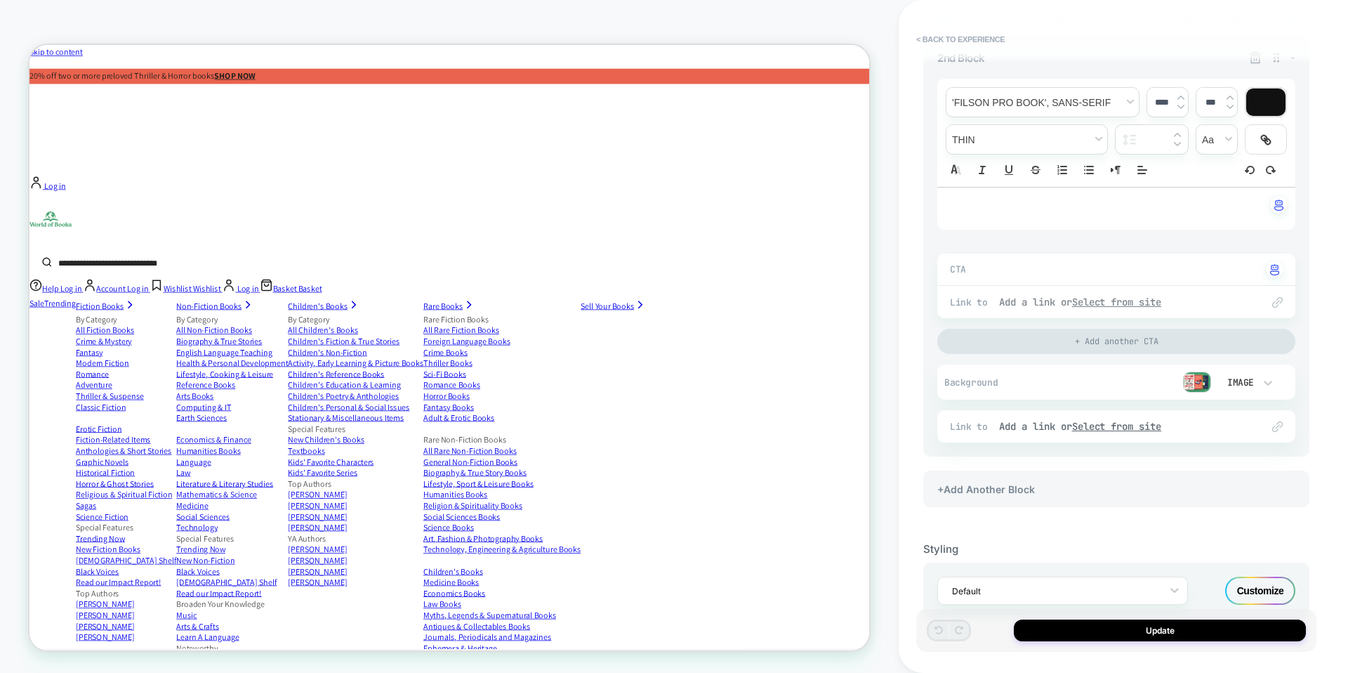
click at [1010, 302] on div "Add a link or Select from site" at bounding box center [1123, 302] width 249 height 13
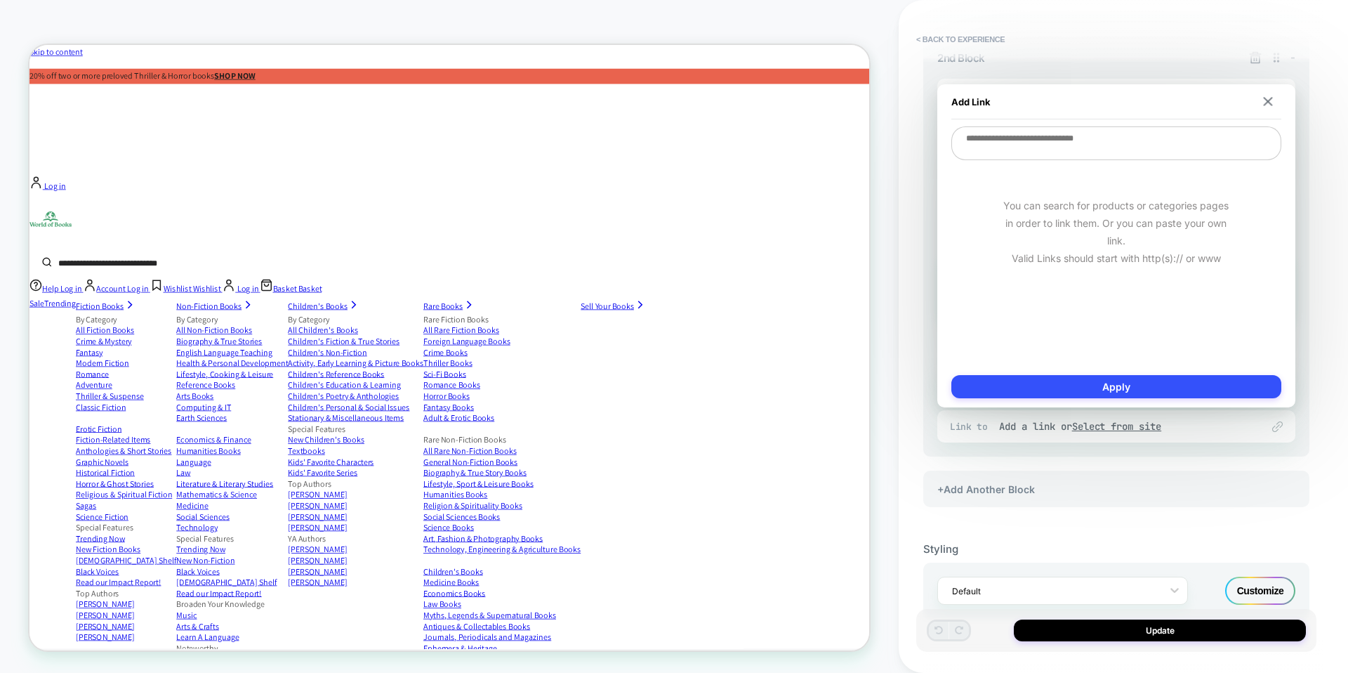
scroll to position [0, 4510]
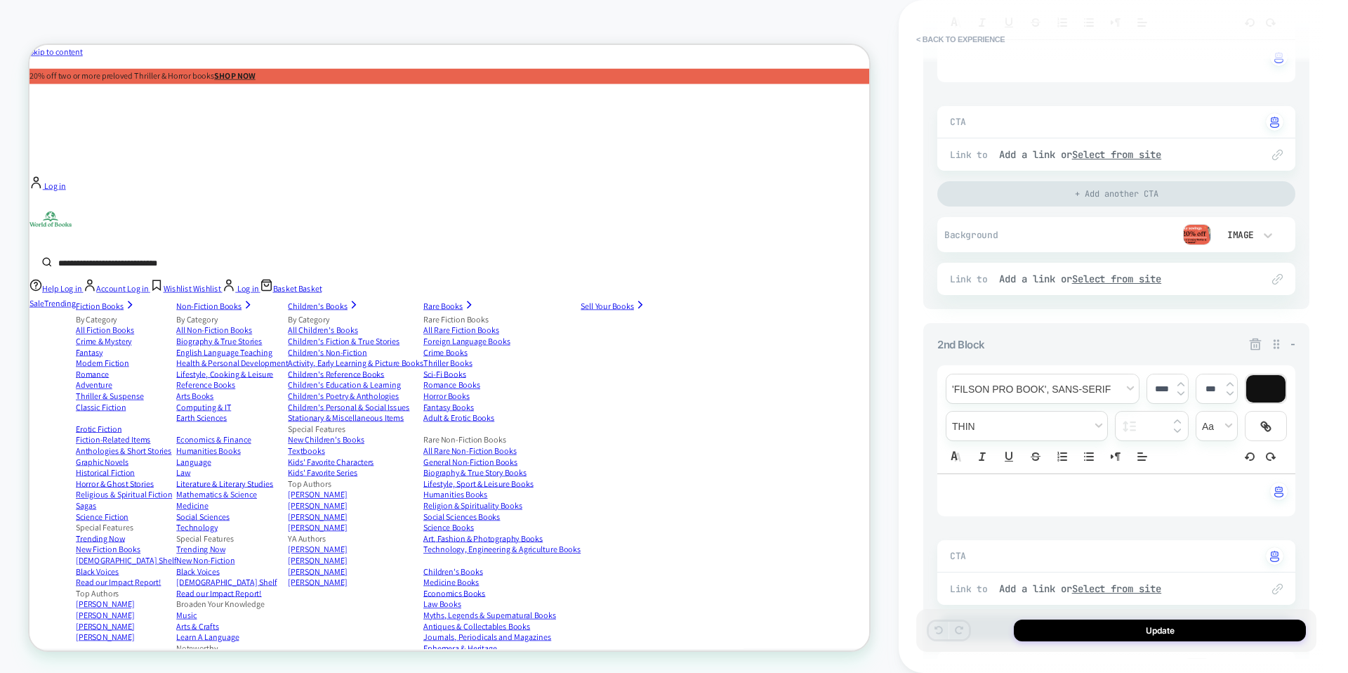
scroll to position [449, 0]
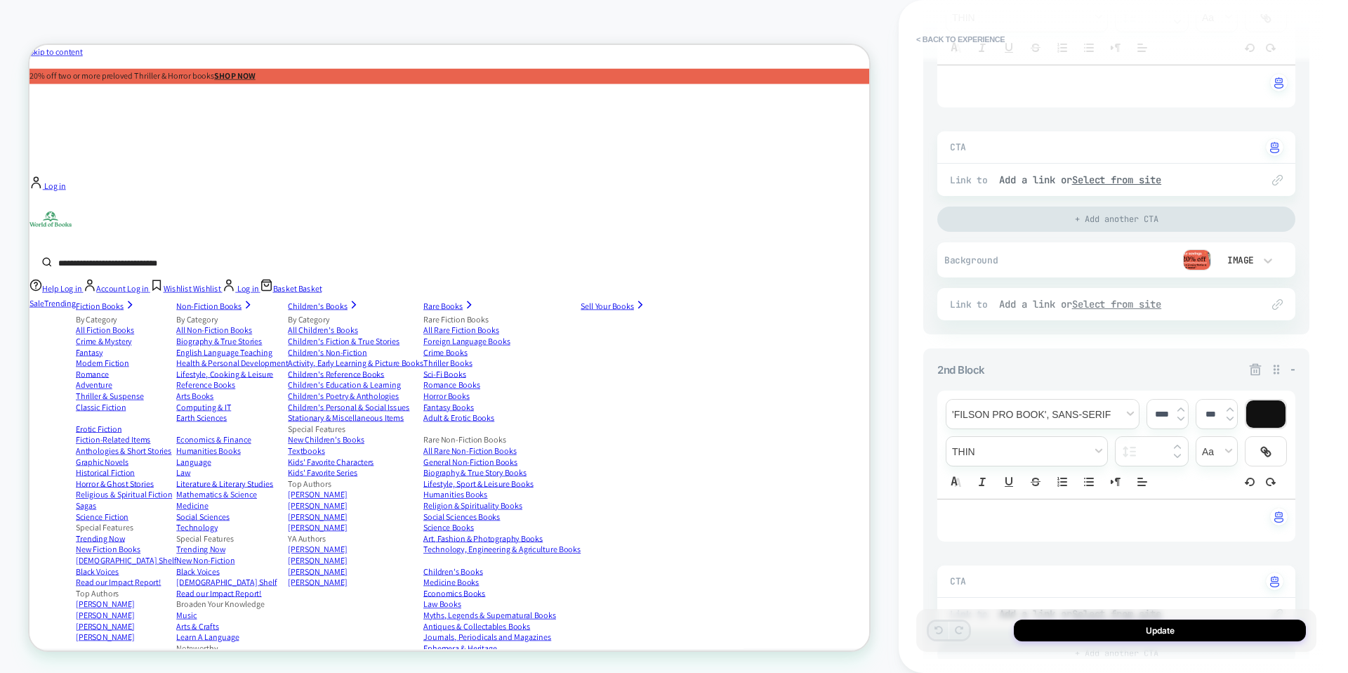
click at [1039, 303] on div "Add a link or Select from site" at bounding box center [1123, 304] width 249 height 13
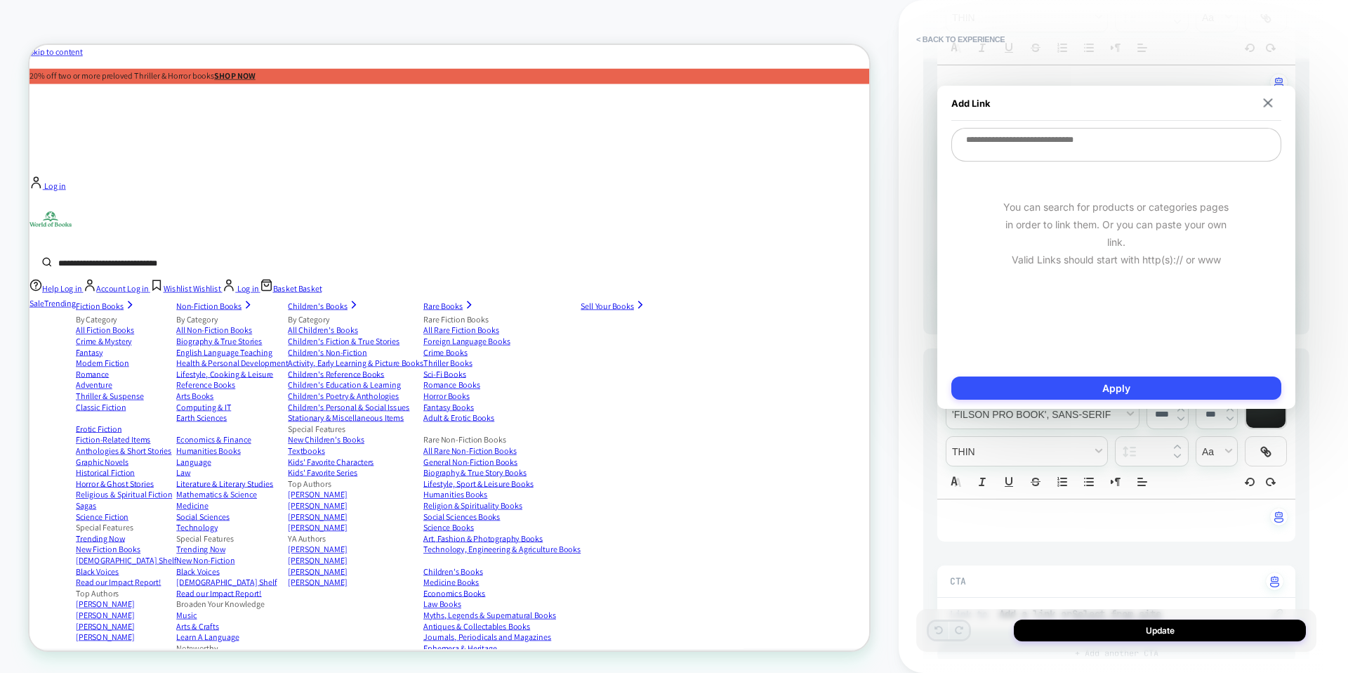
click at [1157, 156] on textarea at bounding box center [1117, 145] width 330 height 34
paste textarea "**********"
type textarea "*"
type textarea "**********"
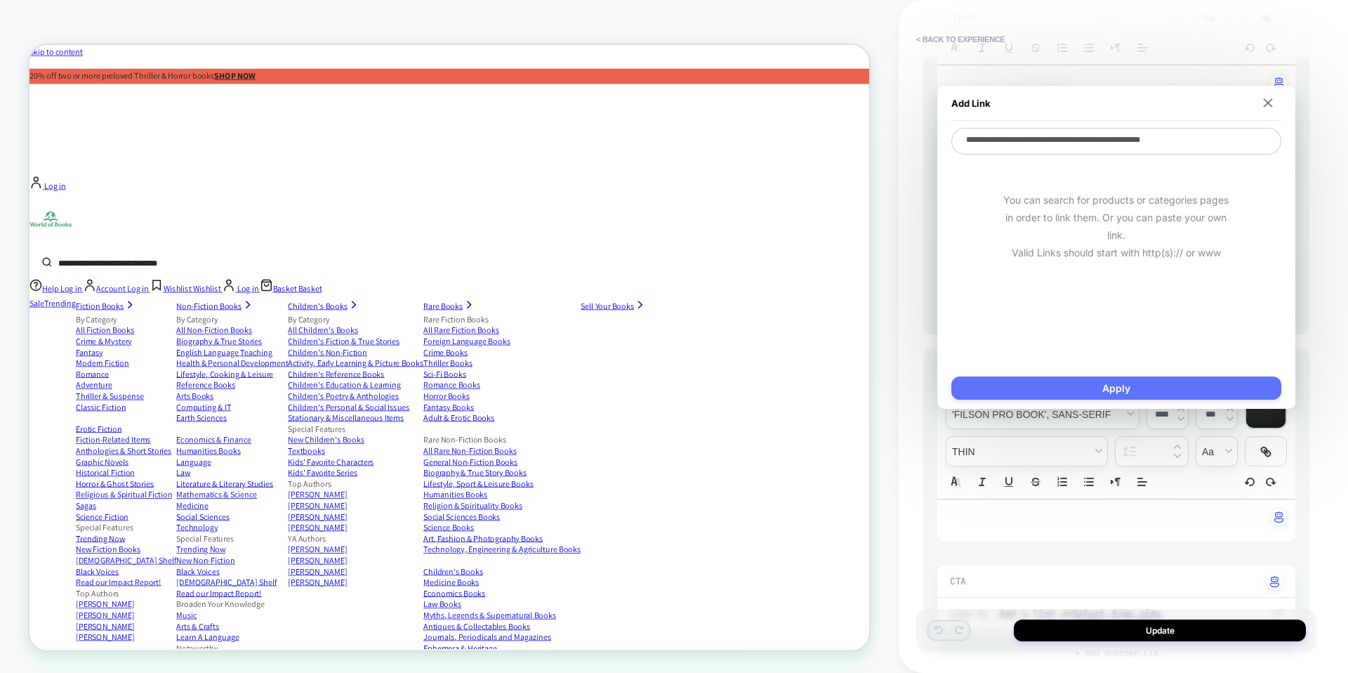
scroll to position [0, 5637]
click at [1107, 389] on button "Apply" at bounding box center [1117, 387] width 330 height 23
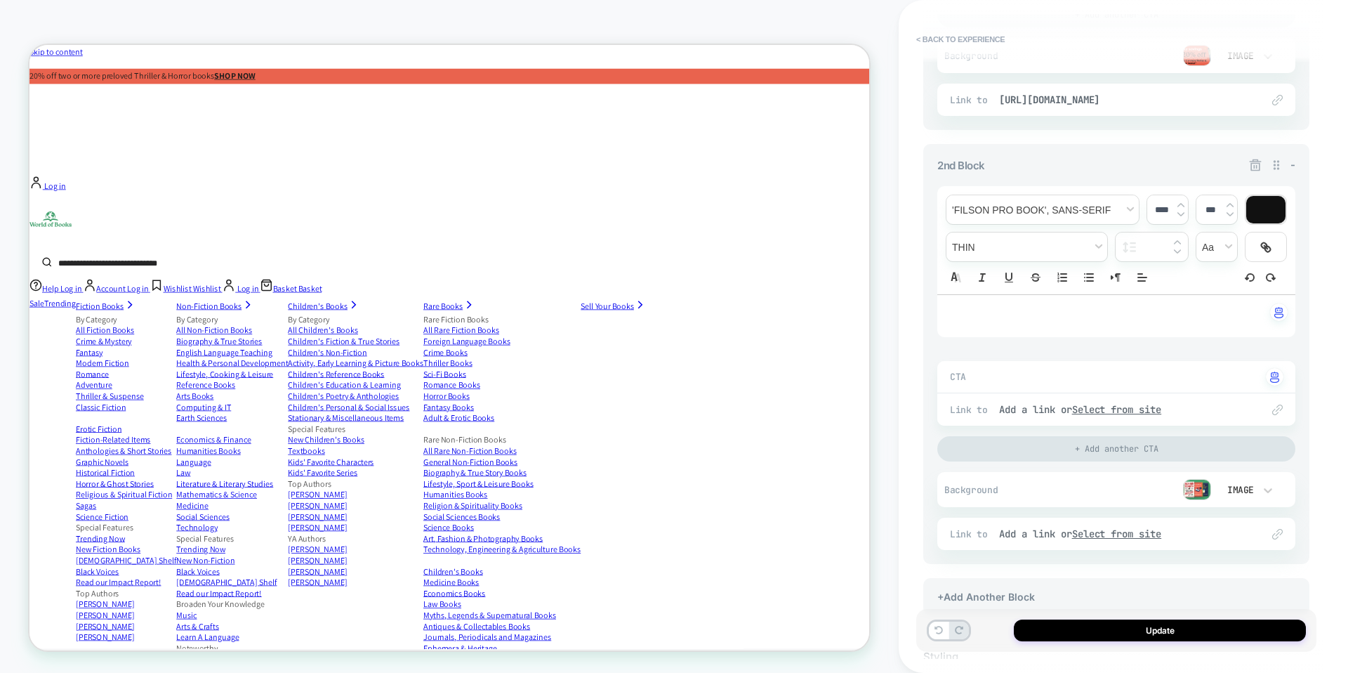
scroll to position [777, 0]
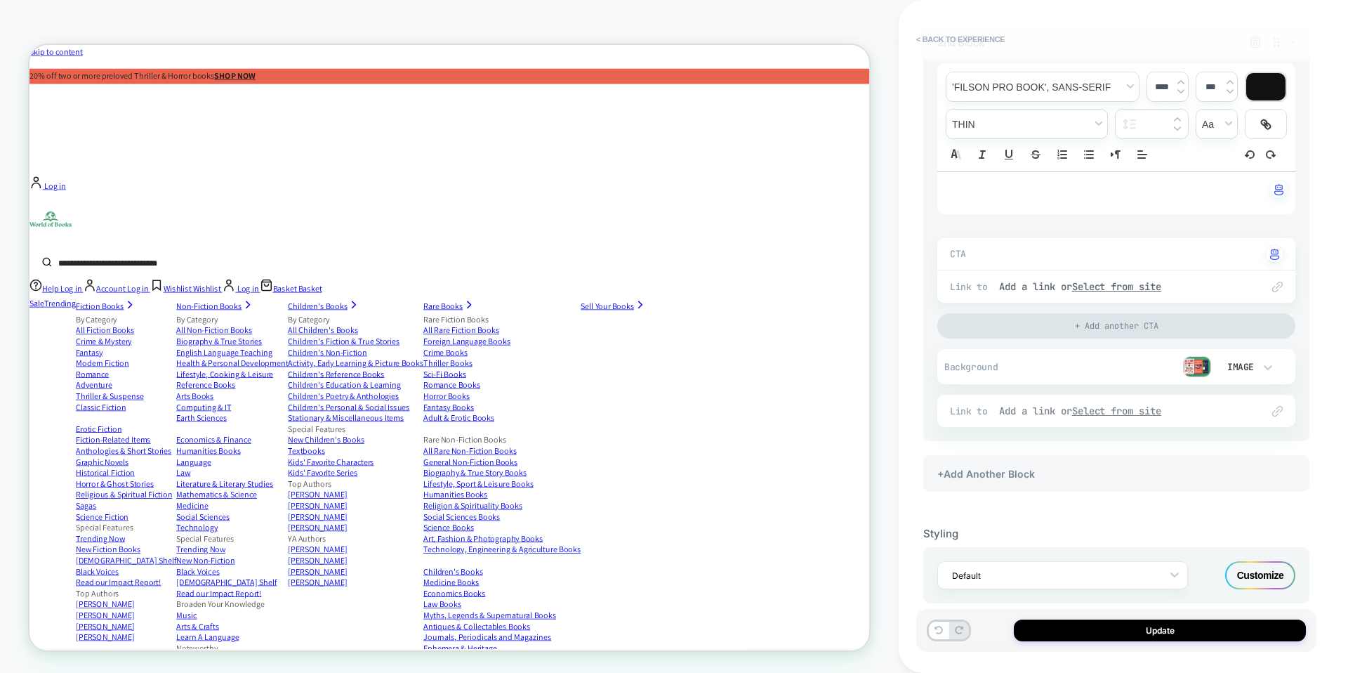
click at [1037, 412] on div "Add a link or Select from site" at bounding box center [1123, 410] width 249 height 13
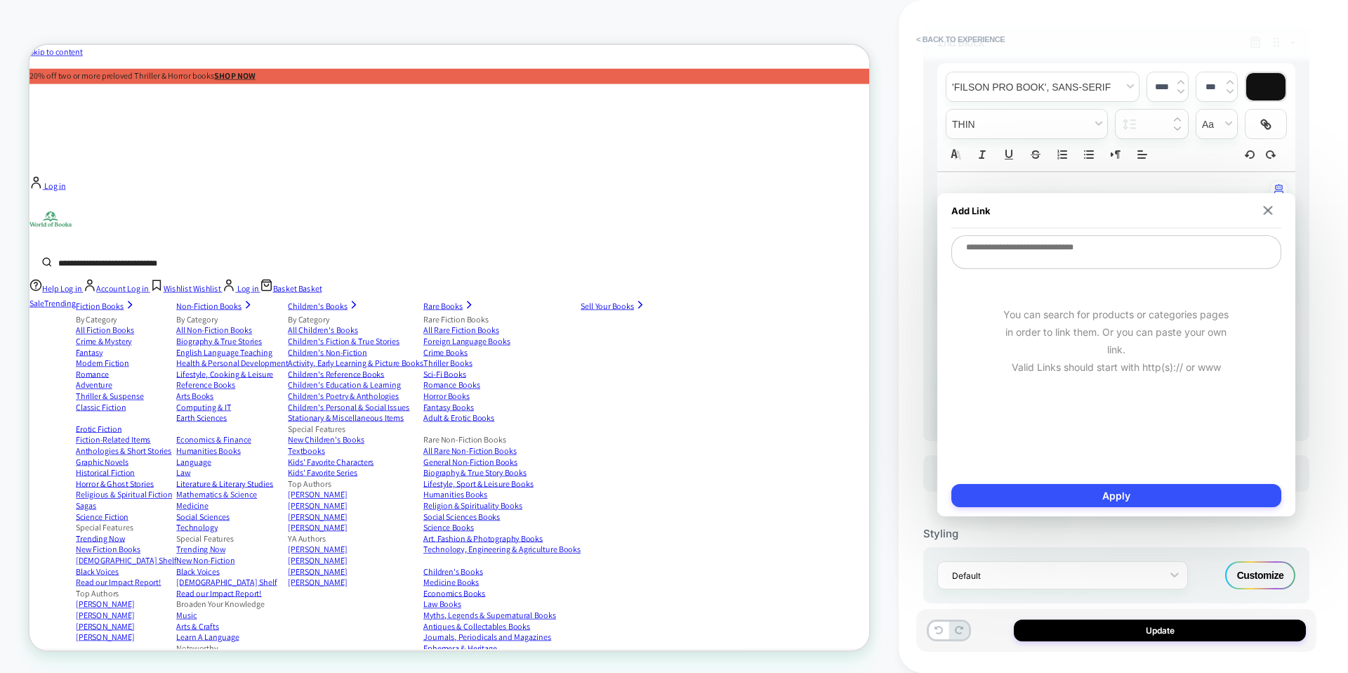
scroll to position [0, 3382]
click at [1084, 249] on textarea at bounding box center [1117, 252] width 330 height 34
paste textarea "**********"
type textarea "*"
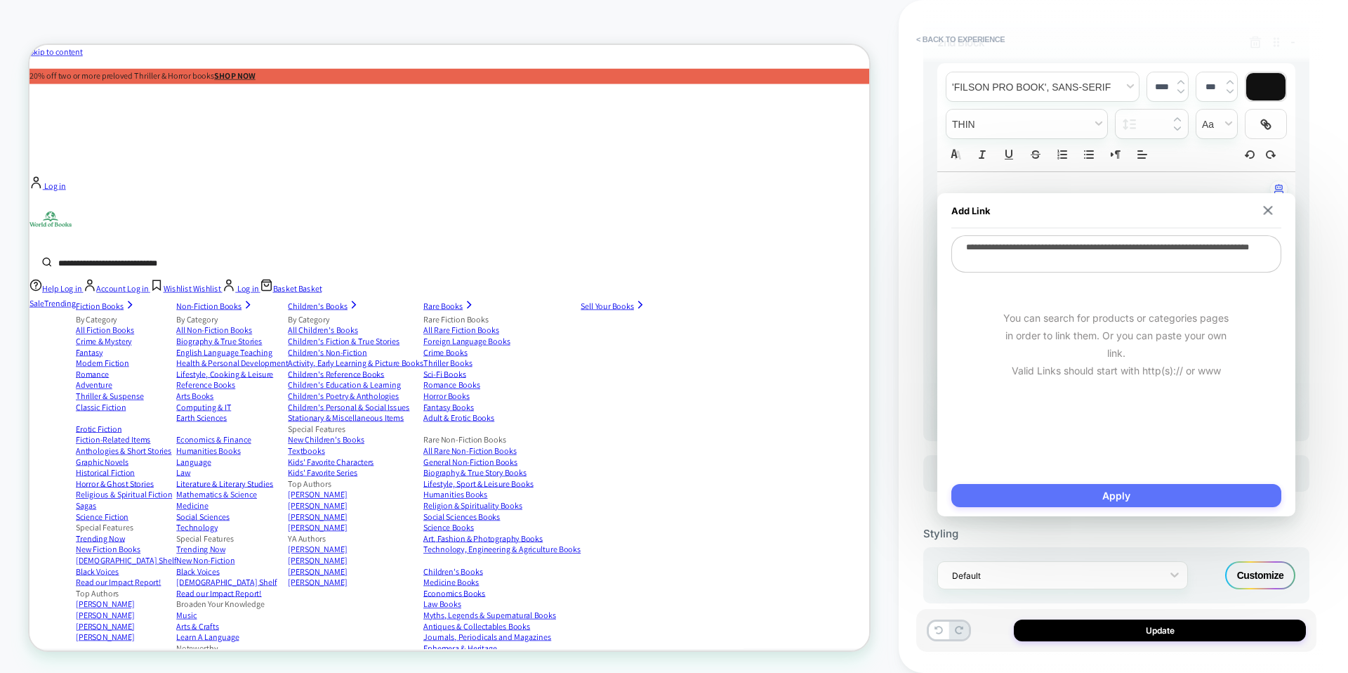
type textarea "**********"
click at [1058, 493] on button "Apply" at bounding box center [1117, 495] width 330 height 23
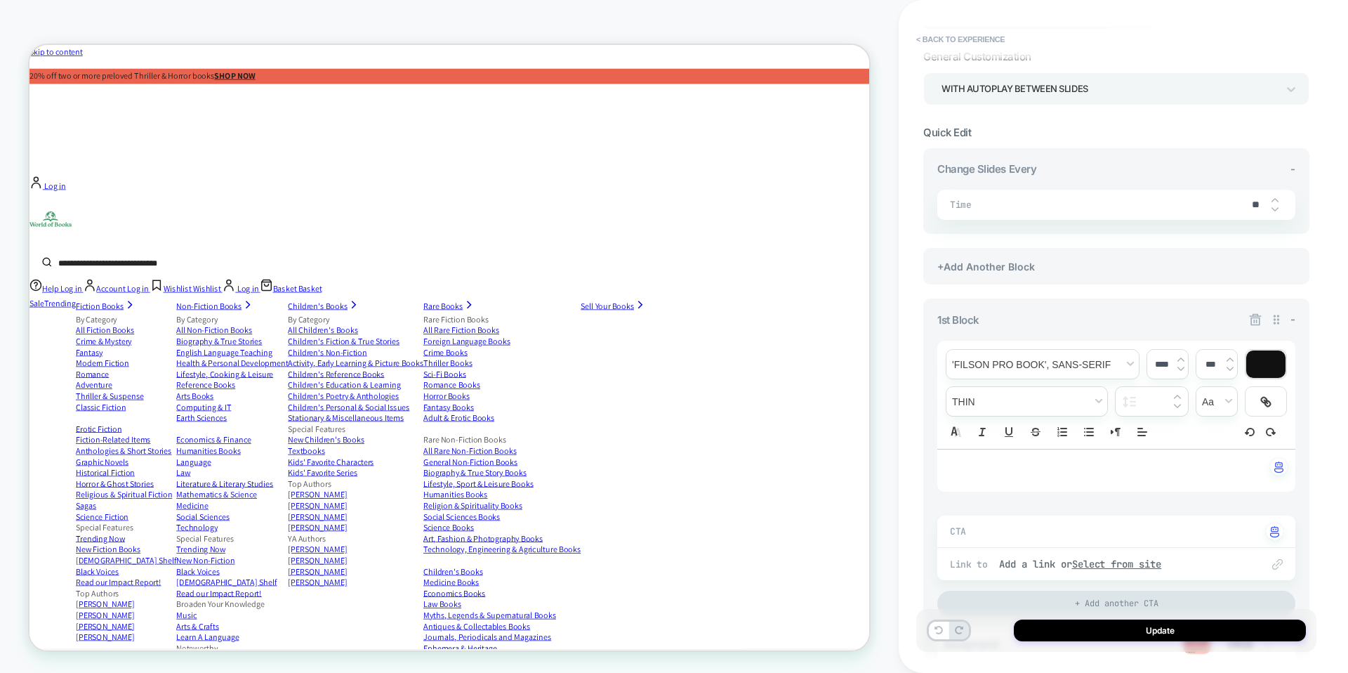
scroll to position [0, 0]
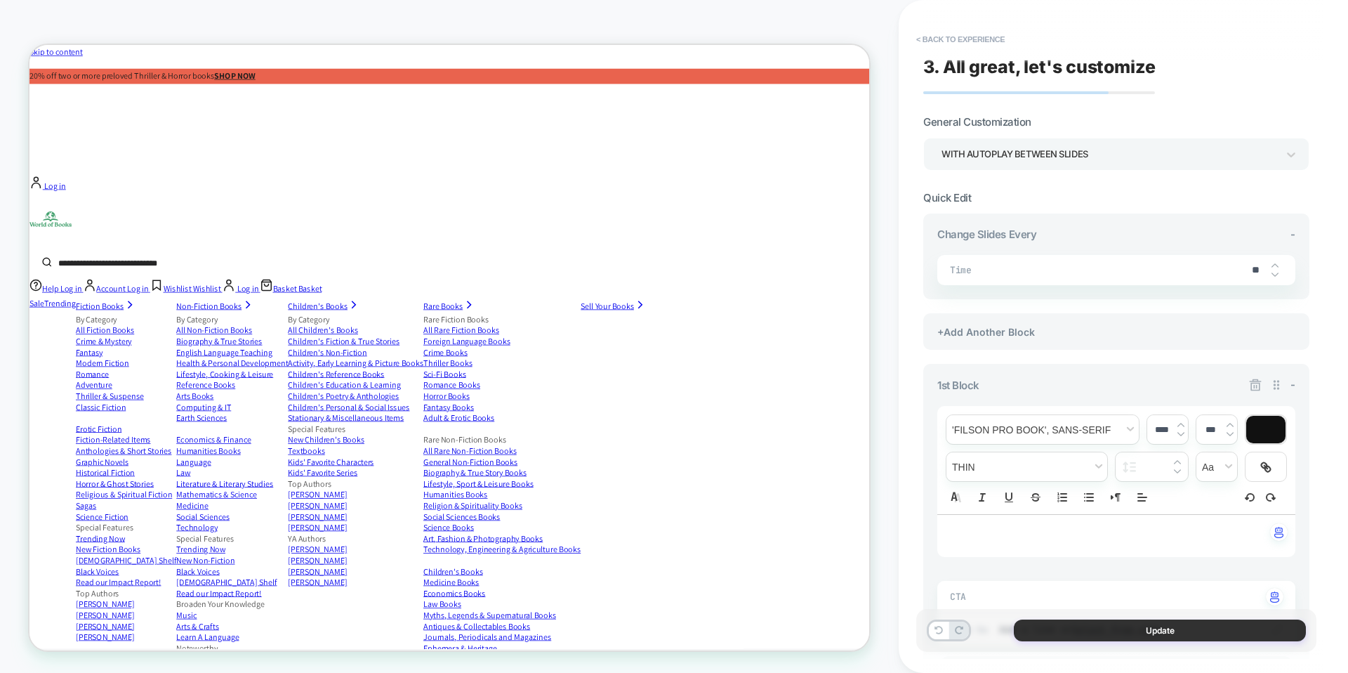
click at [1114, 630] on button "Update" at bounding box center [1160, 630] width 292 height 22
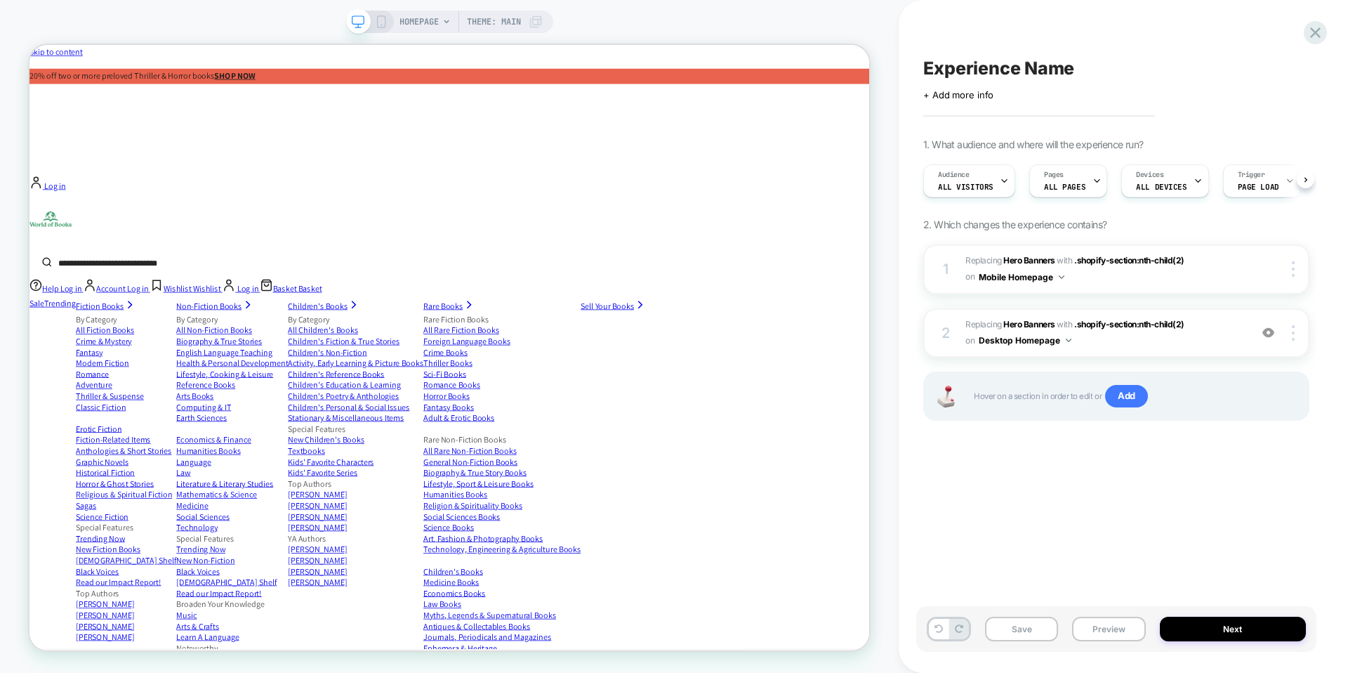
scroll to position [0, 1]
click at [1060, 68] on span "Experience Name" at bounding box center [998, 68] width 151 height 21
type textarea "**********"
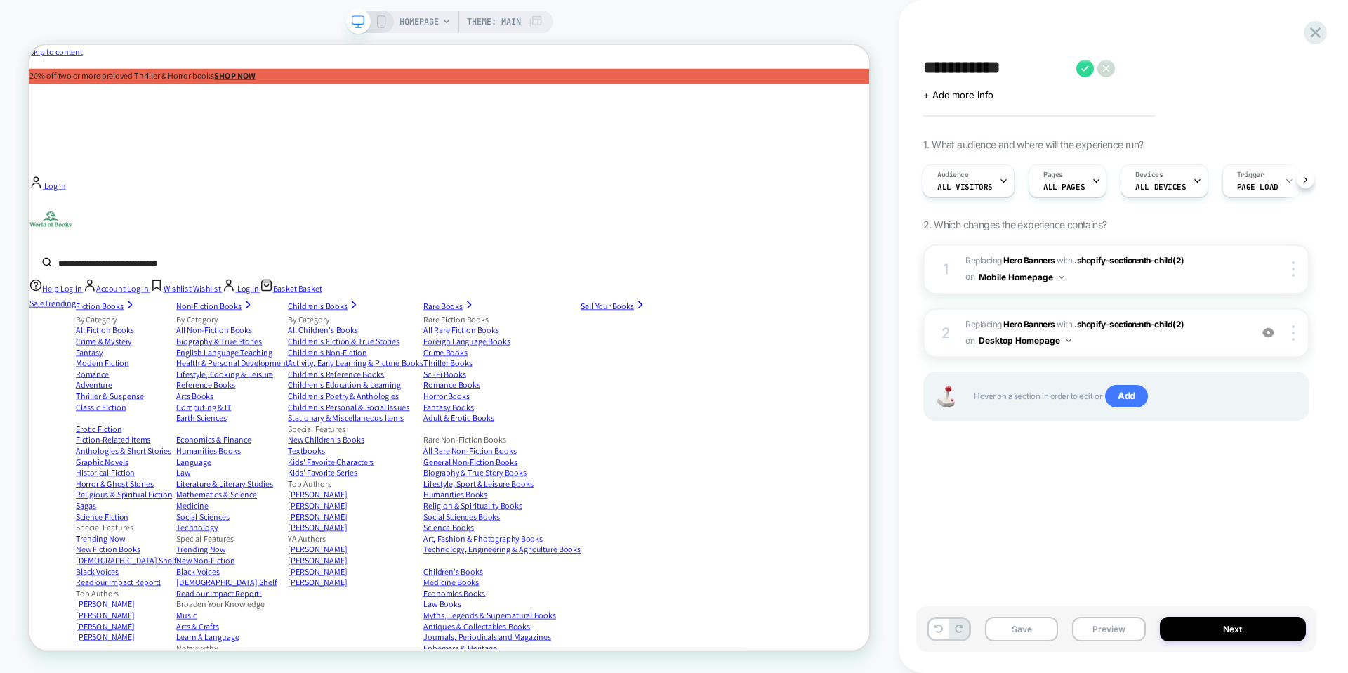
type textarea "*"
type textarea "**********"
type textarea "*"
type textarea "**********"
type textarea "*"
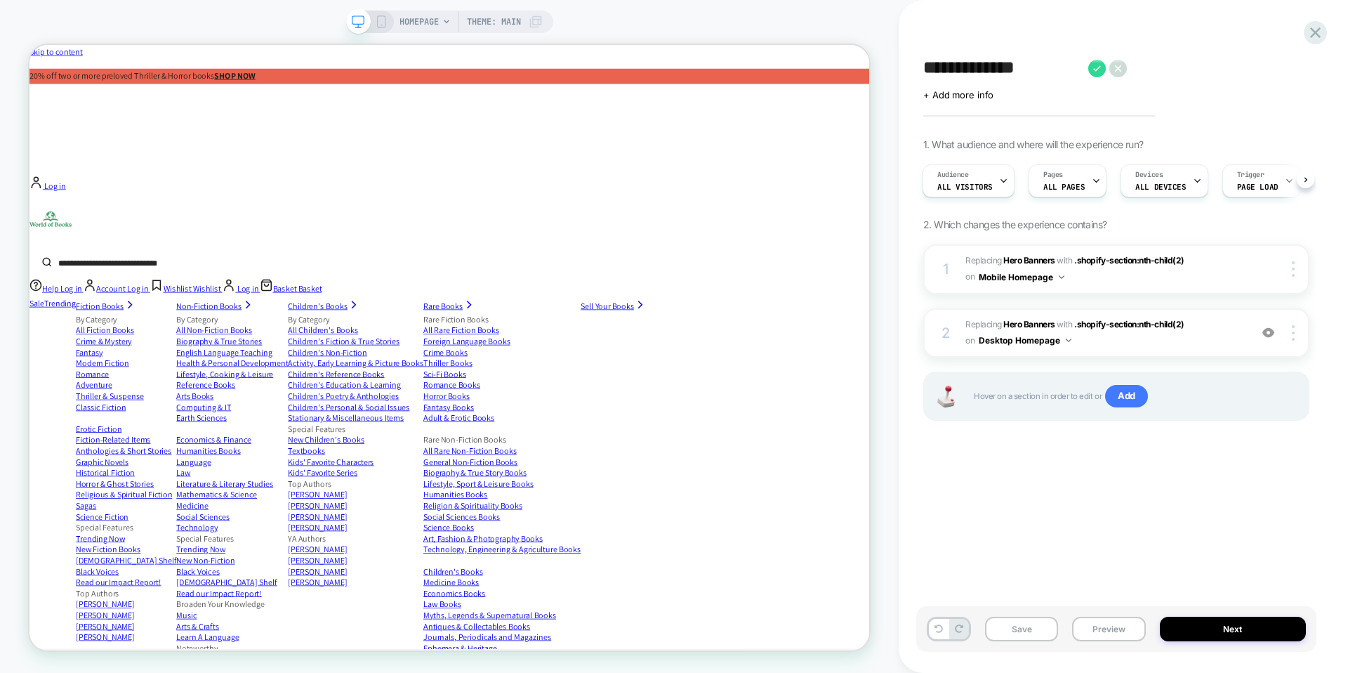
type textarea "**********"
type textarea "*"
type textarea "**********"
type textarea "*"
type textarea "**********"
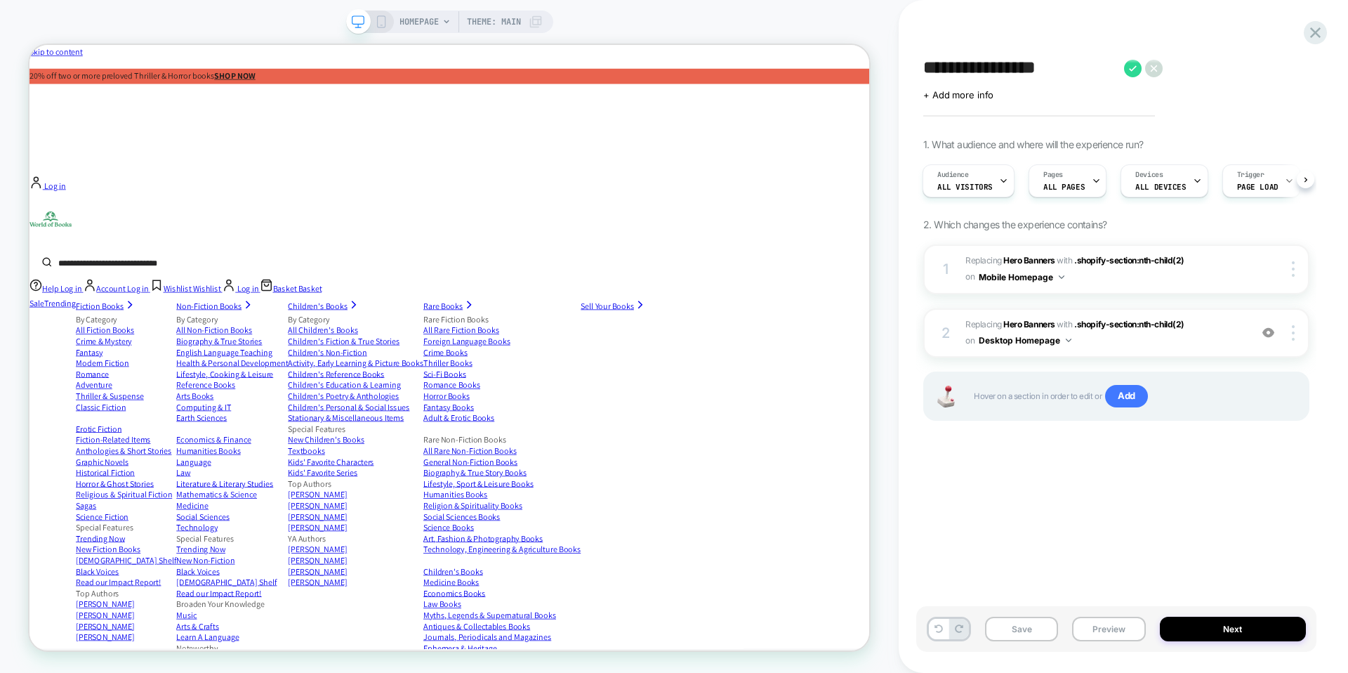
type textarea "*"
type textarea "**********"
type textarea "*"
type textarea "**********"
type textarea "*"
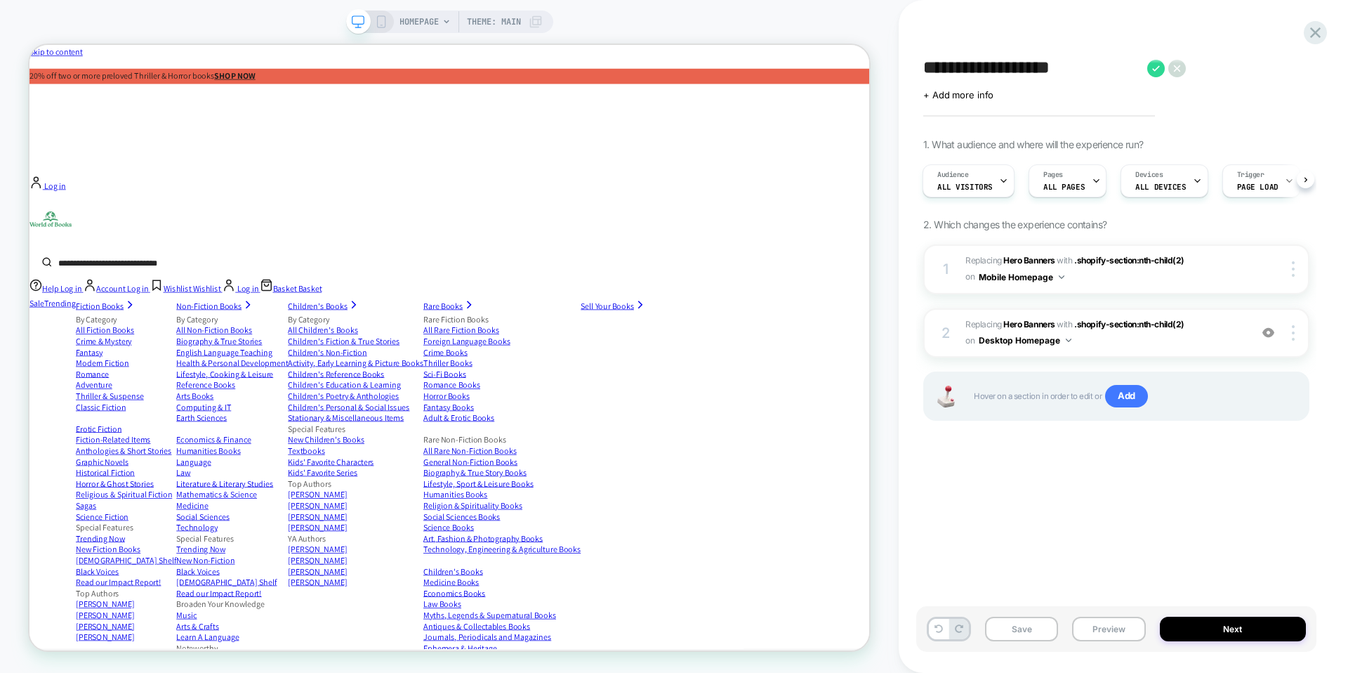
type textarea "**********"
type textarea "*"
type textarea "**********"
click at [1024, 319] on b "Hero Banners" at bounding box center [1028, 324] width 51 height 11
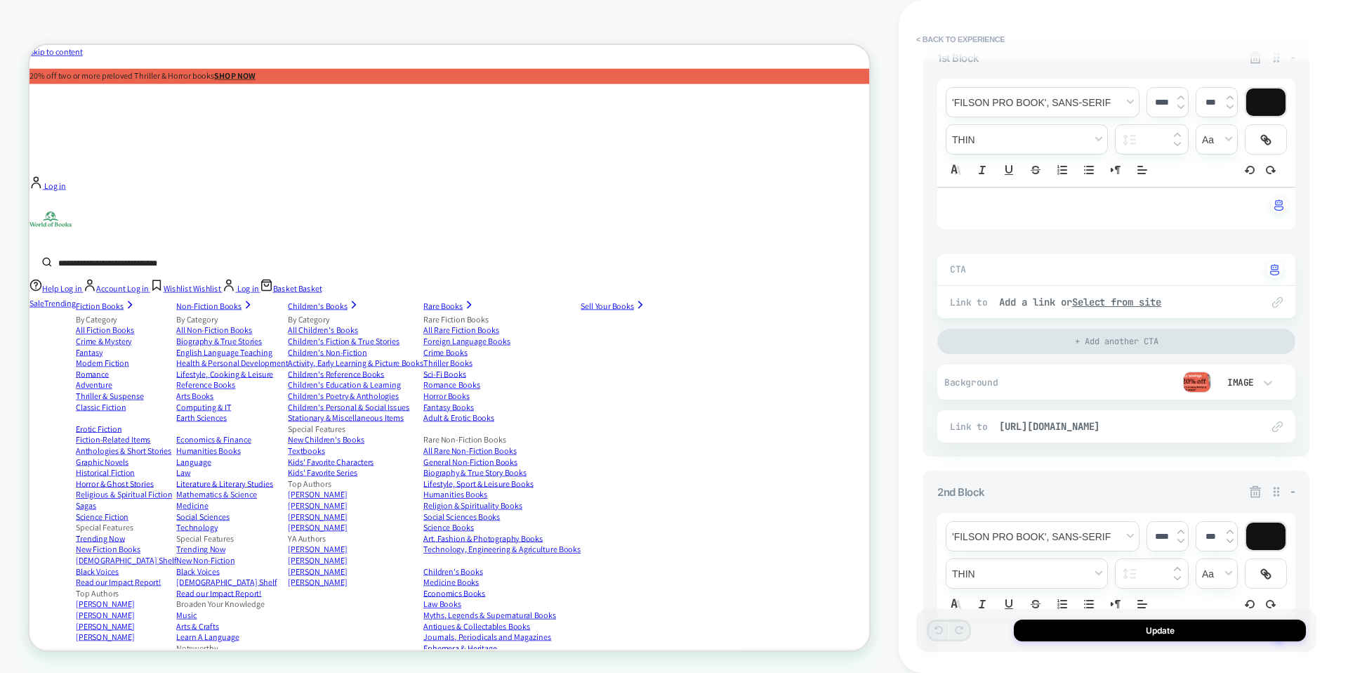
scroll to position [276, 0]
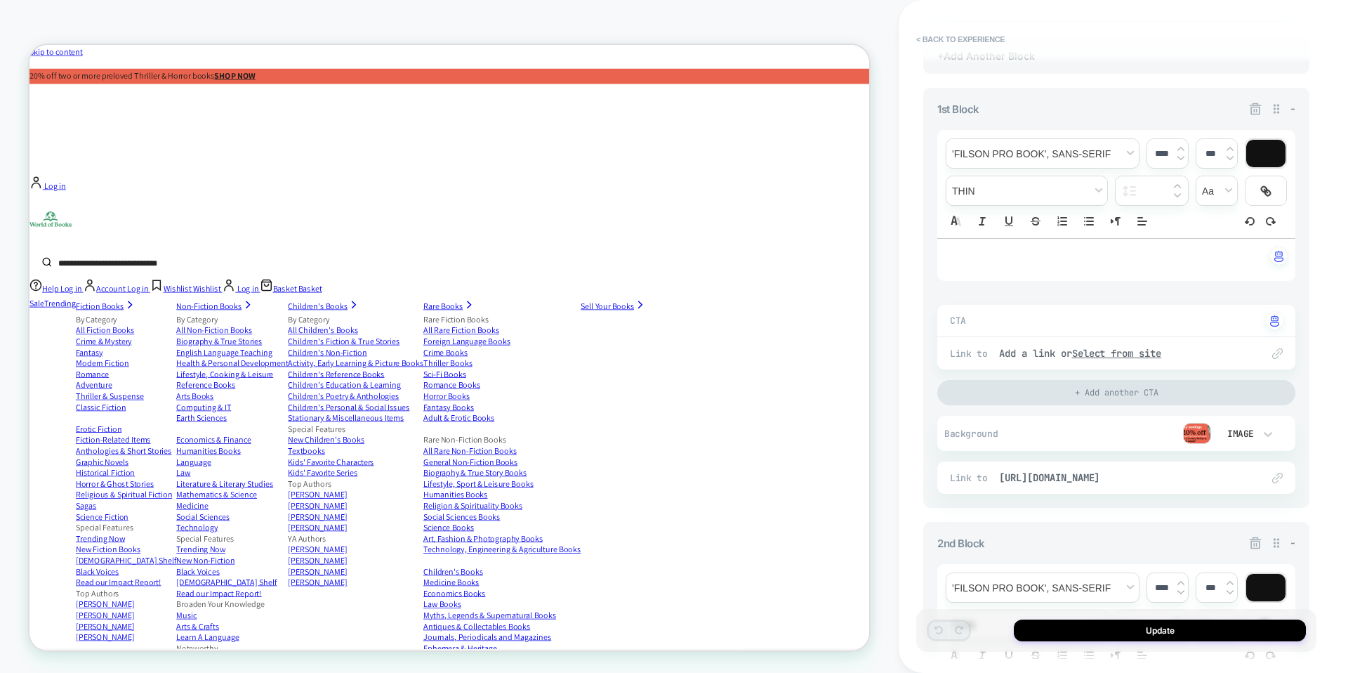
click at [1243, 433] on div "Image" at bounding box center [1239, 434] width 29 height 12
click at [1124, 428] on div at bounding box center [674, 336] width 1348 height 673
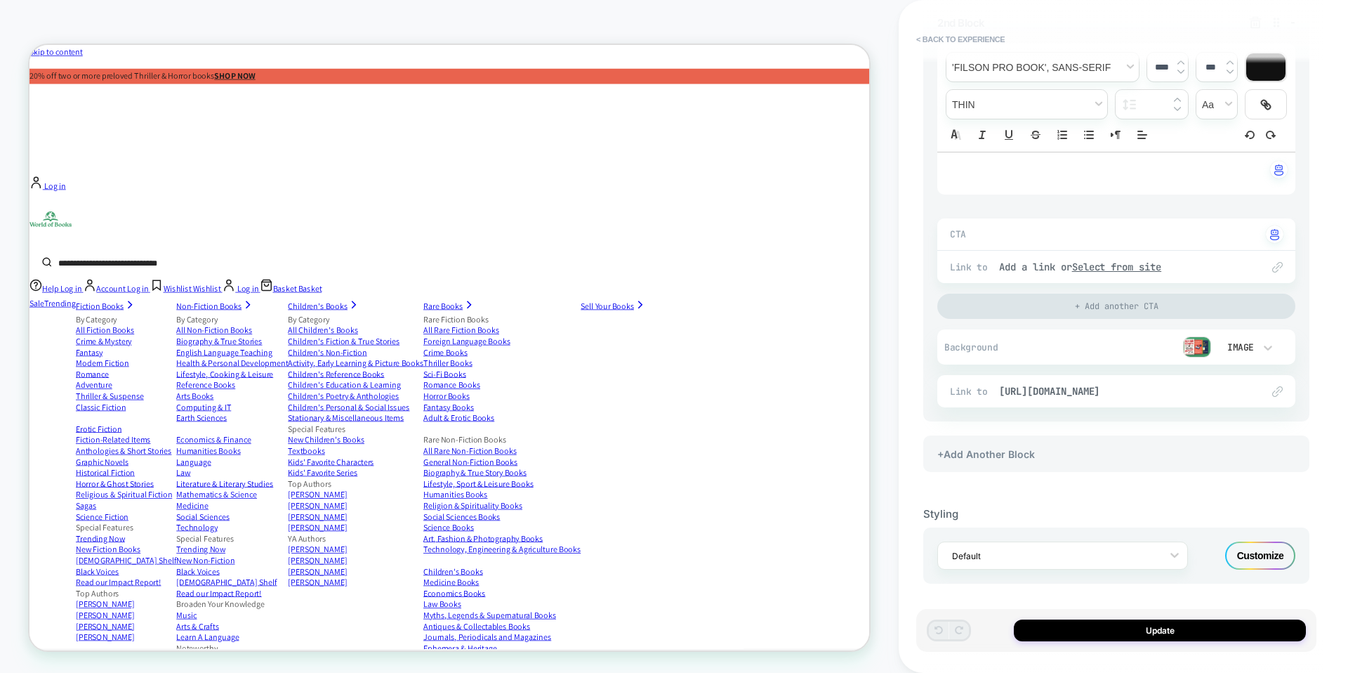
click at [1259, 550] on div "Customize" at bounding box center [1260, 555] width 70 height 28
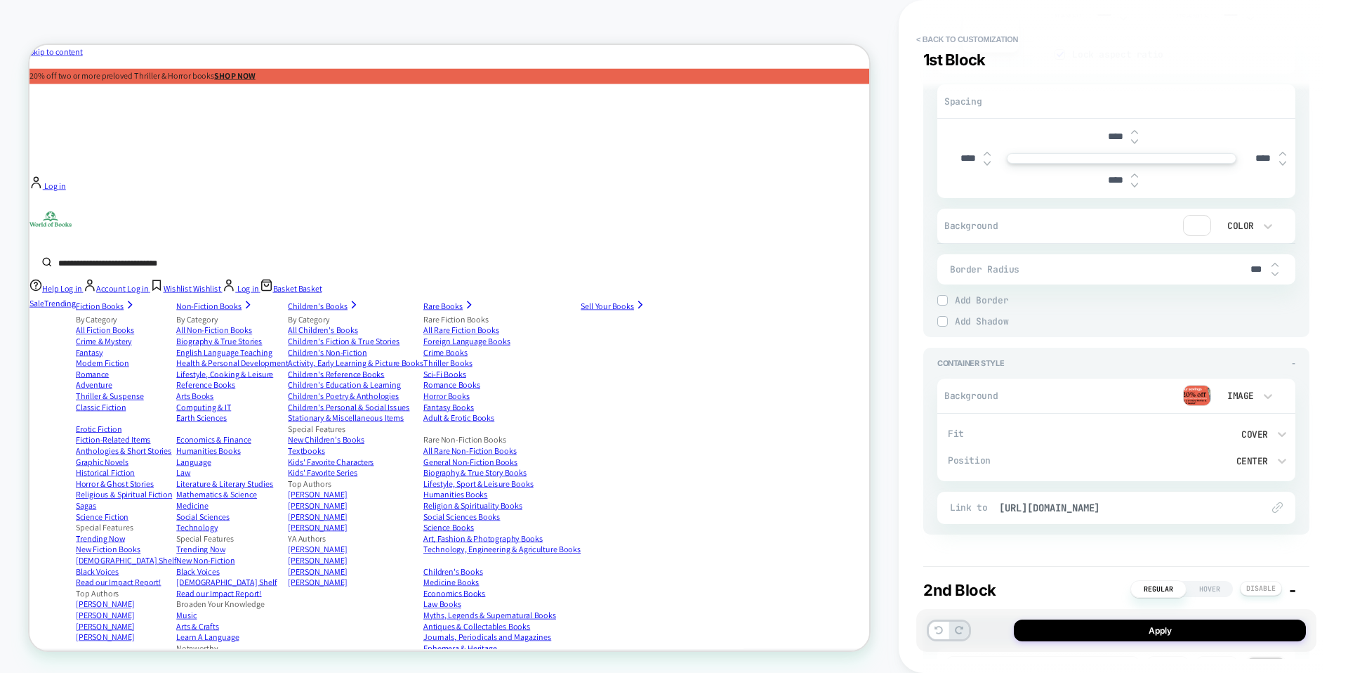
scroll to position [983, 0]
click at [1260, 437] on div "Cover" at bounding box center [1201, 439] width 133 height 12
click at [1147, 506] on div "Contain" at bounding box center [1209, 503] width 162 height 29
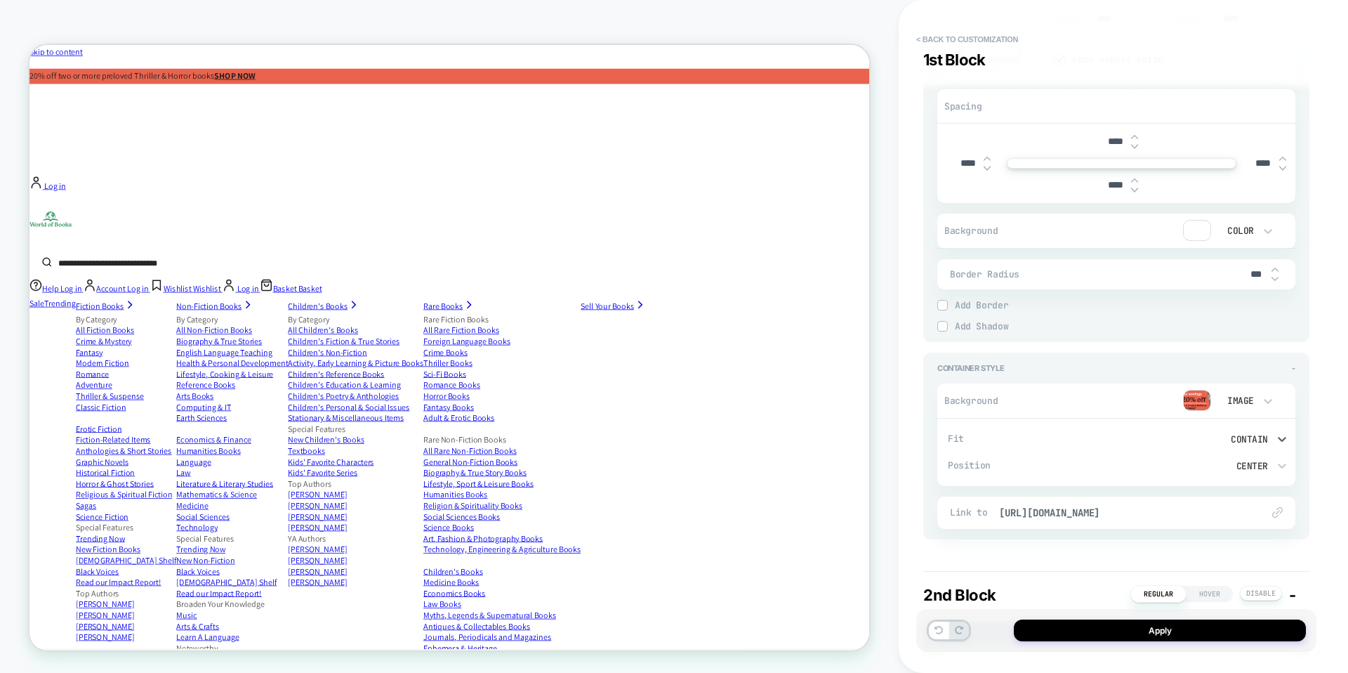
click at [1270, 464] on div "Center" at bounding box center [1201, 466] width 147 height 15
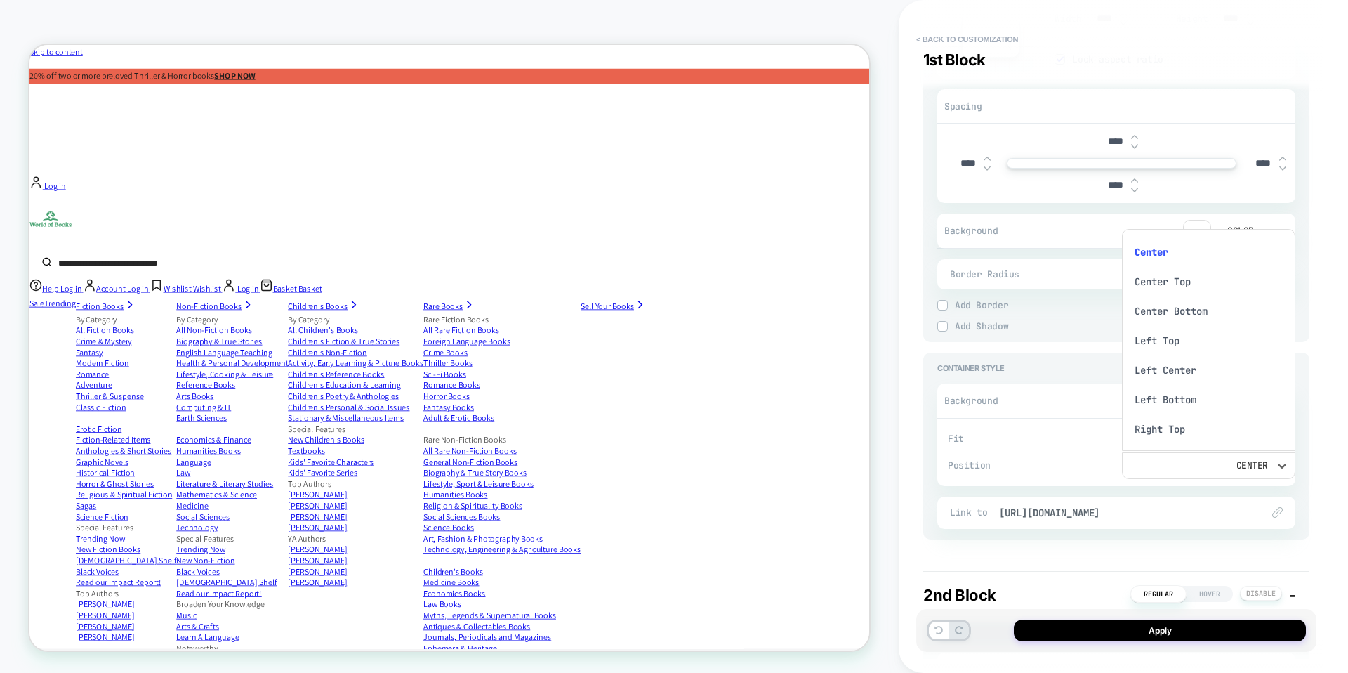
scroll to position [11, 0]
click at [1056, 425] on div at bounding box center [674, 336] width 1348 height 673
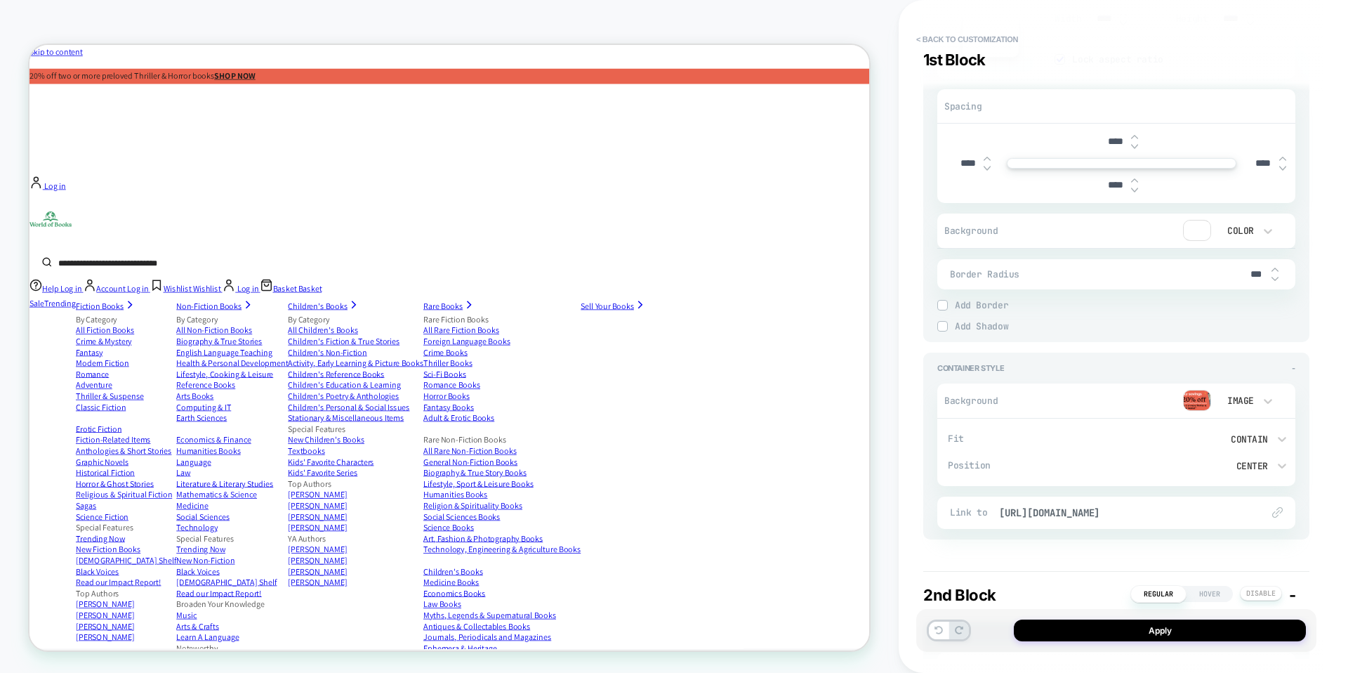
scroll to position [0, 3382]
click at [1253, 429] on div "Contain" at bounding box center [1209, 439] width 174 height 27
click at [1147, 471] on div "None" at bounding box center [1209, 473] width 162 height 29
click at [1280, 432] on icon at bounding box center [1282, 439] width 14 height 14
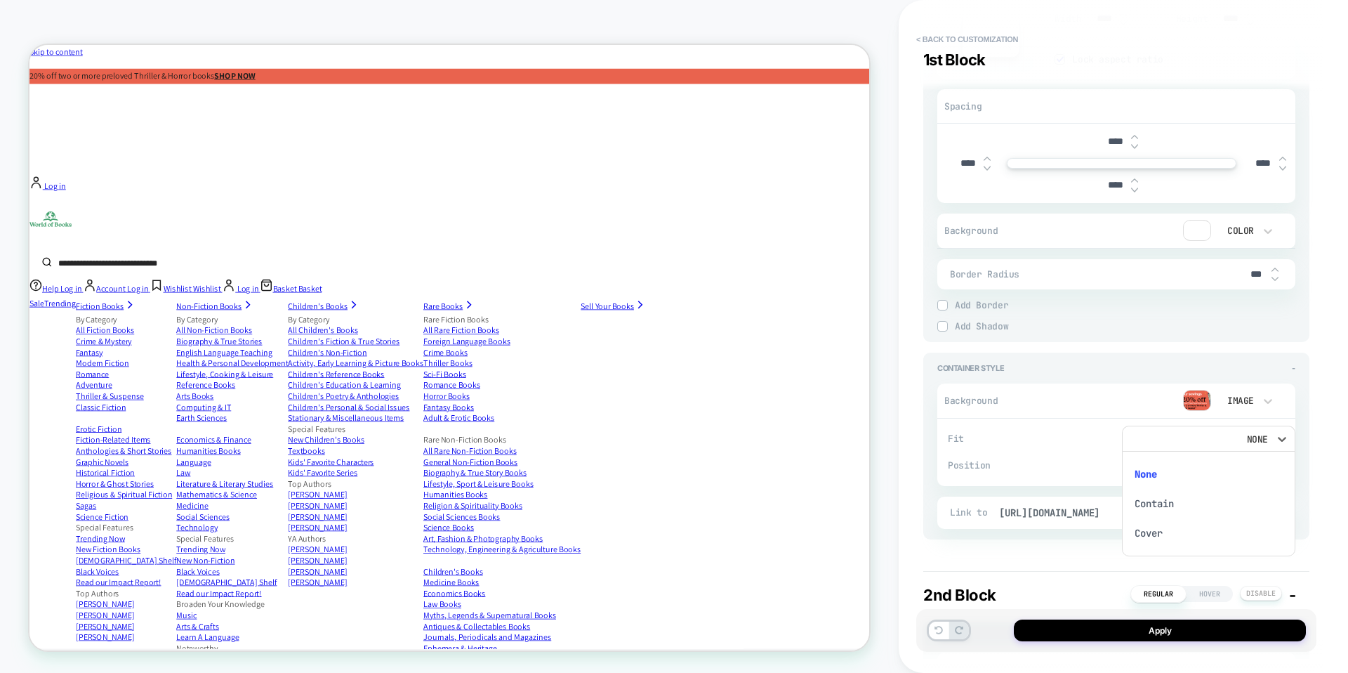
click at [1158, 536] on div "Cover" at bounding box center [1209, 532] width 162 height 29
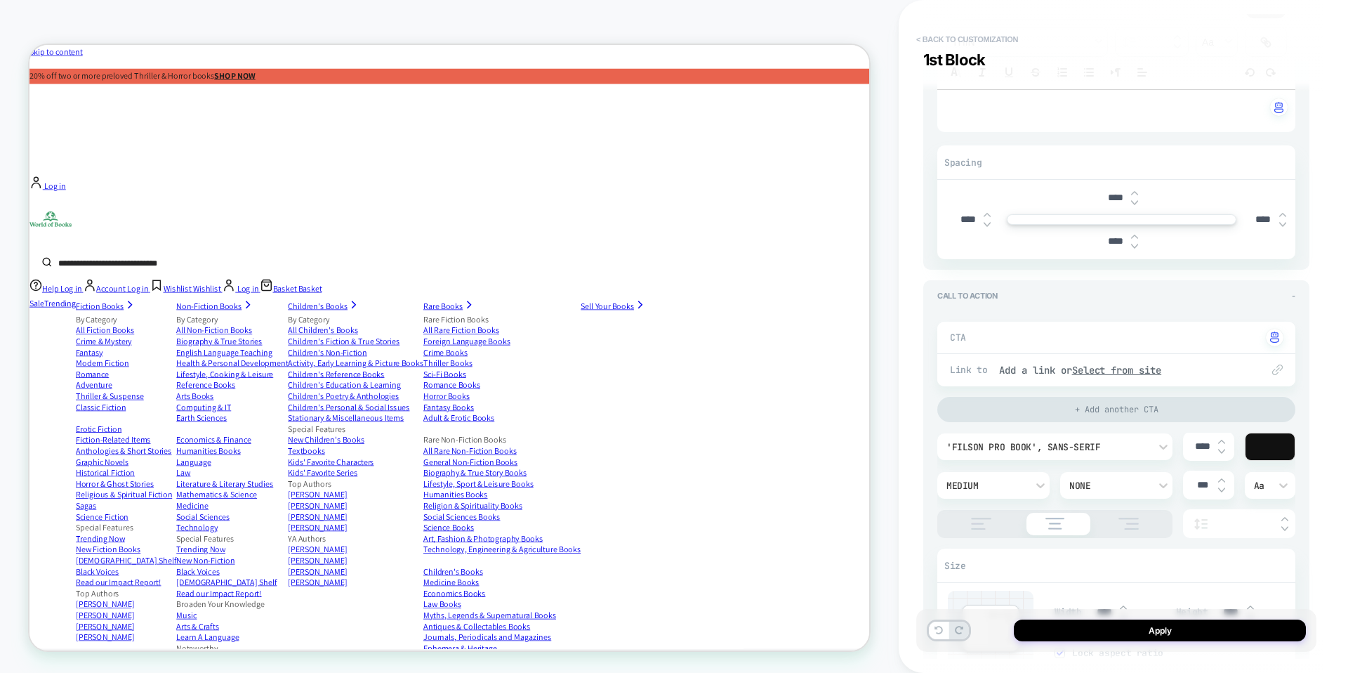
click at [984, 37] on button "< Back to customization" at bounding box center [967, 39] width 116 height 22
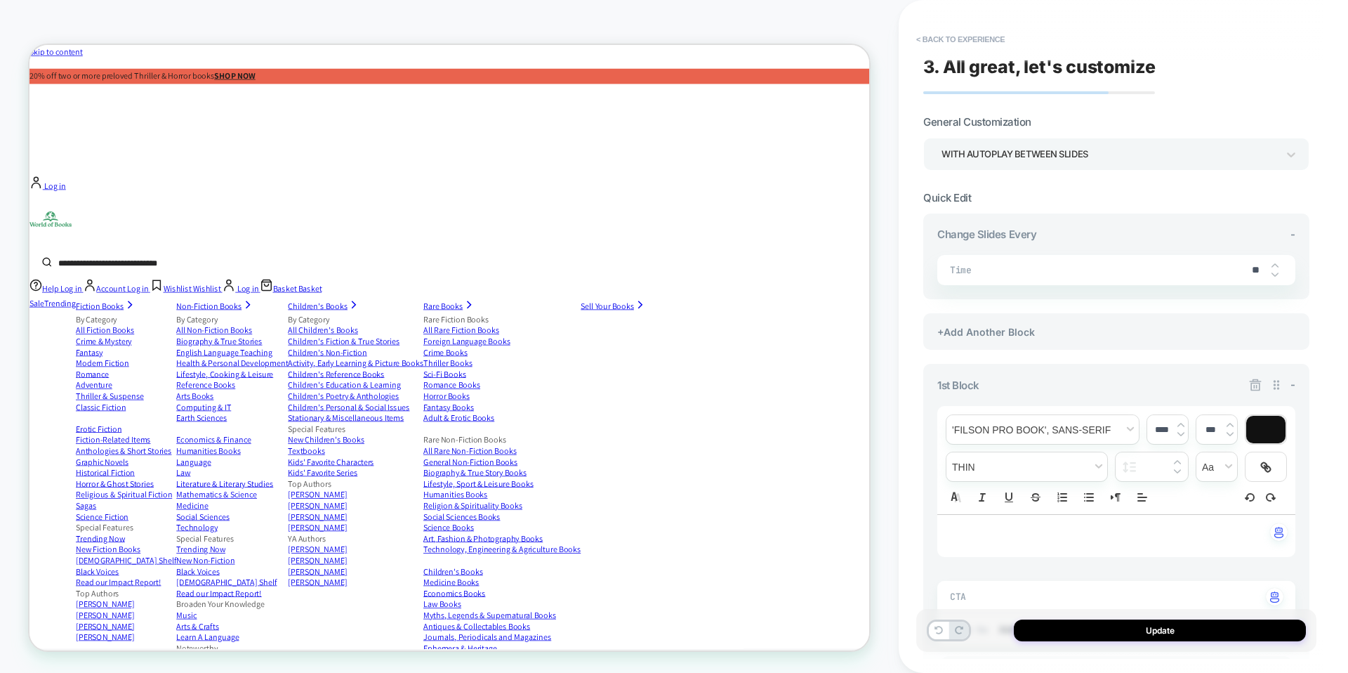
scroll to position [0, 2255]
click at [454, 8] on div "HOMEPAGE Theme: MAIN" at bounding box center [449, 336] width 899 height 673
click at [966, 34] on button "< Back to experience" at bounding box center [960, 39] width 103 height 22
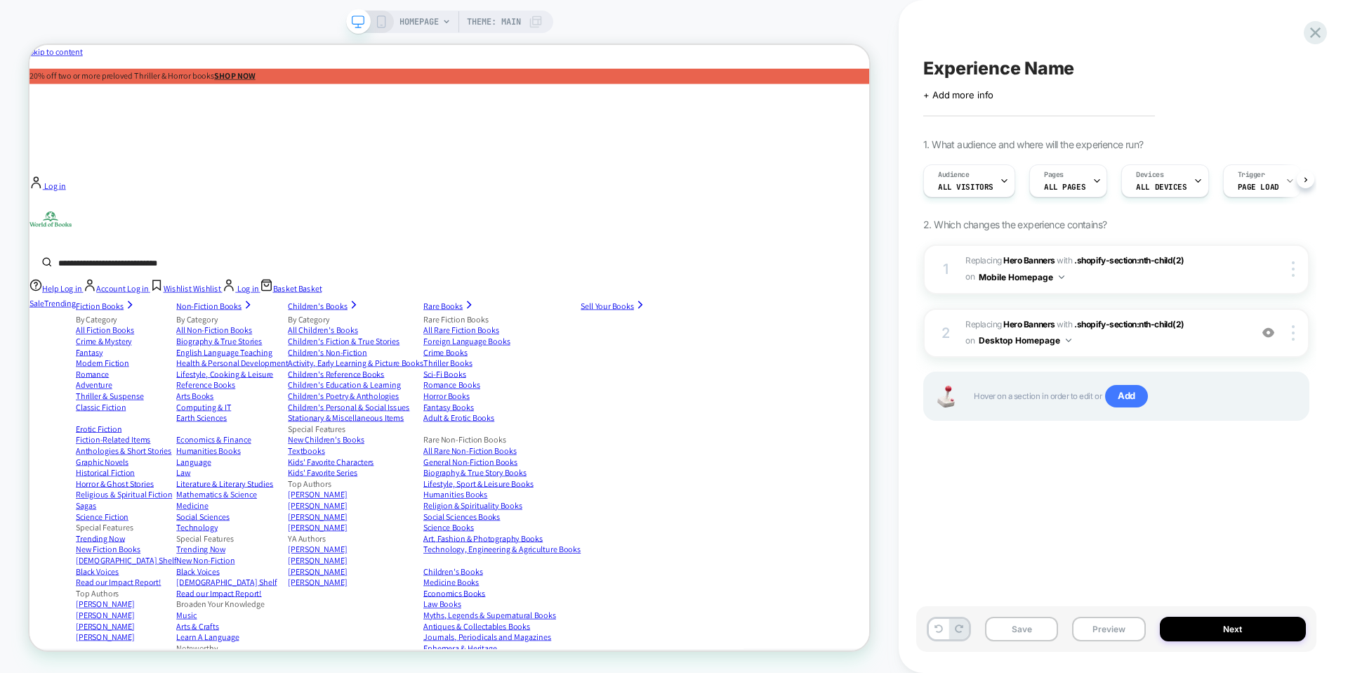
scroll to position [0, 1]
click at [381, 25] on icon at bounding box center [381, 21] width 13 height 13
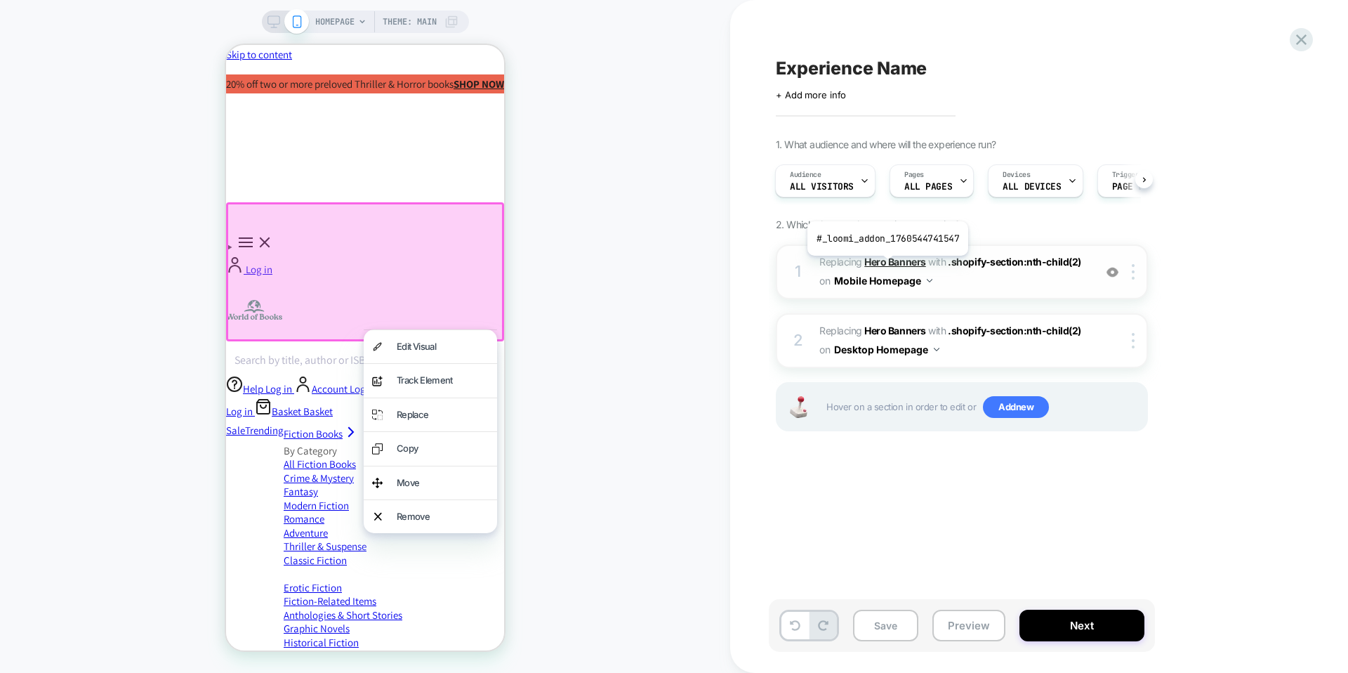
click at [886, 266] on b "Hero Banners" at bounding box center [894, 262] width 61 height 12
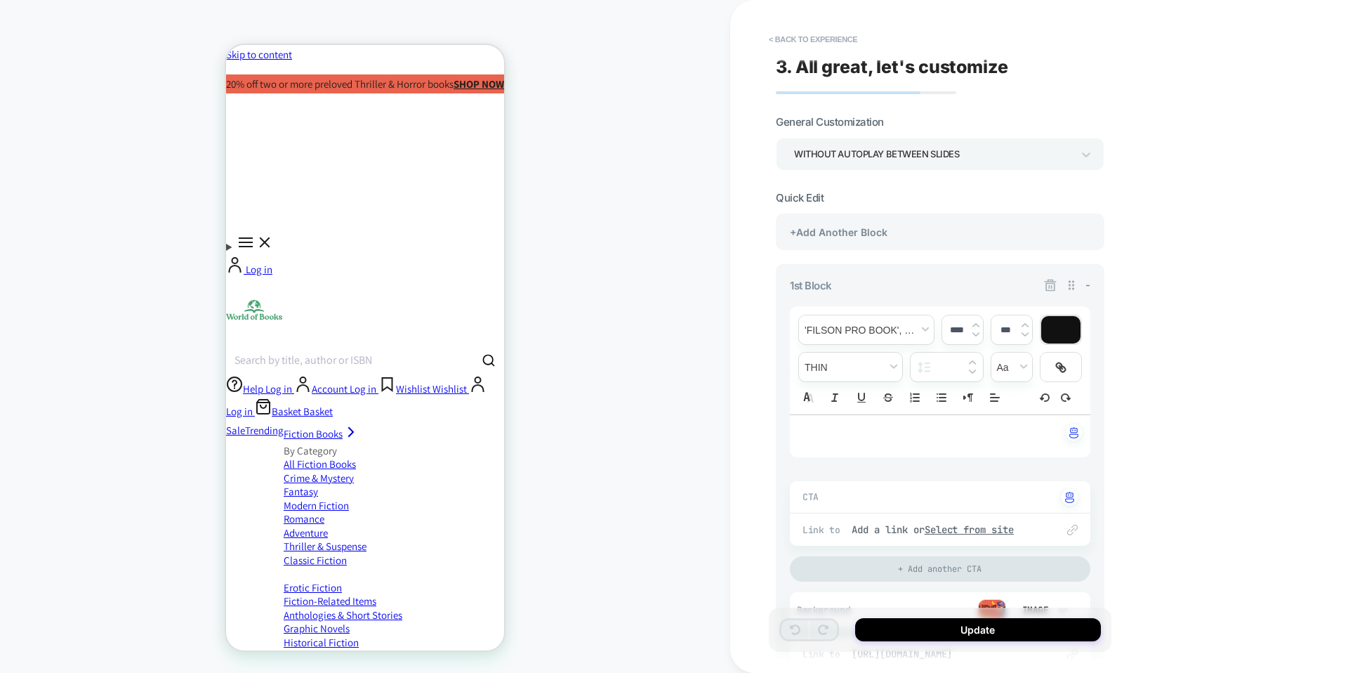
click at [922, 145] on div "WITHOUT AUTOPLAY BETWEEN SLIDES" at bounding box center [933, 154] width 278 height 19
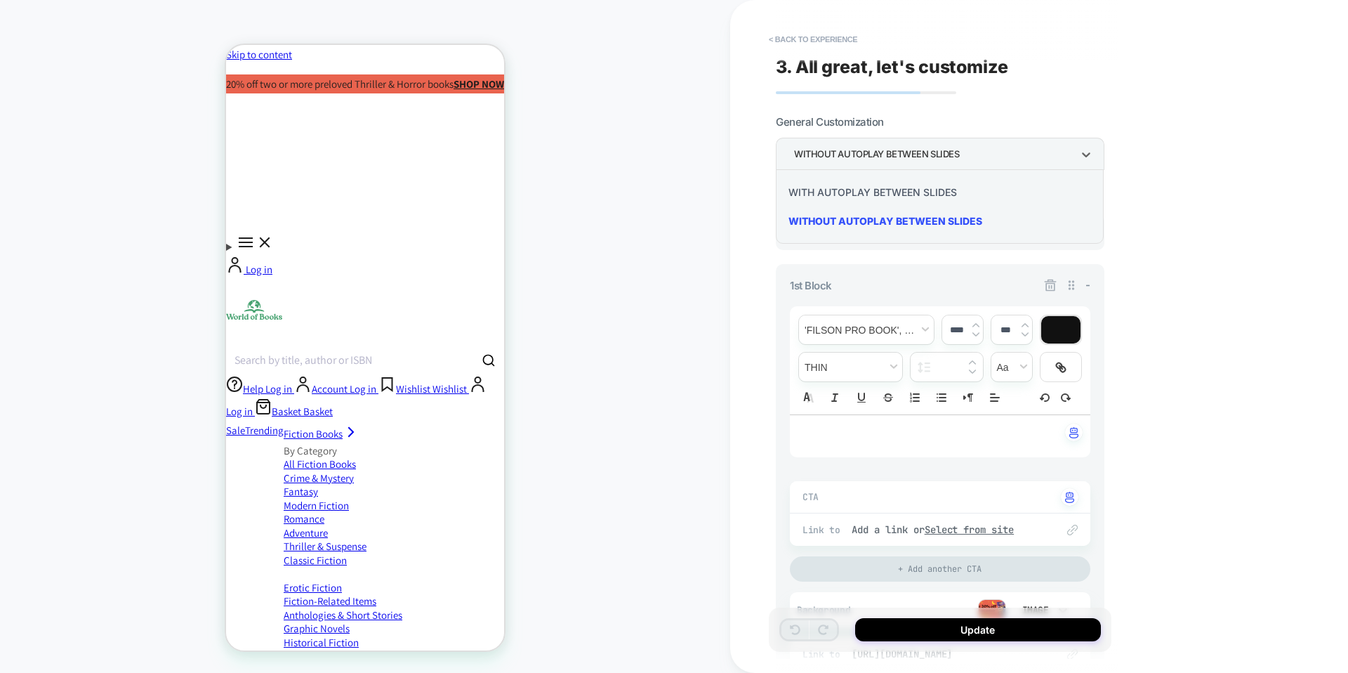
click at [877, 185] on div "WITH AUTOPLAY BETWEEN SLIDES" at bounding box center [940, 192] width 317 height 29
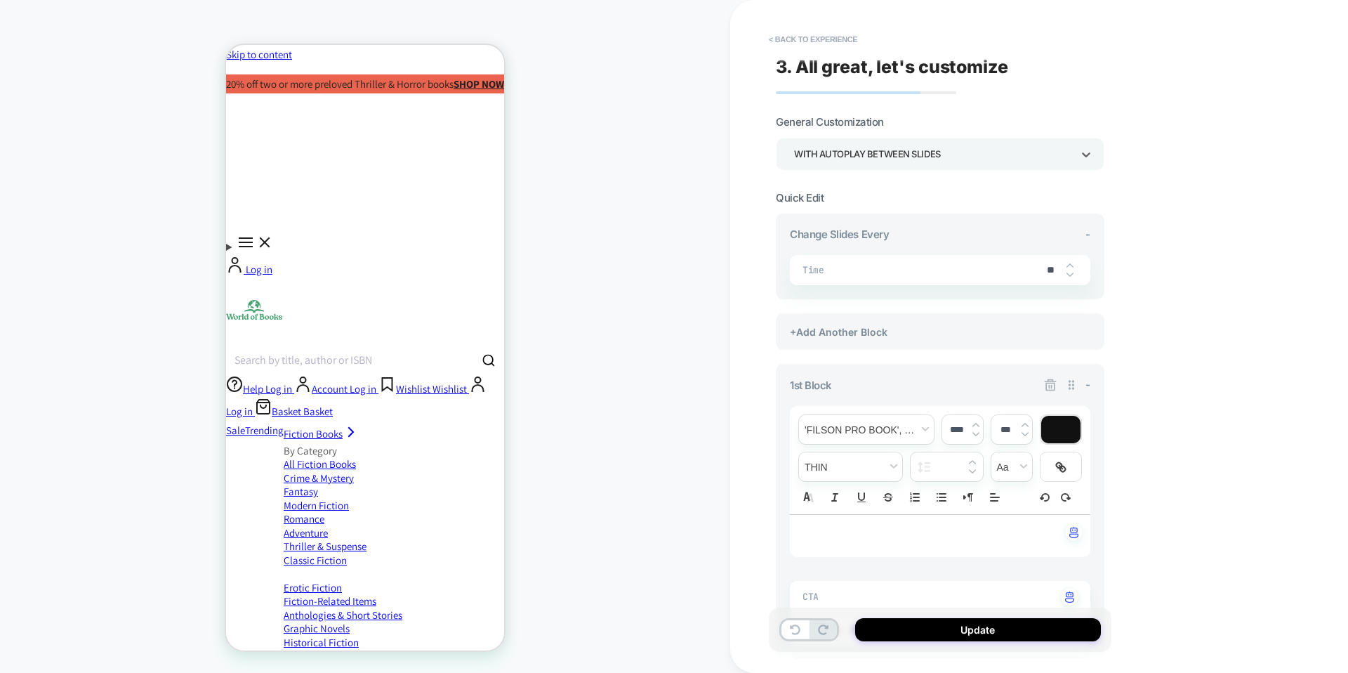
scroll to position [0, 570]
click at [963, 627] on button "Update" at bounding box center [978, 629] width 246 height 23
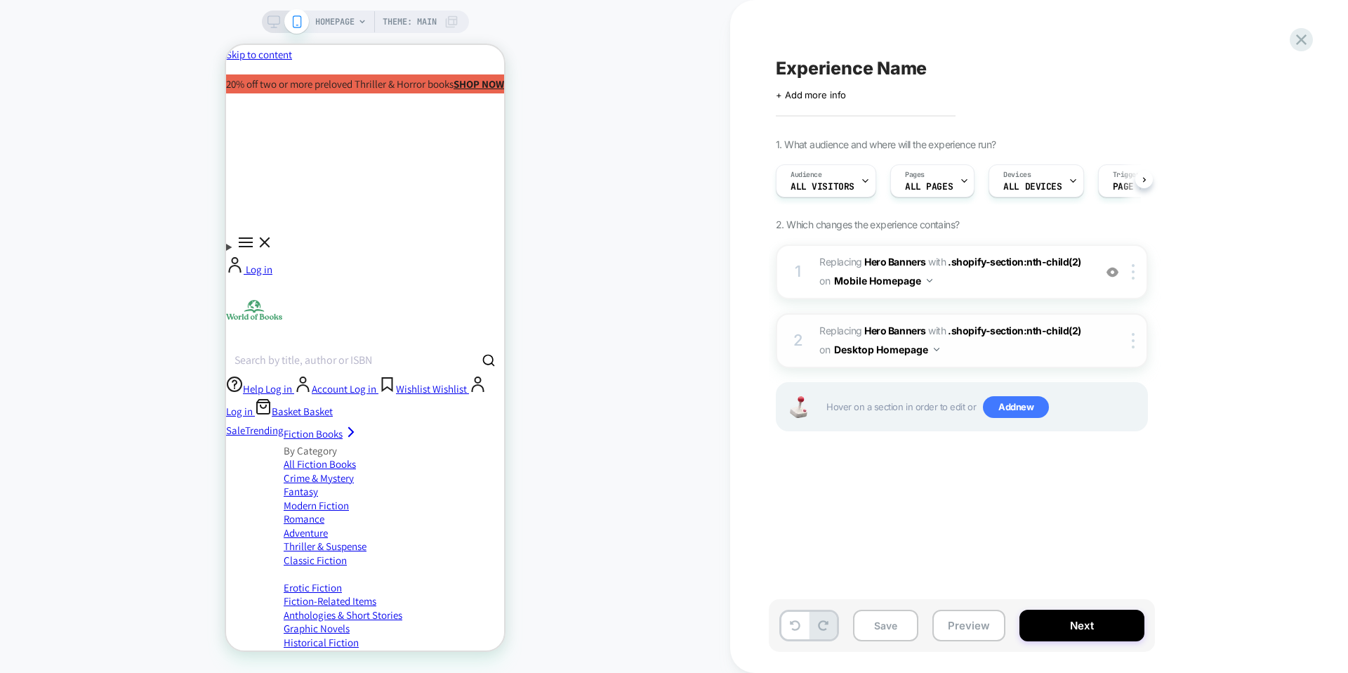
scroll to position [0, 1]
click at [968, 628] on button "Preview" at bounding box center [969, 626] width 73 height 32
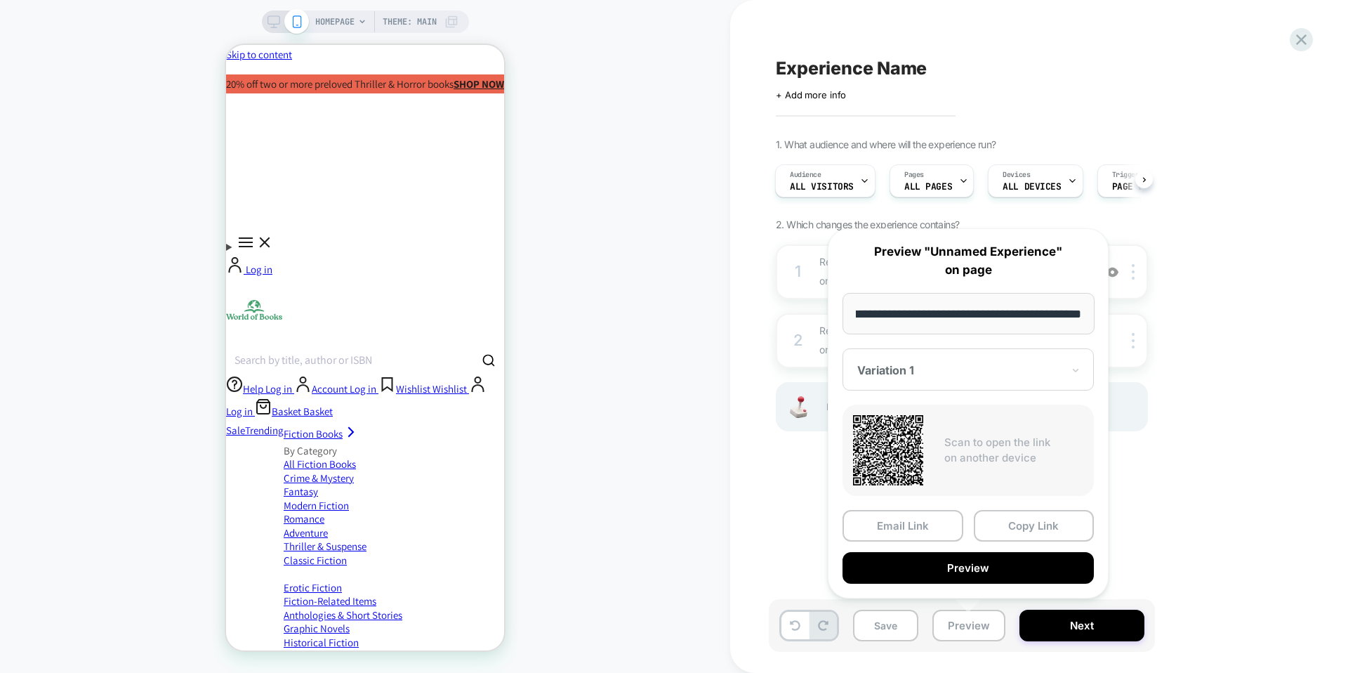
scroll to position [0, 855]
click at [668, 412] on div "HOMEPAGE Theme: MAIN" at bounding box center [365, 336] width 730 height 645
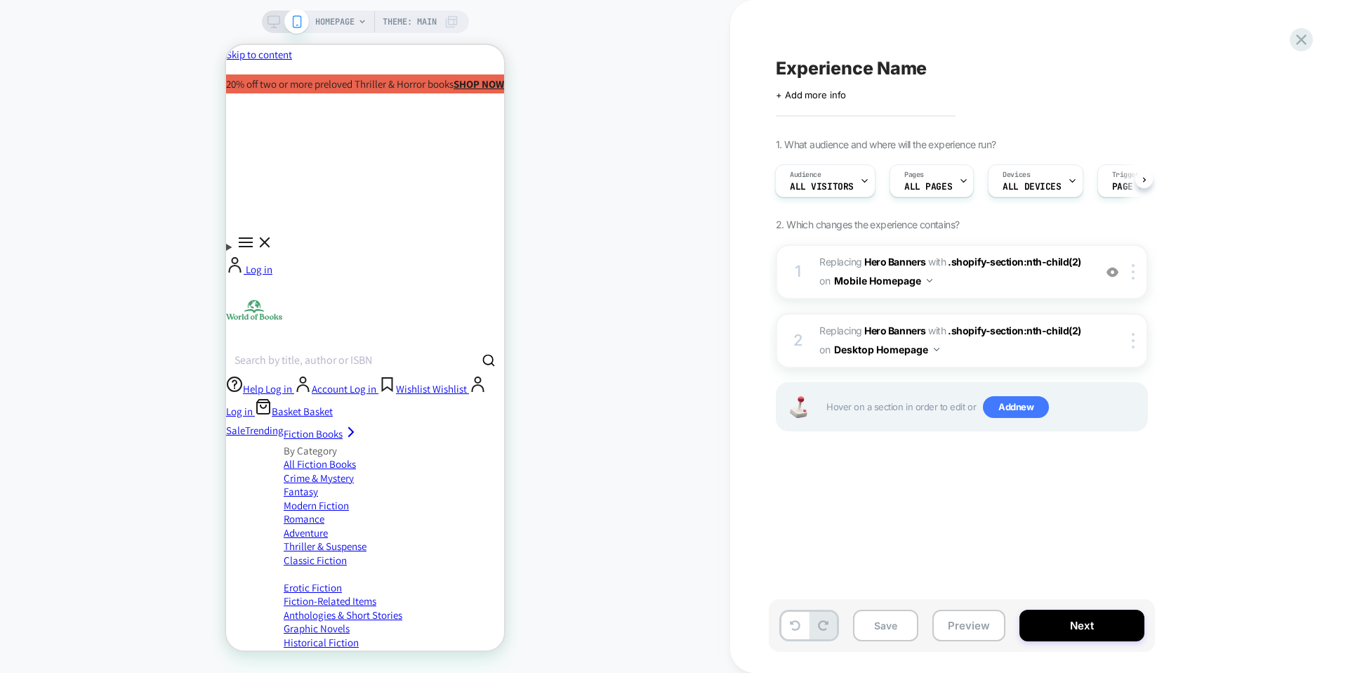
scroll to position [0, 1140]
click at [272, 22] on icon at bounding box center [274, 21] width 13 height 13
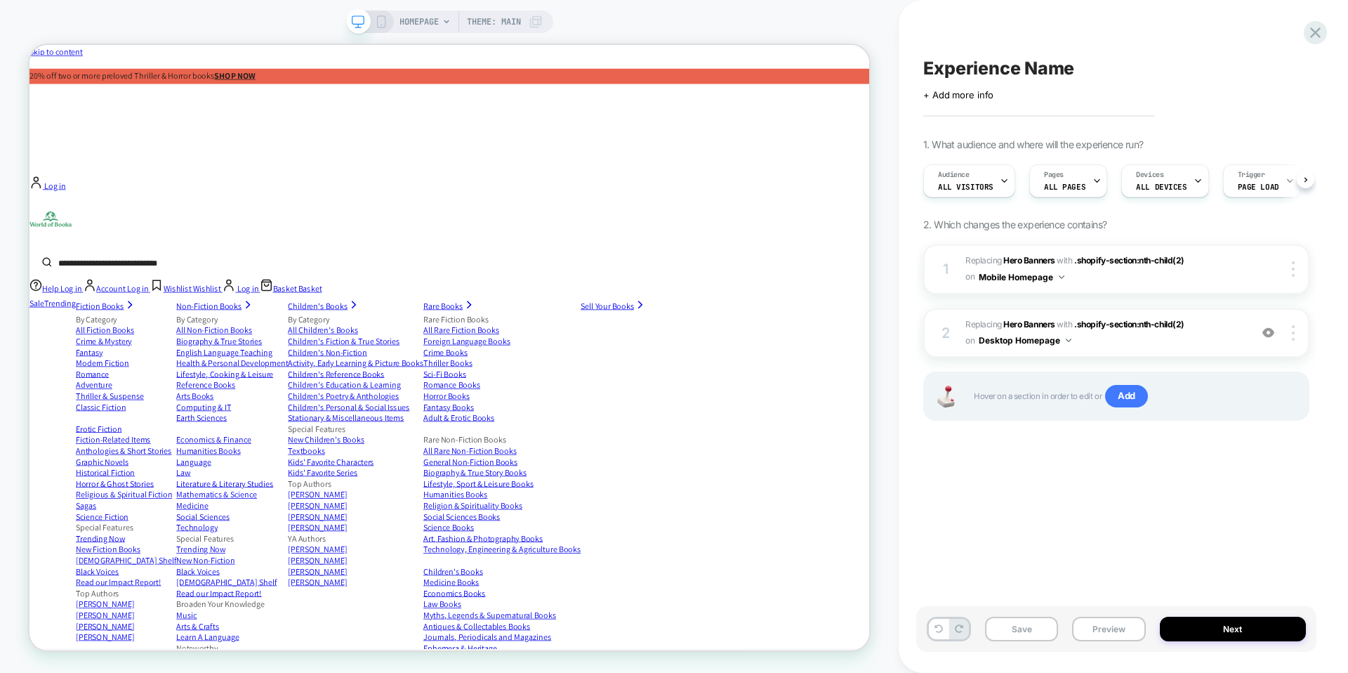
scroll to position [0, 1]
click at [1026, 325] on b "Hero Banners" at bounding box center [1028, 324] width 51 height 11
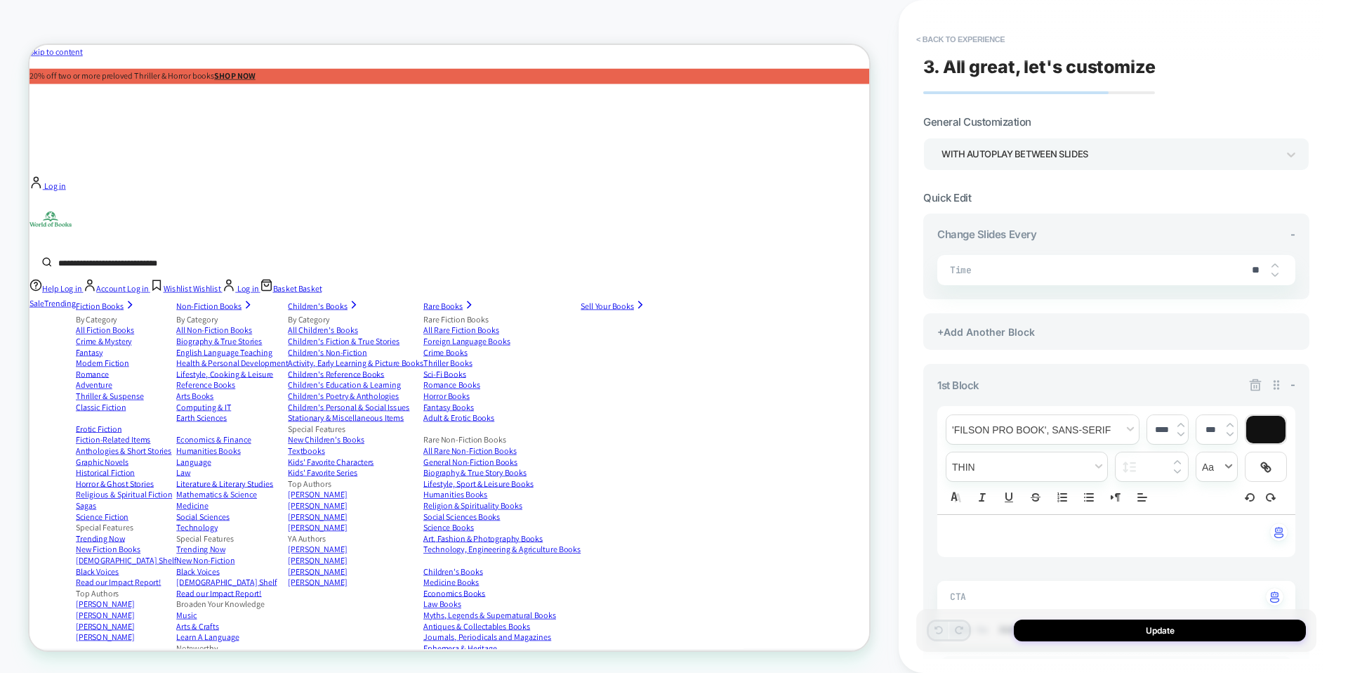
scroll to position [796, 0]
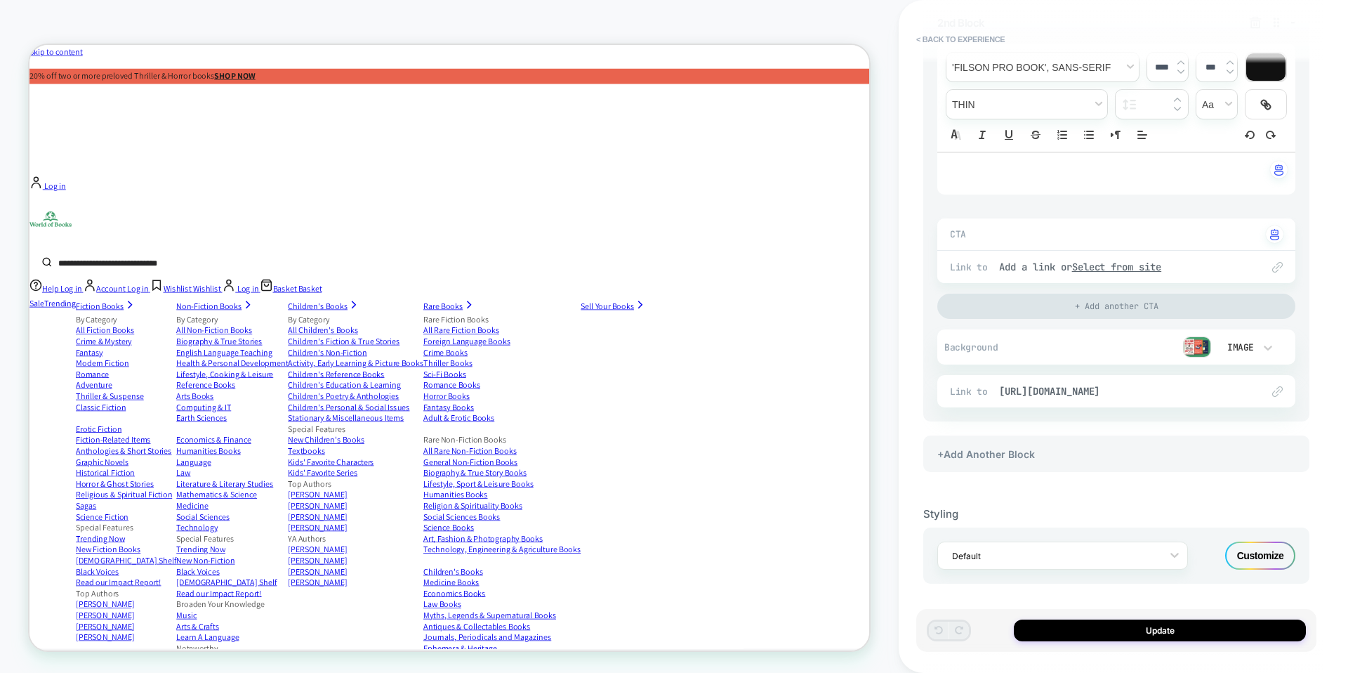
click at [1272, 555] on div "Customize" at bounding box center [1260, 555] width 70 height 28
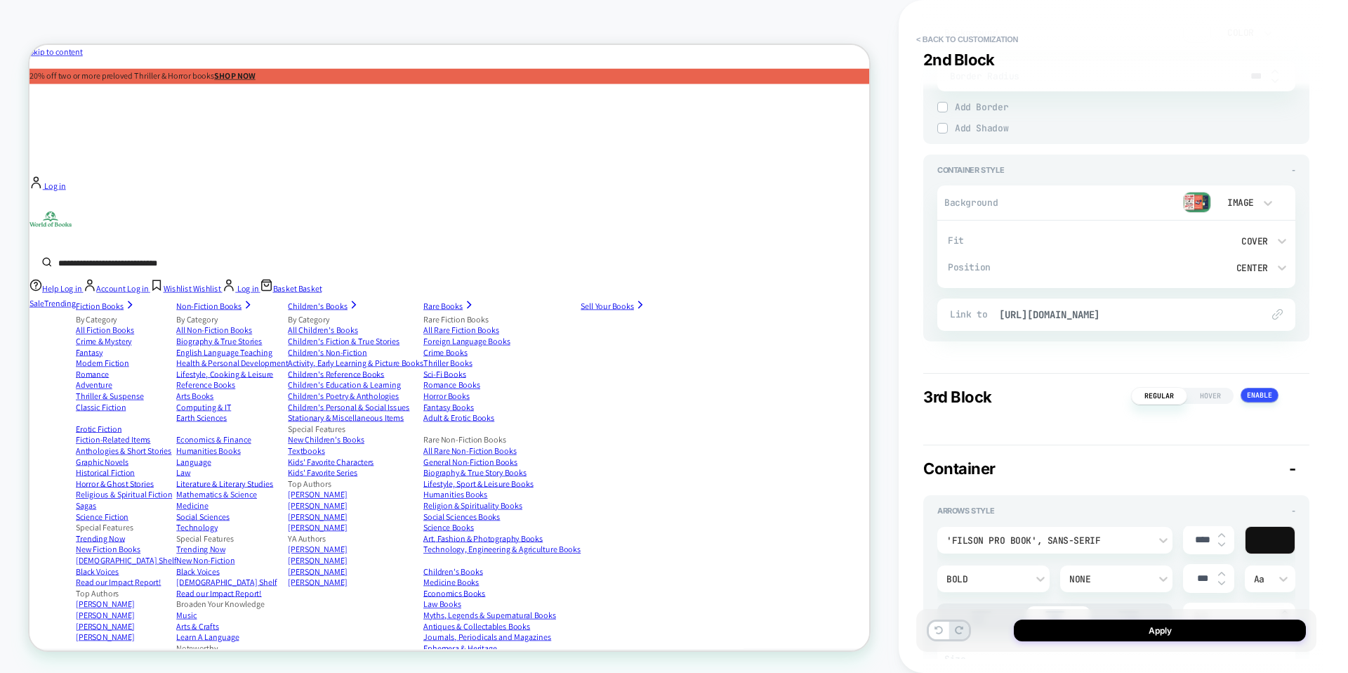
scroll to position [2329, 0]
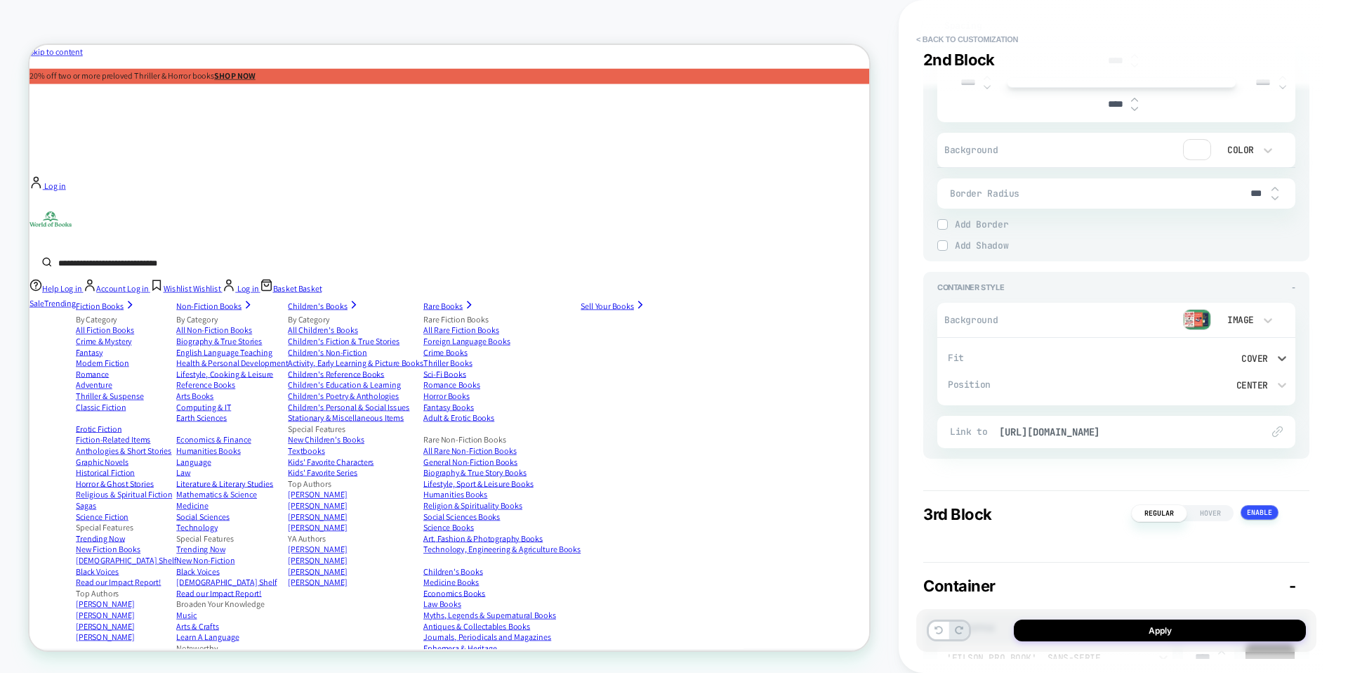
click at [1263, 355] on div "Cover" at bounding box center [1201, 359] width 133 height 12
click at [1178, 418] on div "Contain" at bounding box center [1209, 421] width 162 height 29
click at [1079, 629] on button "Apply" at bounding box center [1160, 630] width 292 height 22
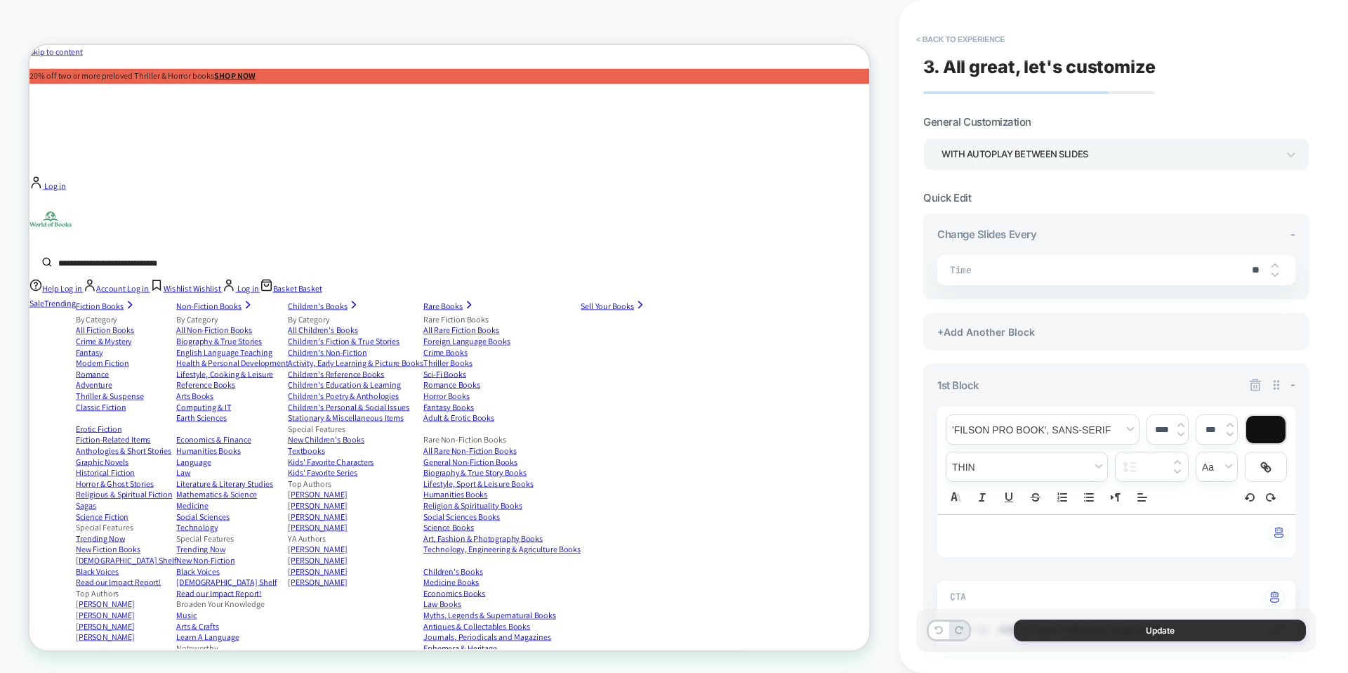
click at [1074, 631] on button "Update" at bounding box center [1160, 630] width 292 height 22
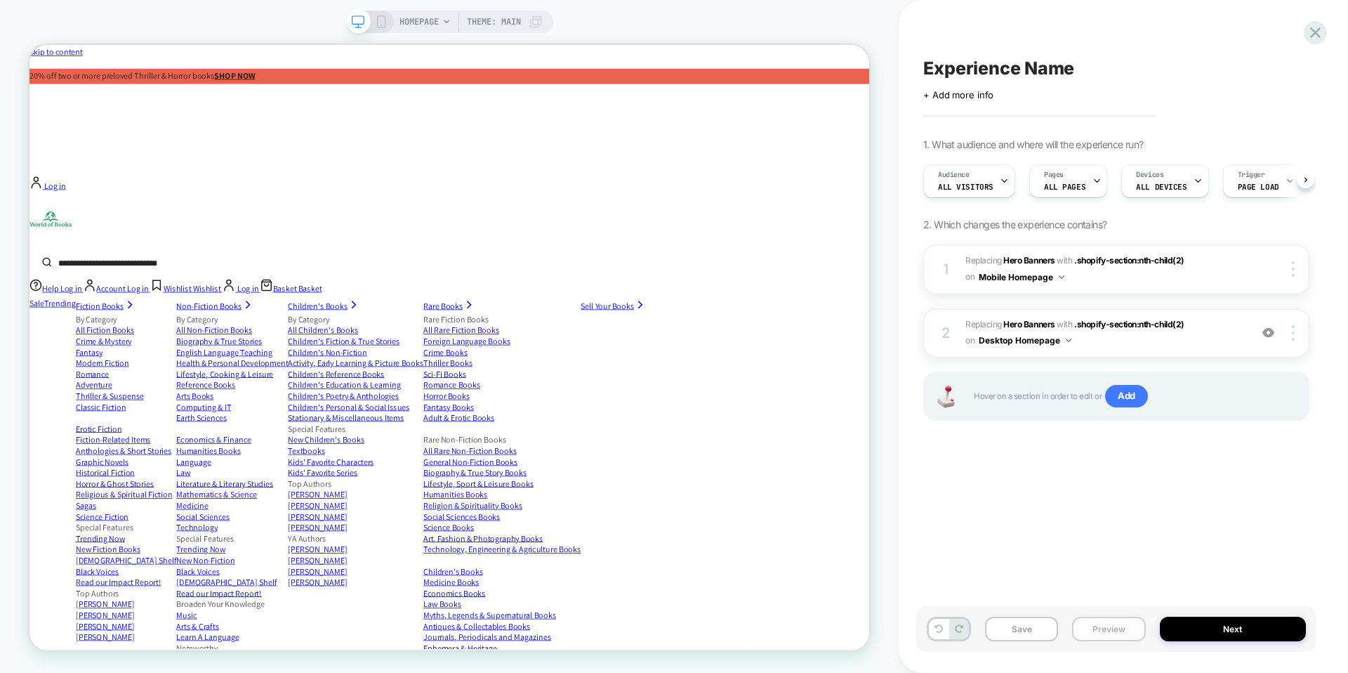
scroll to position [0, 1]
click at [1119, 626] on button "Preview" at bounding box center [1108, 629] width 73 height 25
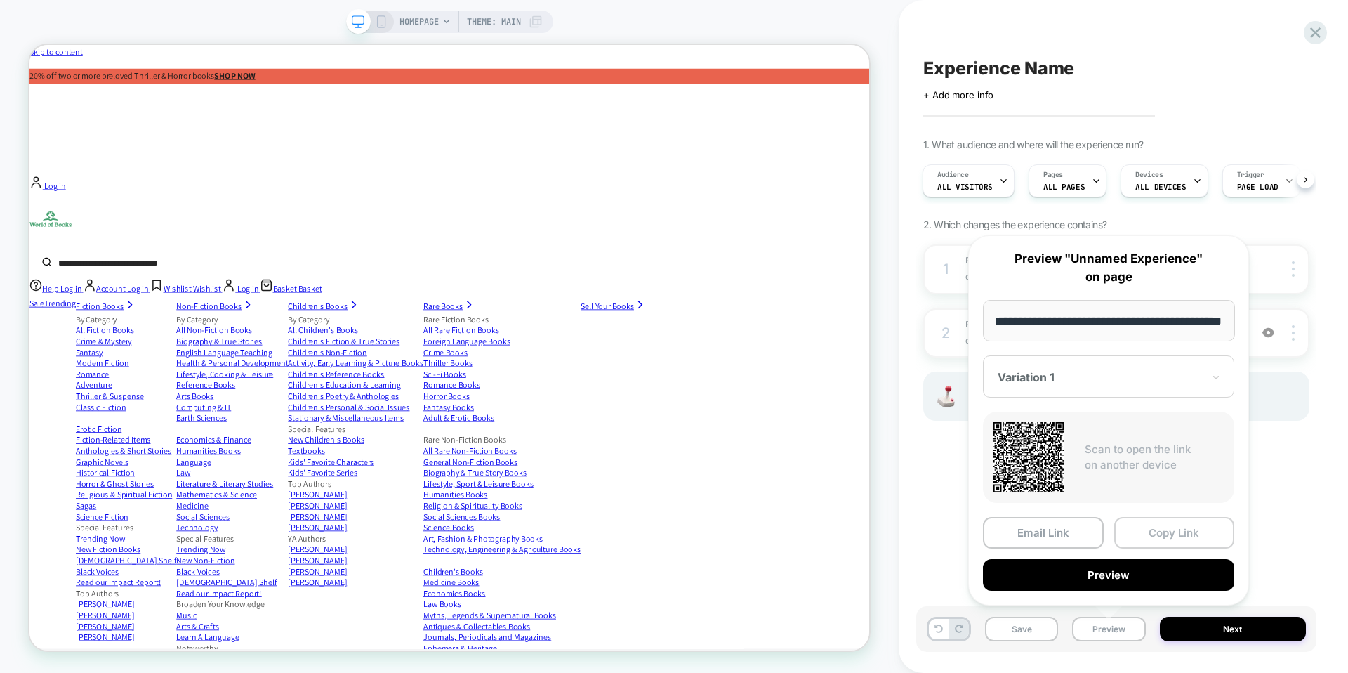
scroll to position [0, 0]
click at [1168, 535] on button "Copy Link" at bounding box center [1174, 533] width 121 height 32
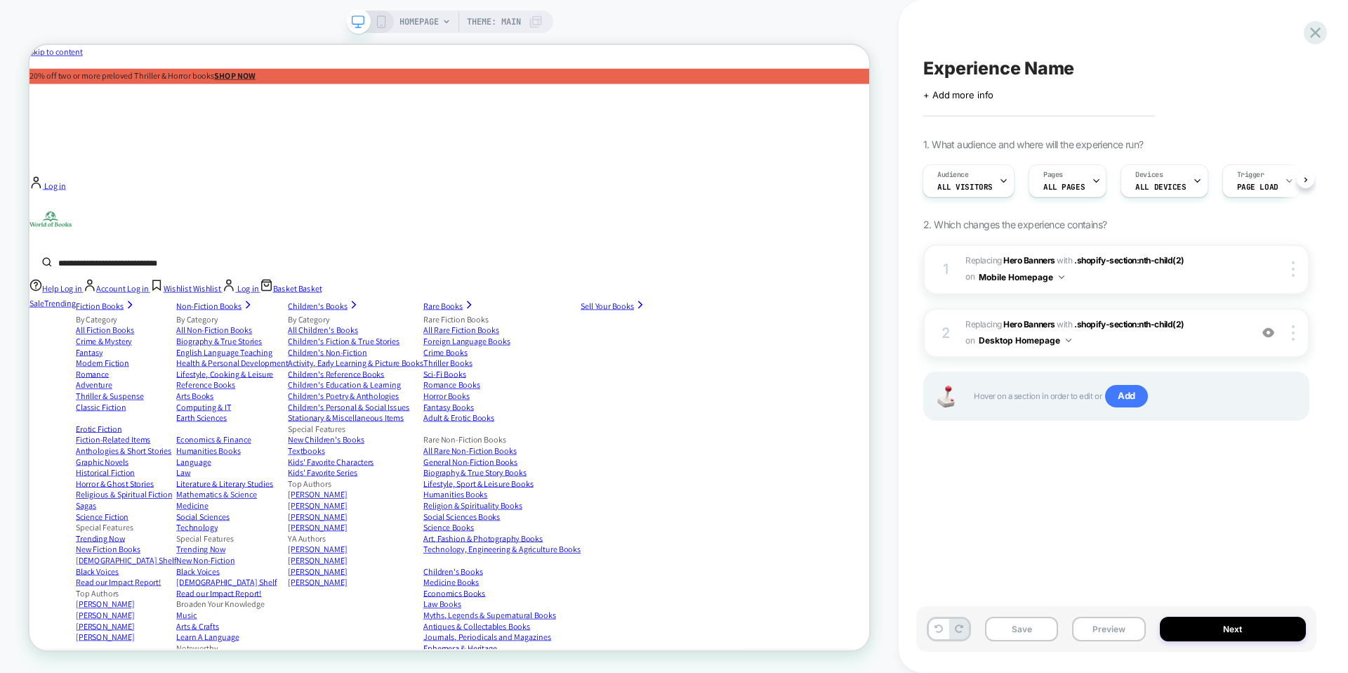
click at [1058, 71] on span "Experience Name" at bounding box center [998, 68] width 151 height 21
type textarea "**********"
click at [1258, 60] on icon at bounding box center [1255, 69] width 18 height 18
click at [999, 185] on div at bounding box center [1003, 181] width 9 height 32
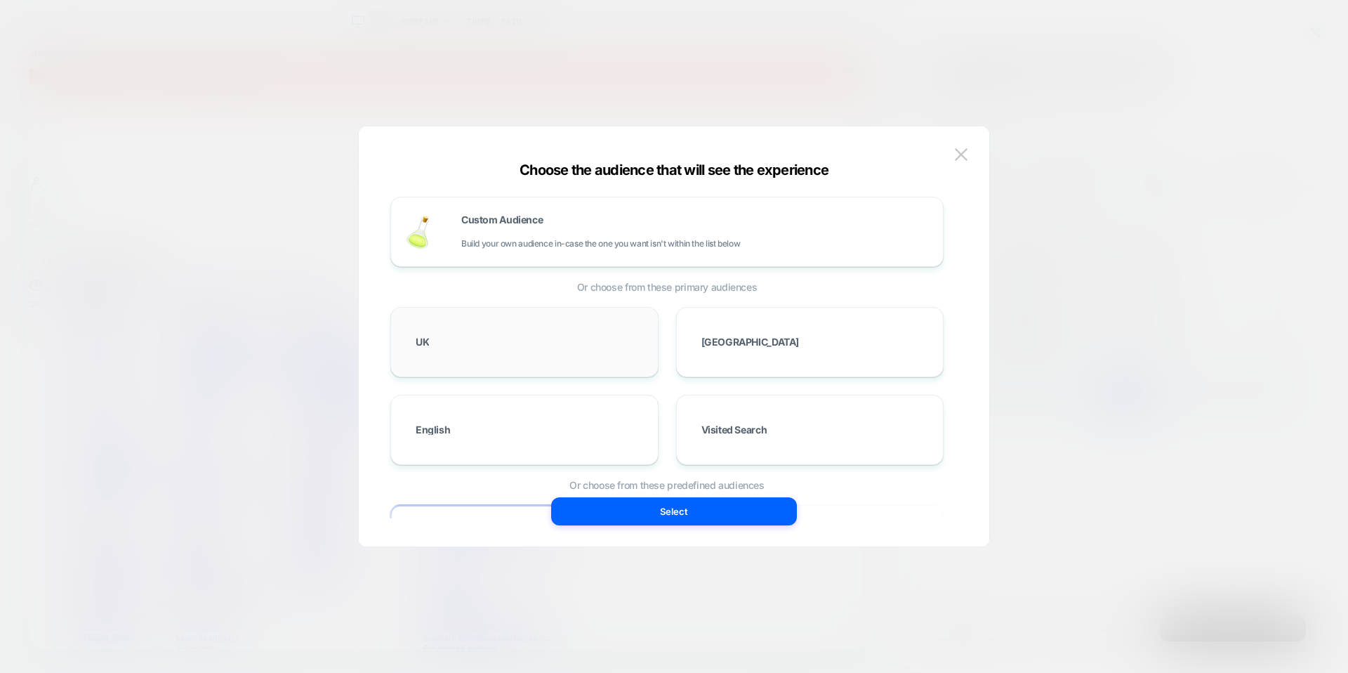
click at [608, 365] on div "UK" at bounding box center [524, 342] width 268 height 70
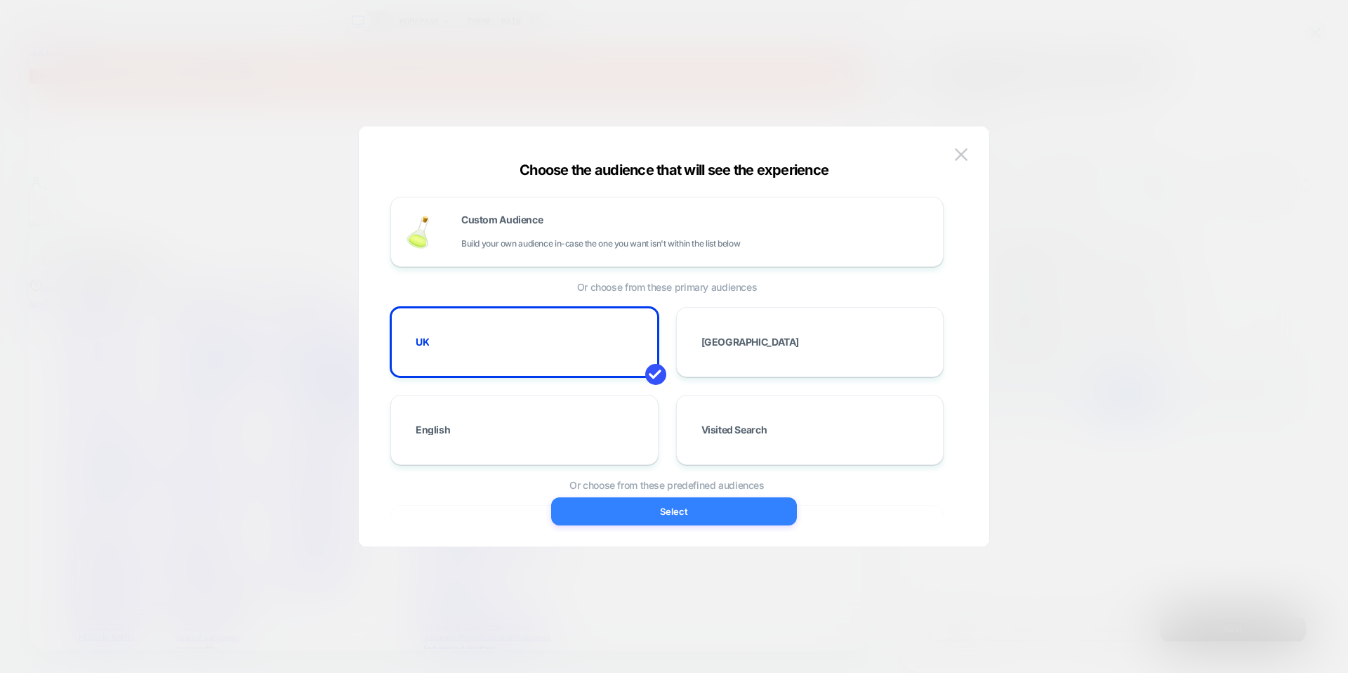
click at [697, 521] on button "Select" at bounding box center [674, 511] width 246 height 28
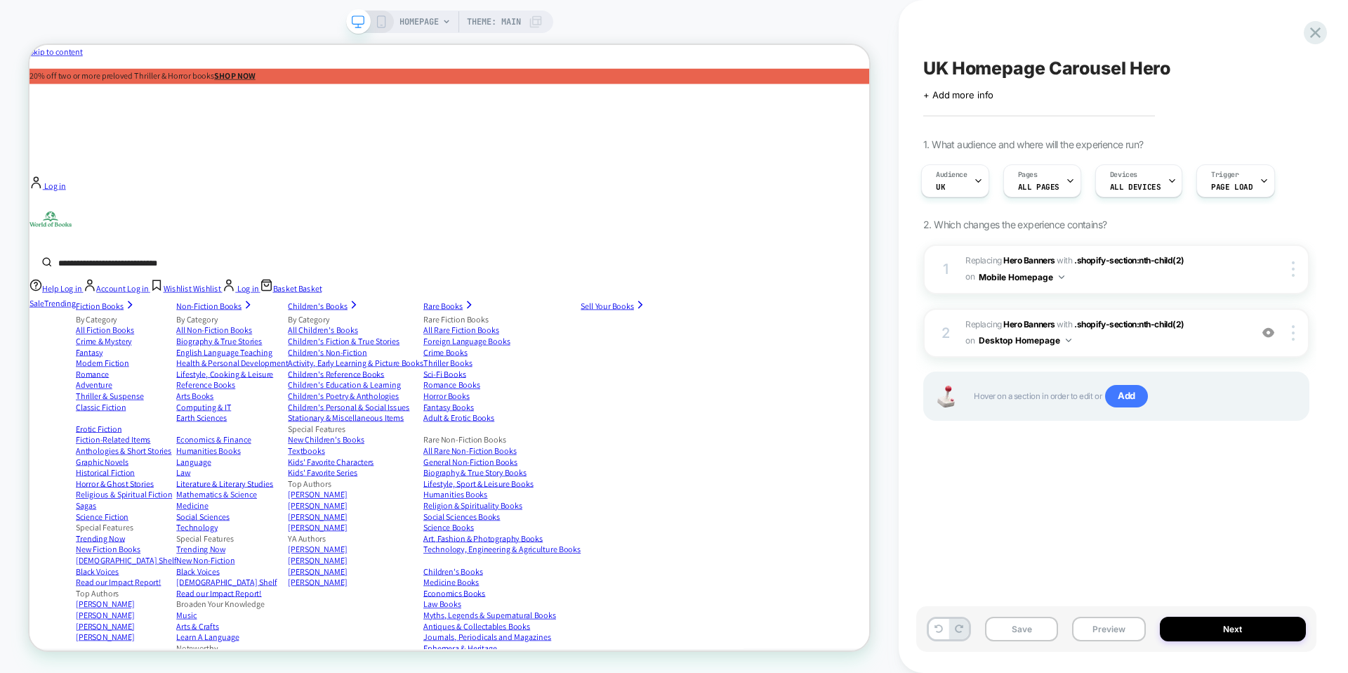
scroll to position [0, 3]
click at [1289, 256] on div "1 #_loomi_addon_1760544741547 Replacing Hero Banners WITH .shopify-section:nth-…" at bounding box center [1116, 269] width 386 height 50
click at [1138, 397] on span "Add" at bounding box center [1126, 396] width 43 height 22
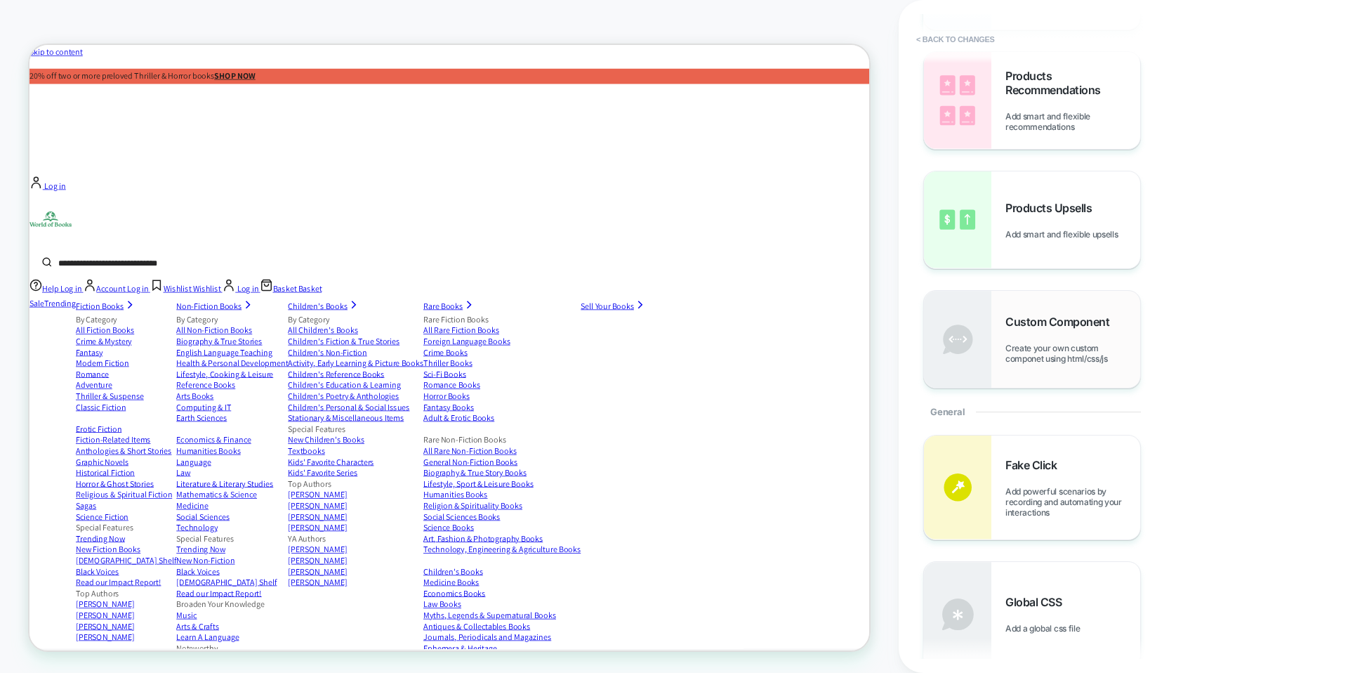
scroll to position [183, 0]
click at [1063, 350] on span "Create your own custom componet using html/css/js" at bounding box center [1073, 353] width 135 height 21
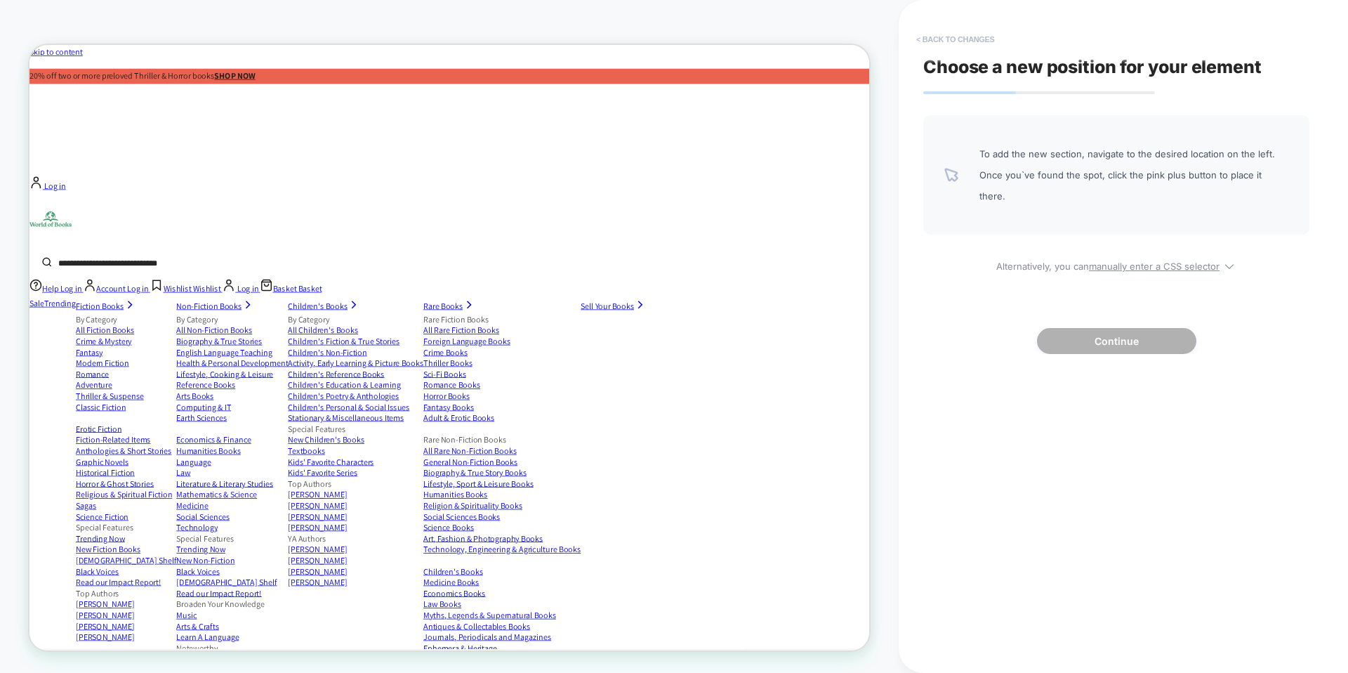
click at [974, 37] on button "< Back to changes" at bounding box center [955, 39] width 93 height 22
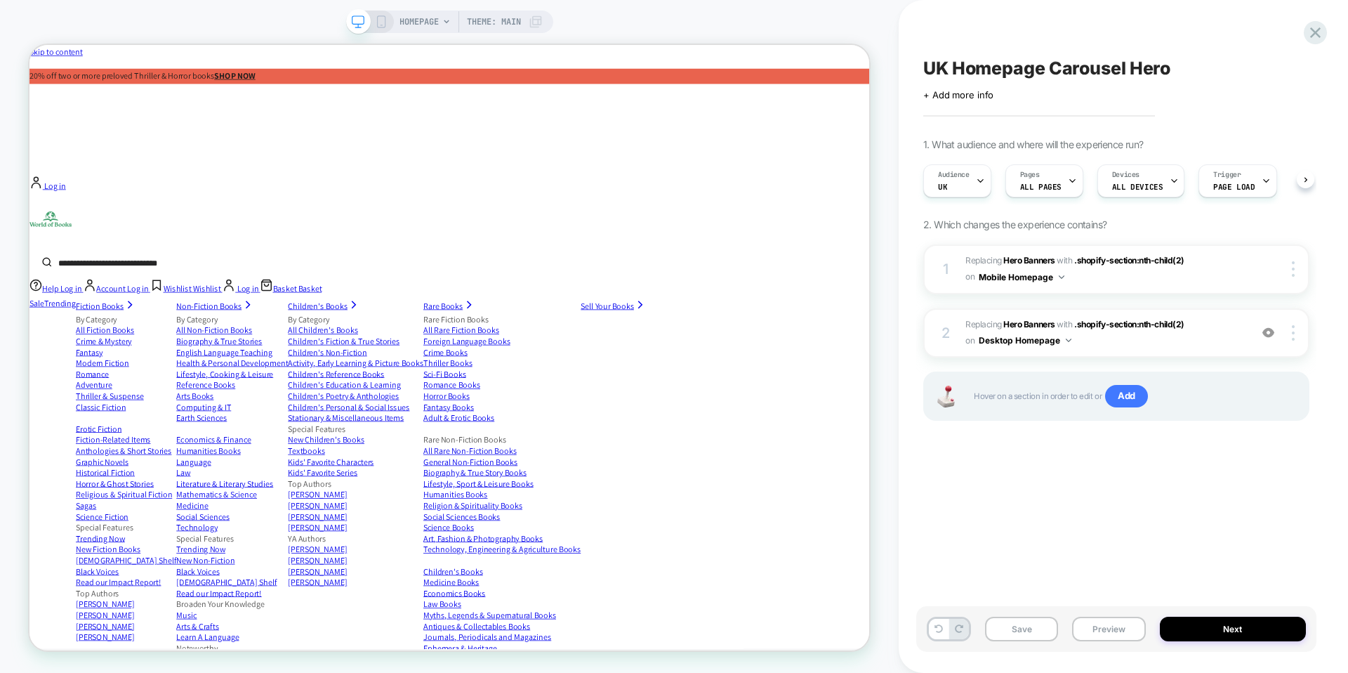
scroll to position [0, 1]
click at [1291, 267] on div at bounding box center [1295, 268] width 27 height 15
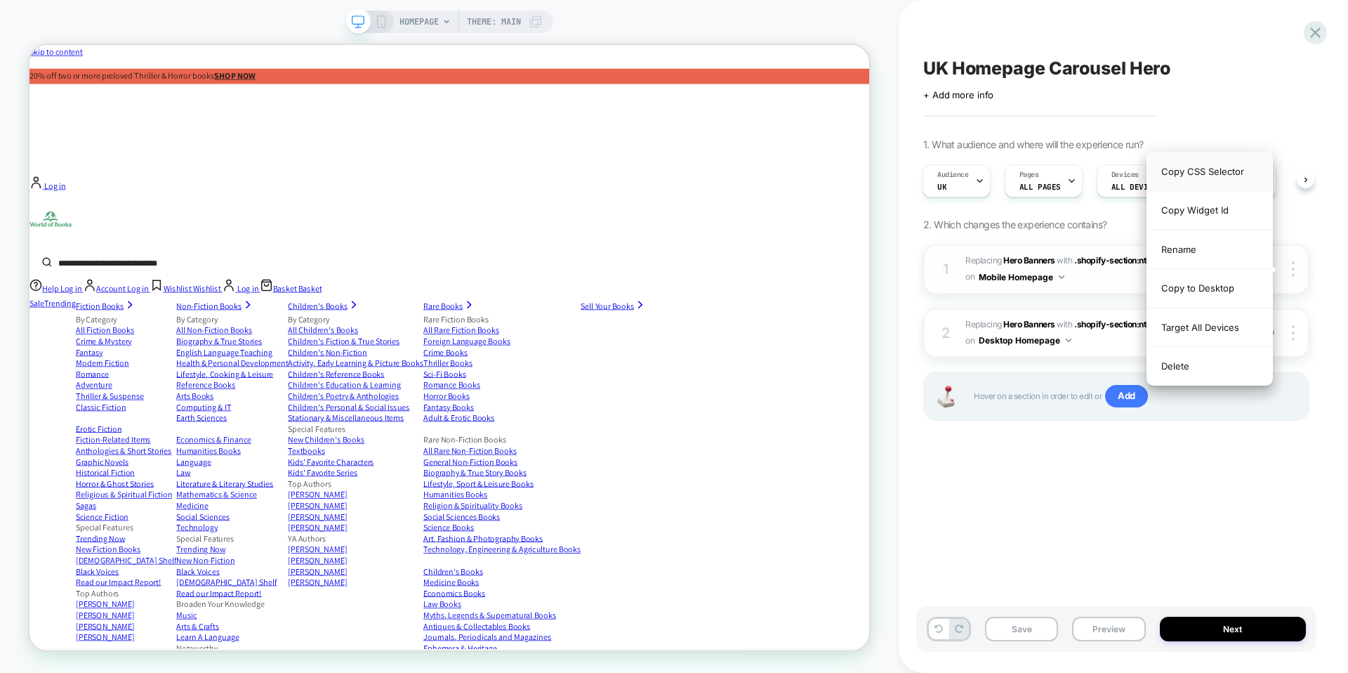
click at [1231, 172] on div "Copy CSS Selector" at bounding box center [1209, 171] width 125 height 39
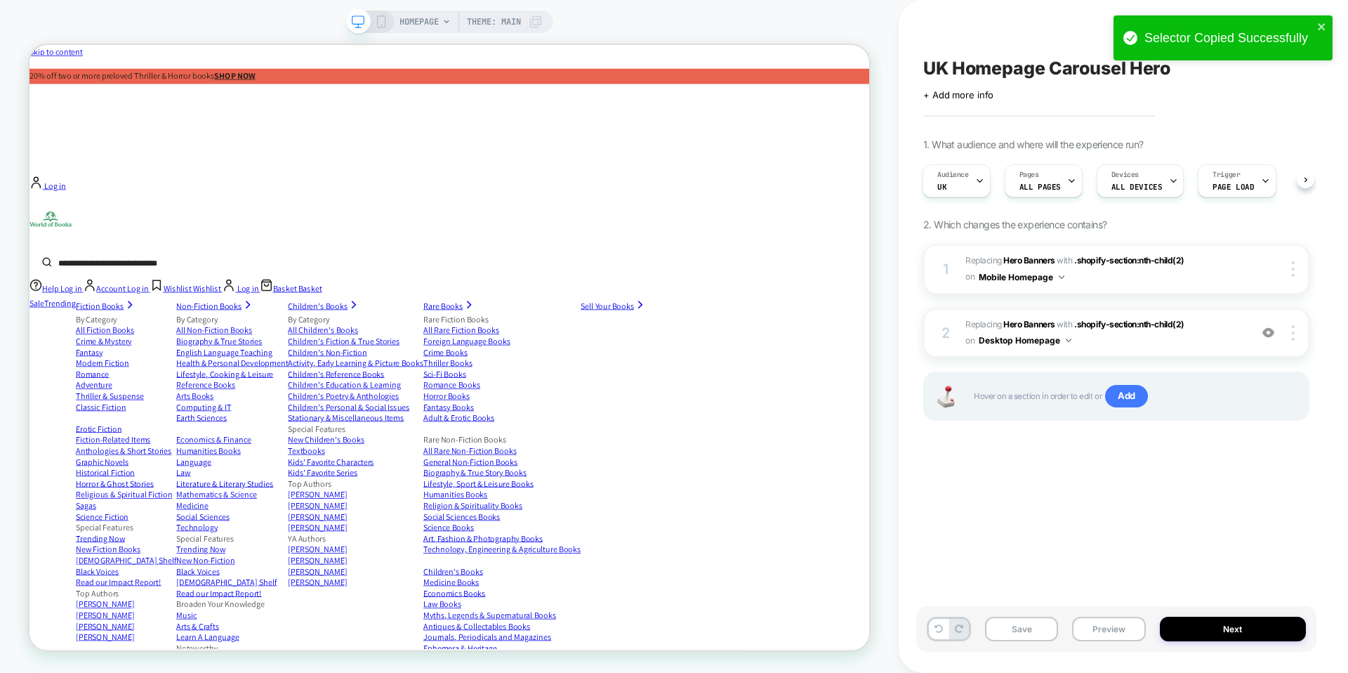
click at [1246, 112] on div "UK Homepage Carousel Hero Click to edit experience details + Add more info 1. W…" at bounding box center [1116, 336] width 400 height 645
click at [1128, 400] on span "Add" at bounding box center [1126, 396] width 43 height 22
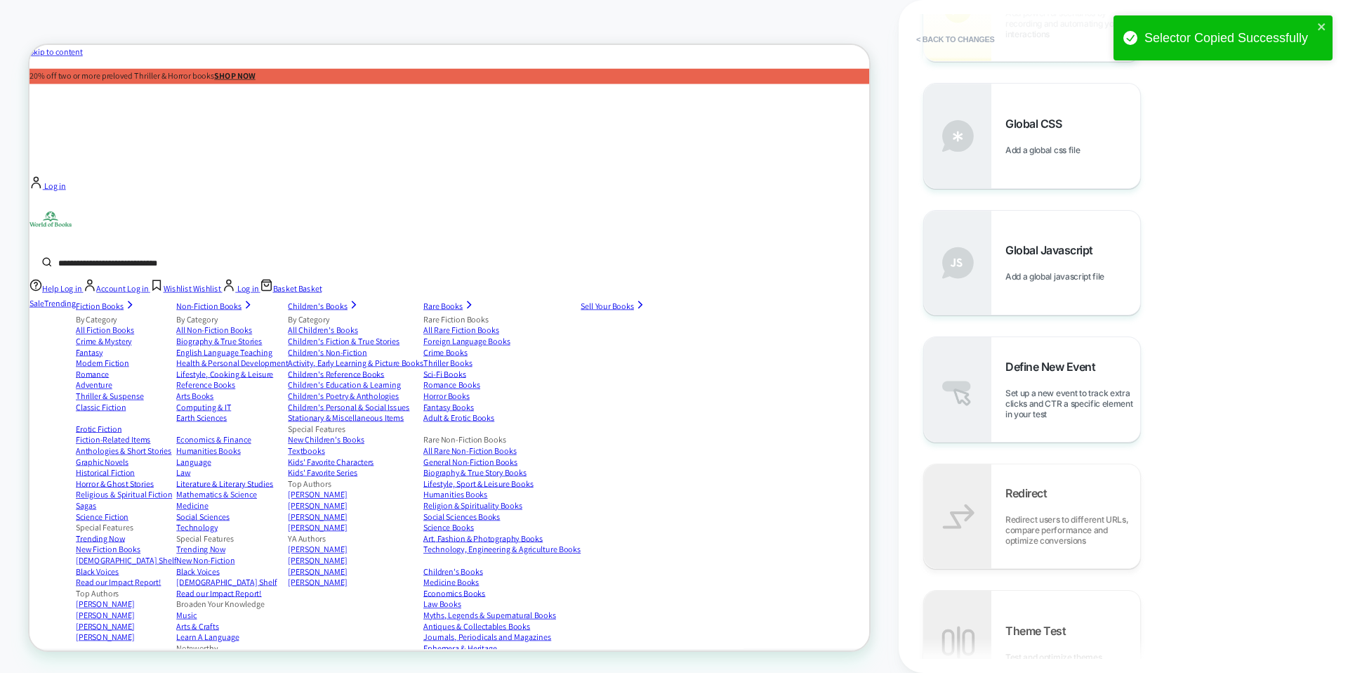
scroll to position [683, 0]
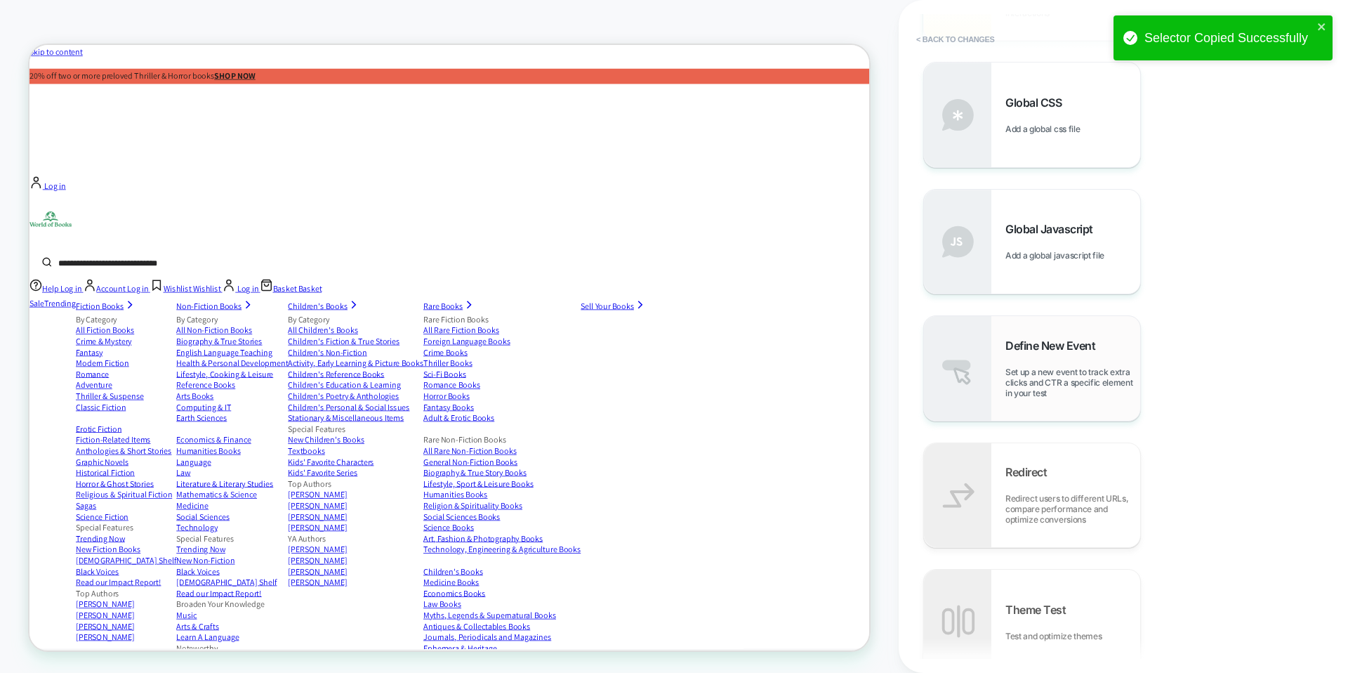
click at [1030, 368] on span "Set up a new event to track extra clicks and CTR a specific element in your test" at bounding box center [1073, 383] width 135 height 32
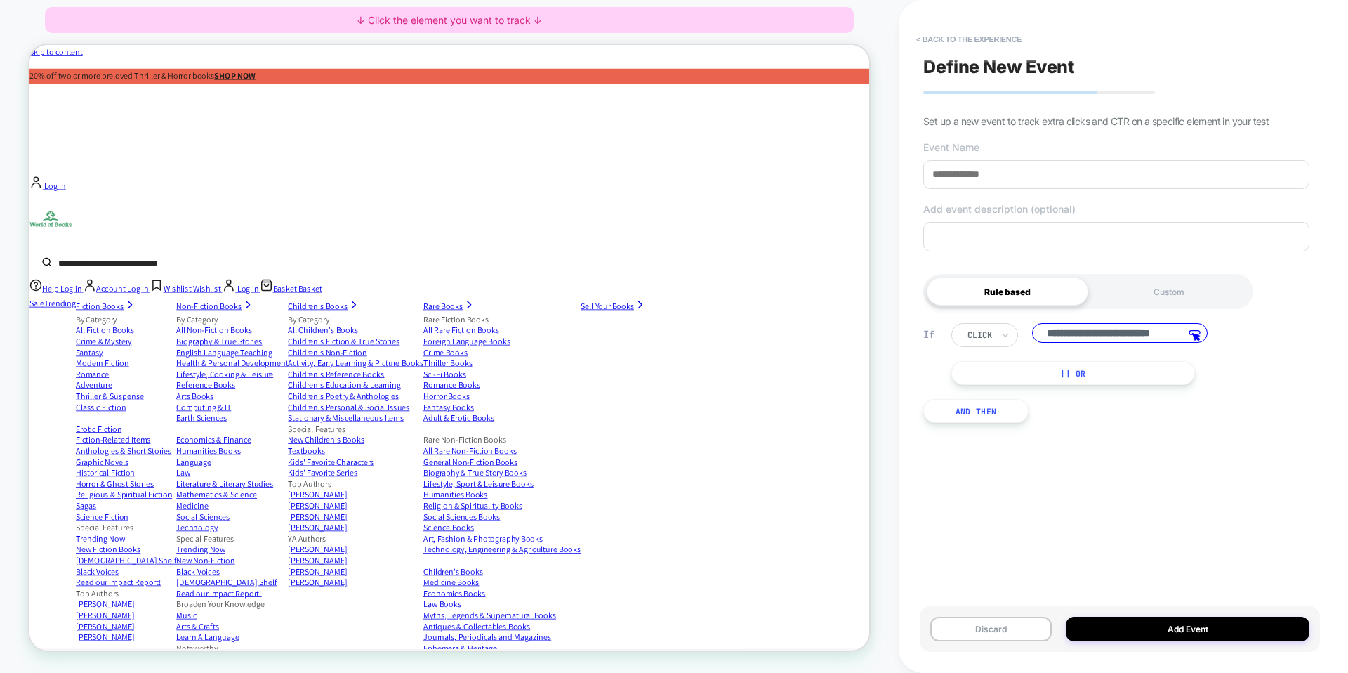
scroll to position [0, 32]
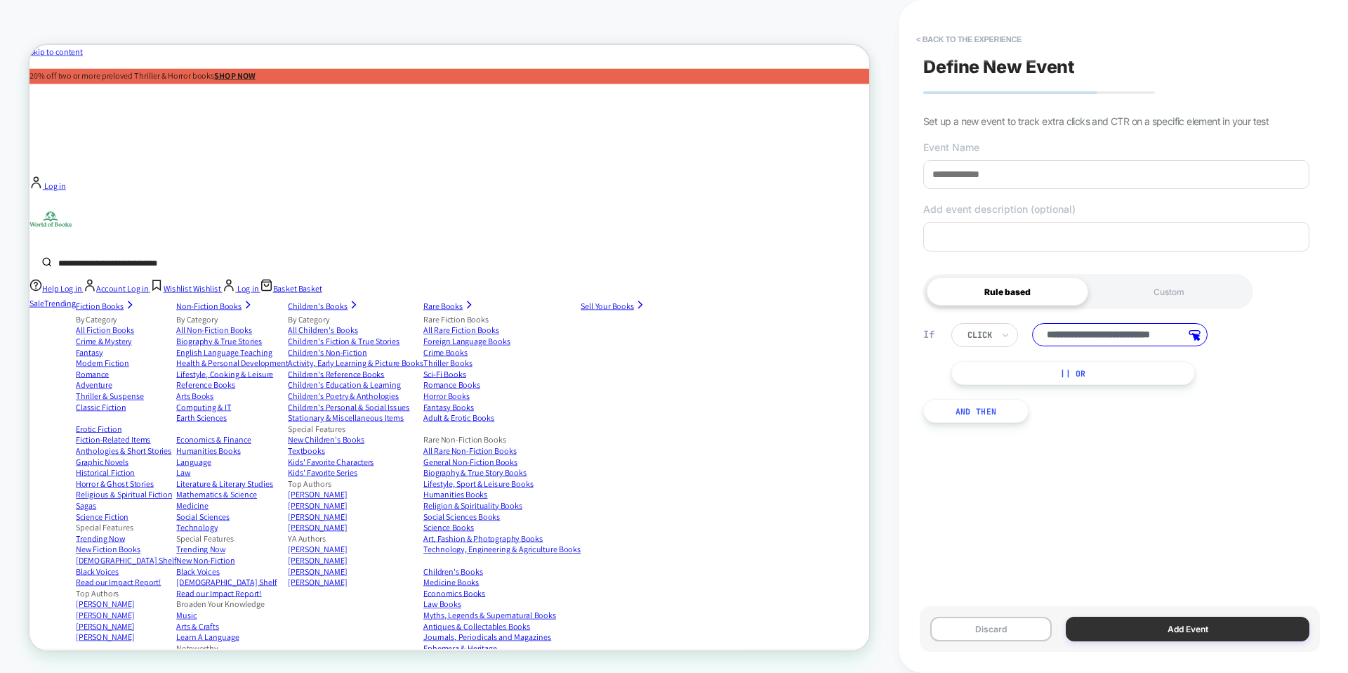
type input "**********"
click at [1141, 632] on button "Add Event" at bounding box center [1188, 629] width 244 height 25
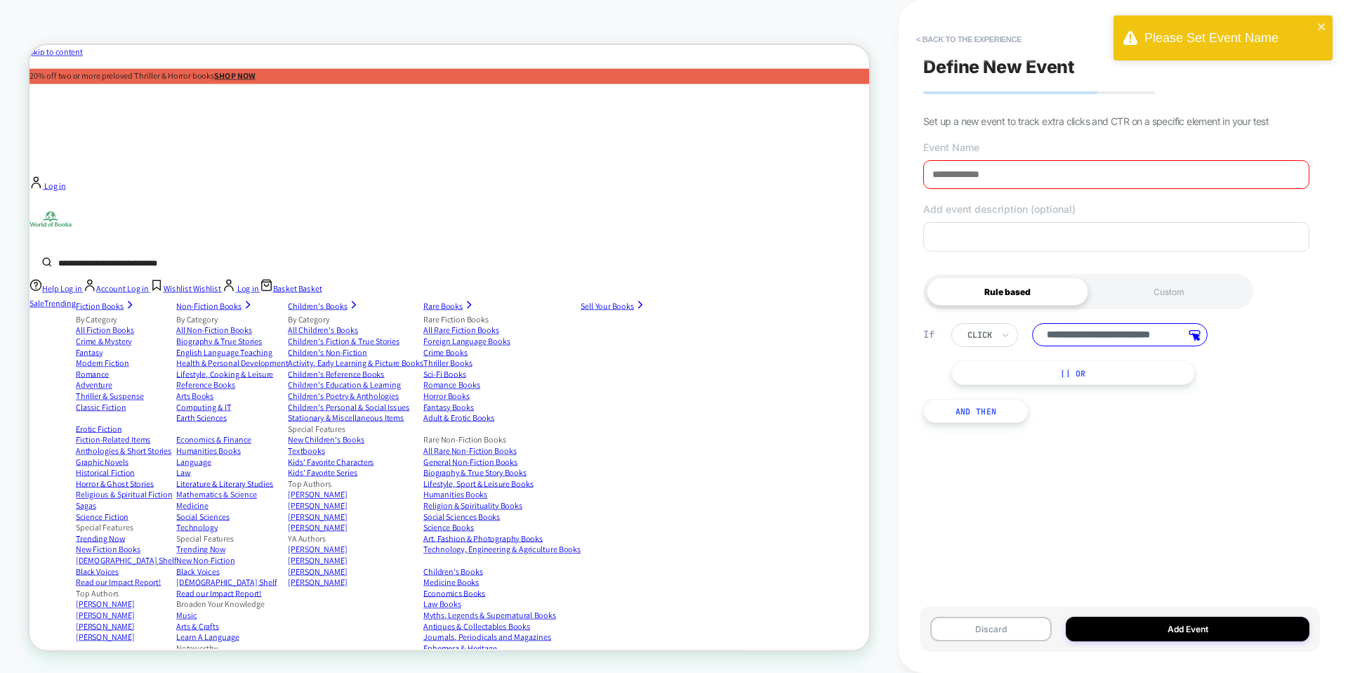
click at [1145, 177] on input at bounding box center [1116, 174] width 386 height 29
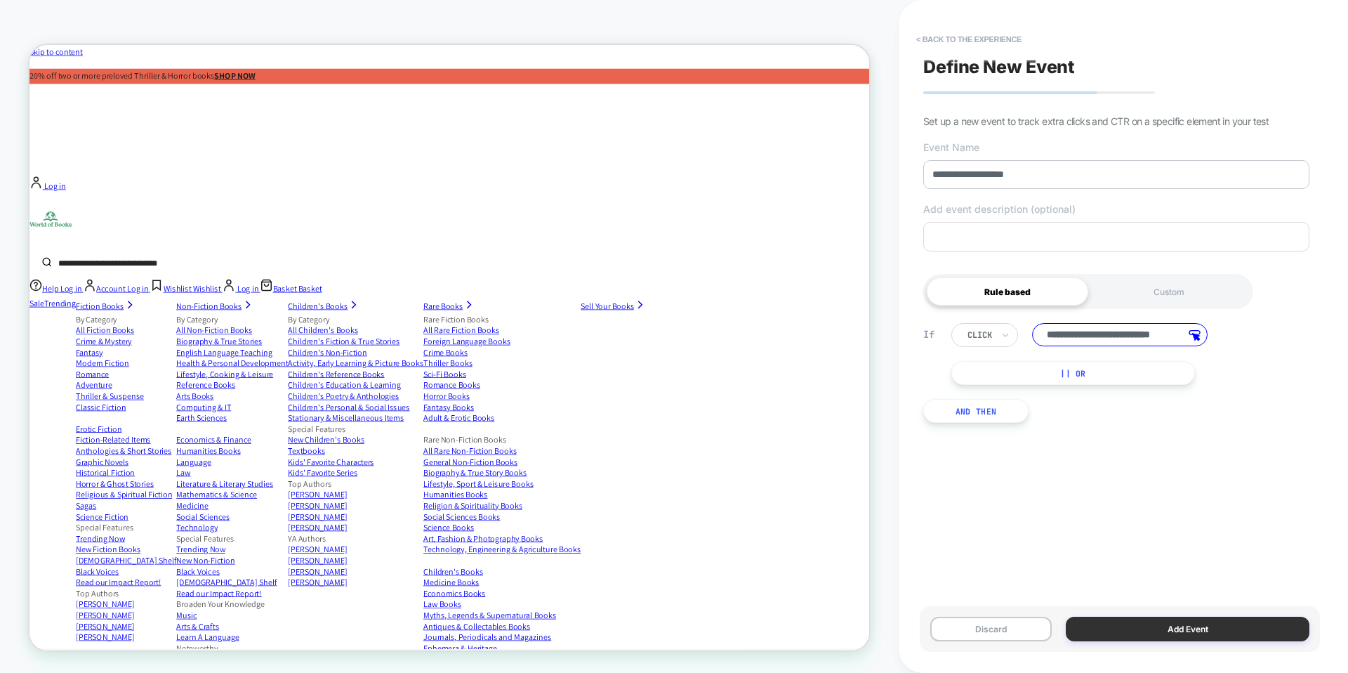
type input "**********"
click at [1172, 633] on button "Add Event" at bounding box center [1188, 629] width 244 height 25
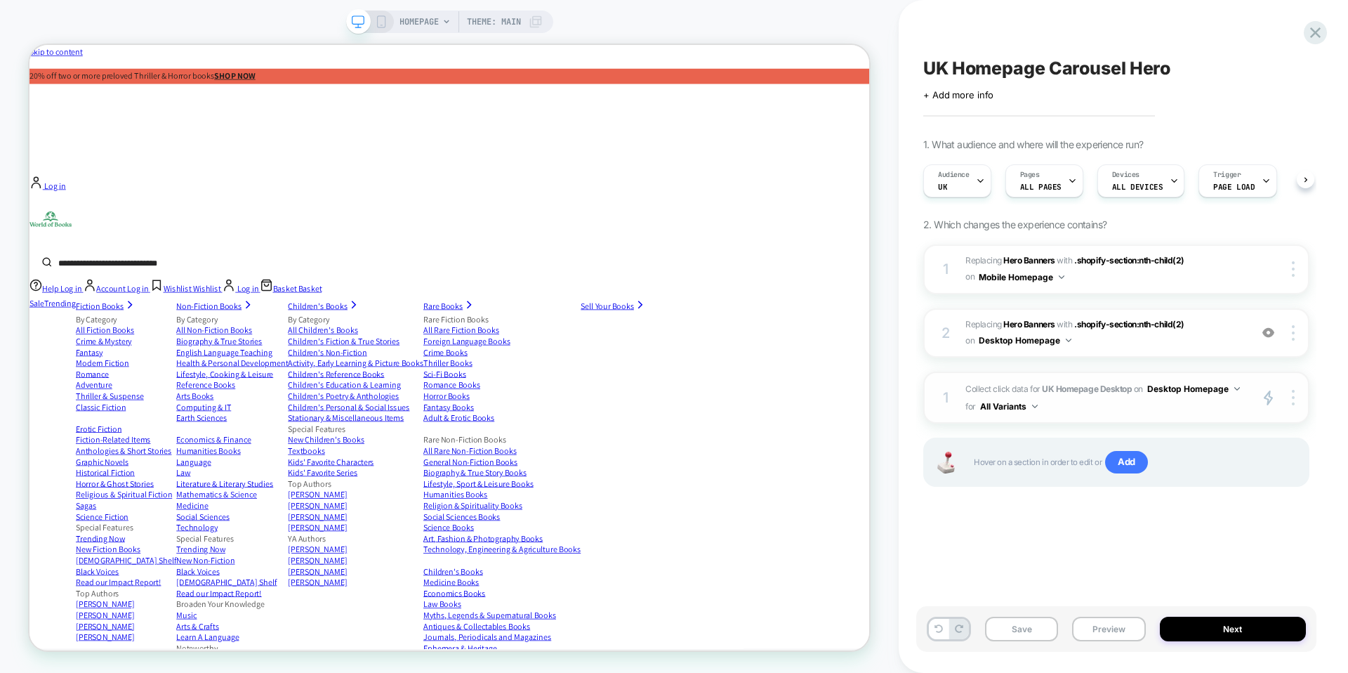
scroll to position [0, 1]
click at [1242, 259] on span "#_loomi_addon_1760544741547 Replacing Hero Banners WITH .shopify-section:nth-ch…" at bounding box center [1104, 269] width 277 height 33
click at [977, 387] on span "Collect click data for UK Homepage Desktop on Desktop Homepage for All Variants" at bounding box center [1104, 397] width 277 height 35
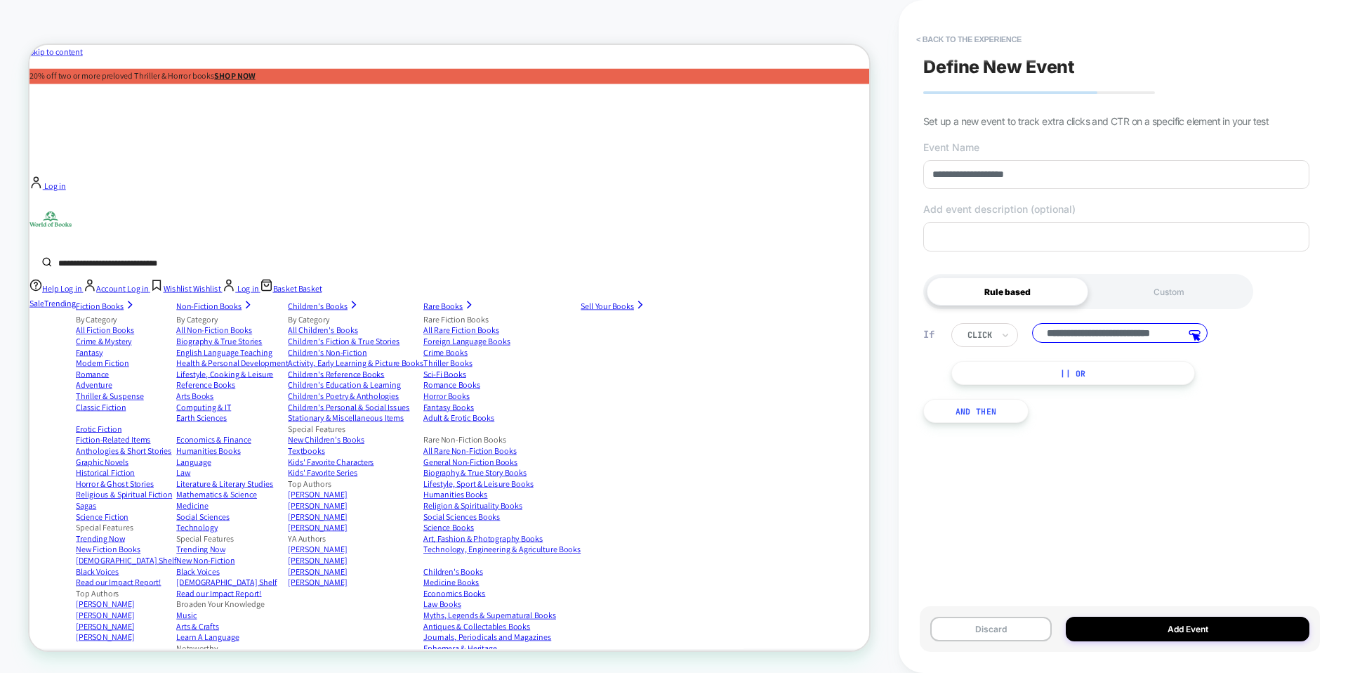
click at [977, 387] on div "**********" at bounding box center [1116, 373] width 400 height 142
click at [1136, 421] on div "**********" at bounding box center [1116, 373] width 400 height 142
click at [992, 406] on button "And Then" at bounding box center [975, 411] width 105 height 24
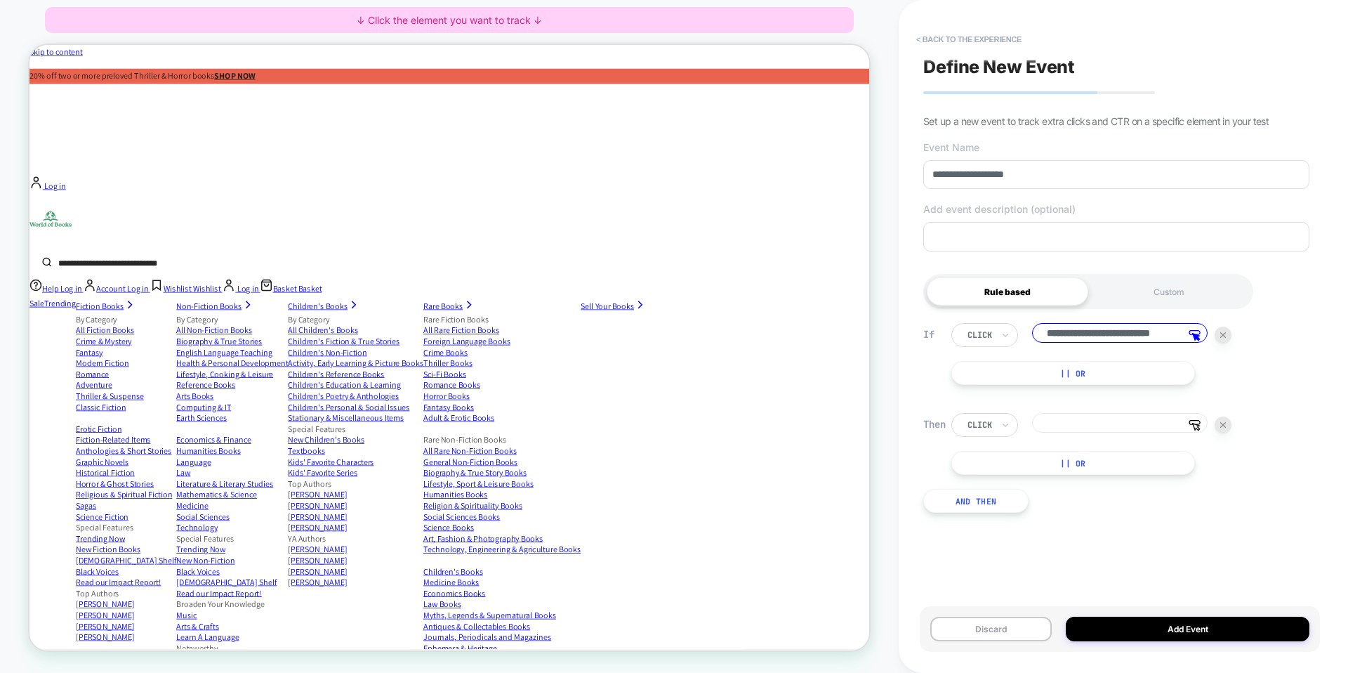
click at [1100, 422] on input at bounding box center [1120, 423] width 176 height 20
click at [981, 40] on button "< back to the experience" at bounding box center [968, 39] width 119 height 22
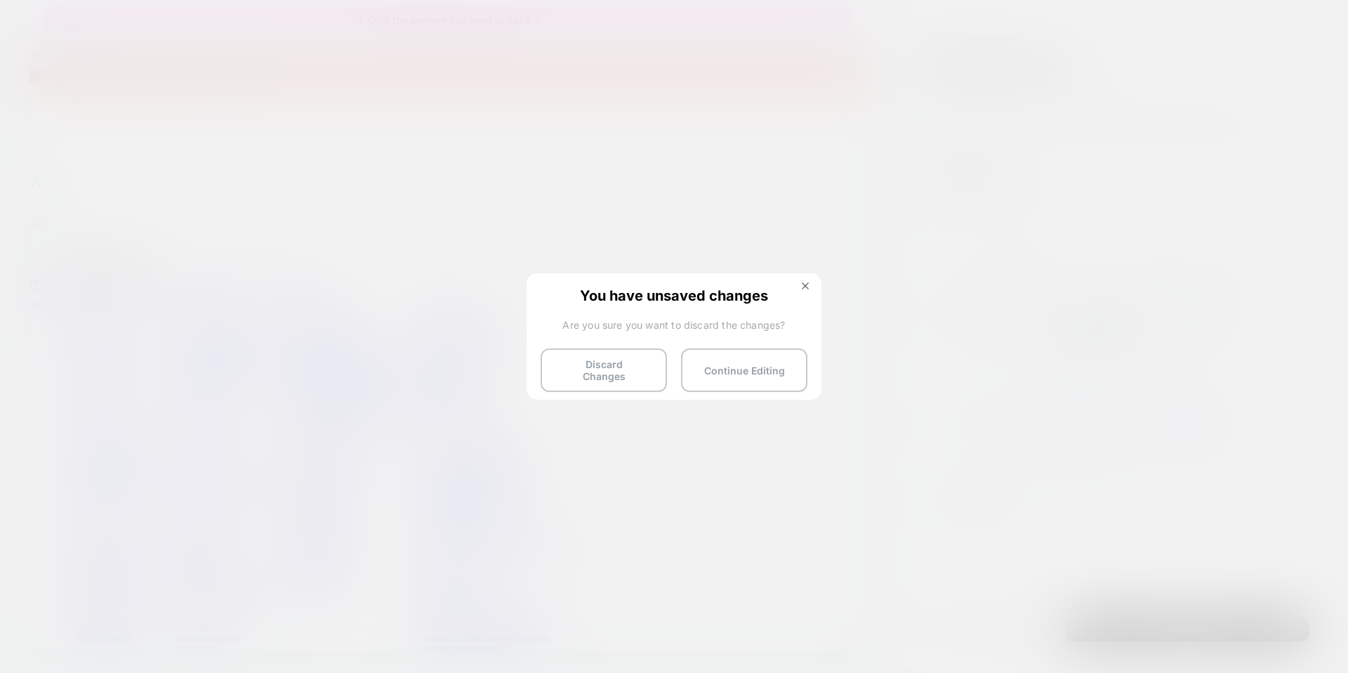
click at [801, 279] on div "You have unsaved changes Are you sure you want to discard the changes? Discard …" at bounding box center [674, 335] width 295 height 124
click at [803, 284] on img at bounding box center [805, 285] width 7 height 7
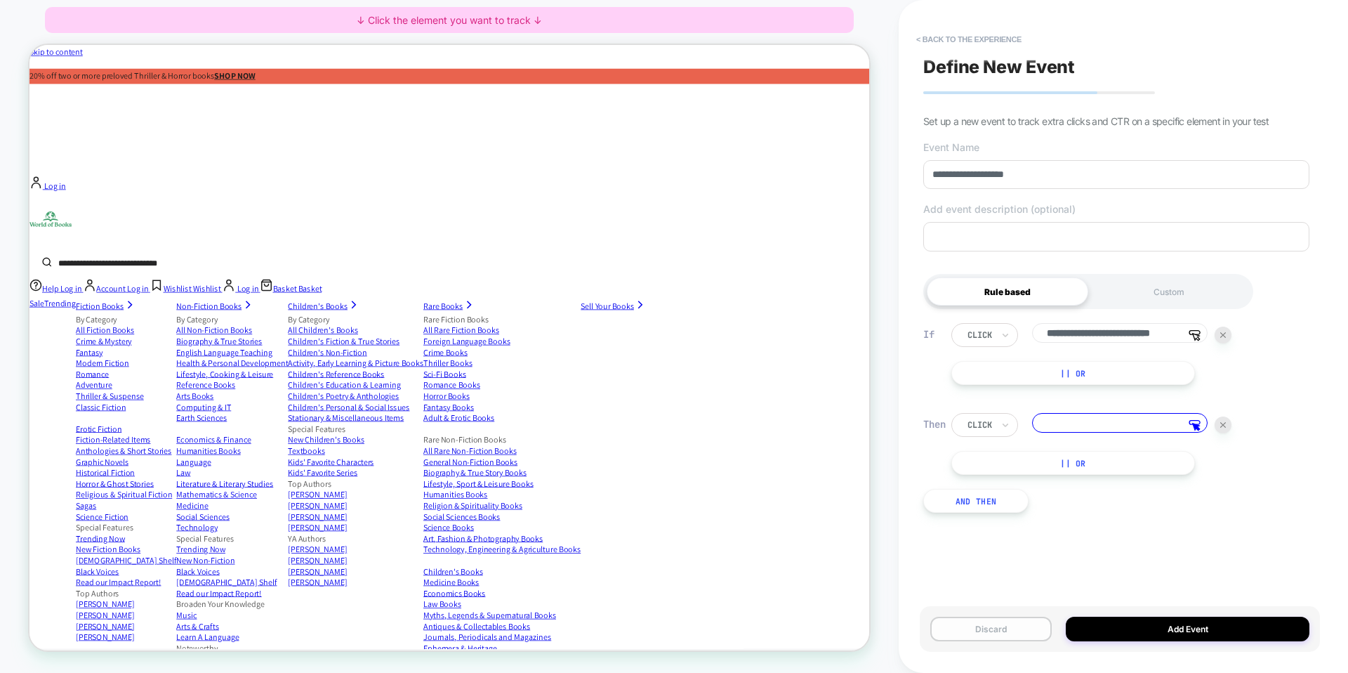
click at [999, 626] on button "Discard" at bounding box center [990, 629] width 121 height 25
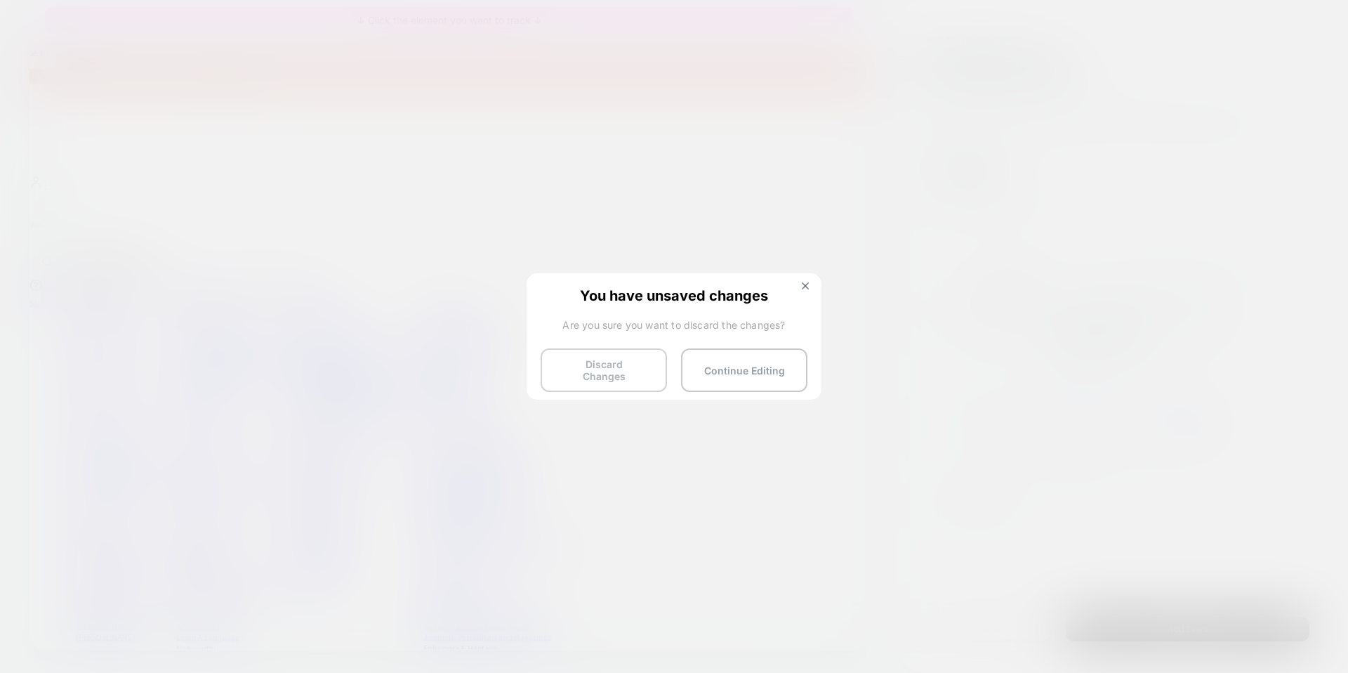
click at [601, 364] on button "Discard Changes" at bounding box center [604, 370] width 126 height 44
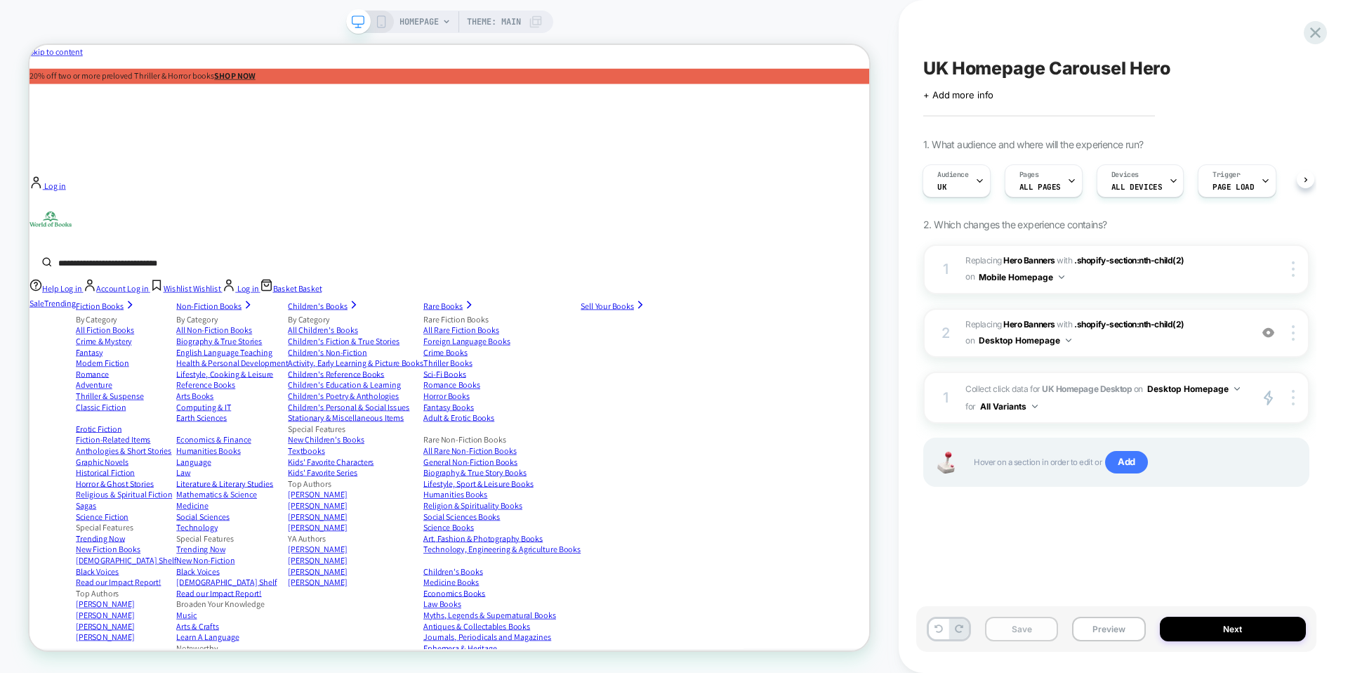
click at [1034, 626] on button "Save" at bounding box center [1021, 629] width 73 height 25
click at [1295, 396] on div at bounding box center [1295, 398] width 27 height 16
click at [1058, 534] on div "UK Homepage Carousel Hero Click to edit experience details + Add more info 1. W…" at bounding box center [1116, 336] width 400 height 645
click at [1126, 462] on span "Add" at bounding box center [1126, 462] width 43 height 22
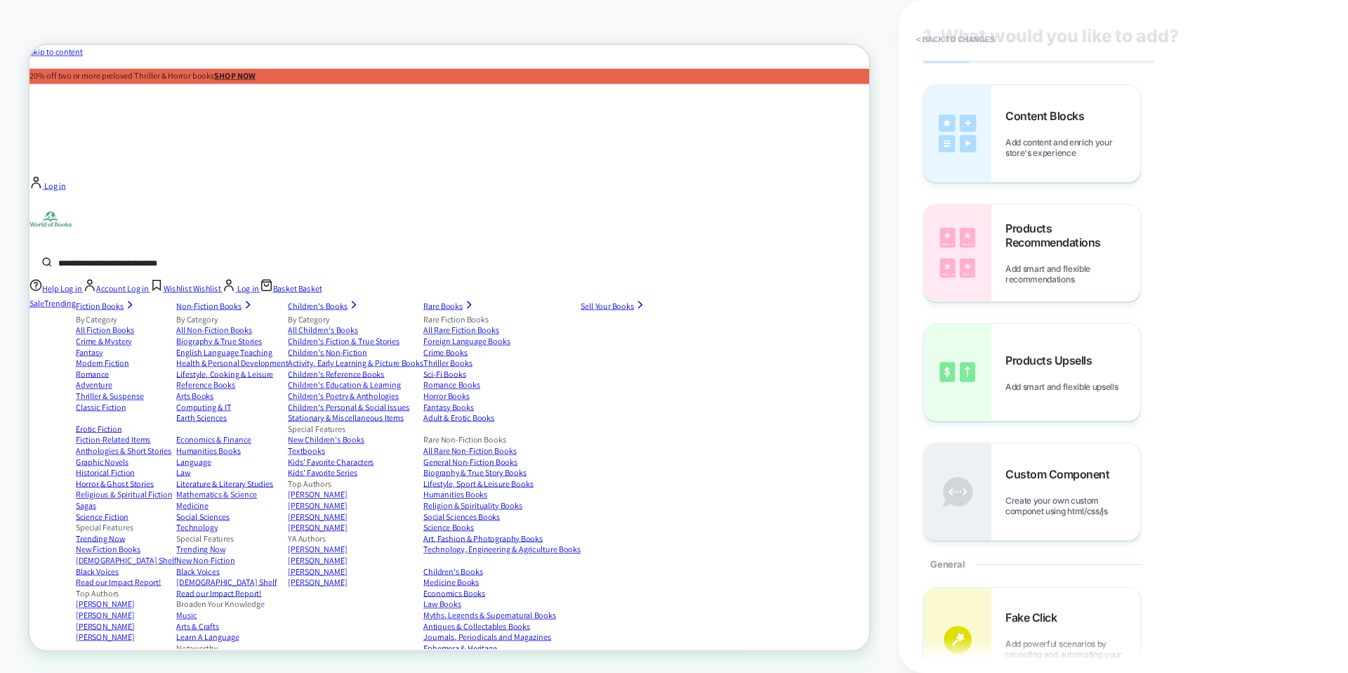
scroll to position [20, 0]
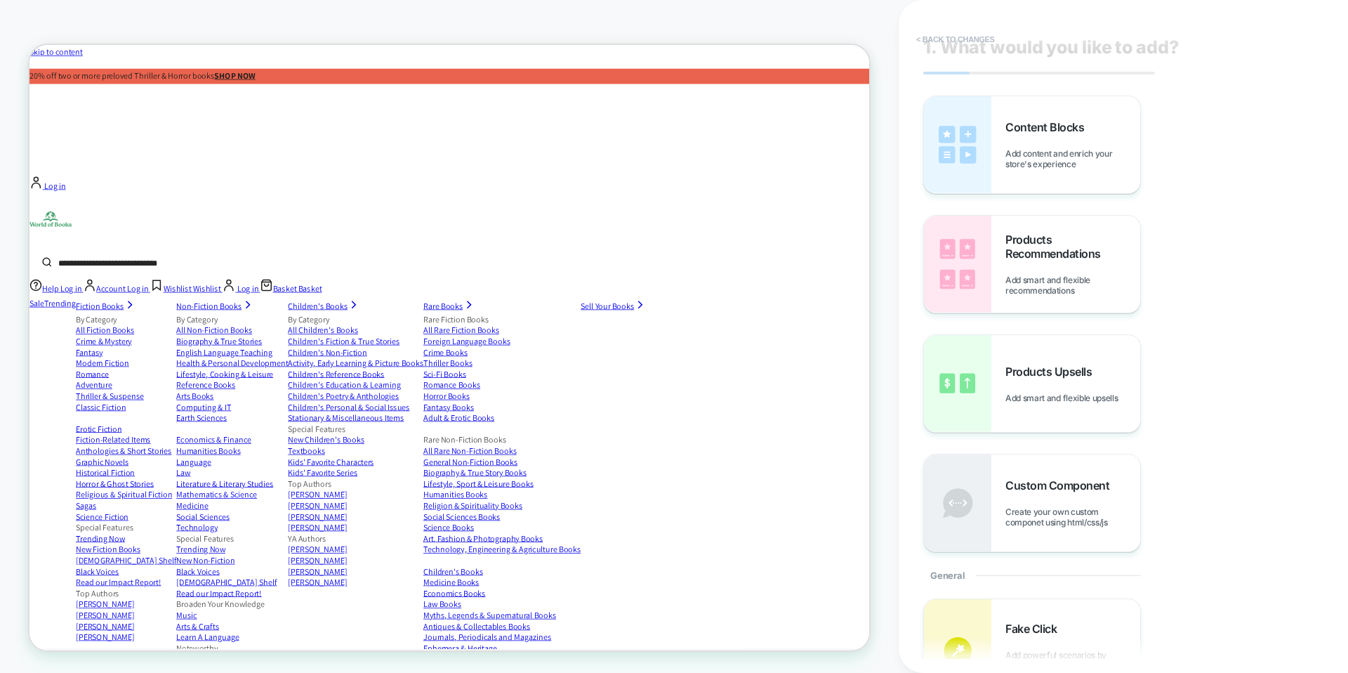
click at [975, 39] on button "< Back to changes" at bounding box center [955, 39] width 93 height 22
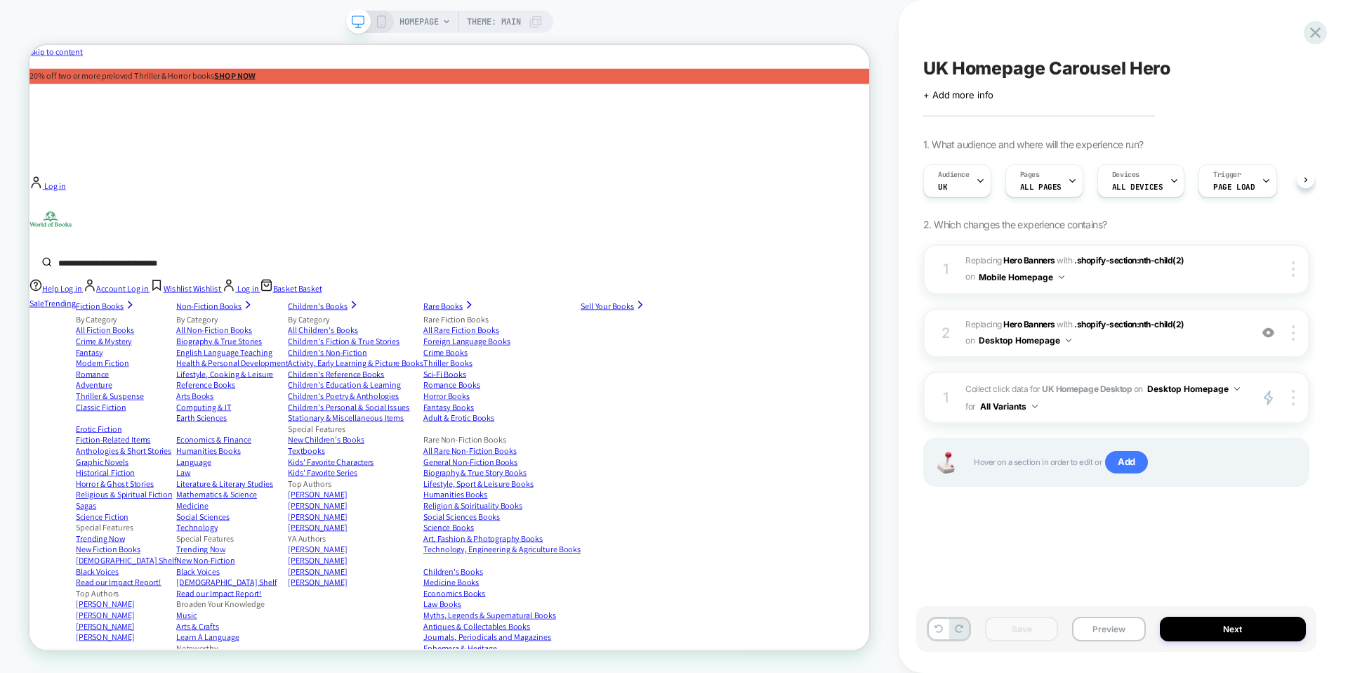
scroll to position [0, 1]
click at [1212, 388] on button "Desktop Homepage" at bounding box center [1193, 389] width 93 height 18
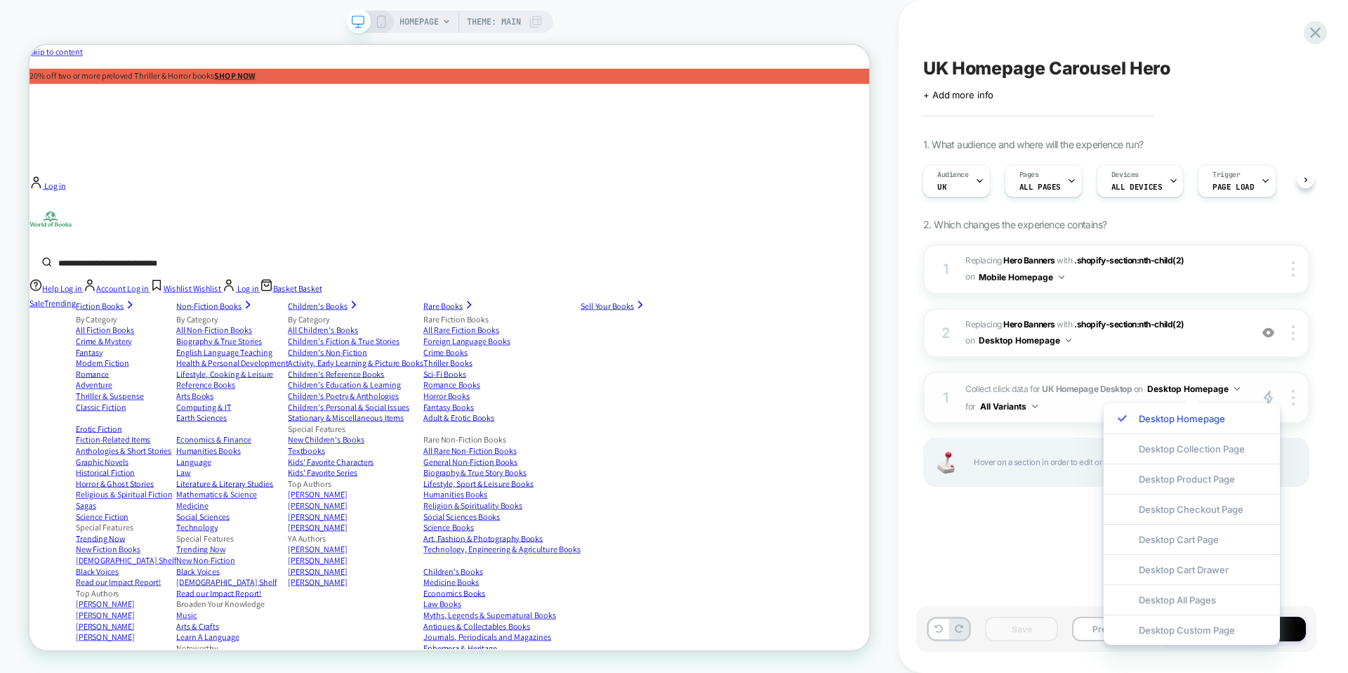
click at [1022, 406] on button "All Variants" at bounding box center [1009, 406] width 58 height 18
click at [1024, 491] on div "Variation 1" at bounding box center [1007, 496] width 117 height 30
click at [1295, 395] on div at bounding box center [1295, 398] width 27 height 16
click at [1039, 477] on div "Hover on a section in order to edit or Add" at bounding box center [1116, 461] width 386 height 49
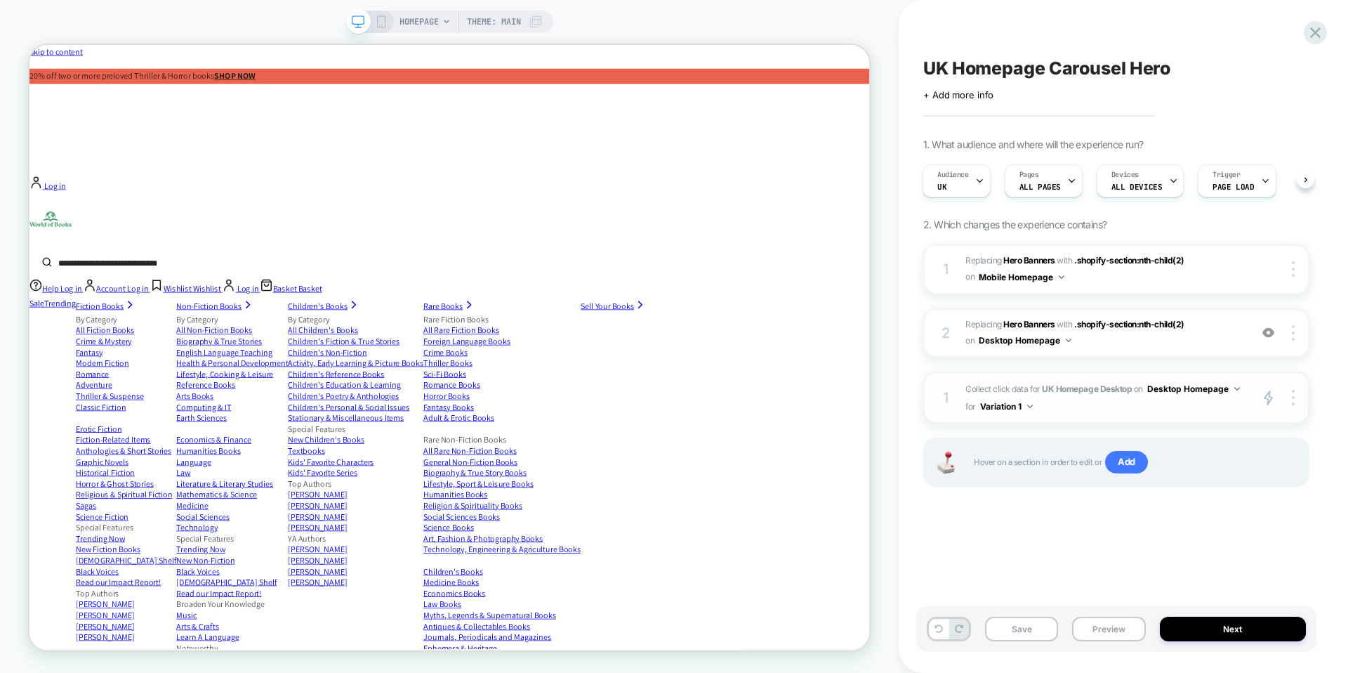
click at [1018, 408] on button "Variation 1" at bounding box center [1006, 406] width 53 height 18
click at [995, 446] on div "All Variants" at bounding box center [1005, 436] width 117 height 30
click at [1293, 390] on img at bounding box center [1293, 397] width 3 height 15
click at [1214, 423] on div "Target All Devices" at bounding box center [1209, 416] width 125 height 39
click at [1039, 629] on button "Save" at bounding box center [1021, 629] width 73 height 25
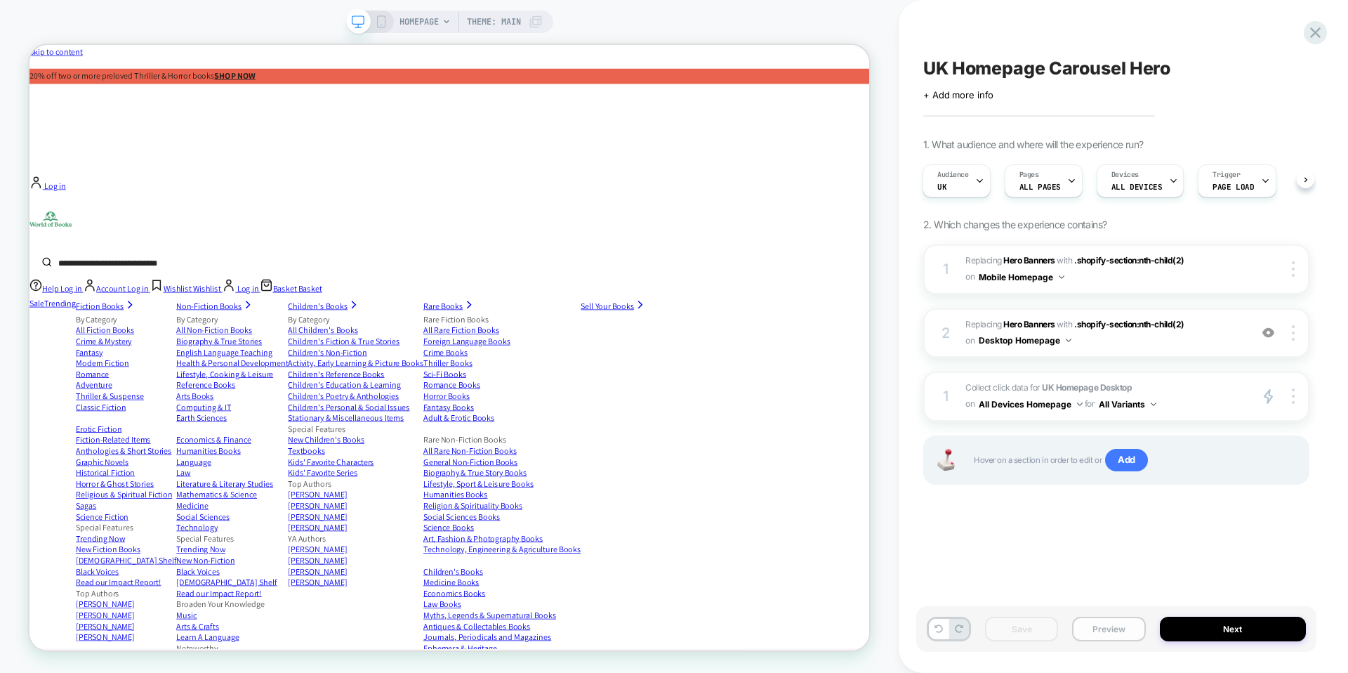
click at [1100, 629] on button "Preview" at bounding box center [1108, 629] width 73 height 25
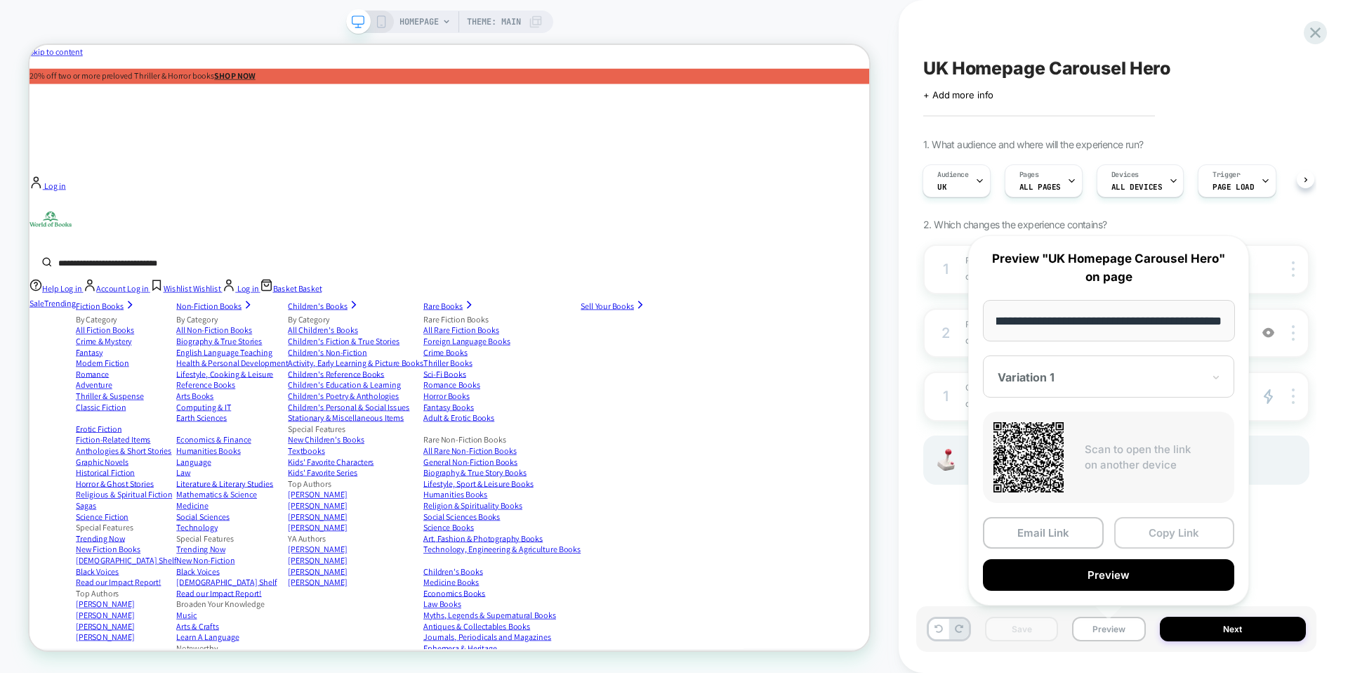
scroll to position [0, 0]
click at [1168, 528] on button "Copy Link" at bounding box center [1174, 533] width 121 height 32
